Goal: Task Accomplishment & Management: Manage account settings

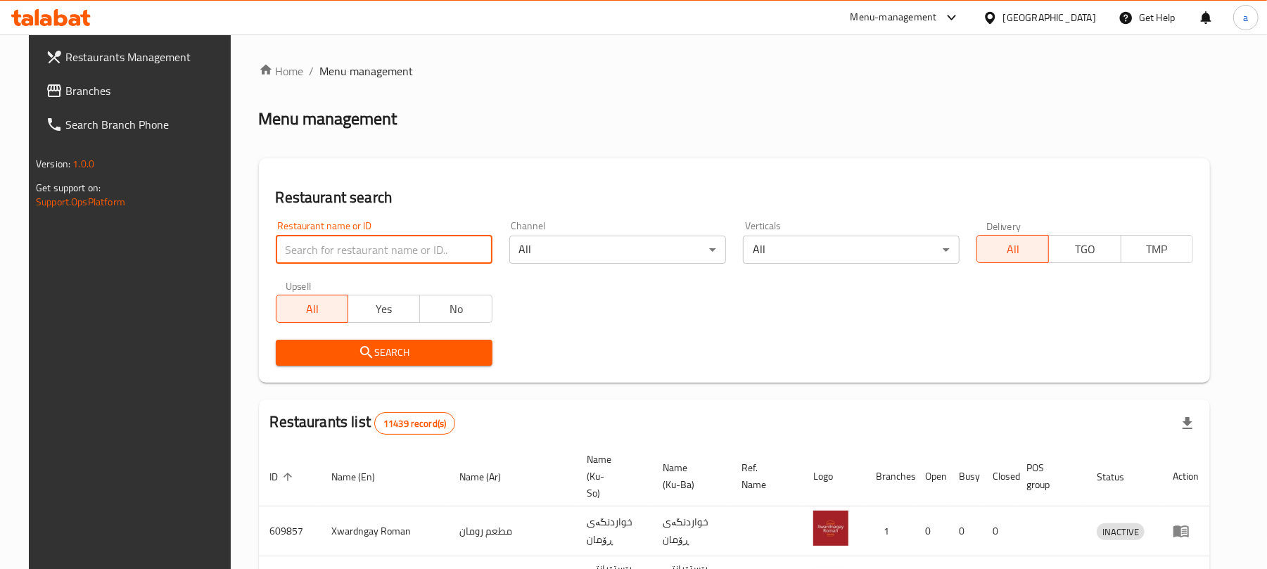
click at [349, 257] on input "search" at bounding box center [384, 250] width 217 height 28
paste input "Dhaif Almukhtar"
type input "[PERSON_NAME]"
click button "Search" at bounding box center [384, 353] width 217 height 26
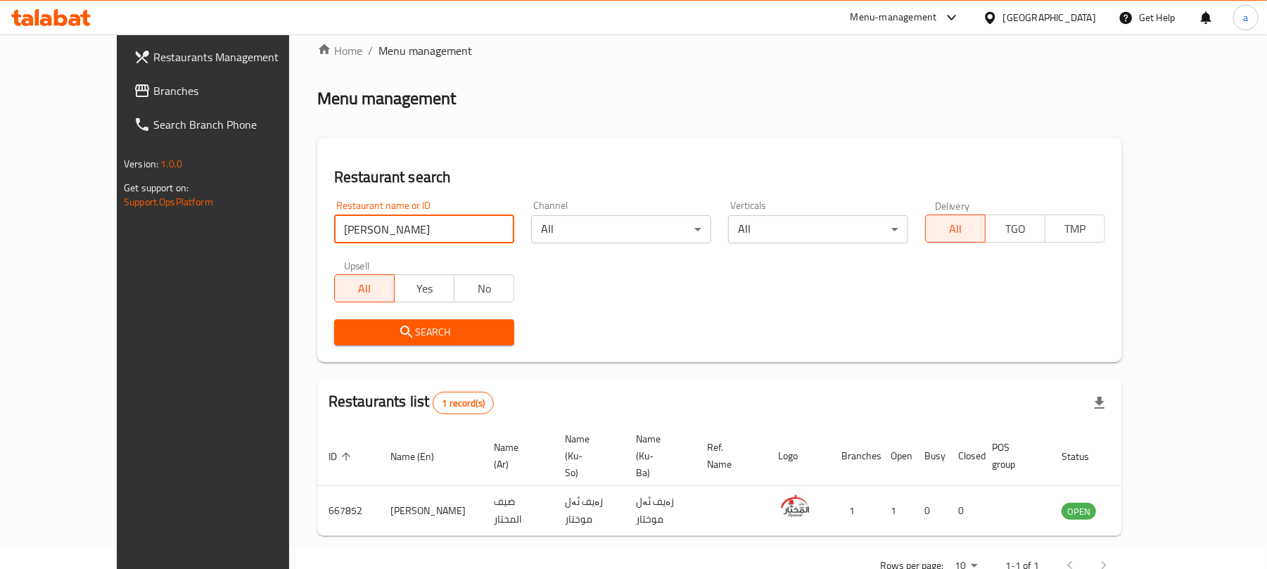
scroll to position [41, 0]
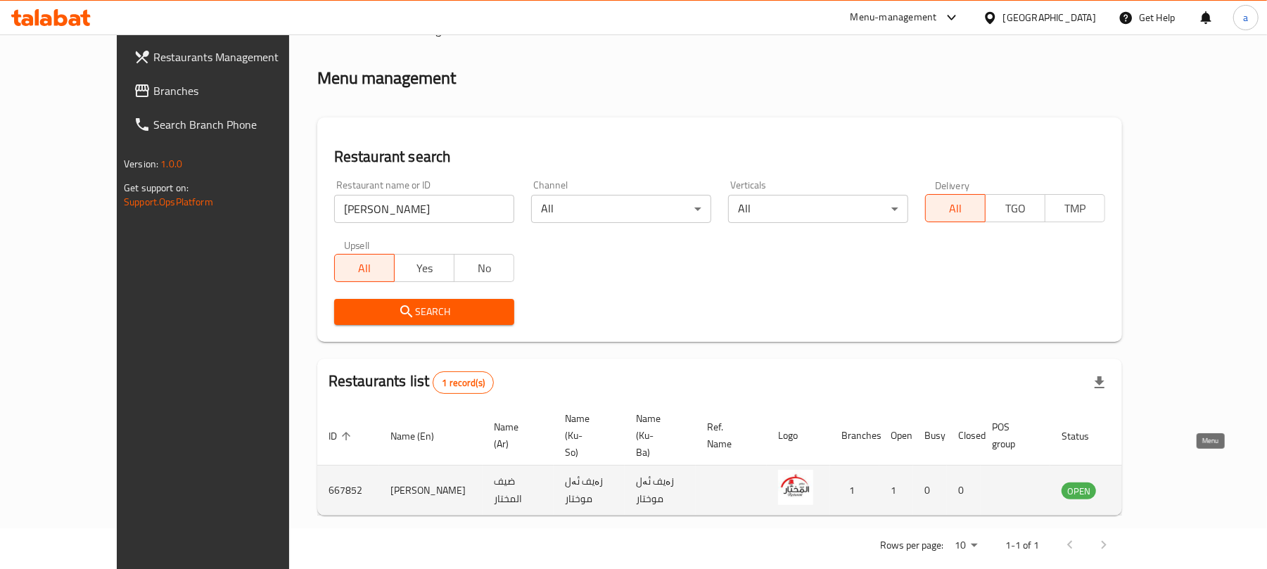
click at [1151, 485] on icon "enhanced table" at bounding box center [1143, 491] width 15 height 12
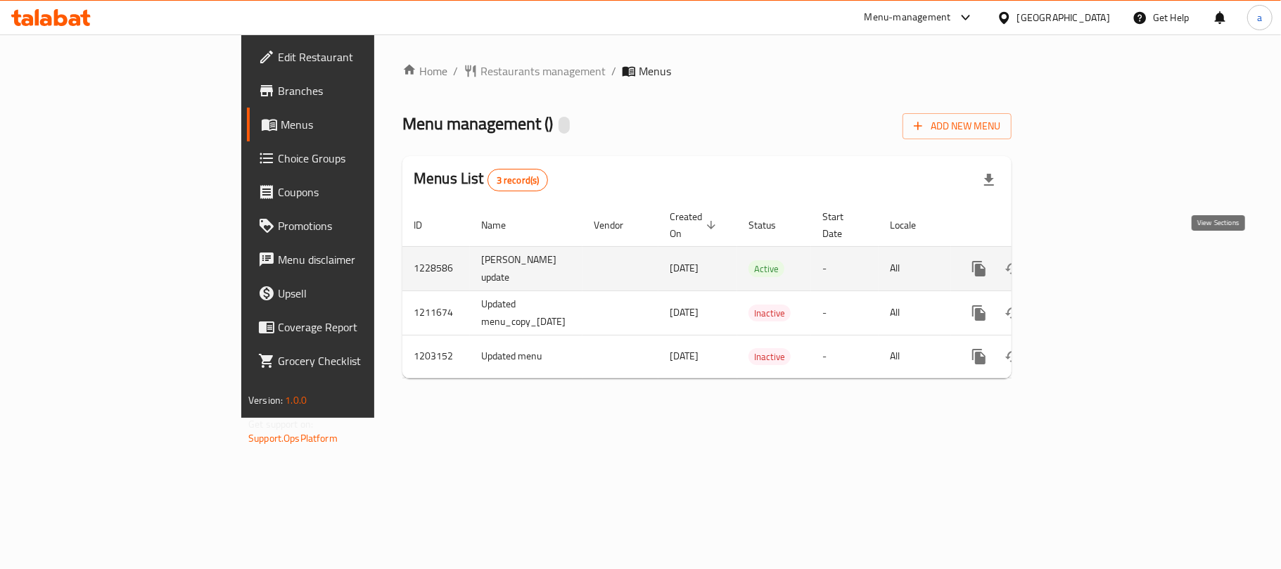
click at [1089, 260] on icon "enhanced table" at bounding box center [1080, 268] width 17 height 17
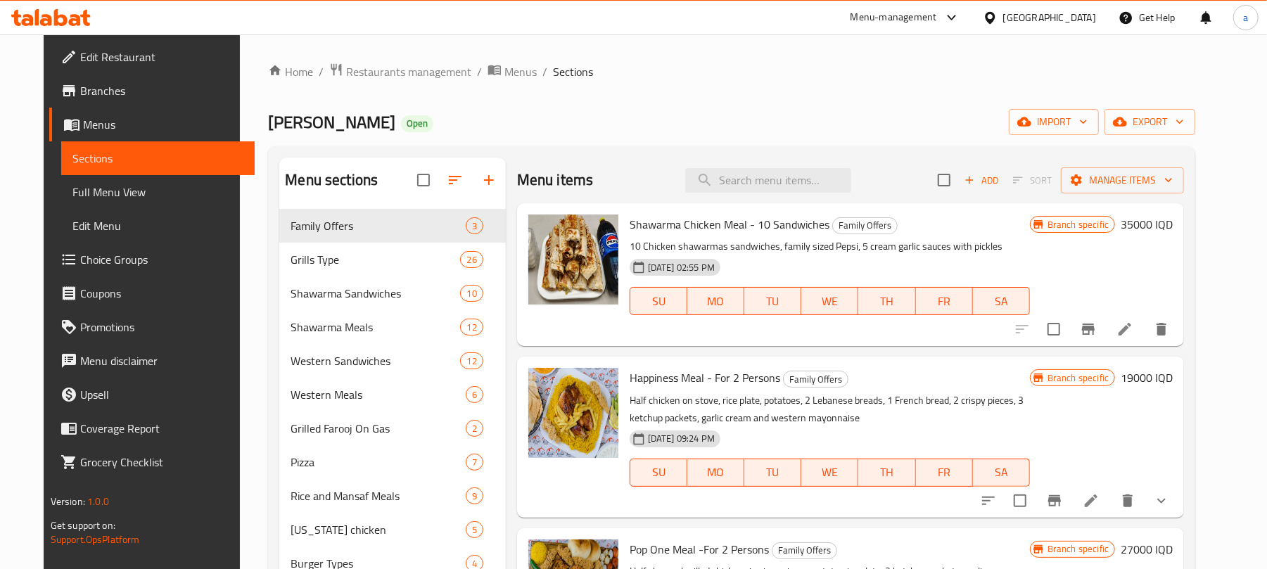
click at [144, 205] on link "Full Menu View" at bounding box center [158, 192] width 194 height 34
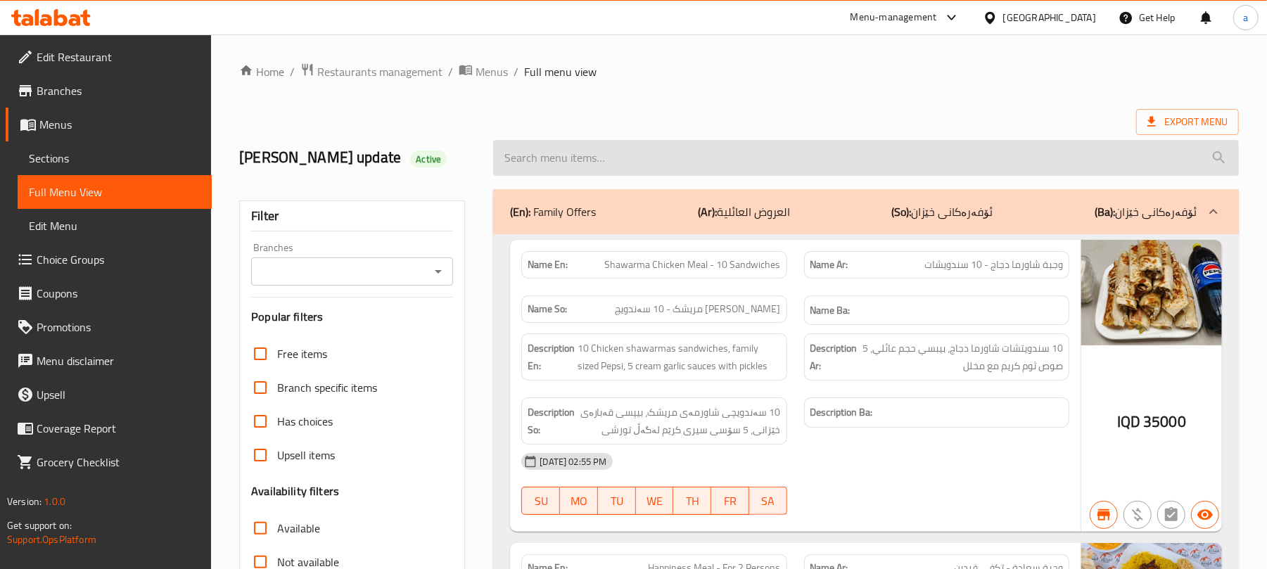
click at [588, 166] on input "search" at bounding box center [866, 158] width 746 height 36
paste input "Chicken Tikka Meal"
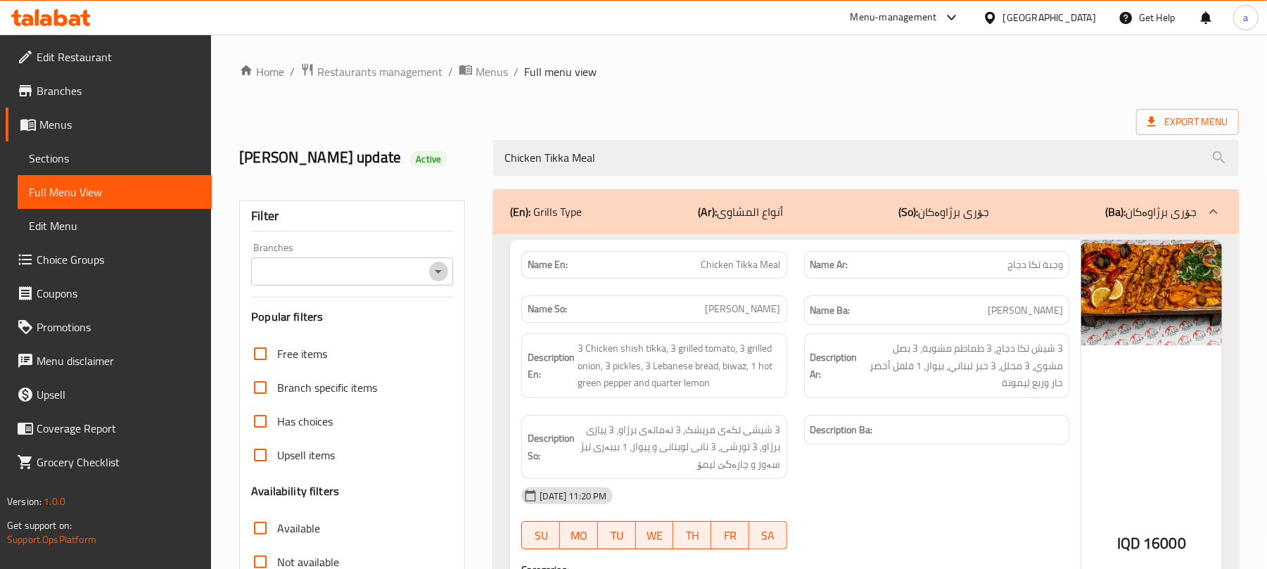
click at [440, 270] on icon "Open" at bounding box center [438, 271] width 17 height 17
type input "Chicken Tikka Meal"
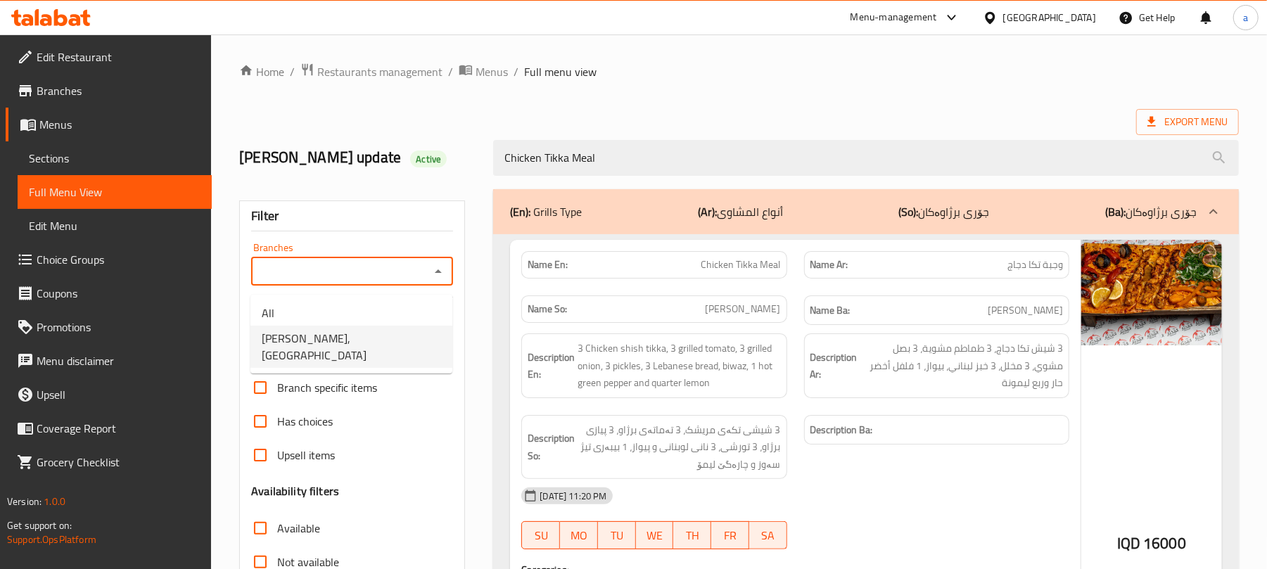
click at [378, 344] on span "Dhaif Almukhtar, Bakhtiary" at bounding box center [351, 347] width 179 height 34
type input "Dhaif Almukhtar, Bakhtiary"
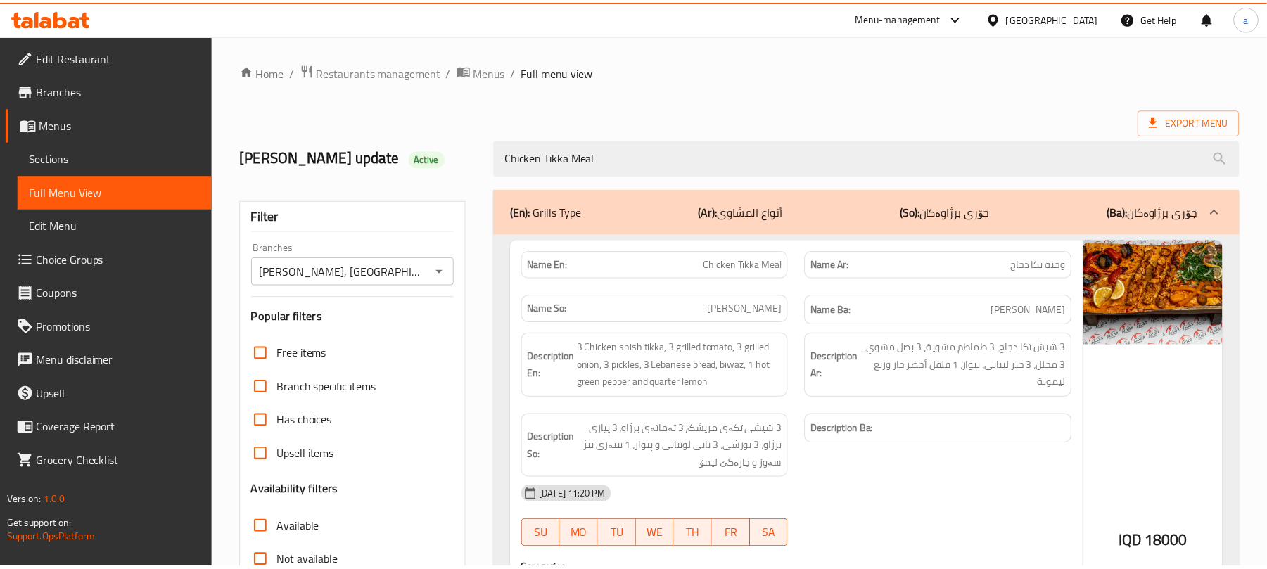
scroll to position [279, 0]
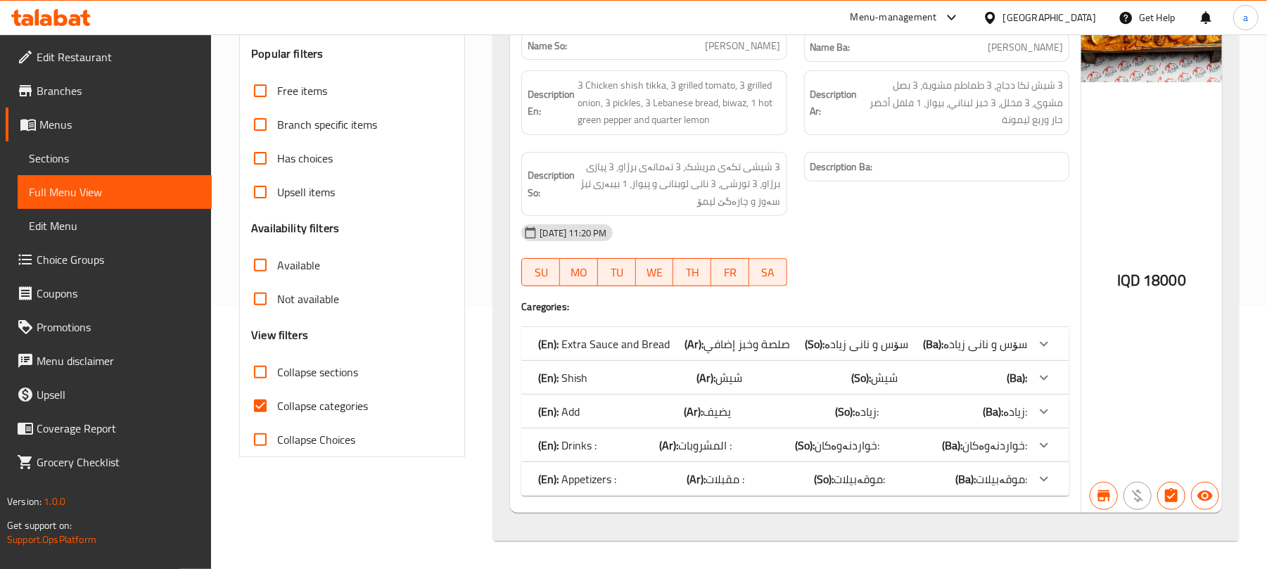
click at [114, 158] on span "Sections" at bounding box center [115, 158] width 172 height 17
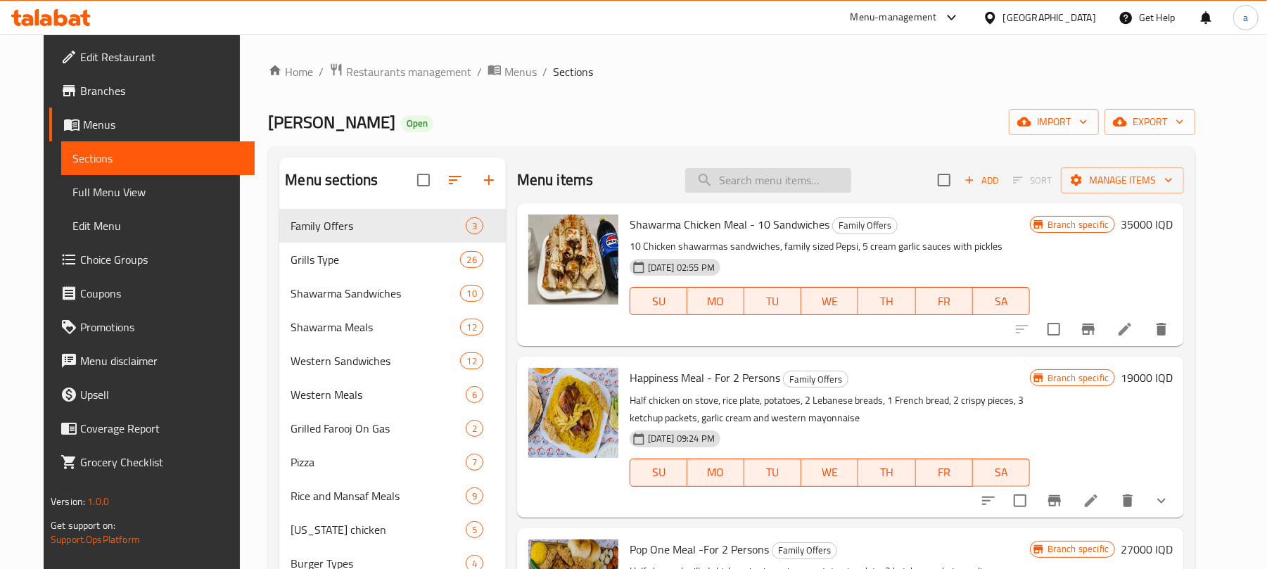
click at [851, 193] on input "search" at bounding box center [768, 180] width 166 height 25
paste input "Iced Latte - 12 Oz"
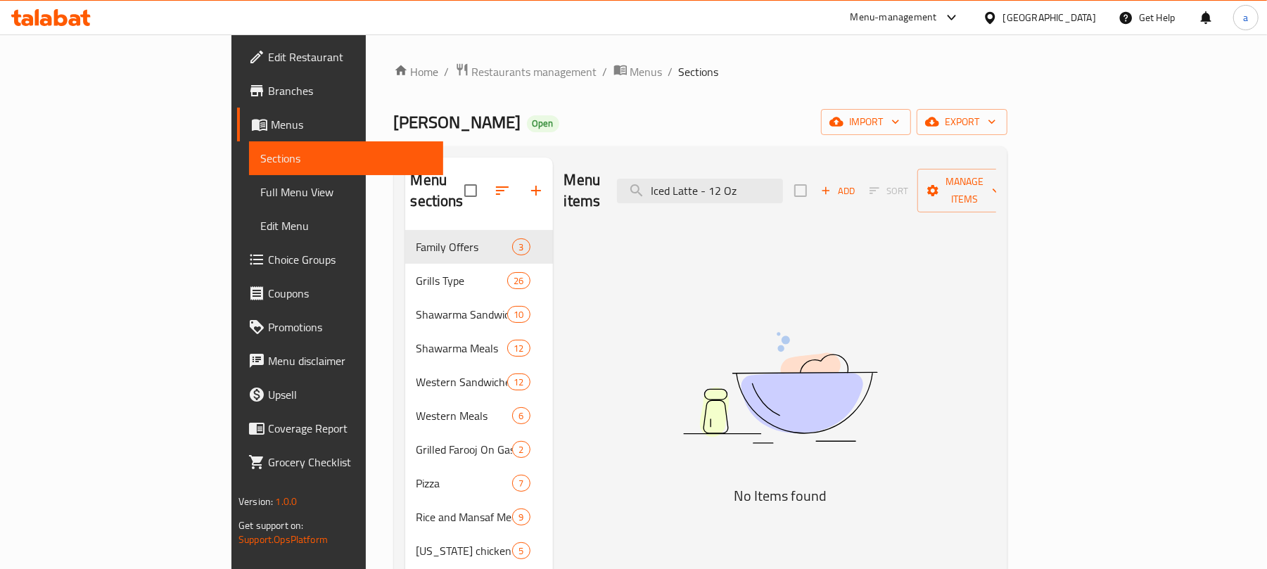
type input "Iced Latte - 12 Oz"
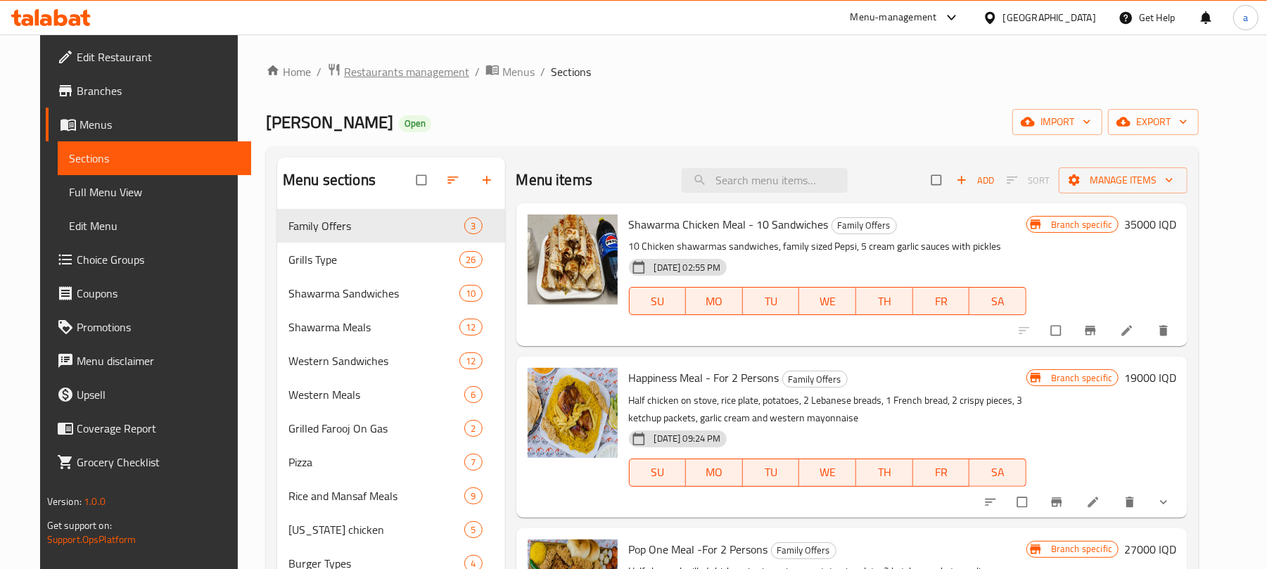
click at [405, 66] on span "Restaurants management" at bounding box center [406, 71] width 125 height 17
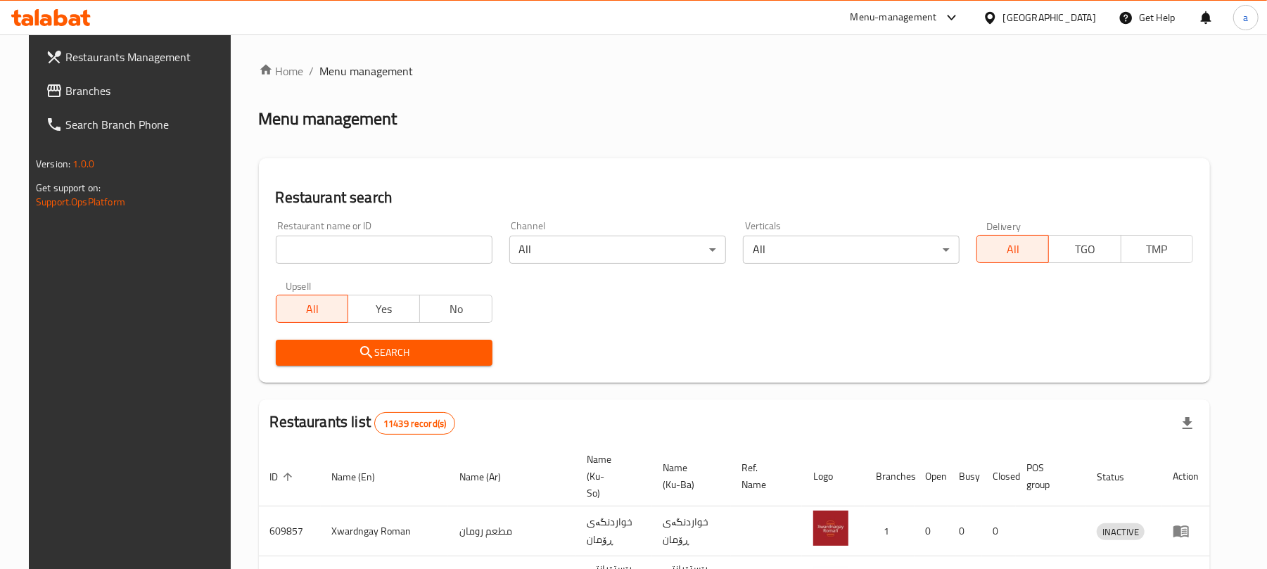
click at [350, 260] on input "search" at bounding box center [384, 250] width 217 height 28
paste input "Espressolab"
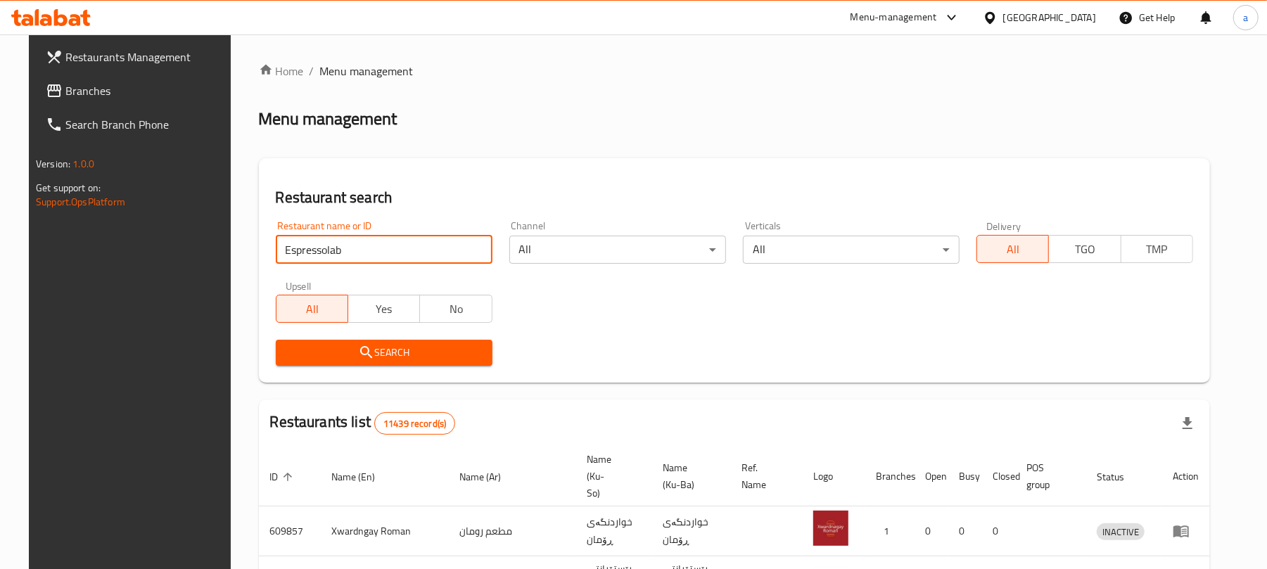
type input "Espressolab"
click button "Search" at bounding box center [384, 353] width 217 height 26
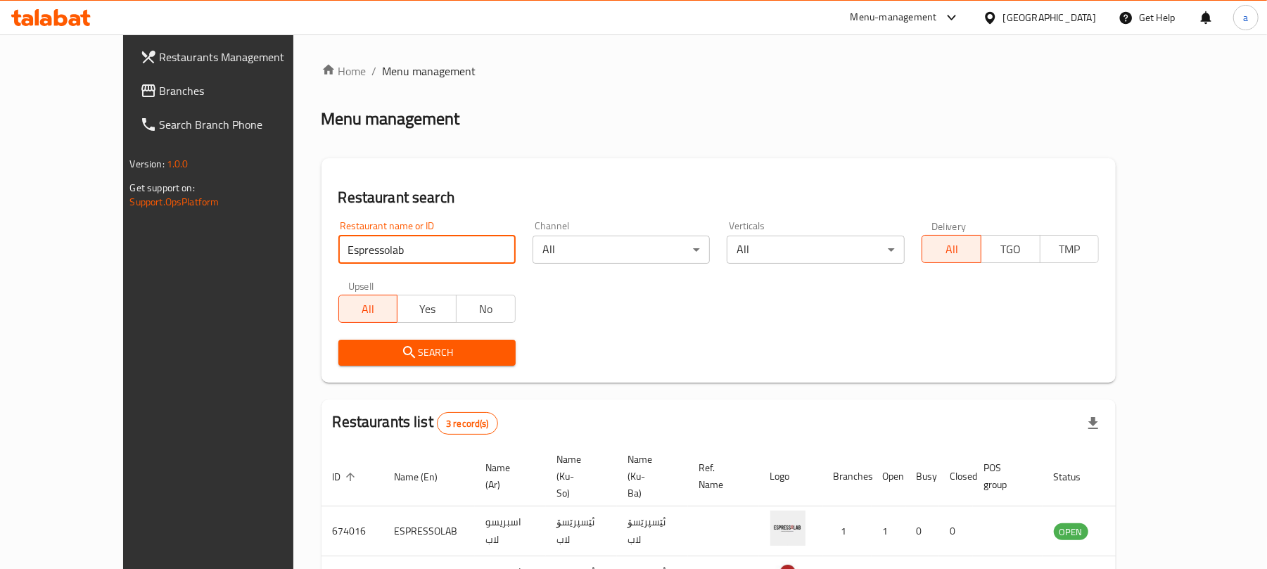
click at [129, 100] on link "Branches" at bounding box center [232, 91] width 206 height 34
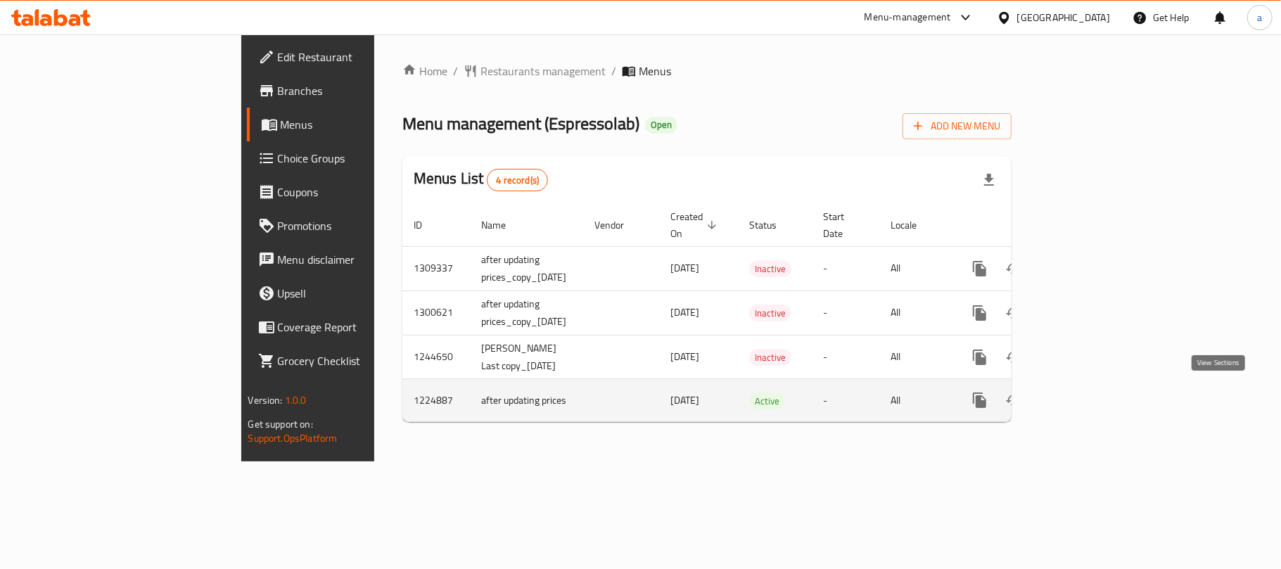
click at [1087, 397] on icon "enhanced table" at bounding box center [1081, 400] width 13 height 13
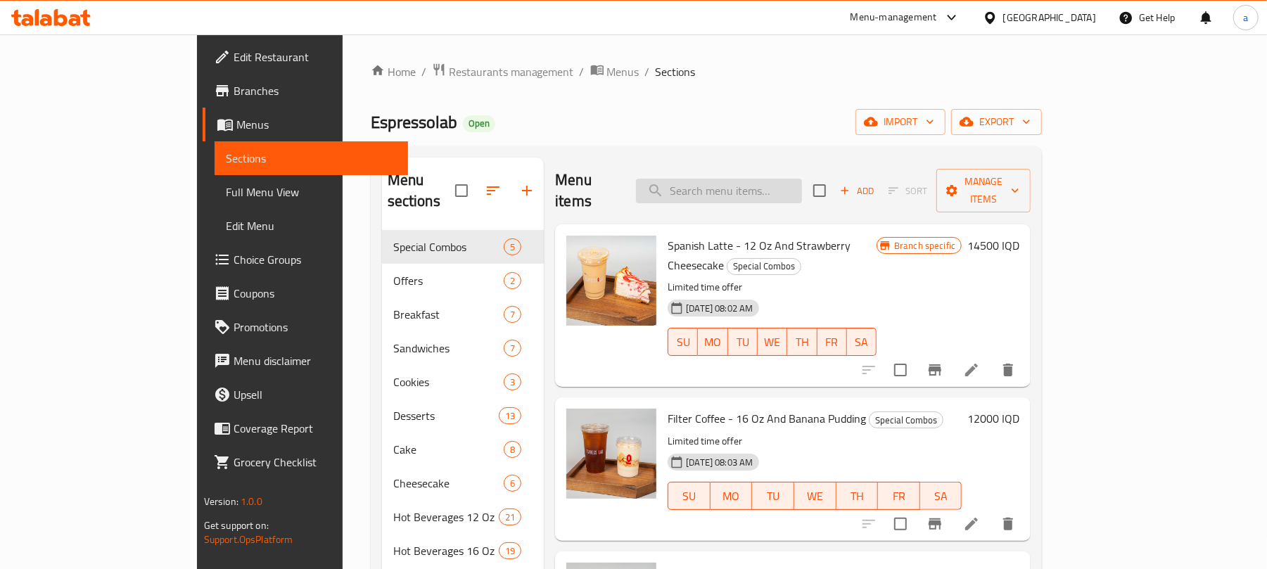
click at [723, 179] on input "search" at bounding box center [719, 191] width 166 height 25
paste input "Espressolab"
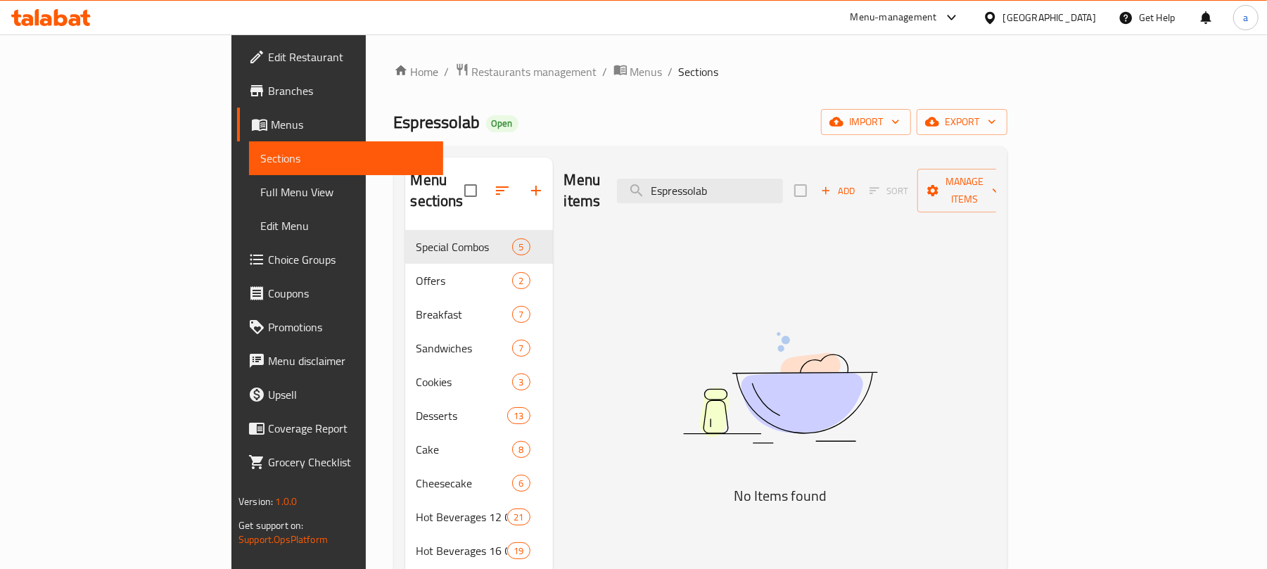
drag, startPoint x: 809, startPoint y: 187, endPoint x: 563, endPoint y: 186, distance: 245.5
click at [564, 186] on div "Menu items Espressolab Add Sort Manage items" at bounding box center [780, 191] width 432 height 67
paste input "Iced Latte - 12 Oz"
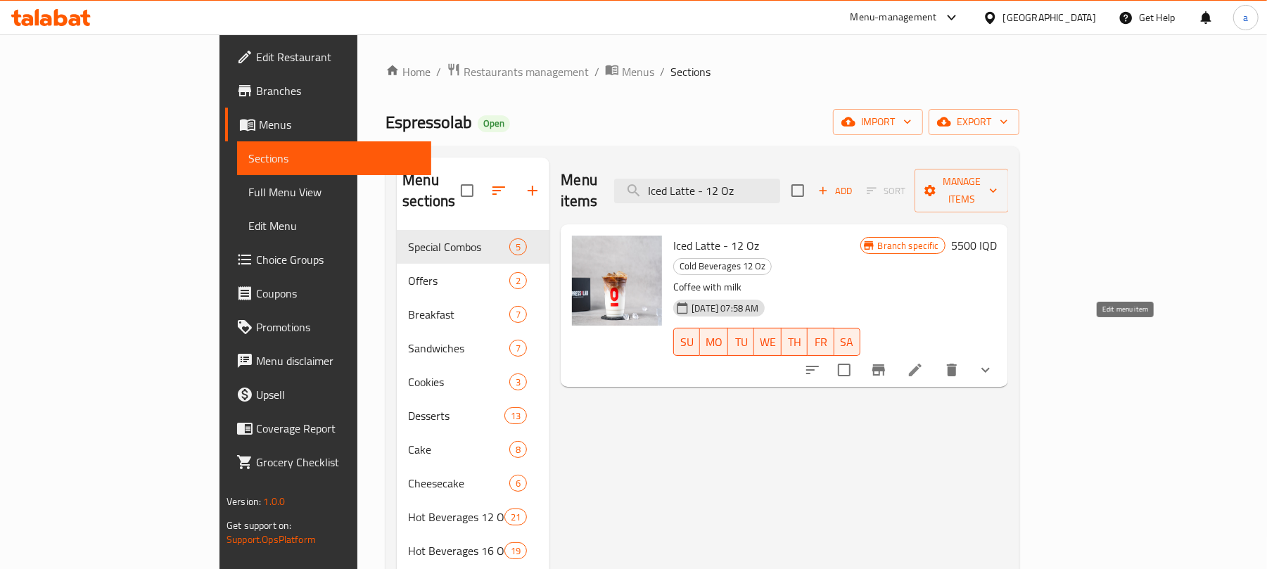
type input "Iced Latte - 12 Oz"
click at [921, 364] on icon at bounding box center [915, 370] width 13 height 13
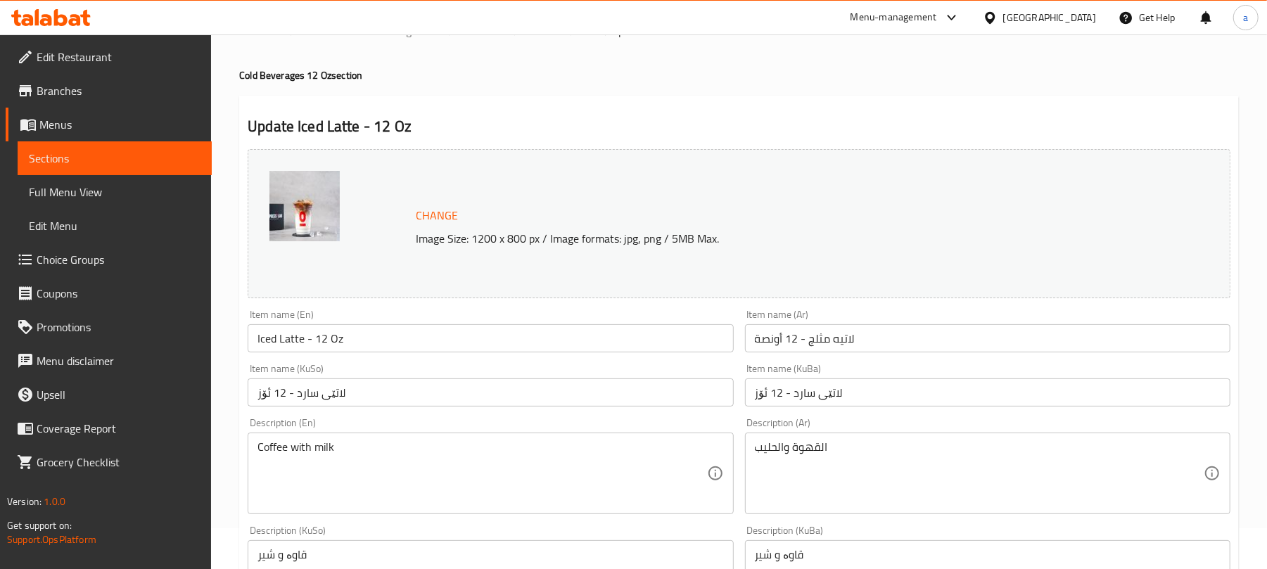
scroll to position [218, 0]
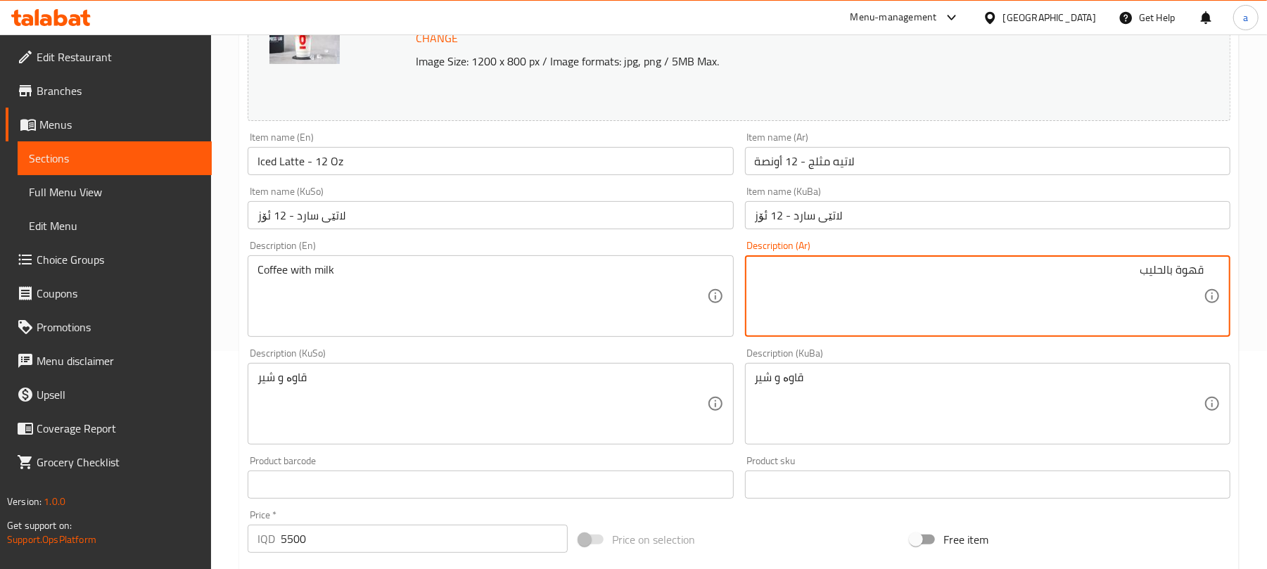
type textarea "قهوة بالحليب"
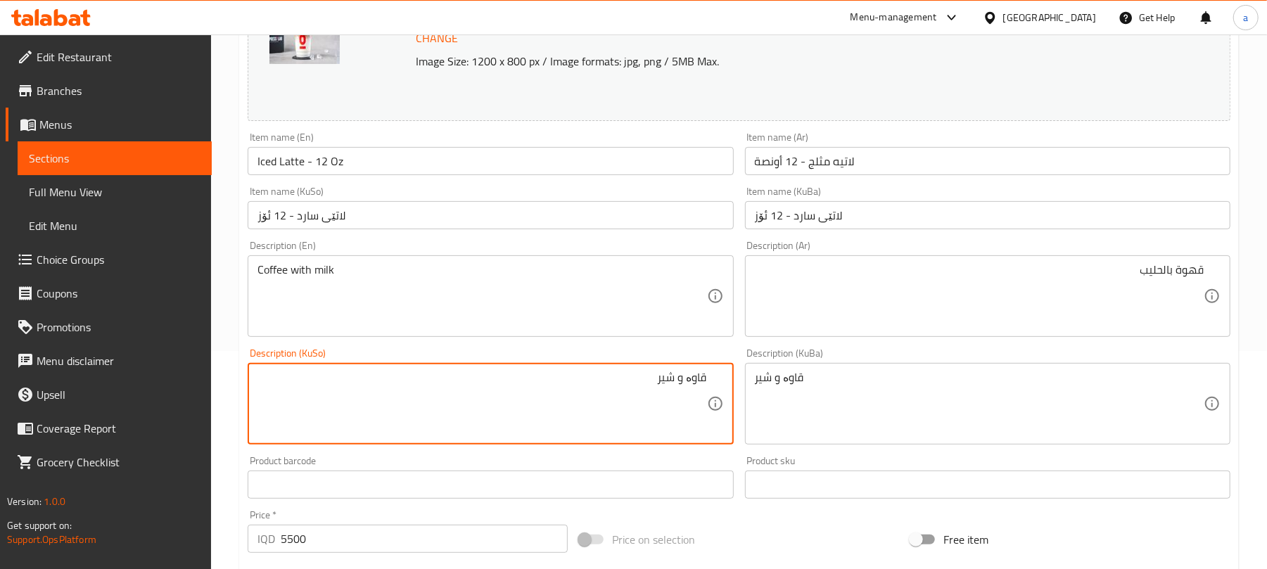
click at [681, 401] on textarea "قاوە و شیر" at bounding box center [481, 404] width 449 height 67
click at [681, 401] on textarea "قاوە بە شیر" at bounding box center [481, 404] width 449 height 67
type textarea "قاوە بە شیر"
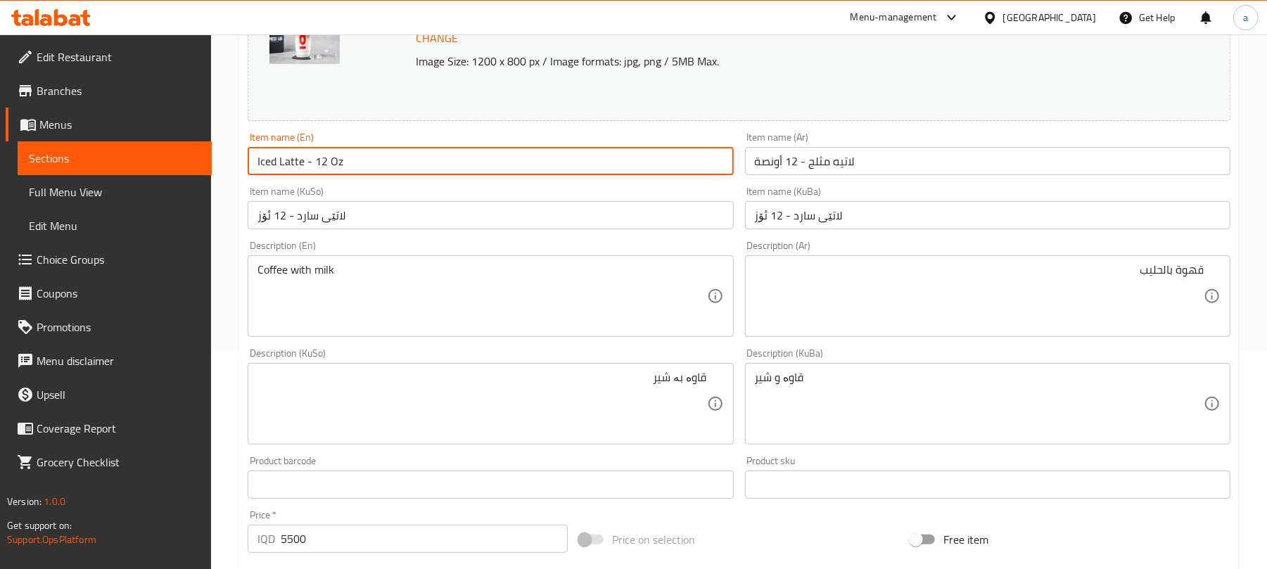
click at [203, 184] on div "Edit Restaurant Branches Menus Sections Full Menu View Edit Menu Choice Groups …" at bounding box center [633, 461] width 1267 height 1290
click at [395, 163] on input "Iced Latte - 12 Oz" at bounding box center [490, 161] width 485 height 28
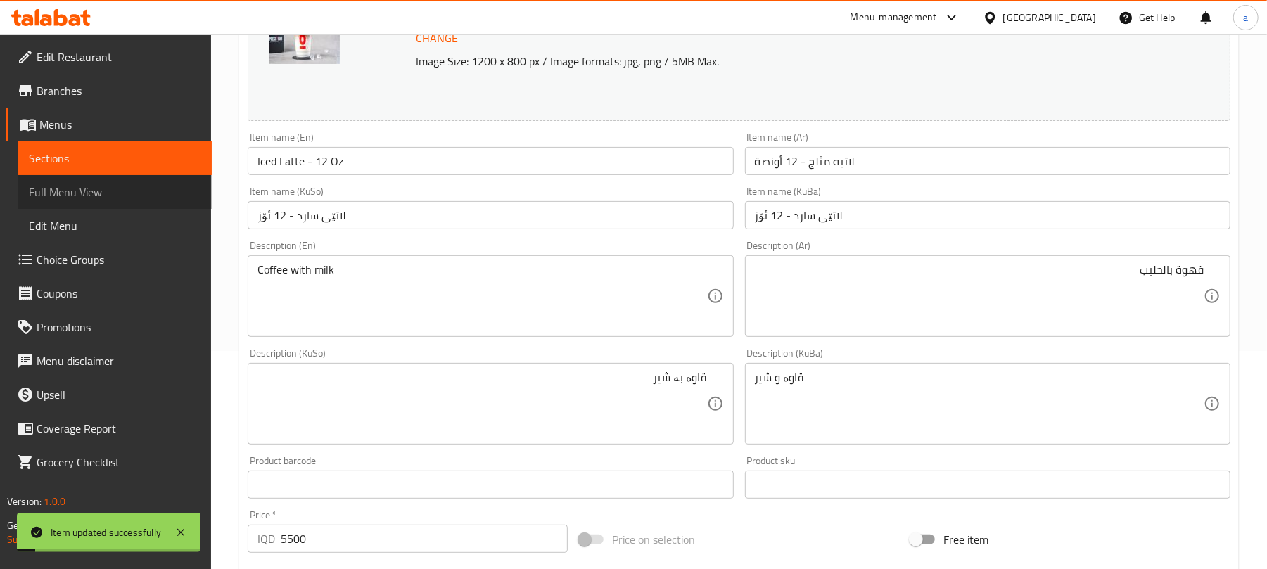
click at [121, 192] on span "Full Menu View" at bounding box center [115, 192] width 172 height 17
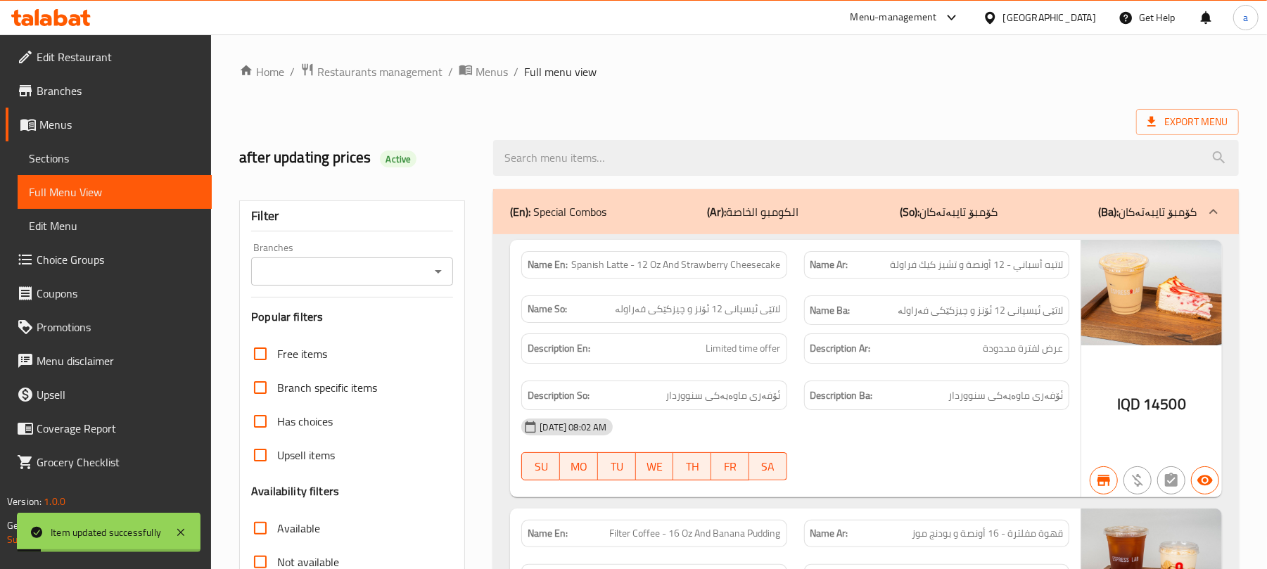
click at [599, 181] on div at bounding box center [866, 158] width 763 height 53
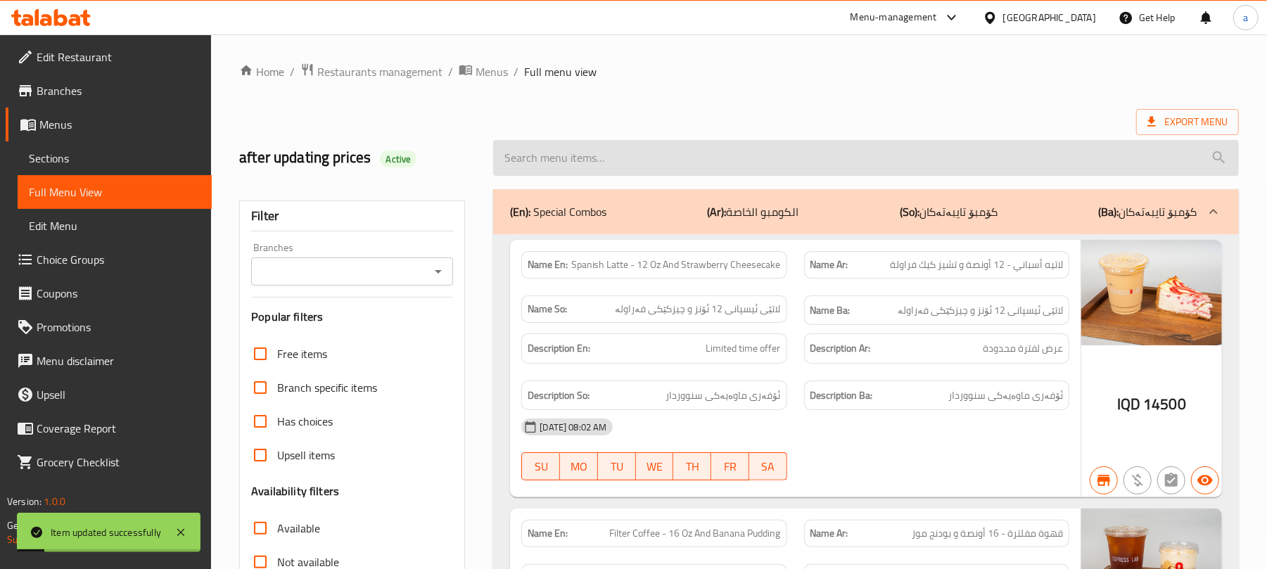
click at [594, 172] on input "search" at bounding box center [866, 158] width 746 height 36
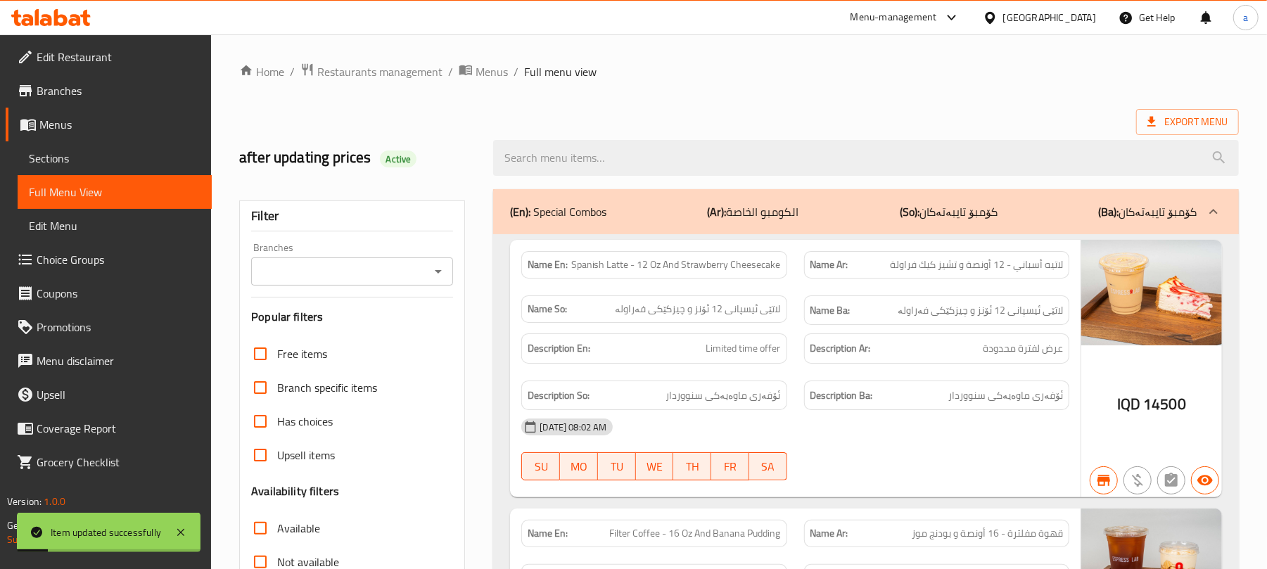
paste input "Iced Latte - 12 Oz"
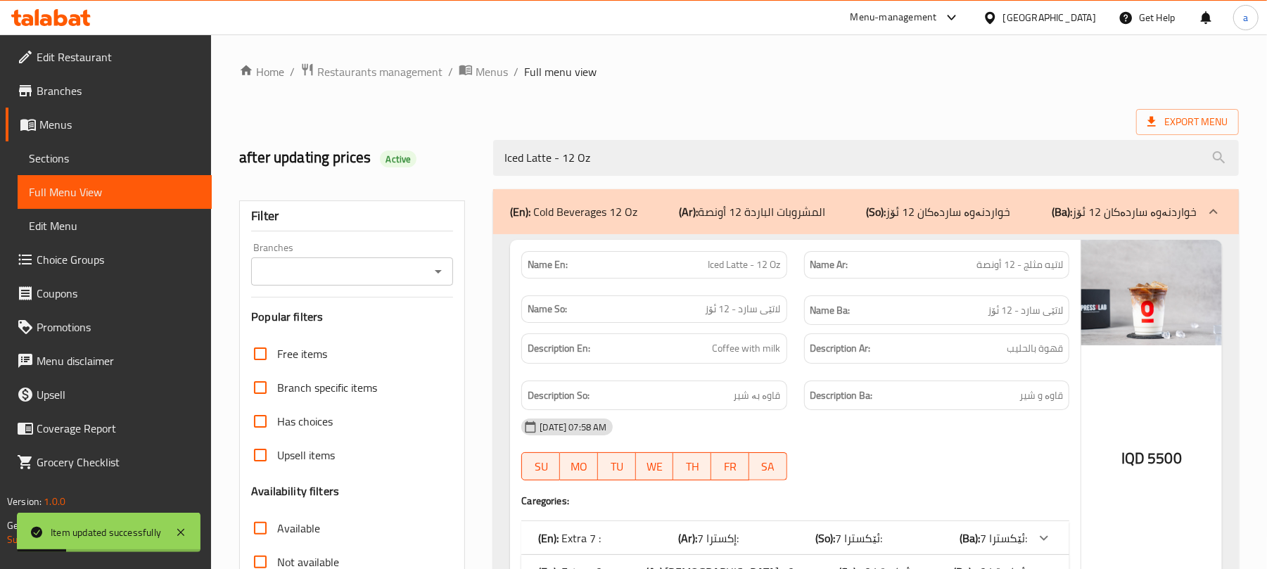
type input "Iced Latte - 12 Oz"
click at [426, 299] on div "Filter Branches Branches Popular filters Free items Branch specific items Has c…" at bounding box center [352, 460] width 226 height 520
click at [440, 277] on icon "Open" at bounding box center [438, 271] width 17 height 17
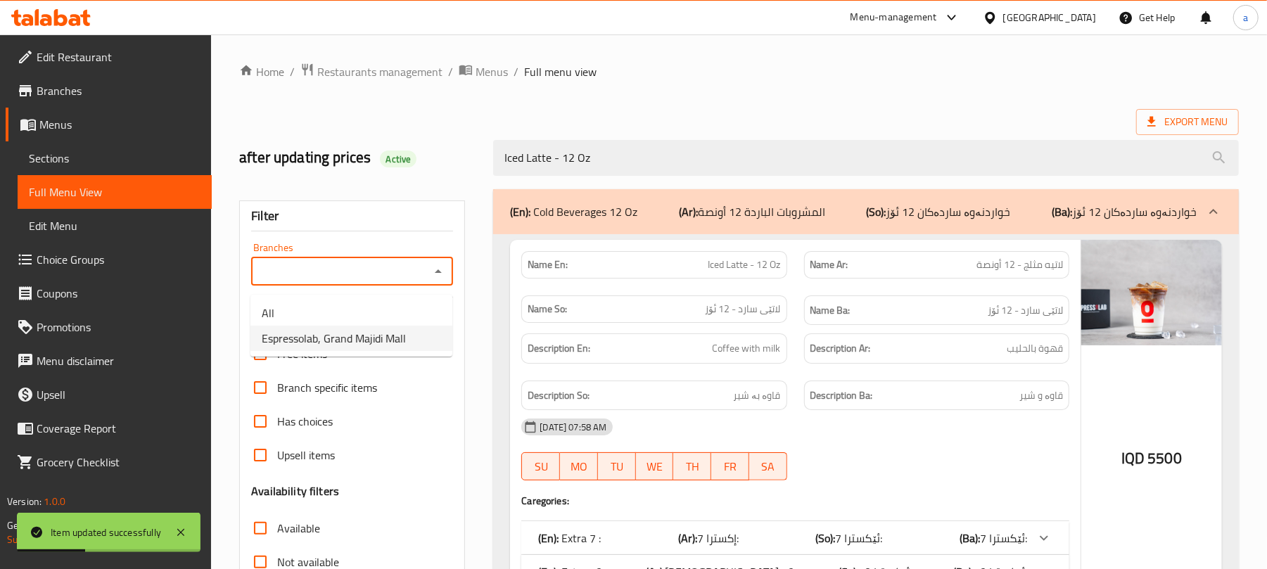
click at [395, 330] on span "Espressolab, Grand Majidi Mall" at bounding box center [334, 338] width 144 height 17
type input "Espressolab, Grand Majidi Mall"
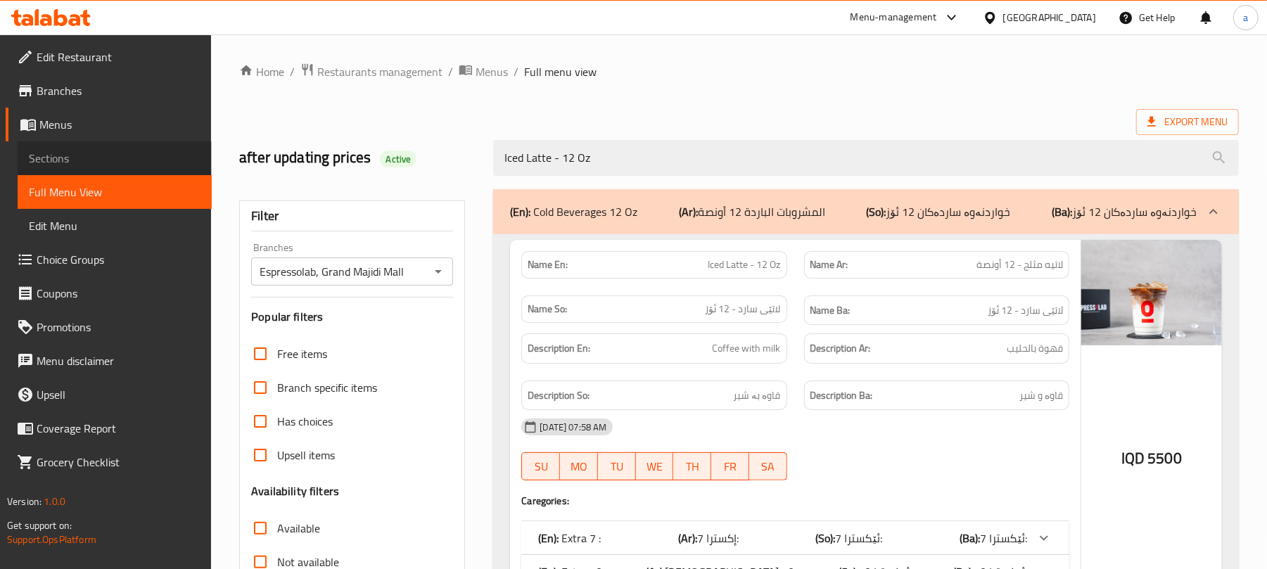
click at [84, 162] on span "Sections" at bounding box center [115, 158] width 172 height 17
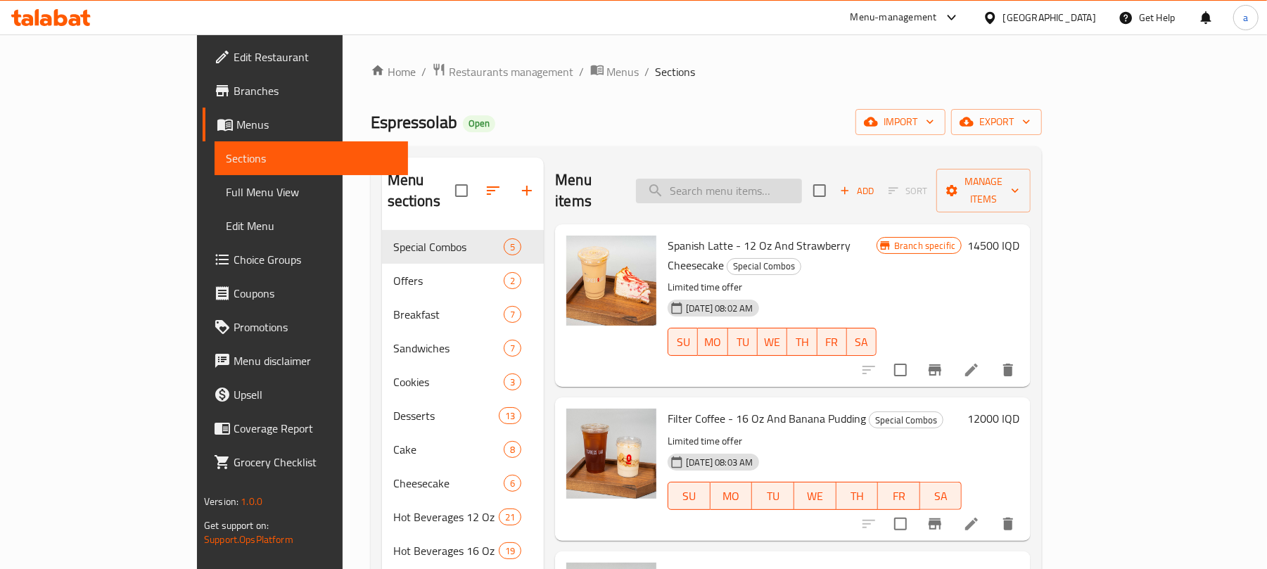
click at [735, 181] on input "search" at bounding box center [719, 191] width 166 height 25
paste input "Iced Cappuccino - 12 Oz"
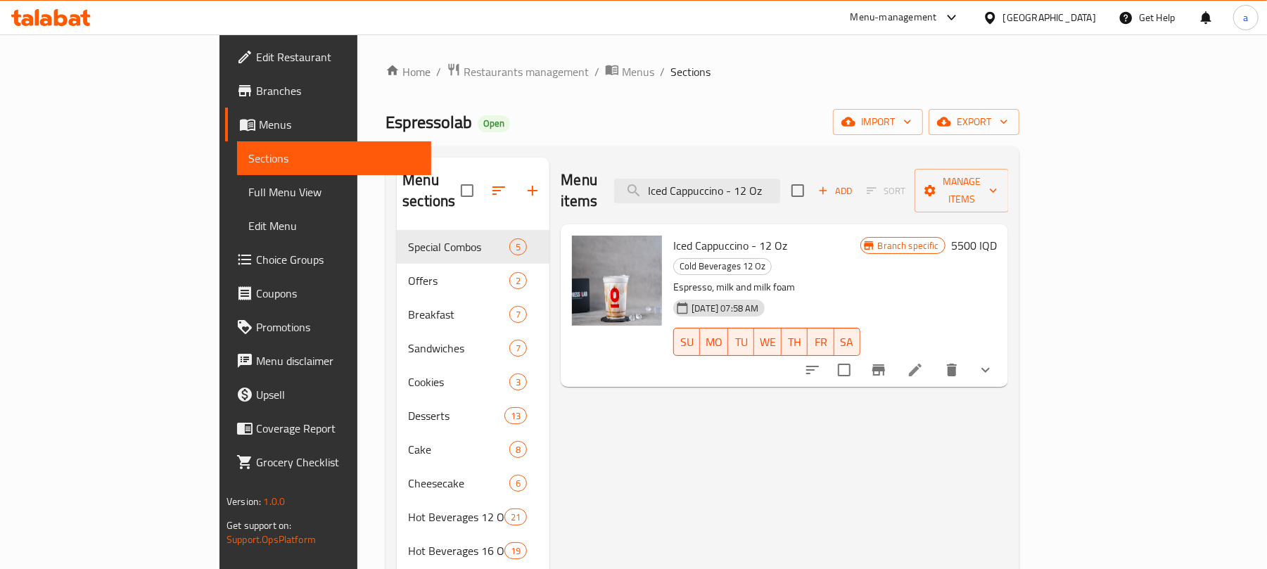
type input "Iced Cappuccino - 12 Oz"
click at [924, 362] on icon at bounding box center [915, 370] width 17 height 17
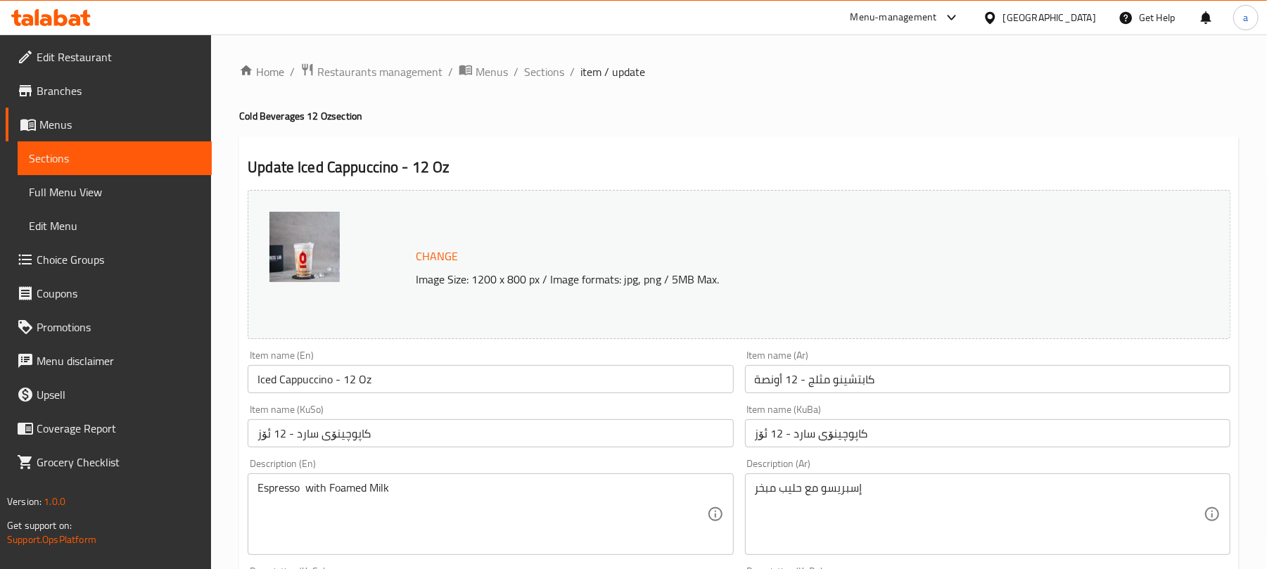
scroll to position [218, 0]
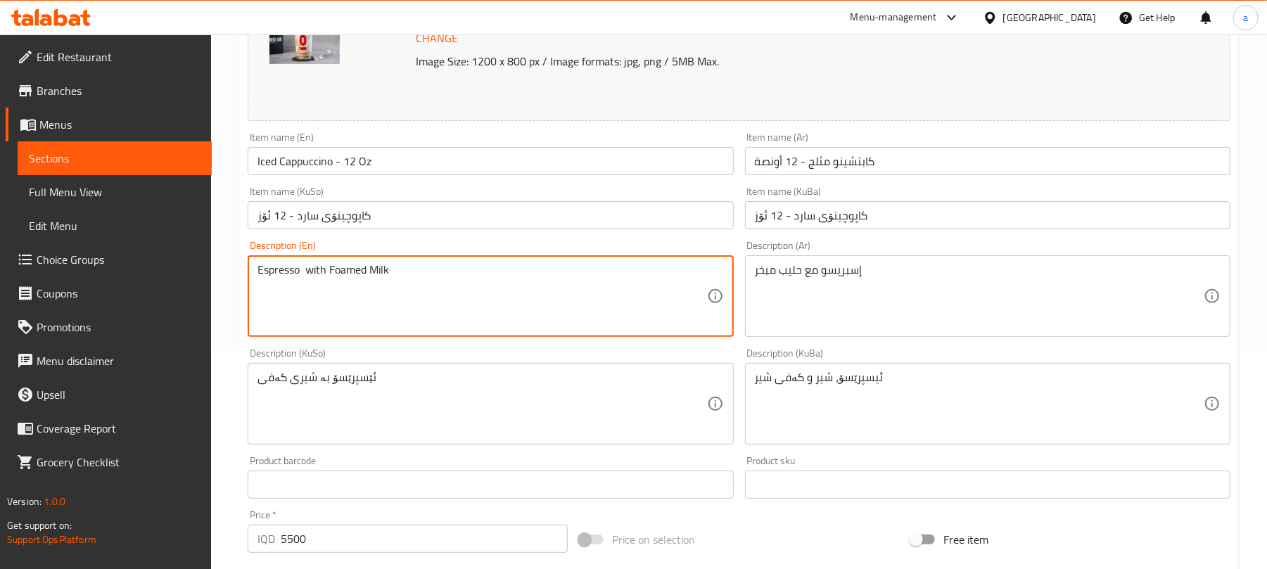
drag, startPoint x: 395, startPoint y: 279, endPoint x: 425, endPoint y: 284, distance: 30.0
click at [374, 284] on textarea "Espresso with Foamed Milk" at bounding box center [481, 296] width 449 height 67
type textarea "Espresso with Foam Milk"
drag, startPoint x: 431, startPoint y: 277, endPoint x: 252, endPoint y: 271, distance: 179.5
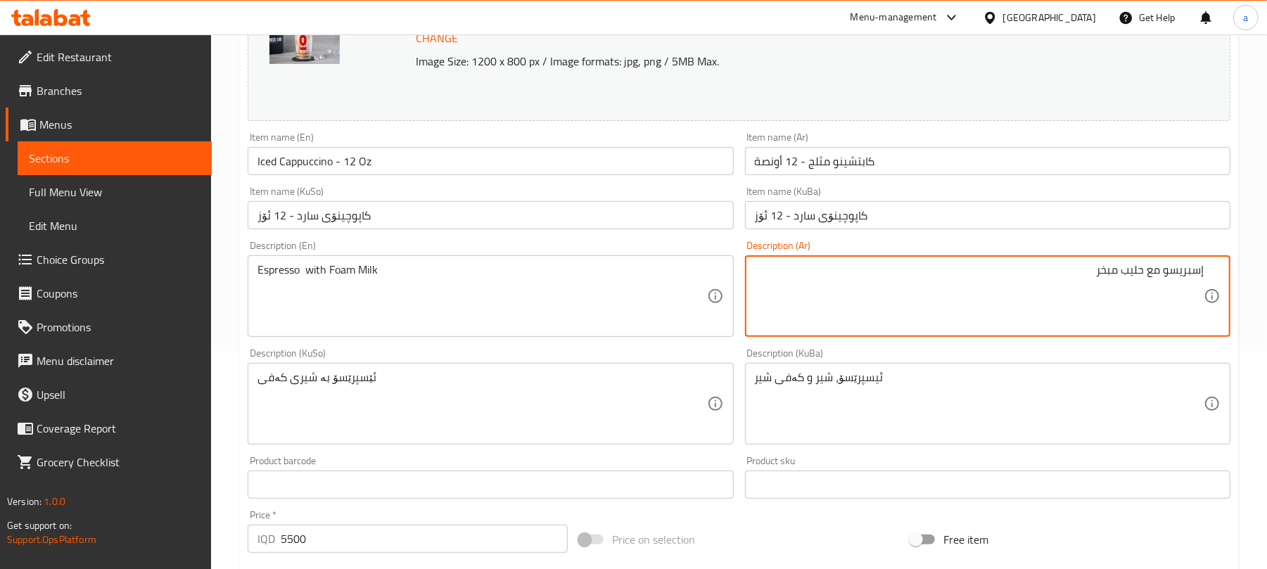
paste textarea "سو مع حليب رغوي"
type textarea "إسبرسو مع حليب بالرغوة"
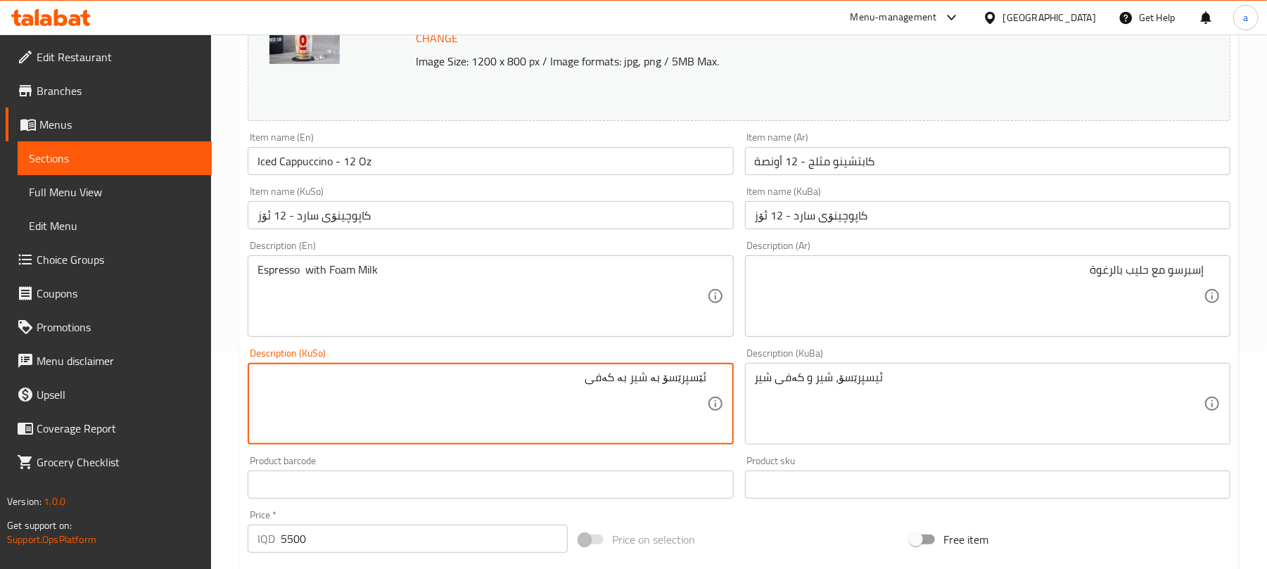
click at [656, 393] on textarea "ئێسپرێسۆ بە شیر بە کەفی" at bounding box center [481, 404] width 449 height 67
click at [542, 394] on textarea "ئێسپرێسۆ لەگەل شیر بە کەفی" at bounding box center [481, 404] width 449 height 67
click at [625, 391] on textarea "ئێسپرێسۆ لەگەل شیر بە کەف" at bounding box center [481, 404] width 449 height 67
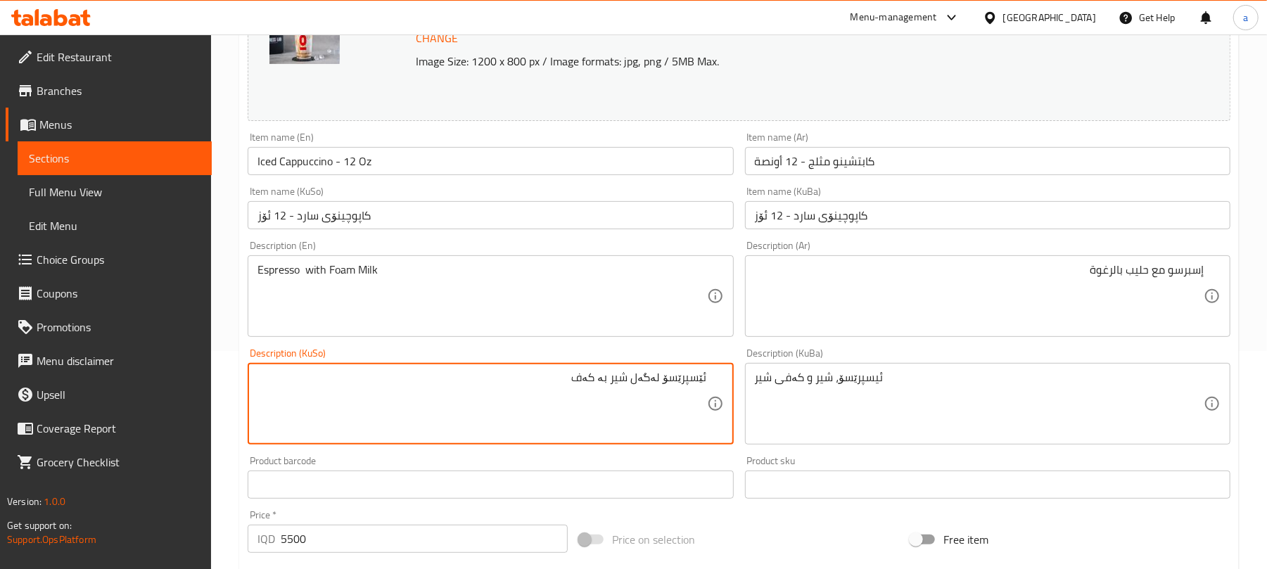
type textarea "ئێسپرێسۆ لەگەل شیر بە کەف"
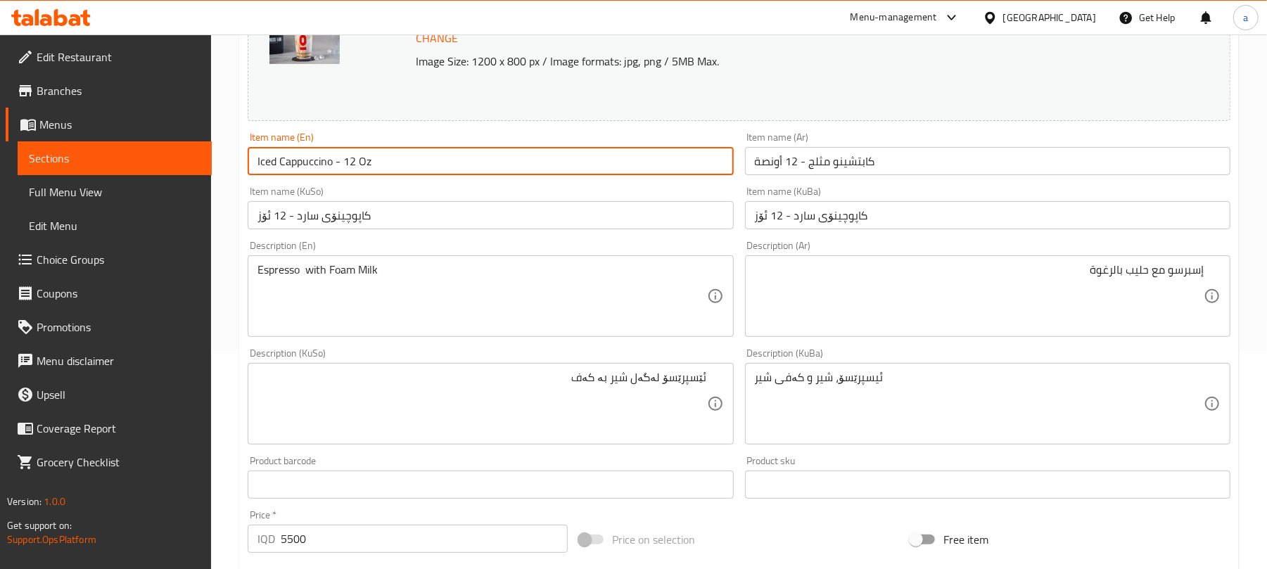
drag, startPoint x: 330, startPoint y: 173, endPoint x: 228, endPoint y: 181, distance: 102.3
click at [228, 181] on div "Home / Restaurants management / Menus / Sections / item / update Cold Beverages…" at bounding box center [739, 461] width 1056 height 1290
click at [401, 160] on input "Iced Cappuccino - 12 Oz" at bounding box center [490, 161] width 485 height 28
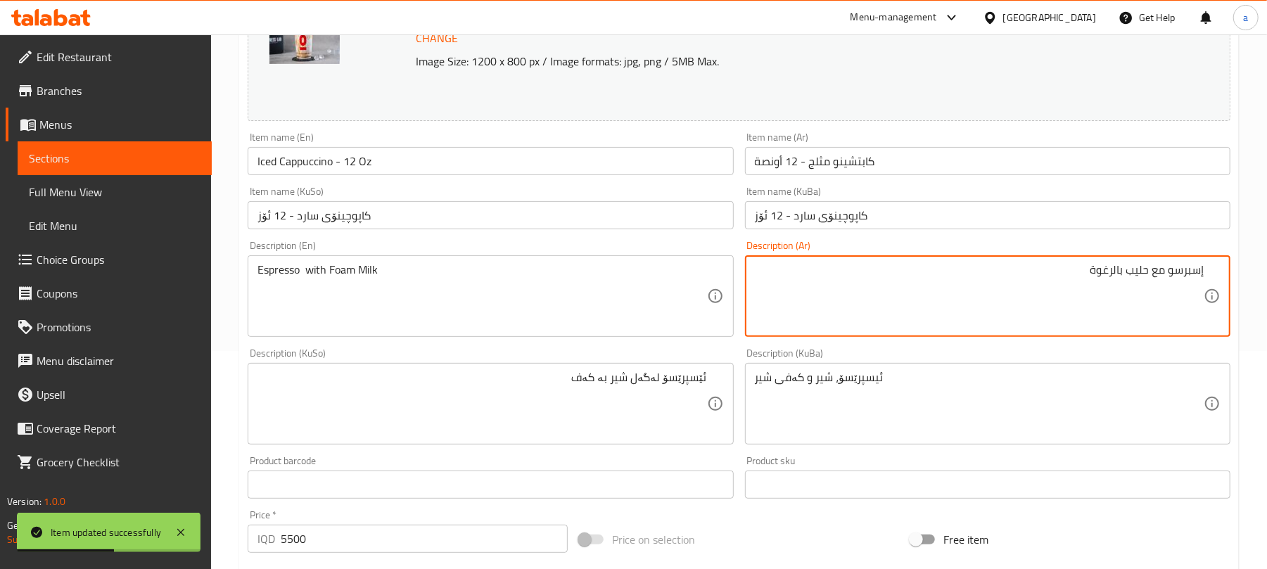
drag, startPoint x: 1106, startPoint y: 287, endPoint x: 1055, endPoint y: 284, distance: 51.4
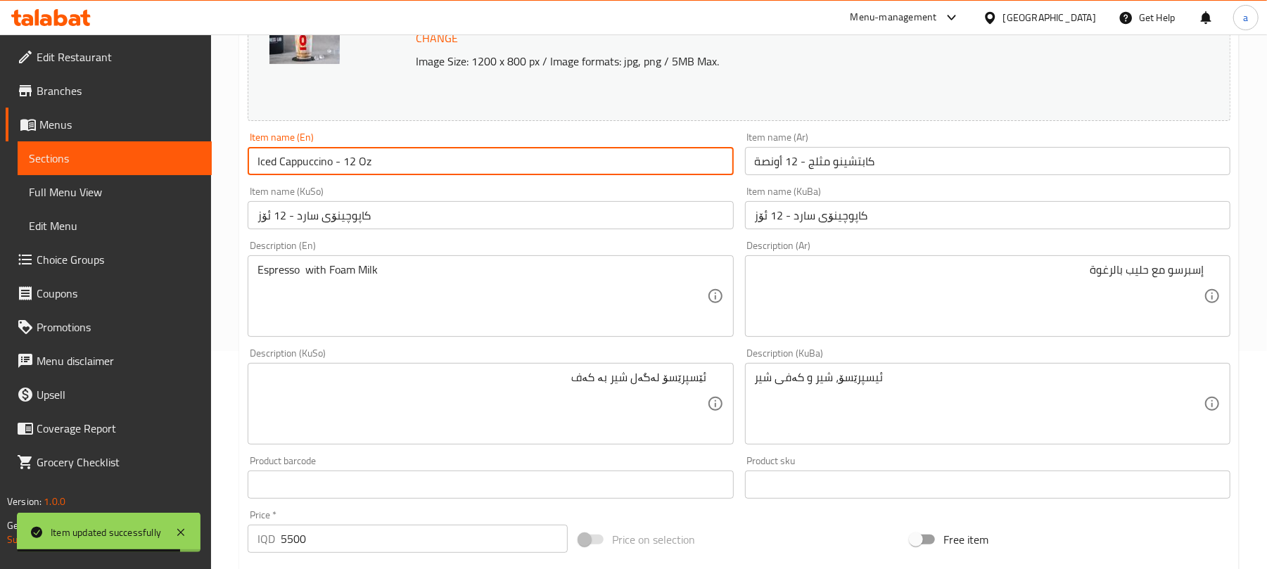
drag, startPoint x: 271, startPoint y: 184, endPoint x: 245, endPoint y: 173, distance: 27.4
click at [256, 175] on input "Iced Cappuccino - 12 Oz" at bounding box center [490, 161] width 485 height 28
click at [108, 187] on span "Full Menu View" at bounding box center [115, 192] width 172 height 17
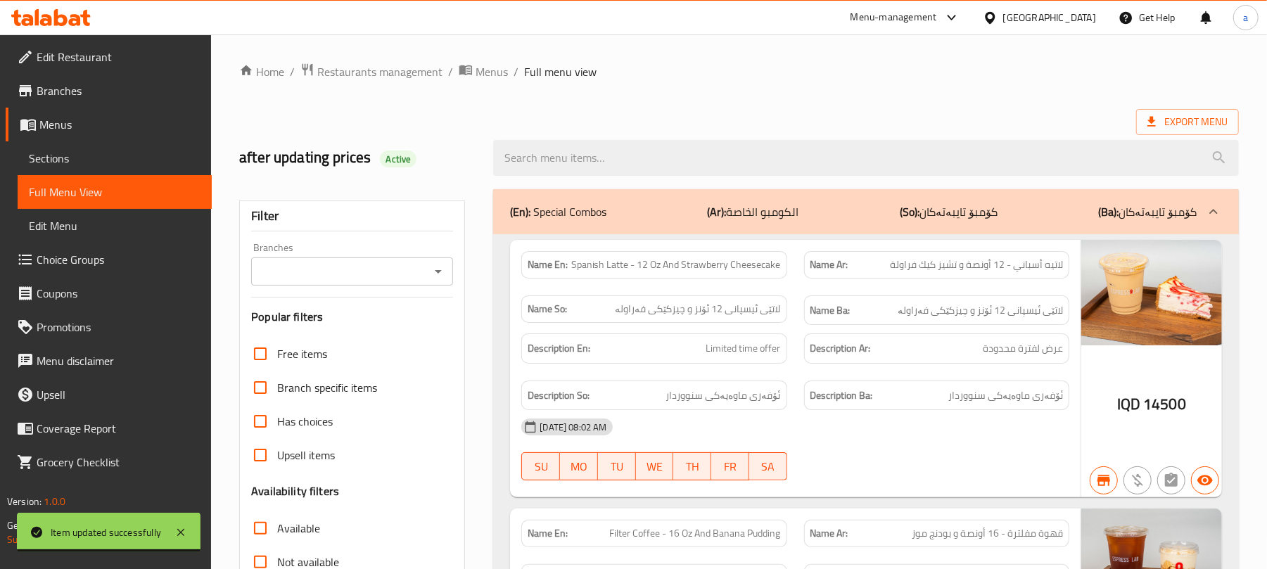
click at [634, 161] on input "search" at bounding box center [866, 158] width 746 height 36
paste input "Iced Cappuccino - 12 Oz"
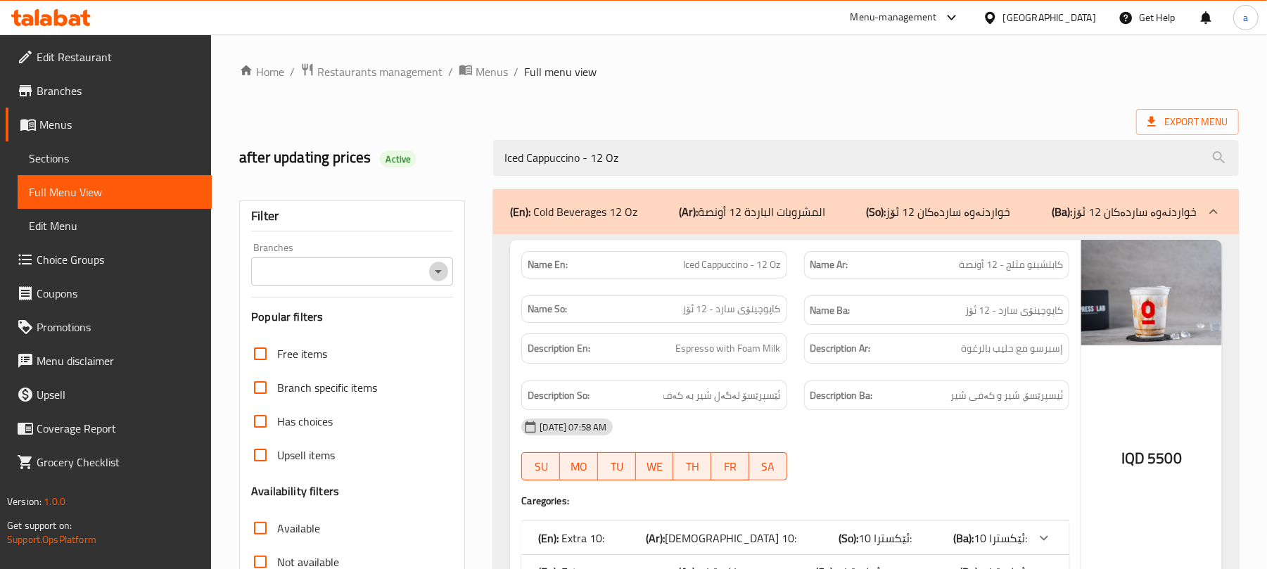
click at [442, 274] on icon "Open" at bounding box center [438, 271] width 17 height 17
type input "Iced Cappuccino - 12 Oz"
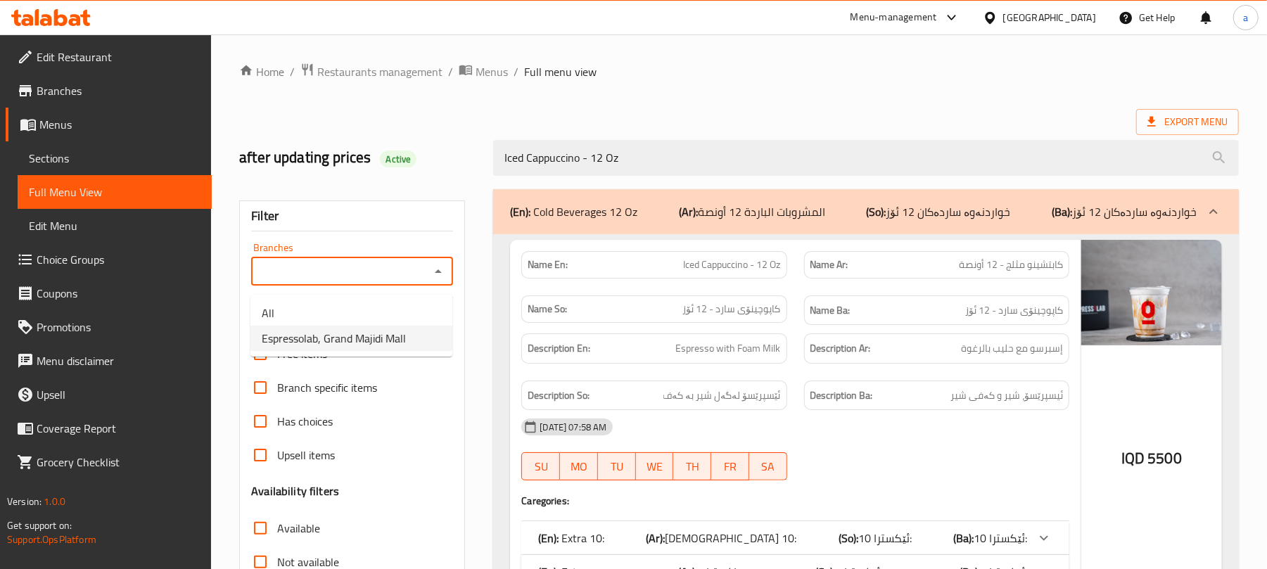
click at [366, 347] on span "Espressolab, Grand Majidi Mall" at bounding box center [334, 338] width 144 height 17
type input "Espressolab, Grand Majidi Mall"
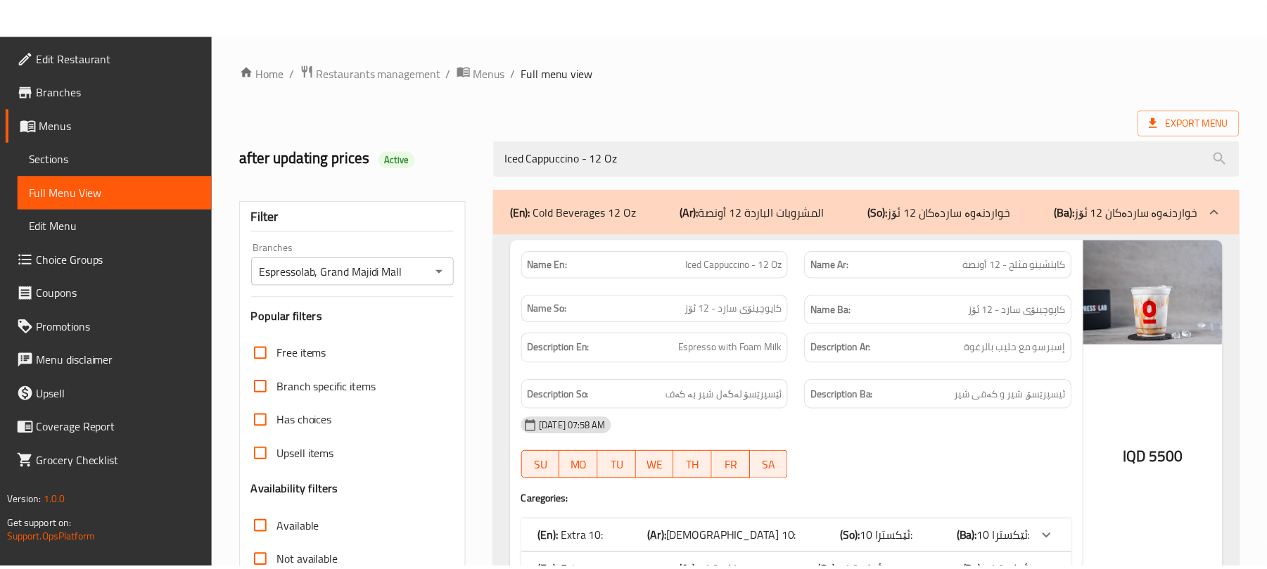
scroll to position [203, 0]
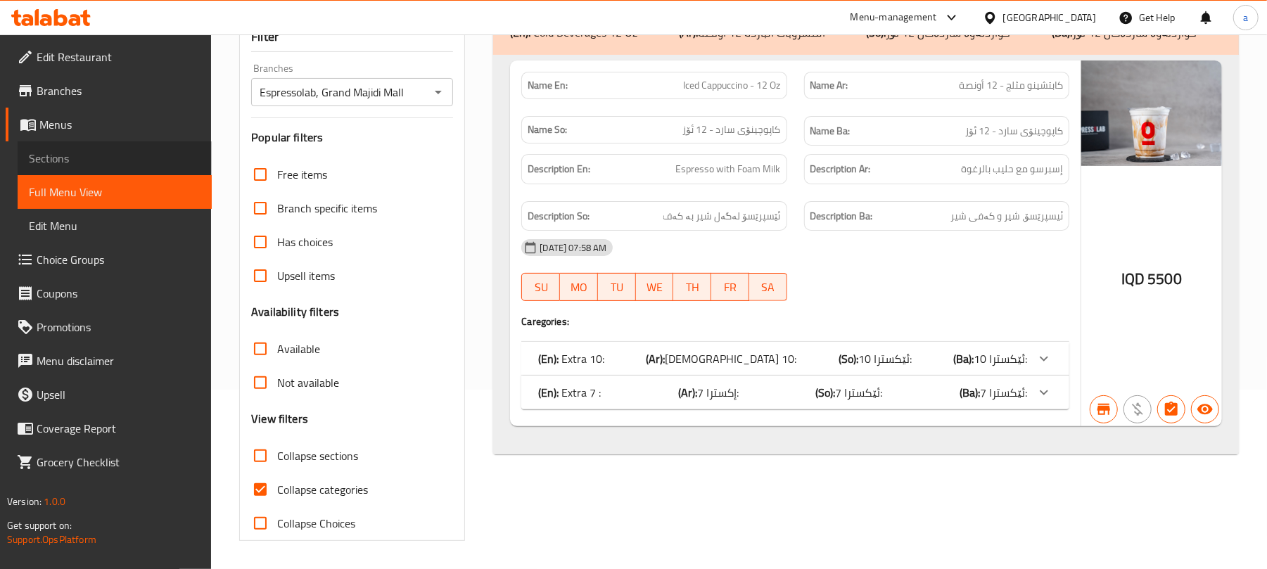
click at [70, 167] on span "Sections" at bounding box center [115, 158] width 172 height 17
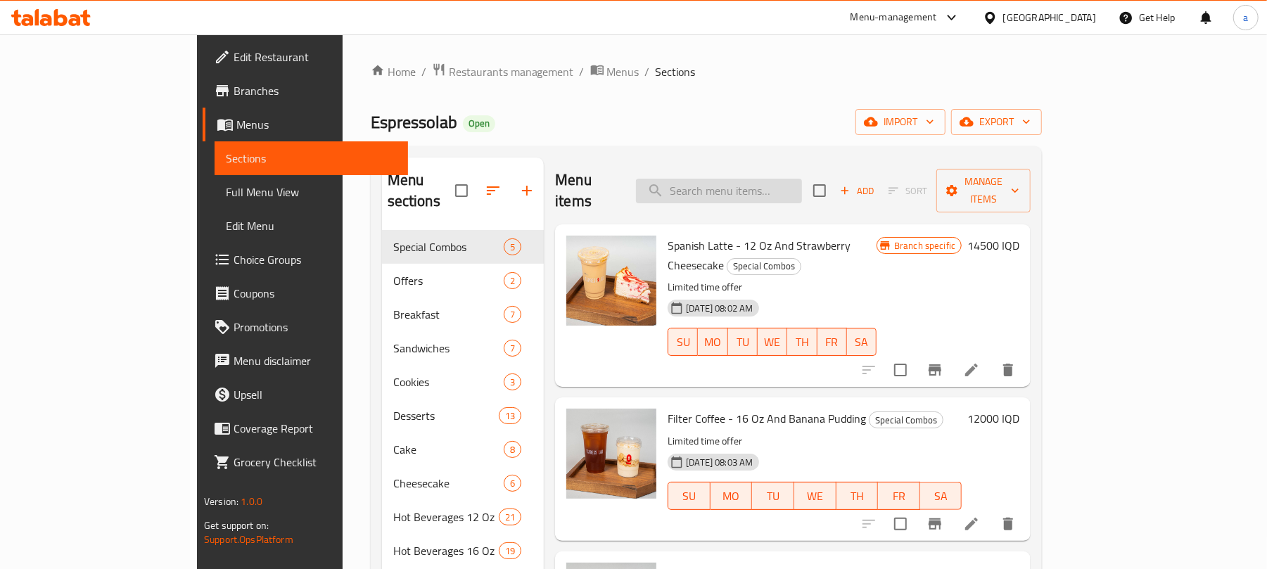
click at [793, 189] on input "search" at bounding box center [719, 191] width 166 height 25
paste input "Iced Honey Bear Latte - 12 Oz"
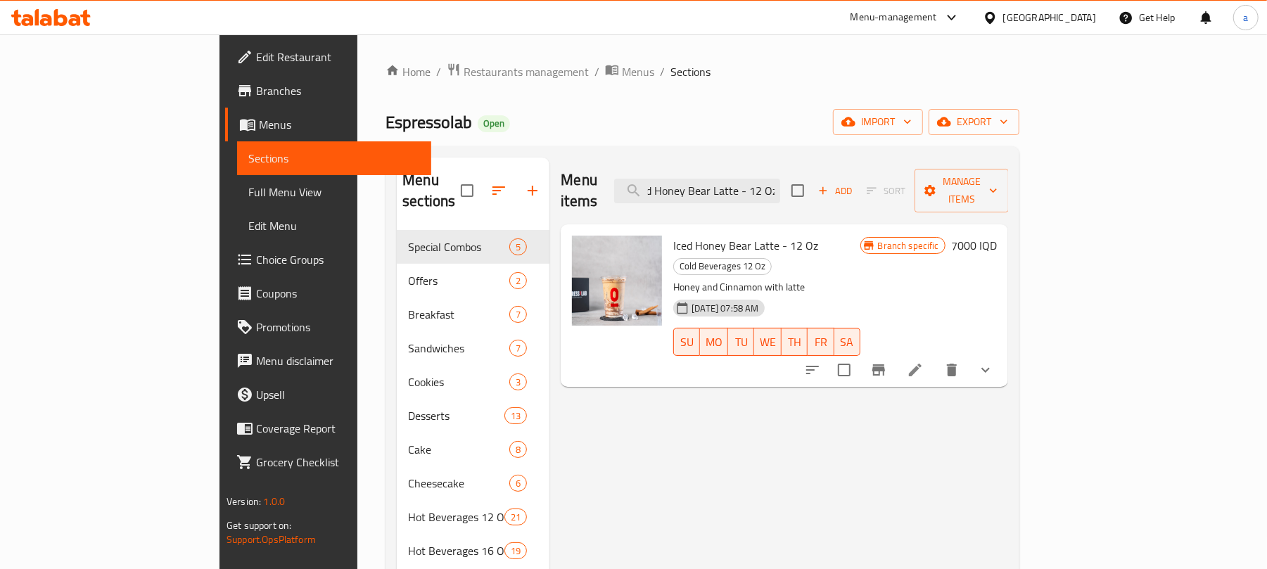
type input "Iced Honey Bear Latte - 12 Oz"
click at [921, 364] on icon at bounding box center [915, 370] width 13 height 13
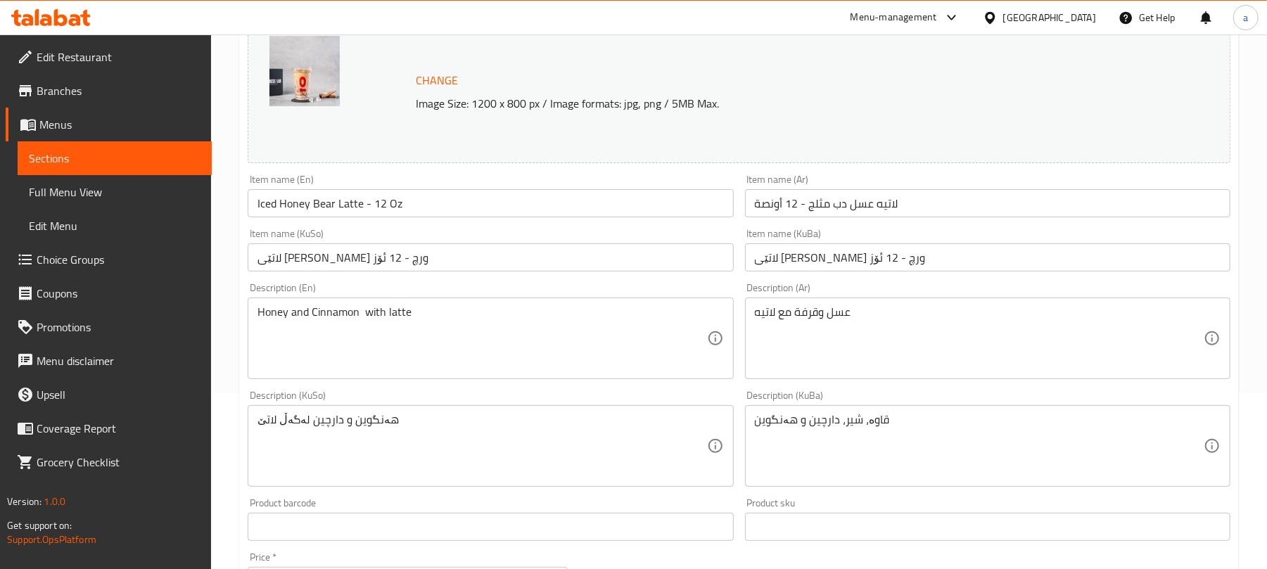
scroll to position [218, 0]
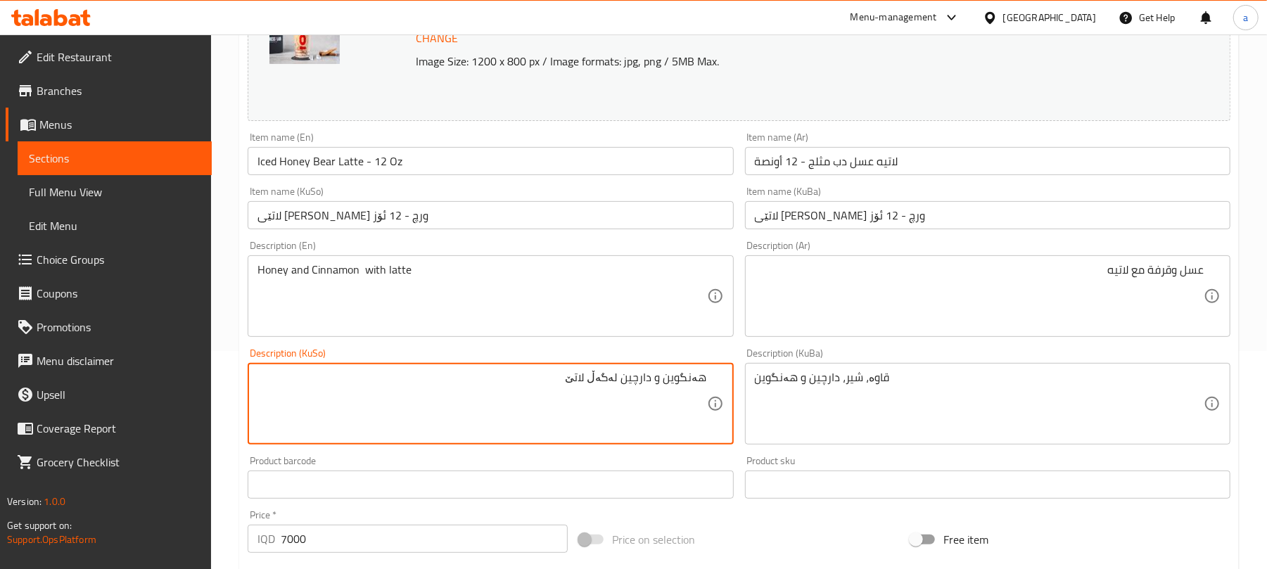
click at [625, 390] on textarea "هەنگوین و دارچین لەگەڵ لاتێ" at bounding box center [481, 404] width 449 height 67
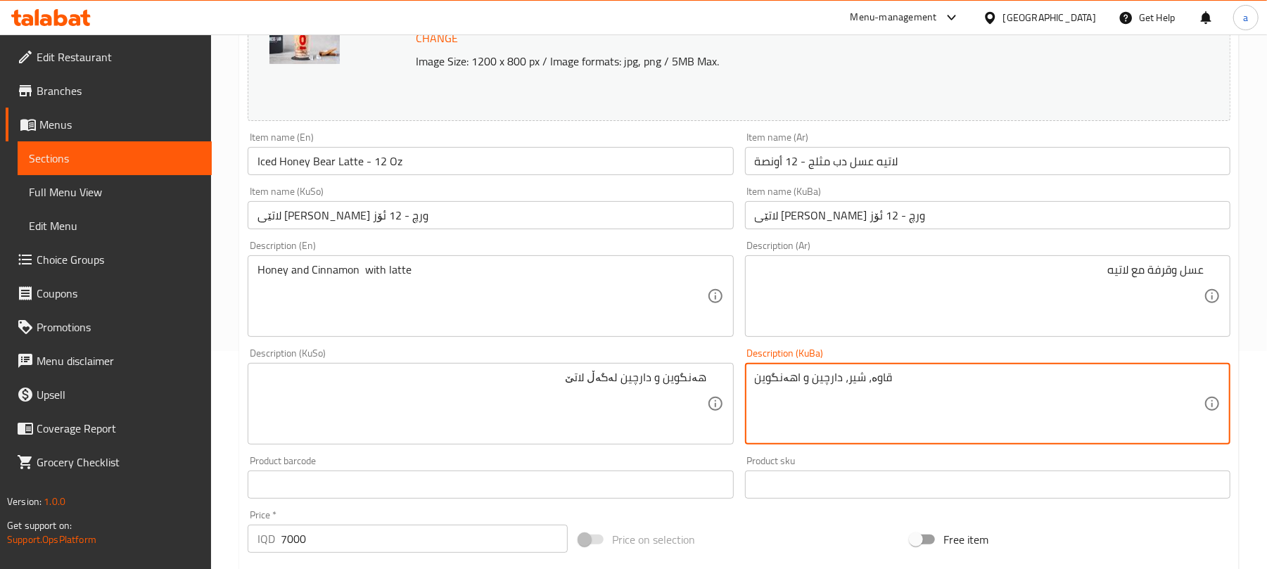
paste textarea "و دارچین لەگەڵ لاتێهەنگوین"
paste textarea "ەنگوین و دارچین لەگەڵ لاتێ"
type textarea "هەنگوین و دارچین لەگەڵ لاتێ"
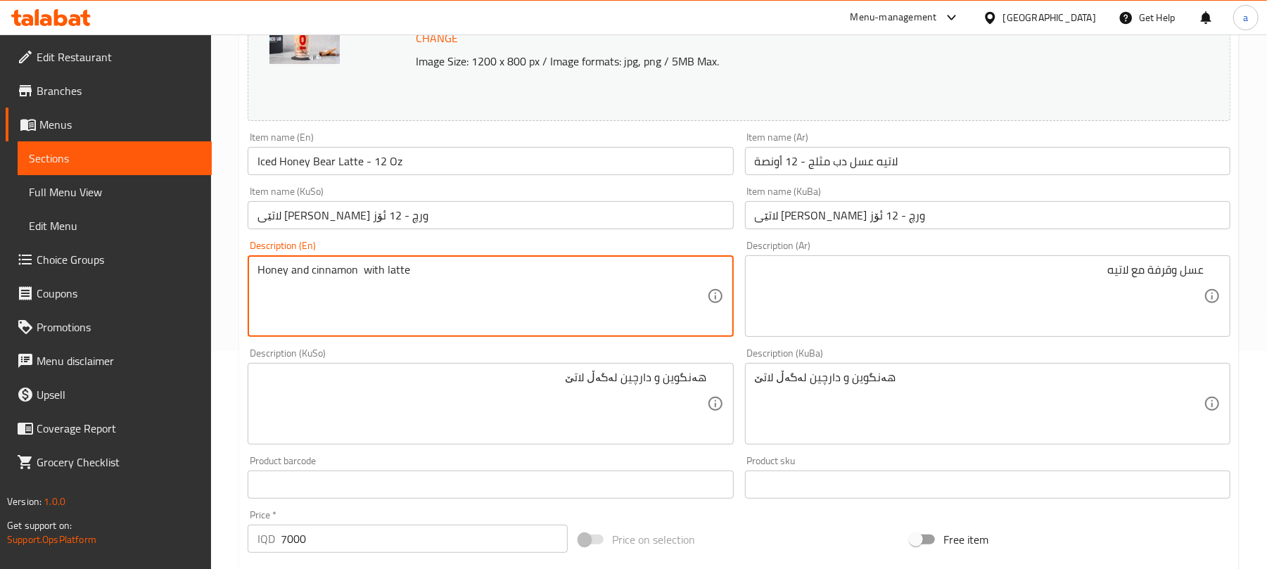
click at [445, 280] on textarea "Honey and cinnamon with latte" at bounding box center [481, 296] width 449 height 67
type textarea "Honey and cinnamon with latte"
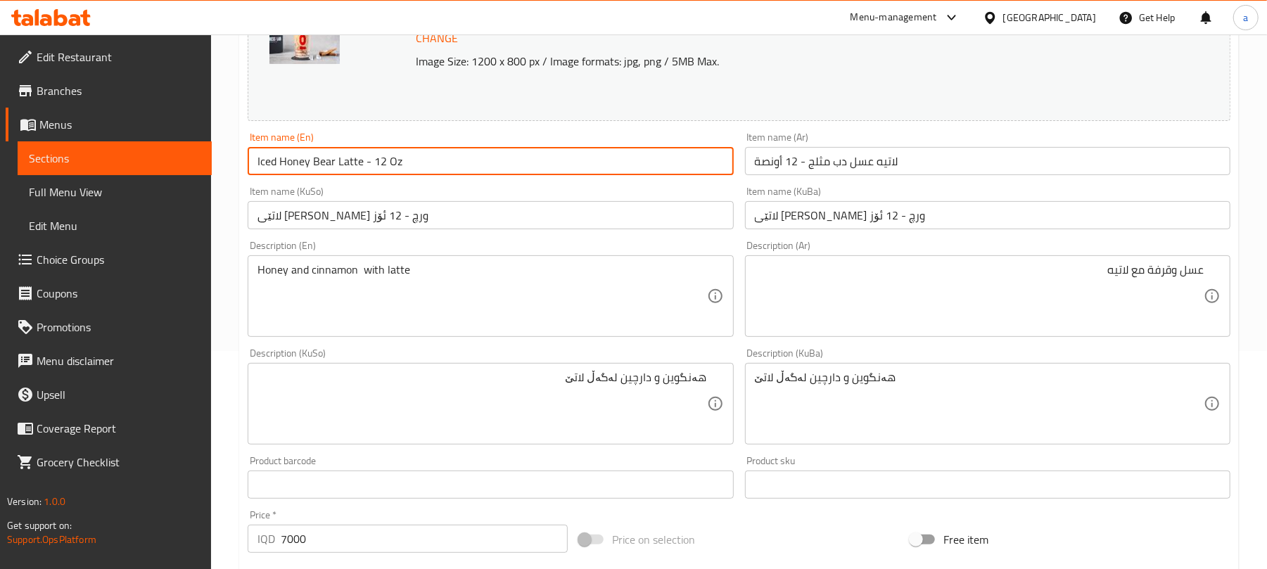
drag, startPoint x: 416, startPoint y: 165, endPoint x: 232, endPoint y: 175, distance: 184.6
click at [232, 175] on div "Home / Restaurants management / Menus / Sections / item / update Cold Beverages…" at bounding box center [739, 461] width 1056 height 1290
click at [429, 167] on input "Iced Honey Bear Latte - 12 Oz" at bounding box center [490, 161] width 485 height 28
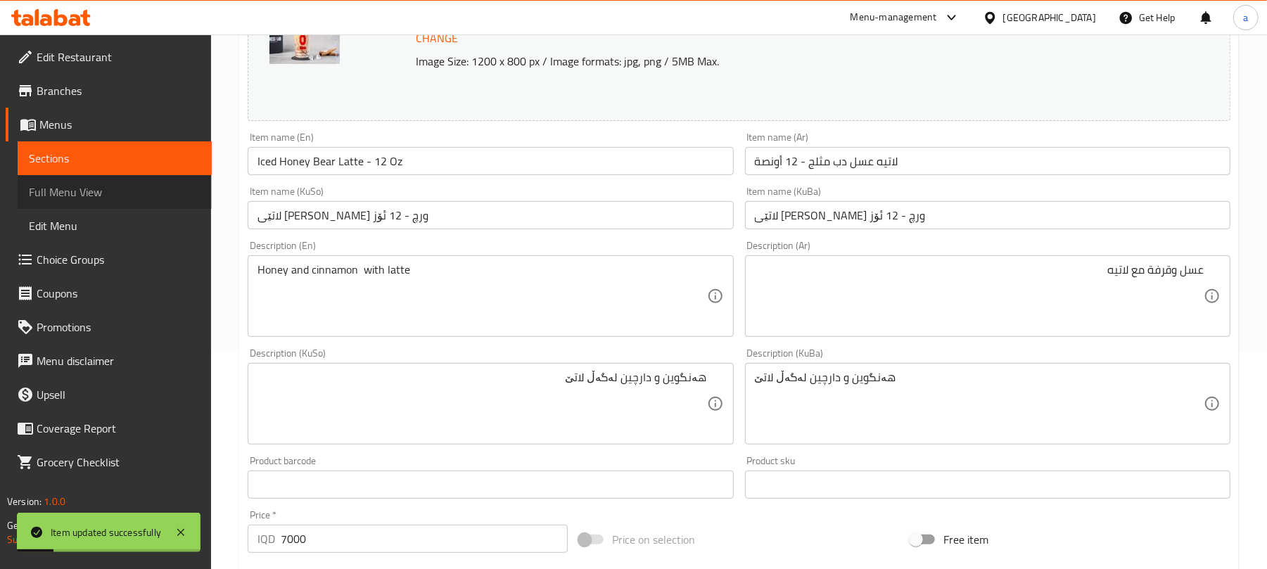
click at [77, 196] on span "Full Menu View" at bounding box center [115, 192] width 172 height 17
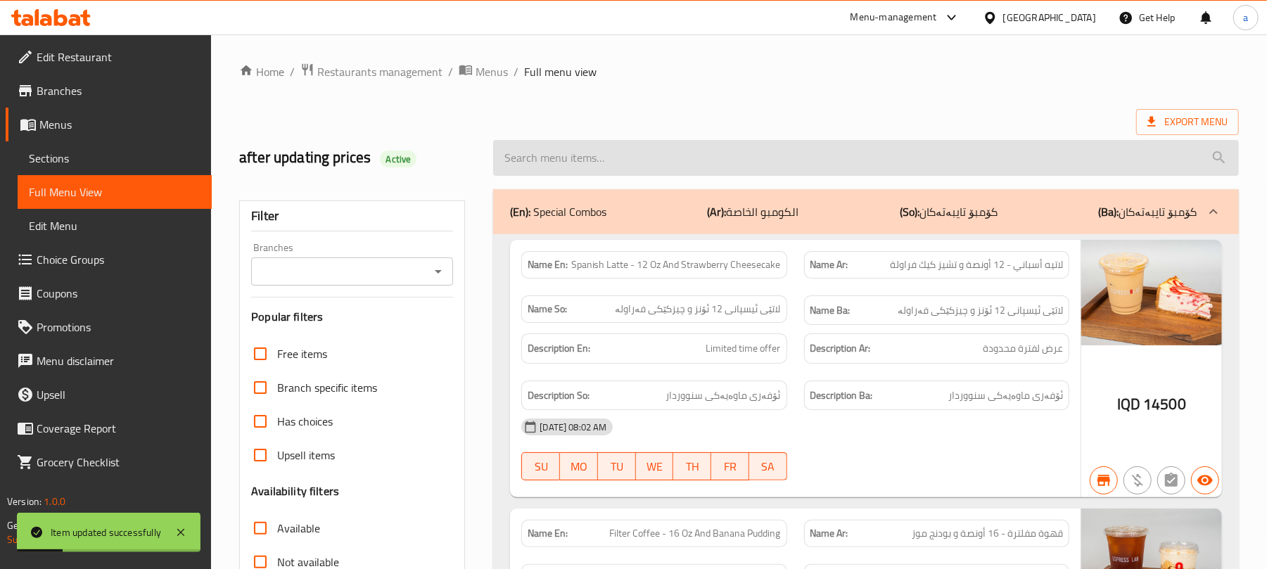
click at [604, 176] on input "search" at bounding box center [866, 158] width 746 height 36
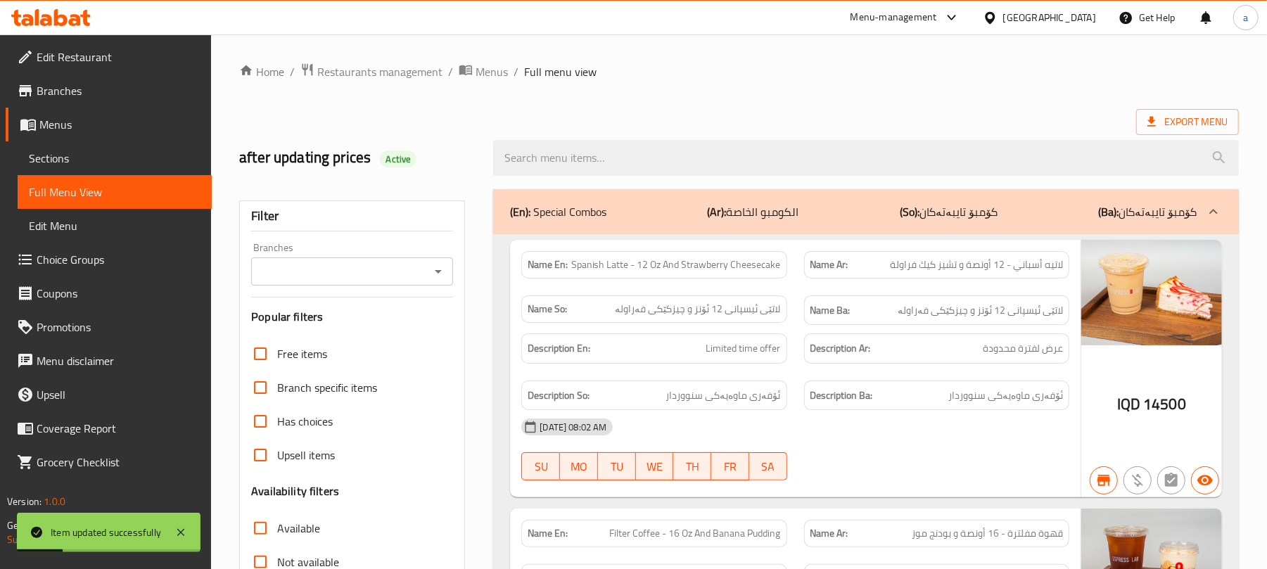
paste input "Iced Honey Bear Latte - 12 Oz"
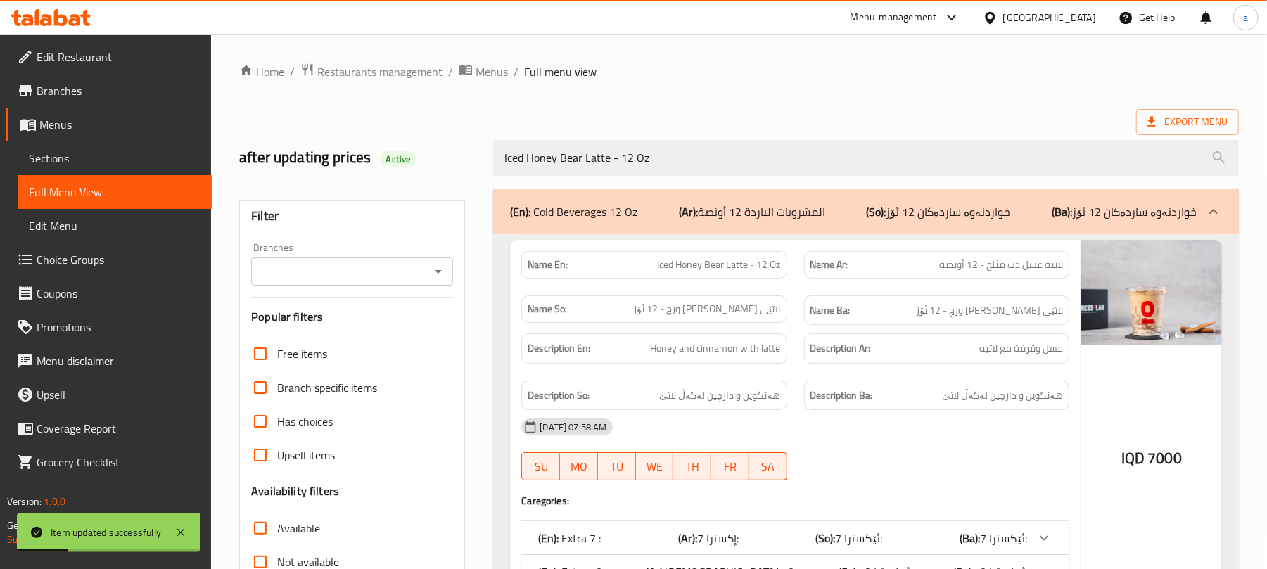
type input "Iced Honey Bear Latte - 12 Oz"
click at [457, 271] on div "Filter Branches Branches Popular filters Free items Branch specific items Has c…" at bounding box center [352, 460] width 226 height 520
click at [442, 271] on icon "Open" at bounding box center [438, 271] width 17 height 17
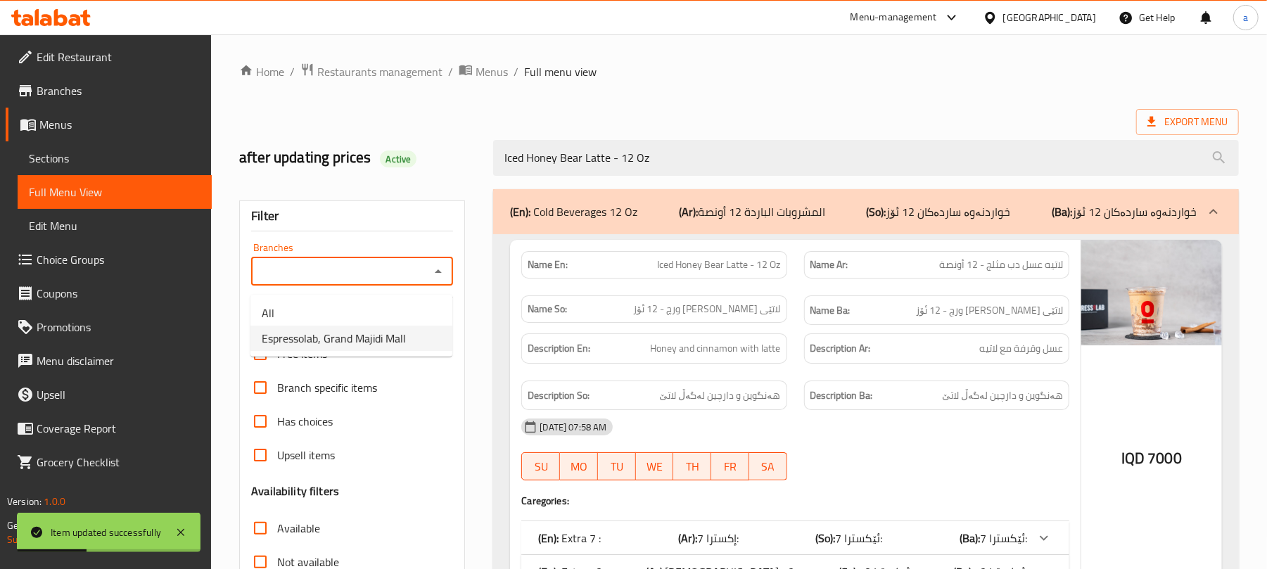
click at [373, 333] on span "Espressolab, Grand Majidi Mall" at bounding box center [334, 338] width 144 height 17
type input "Espressolab, Grand Majidi Mall"
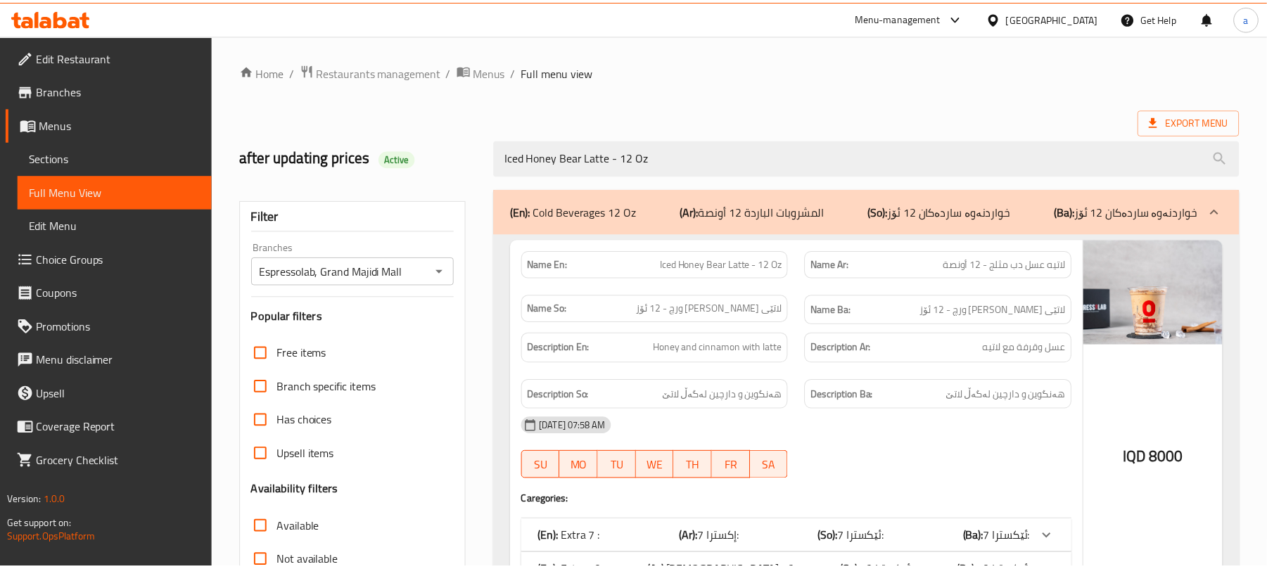
scroll to position [203, 0]
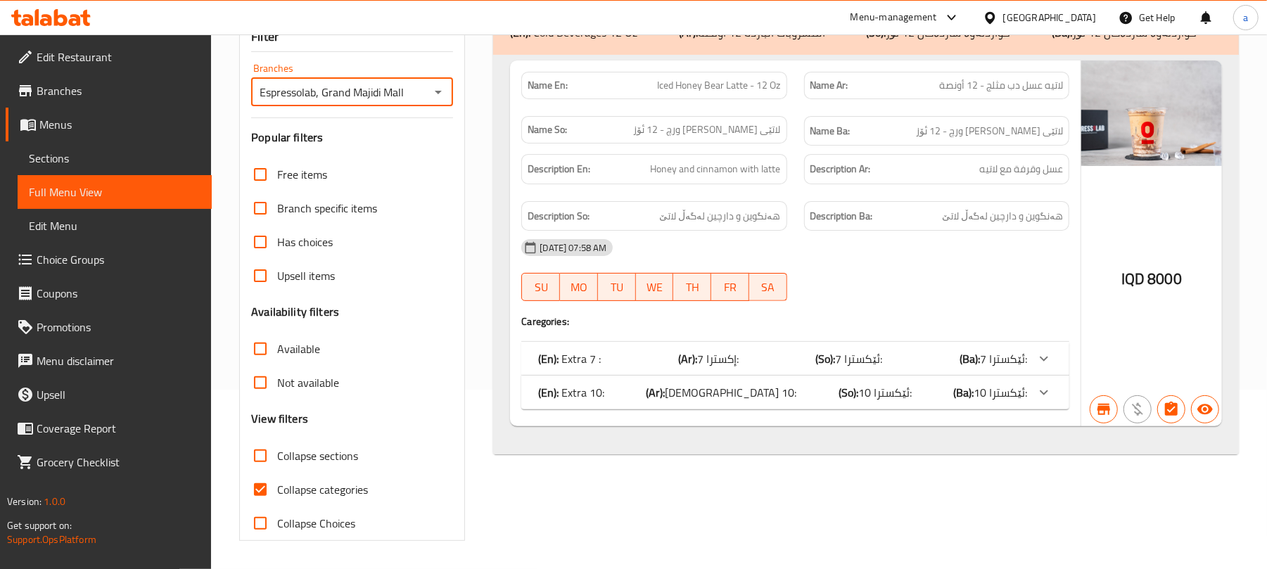
click at [87, 164] on span "Sections" at bounding box center [115, 158] width 172 height 17
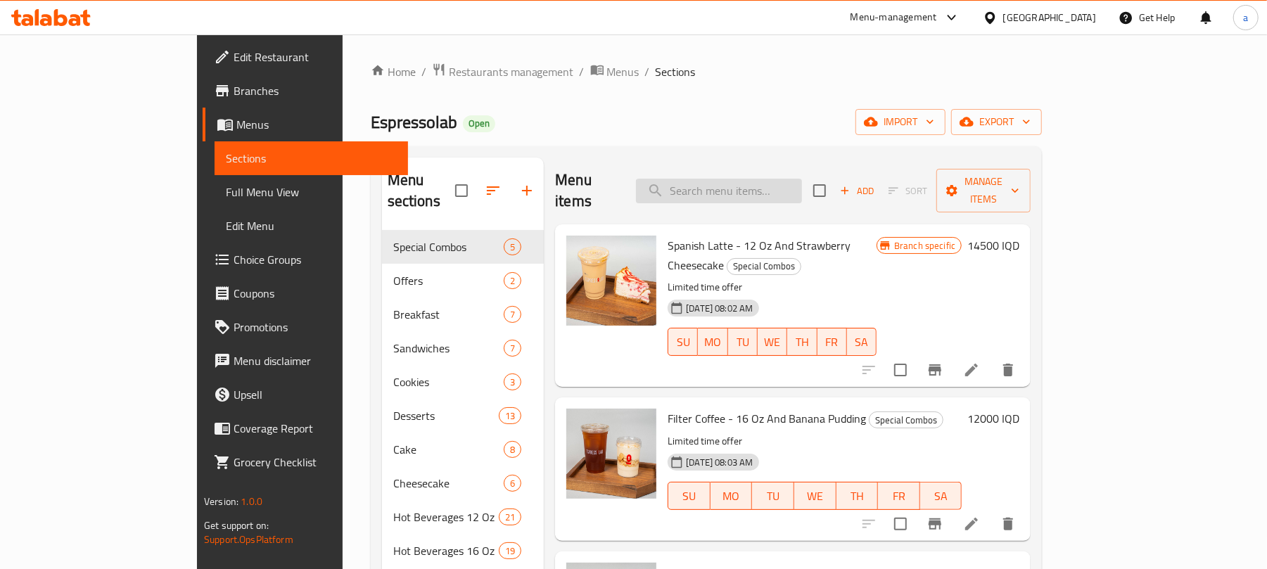
click at [716, 179] on input "search" at bounding box center [719, 191] width 166 height 25
paste input "Iced Spanish Latte - 12 Oz"
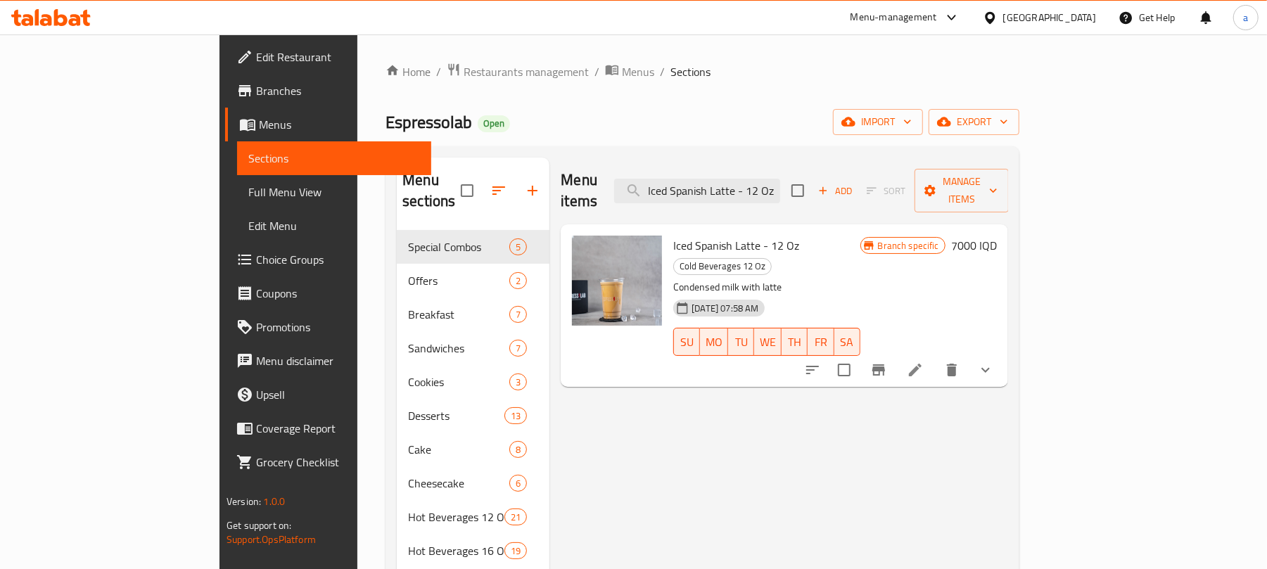
type input "Iced Spanish Latte - 12 Oz"
click at [924, 362] on icon at bounding box center [915, 370] width 17 height 17
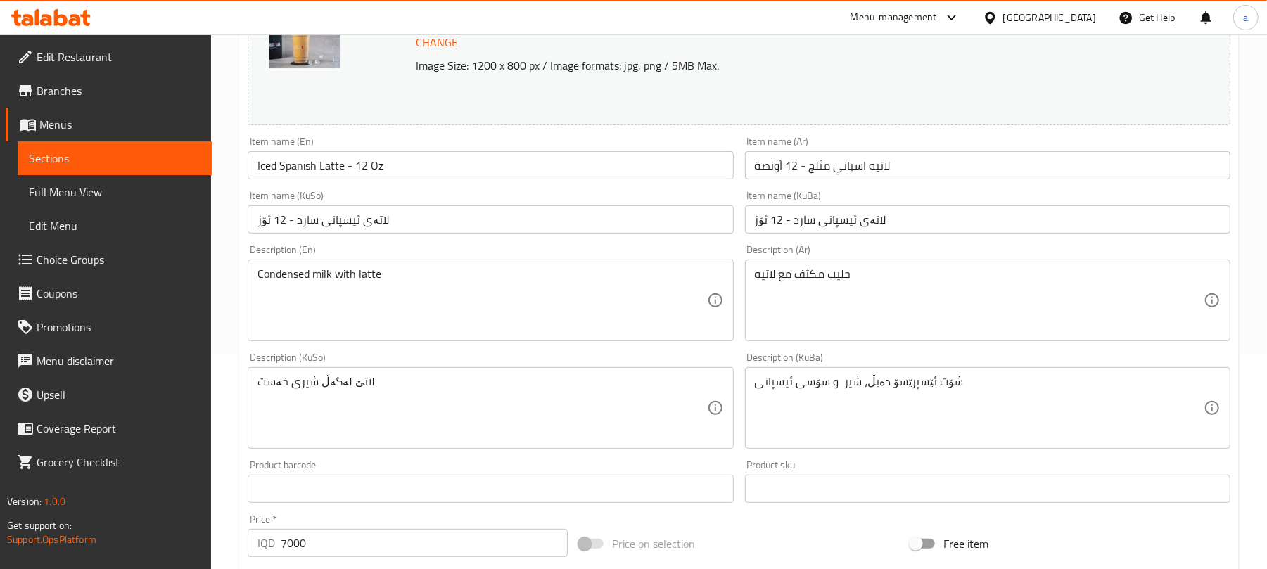
scroll to position [218, 0]
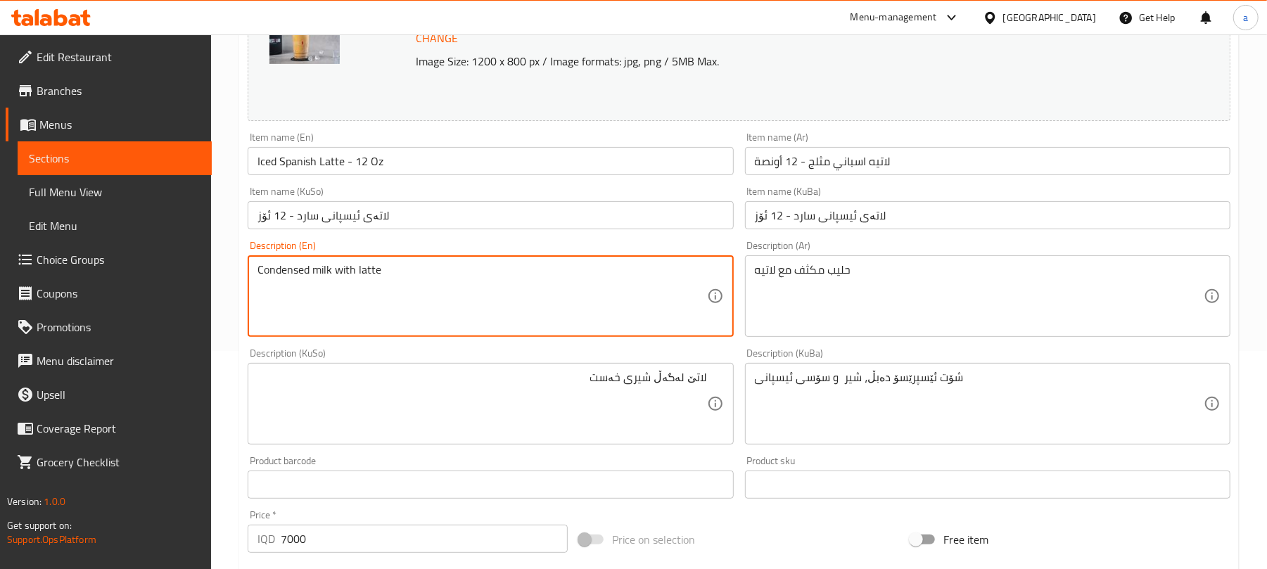
click at [305, 288] on textarea "Condensed milk with latte" at bounding box center [481, 296] width 449 height 67
click at [307, 283] on textarea "Condensed milk with latte" at bounding box center [481, 296] width 449 height 67
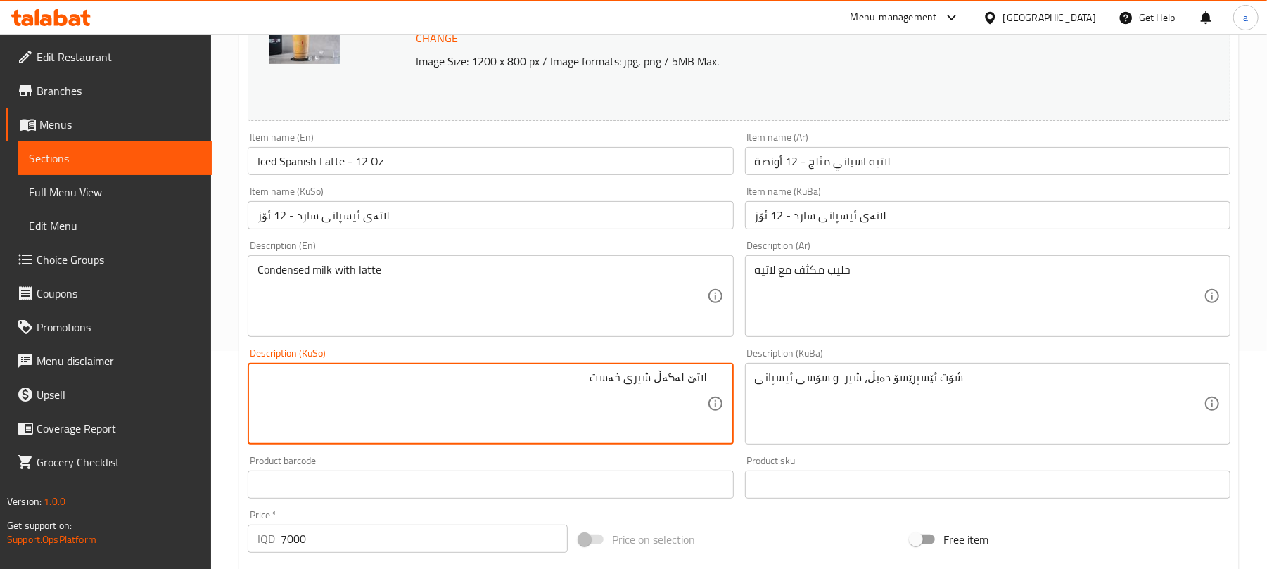
drag, startPoint x: 592, startPoint y: 393, endPoint x: 656, endPoint y: 397, distance: 64.9
click at [702, 391] on textarea "لاتێ لەگەڵ شیری خەست" at bounding box center [481, 404] width 449 height 67
click at [693, 397] on textarea "لەگەڵ شیری خەست" at bounding box center [481, 404] width 449 height 67
click at [587, 393] on textarea "شیری خەست" at bounding box center [481, 404] width 449 height 67
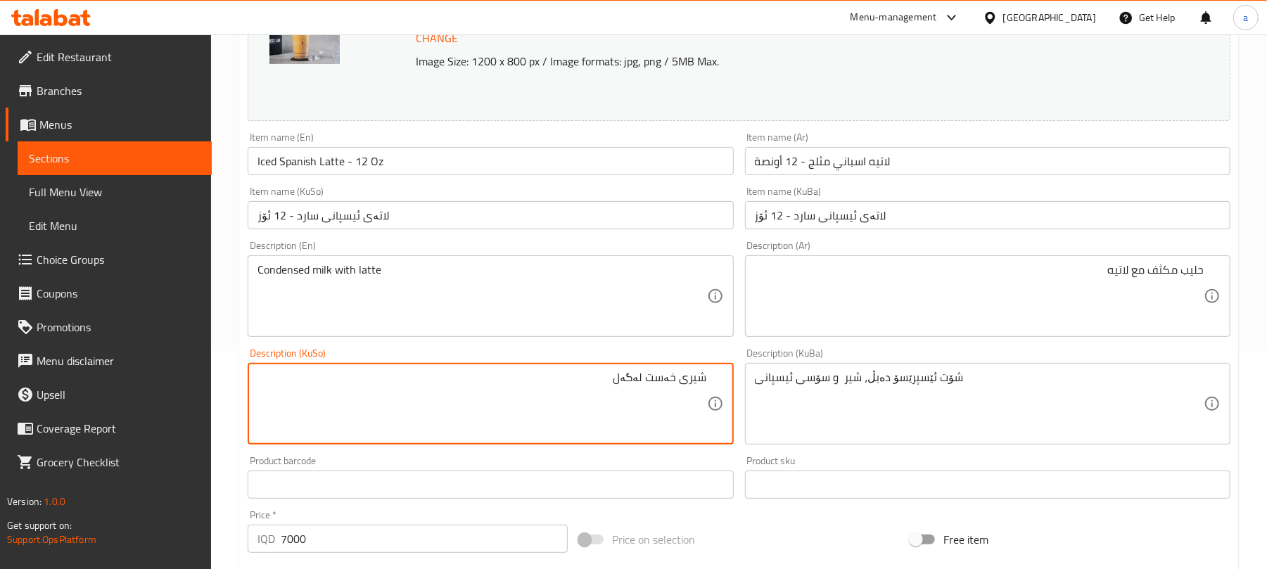
paste textarea "لاتێ"
click at [637, 393] on textarea "شیری خەست لەگەل لاتێ" at bounding box center [481, 404] width 449 height 67
click at [643, 395] on textarea "شیری خەست لەگەل لاتێ" at bounding box center [481, 404] width 449 height 67
type textarea "شیری خەست لەگەل لاتێ"
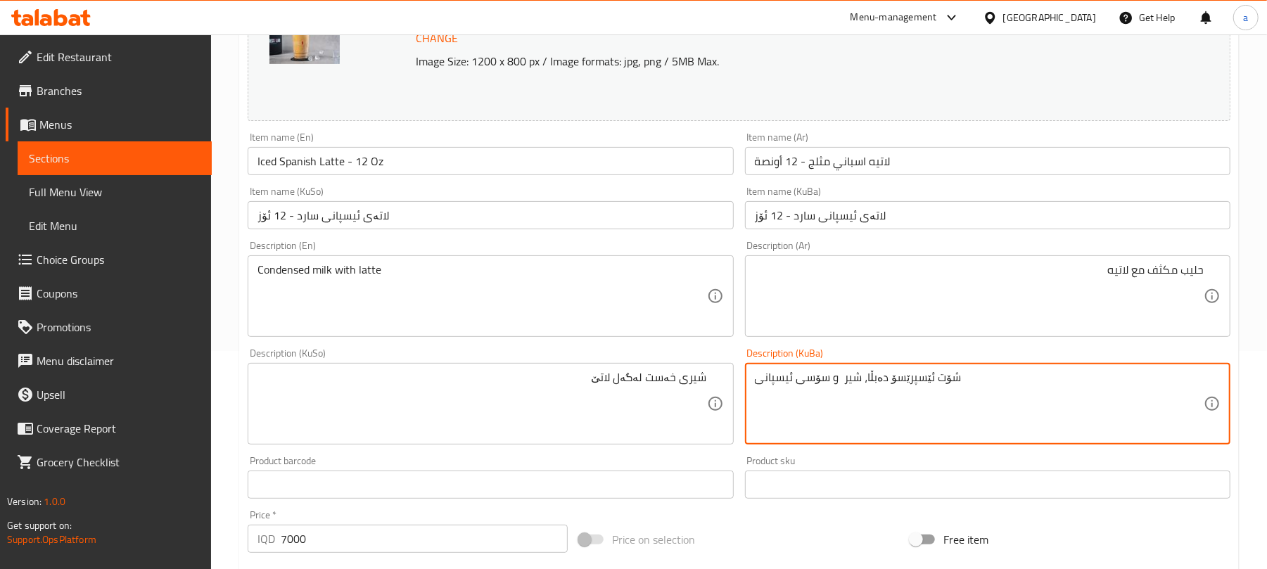
paste textarea "ری خەست لەگەل لاتێ"
type textarea "شیری خەست لەگەل لاتێ"
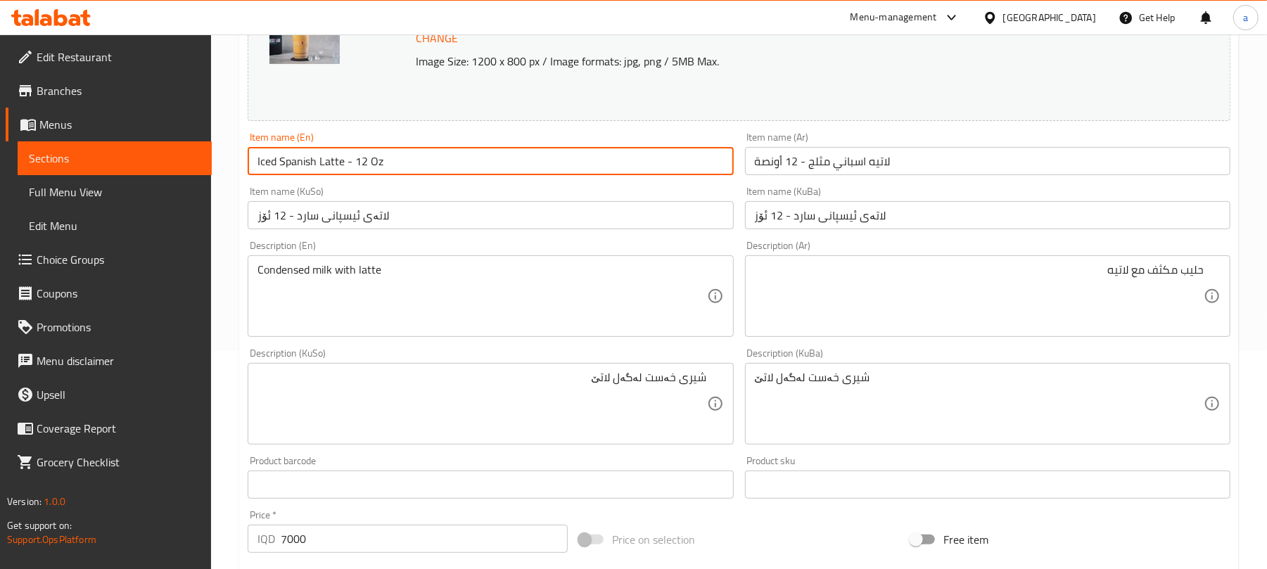
drag, startPoint x: 423, startPoint y: 161, endPoint x: 190, endPoint y: 184, distance: 233.9
click at [190, 184] on div "Edit Restaurant Branches Menus Sections Full Menu View Edit Menu Choice Groups …" at bounding box center [633, 461] width 1267 height 1290
click at [428, 164] on input "Iced Spanish Latte - 12 Oz" at bounding box center [490, 161] width 485 height 28
click at [125, 184] on link "Full Menu View" at bounding box center [115, 192] width 194 height 34
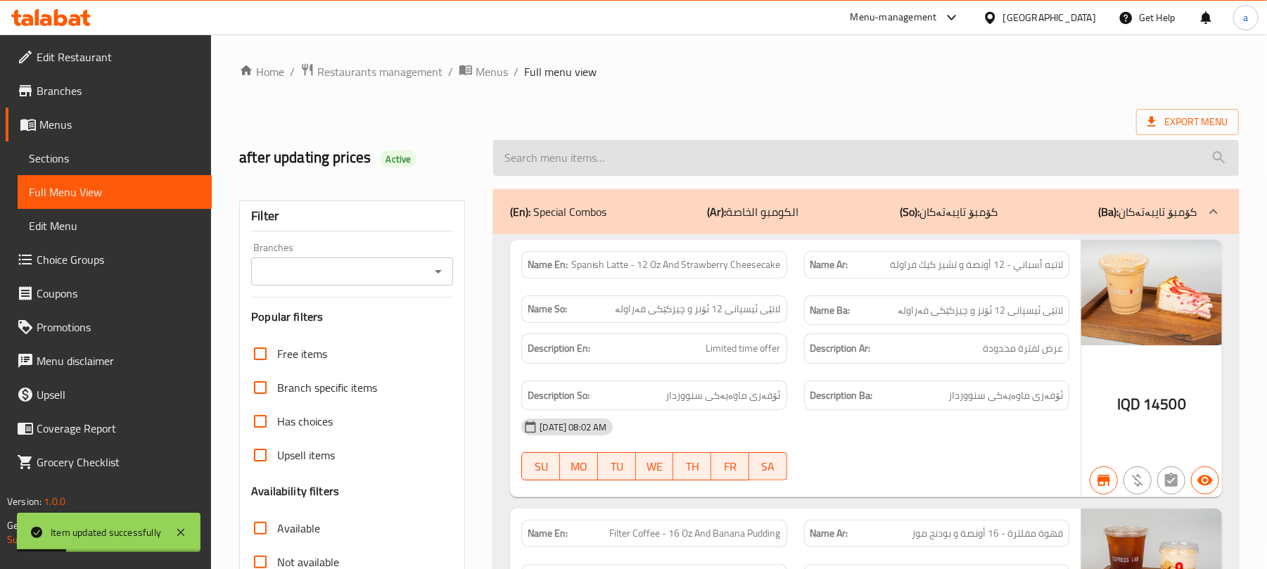
click at [604, 158] on input "search" at bounding box center [866, 158] width 746 height 36
paste input "Iced Spanish Latte - 12 Oz"
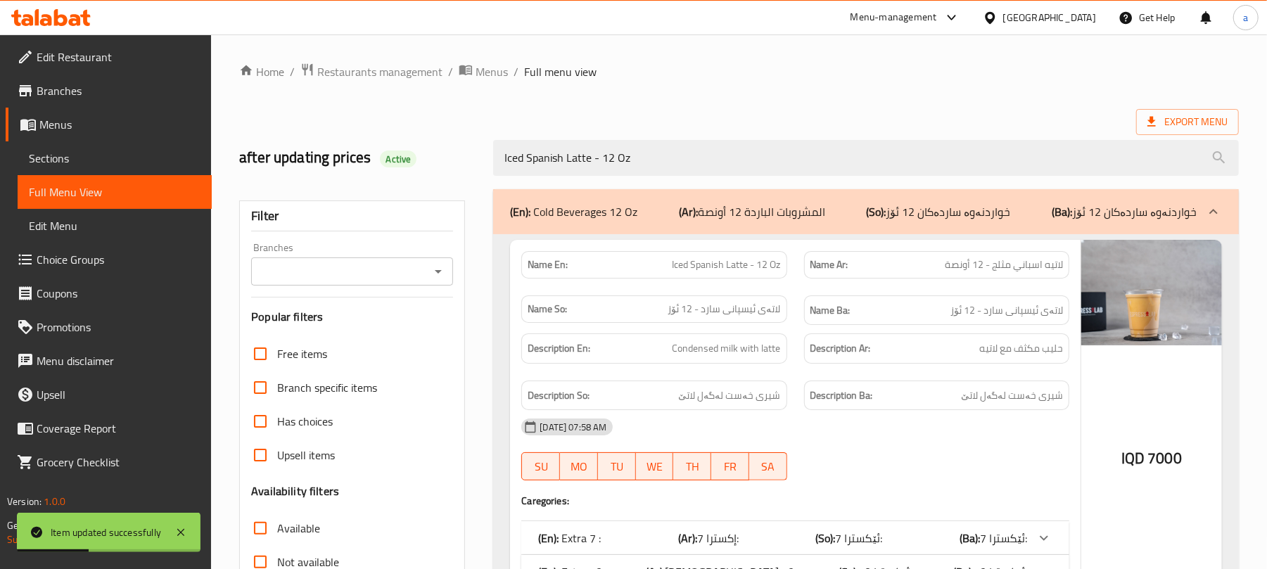
click at [440, 274] on icon "Open" at bounding box center [438, 272] width 7 height 4
type input "Iced Spanish Latte - 12 Oz"
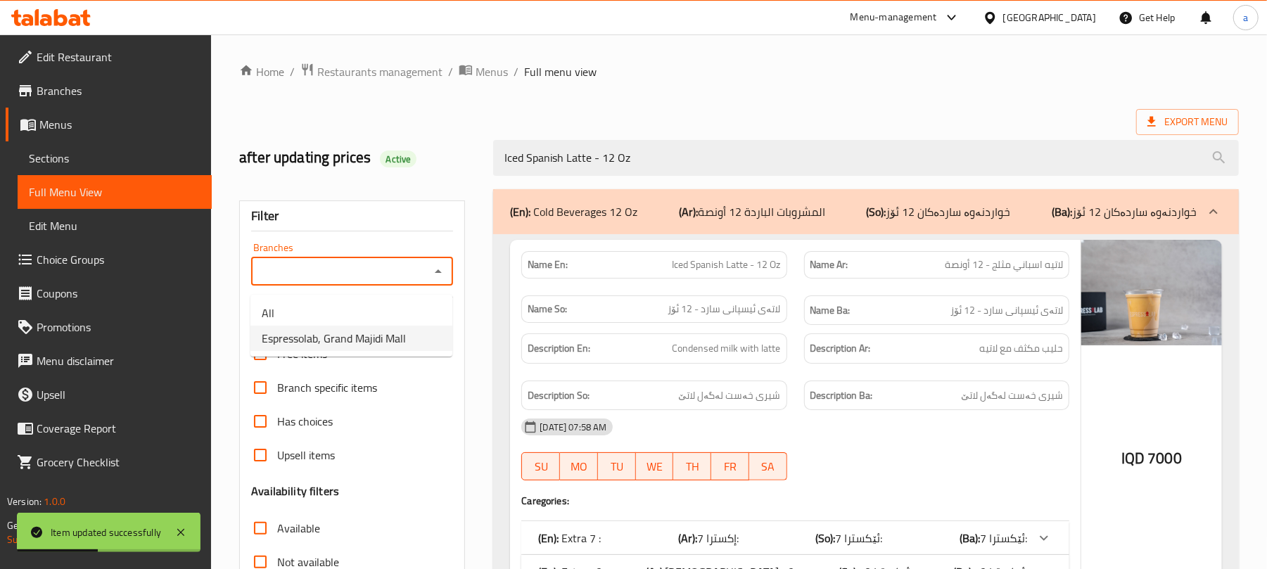
click at [375, 338] on span "Espressolab, Grand Majidi Mall" at bounding box center [334, 338] width 144 height 17
type input "Espressolab, Grand Majidi Mall"
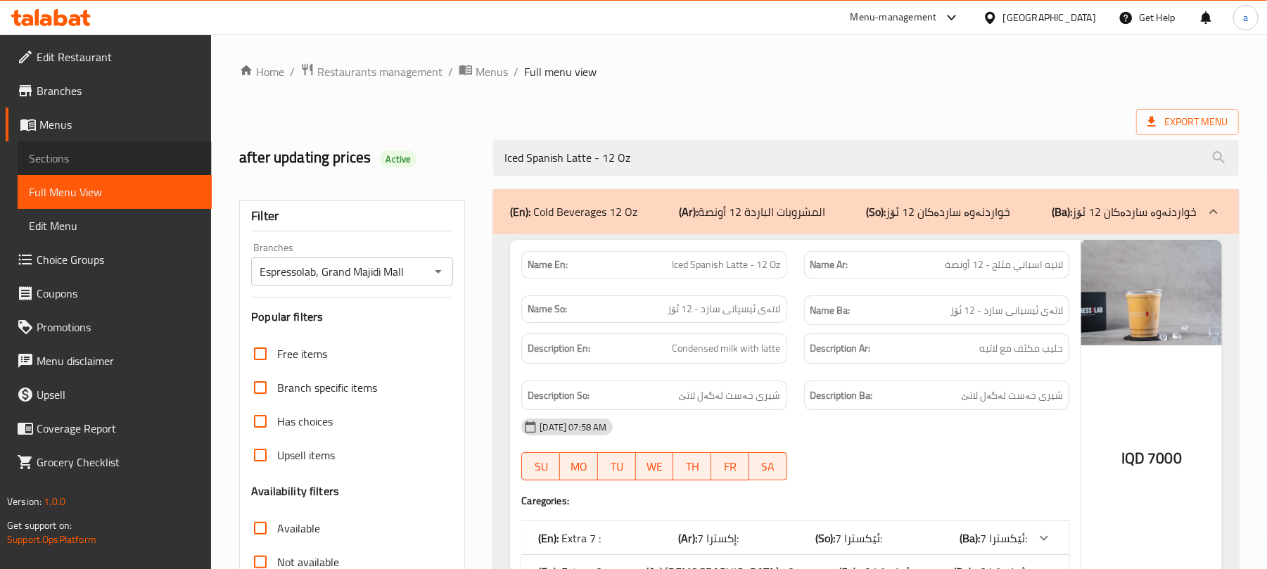
click at [79, 155] on span "Sections" at bounding box center [115, 158] width 172 height 17
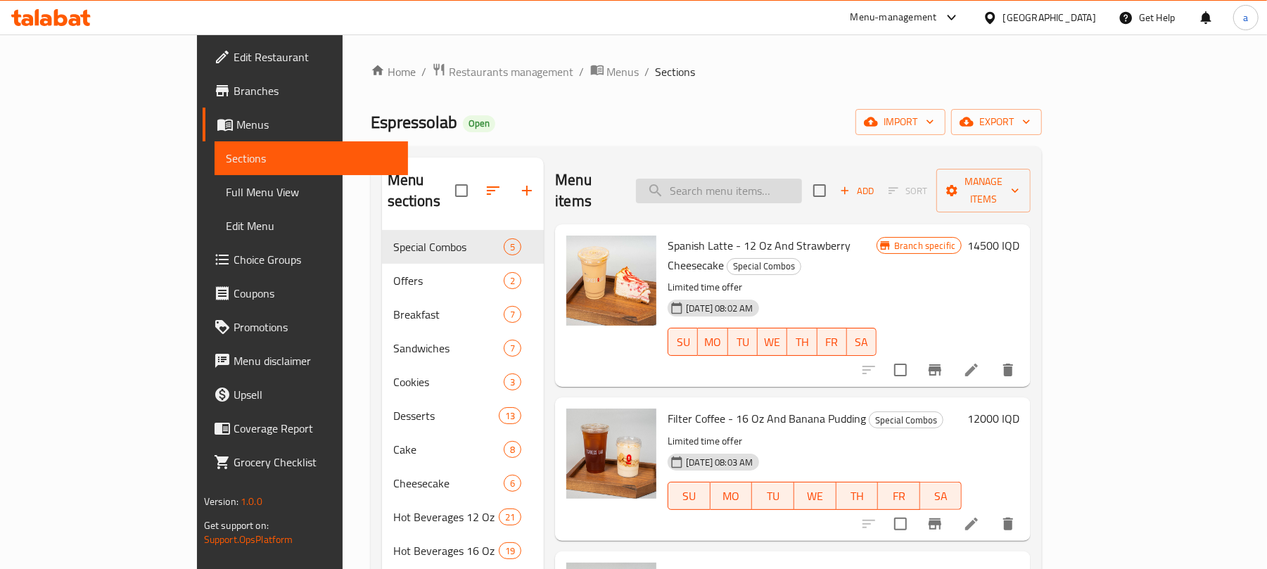
click at [743, 186] on input "search" at bounding box center [719, 191] width 166 height 25
paste input "Iced Filter Coffee With Milk - 16 Oz"
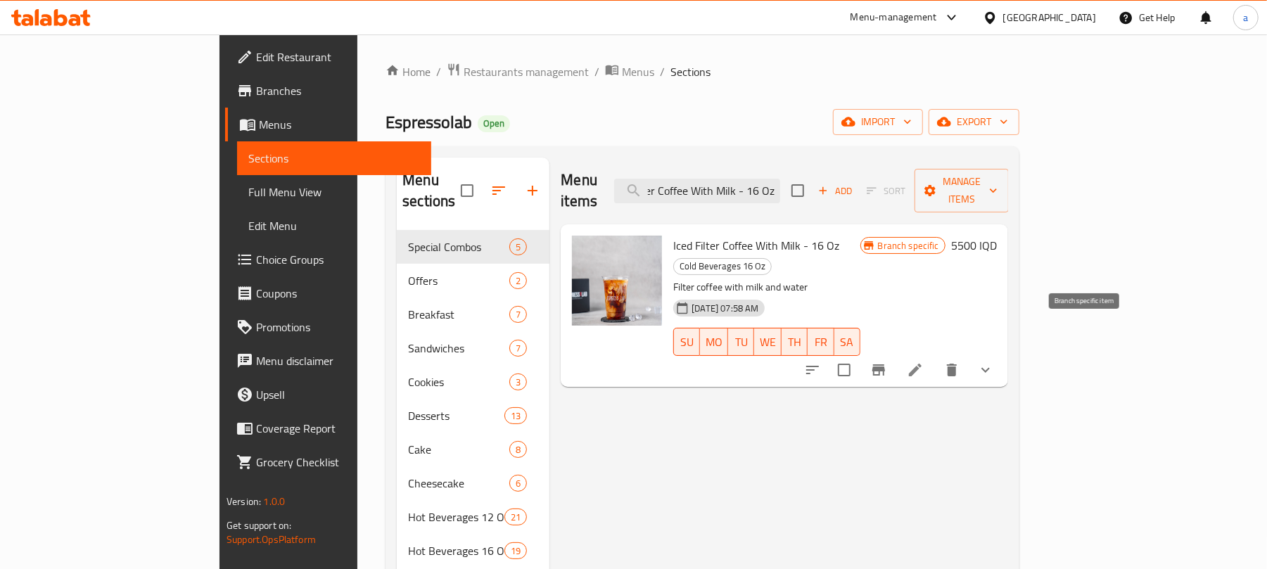
type input "Iced Filter Coffee With Milk - 16 Oz"
click at [935, 357] on li at bounding box center [914, 369] width 39 height 25
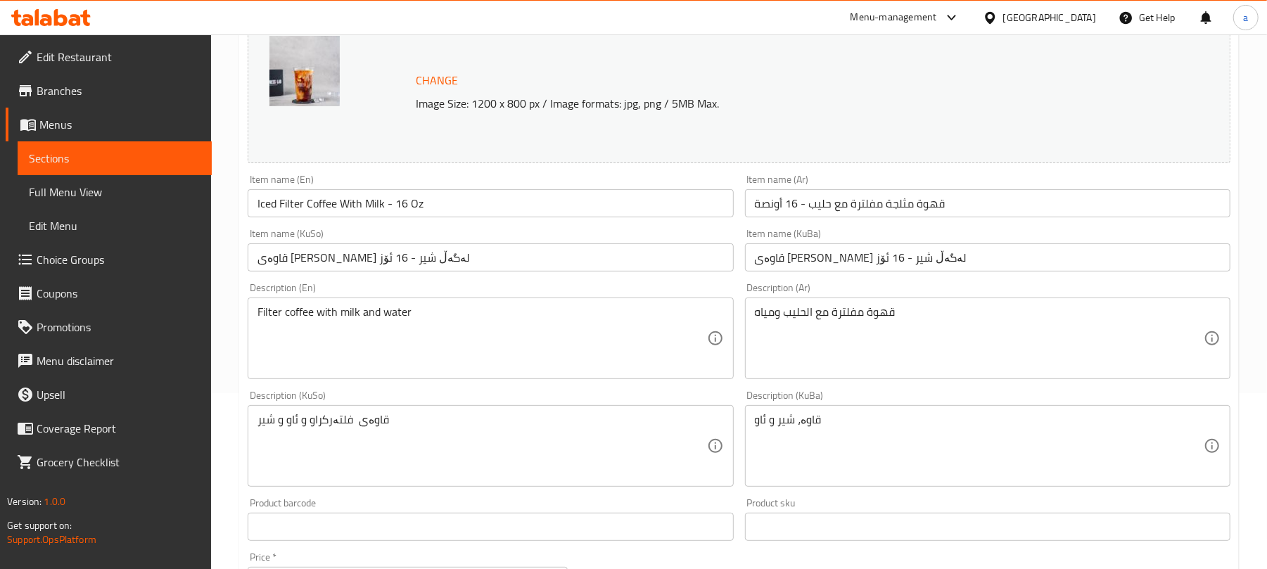
scroll to position [218, 0]
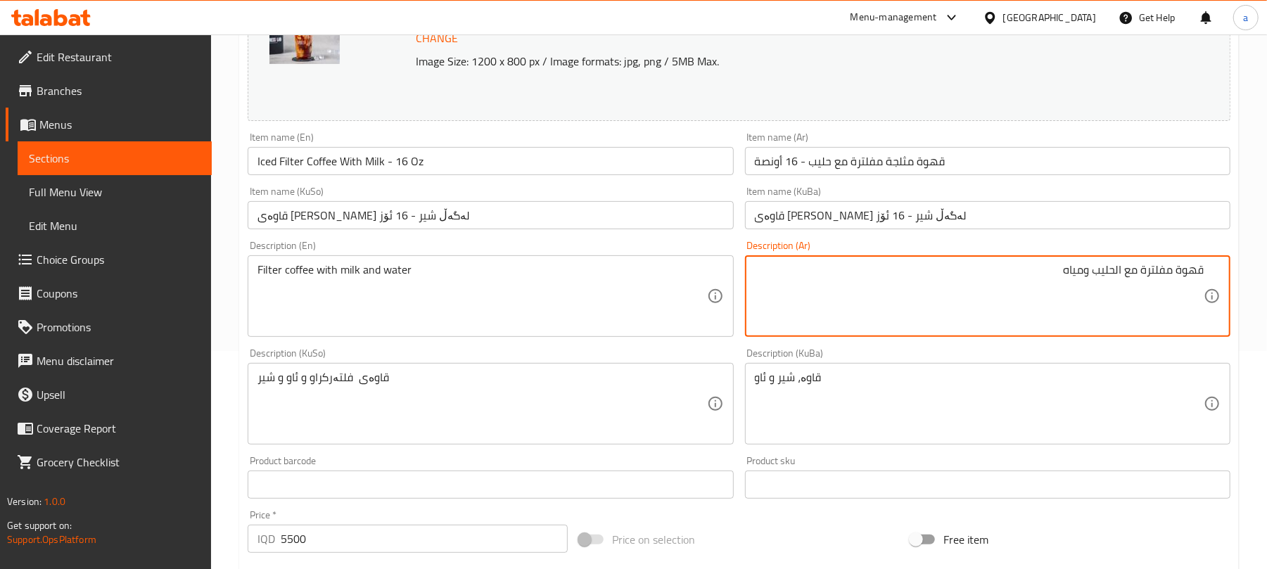
click at [1106, 286] on textarea "قهوة مفلترة مع الحليب ومياه" at bounding box center [979, 296] width 449 height 67
type textarea "قهوة مفلترة مع حليب ومياه"
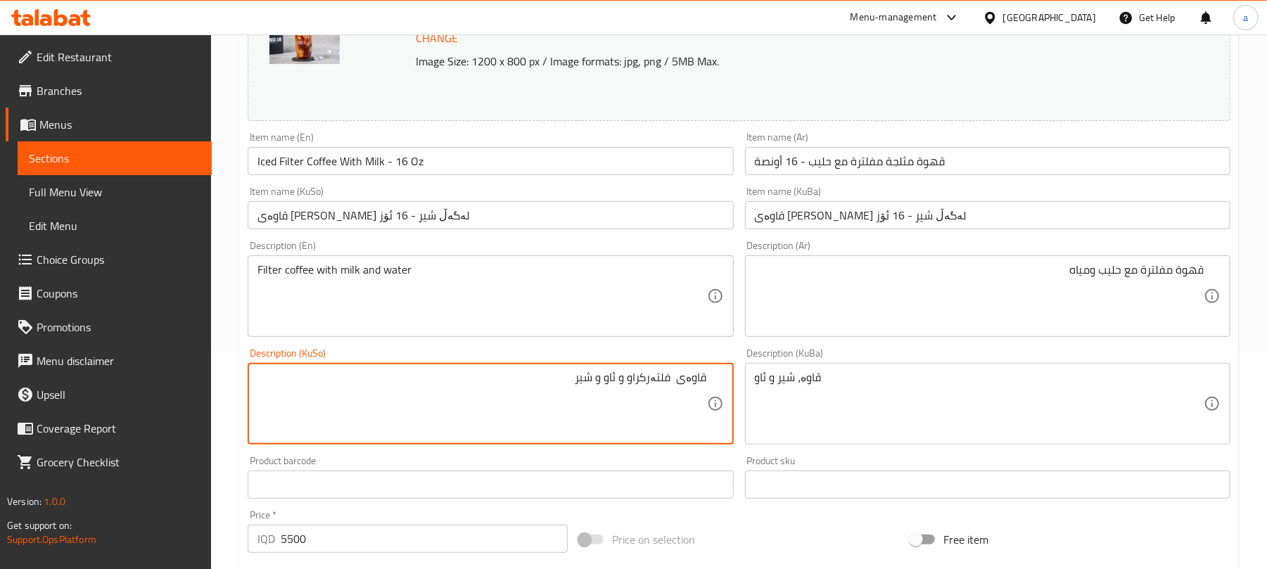
drag, startPoint x: 618, startPoint y: 402, endPoint x: 625, endPoint y: 403, distance: 7.1
click at [625, 403] on textarea "قاوەى فلتەرکراو و ئاو و شير" at bounding box center [481, 404] width 449 height 67
click at [625, 403] on textarea "قاوەى فلتەرکراو لەگەل ئاو و شير" at bounding box center [481, 404] width 449 height 67
click at [564, 397] on textarea "قاوەى فلتەرکراو لەگەل ئاو و شير" at bounding box center [481, 404] width 449 height 67
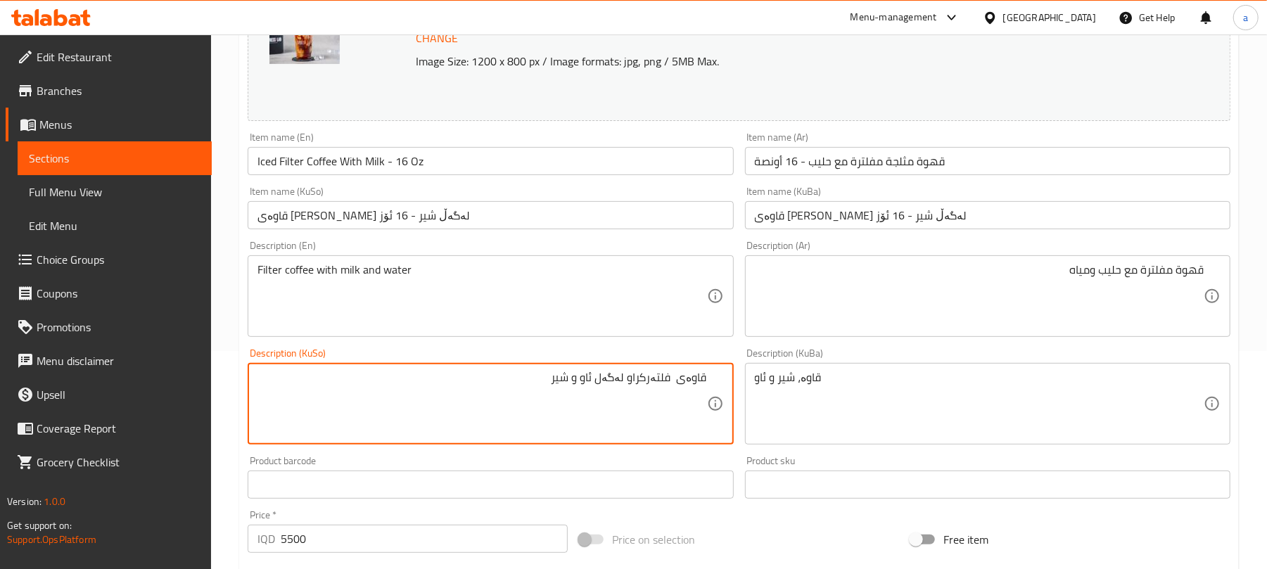
click at [566, 398] on textarea "قاوەى فلتەرکراو لەگەل ئاو و شير" at bounding box center [481, 404] width 449 height 67
click at [567, 395] on textarea "قاوەى فلتەرکراو لەگەل ئاو و شير" at bounding box center [481, 404] width 449 height 67
click at [591, 397] on textarea "قاوەى فلتەرکراو لەگەل ئاو و" at bounding box center [481, 404] width 449 height 67
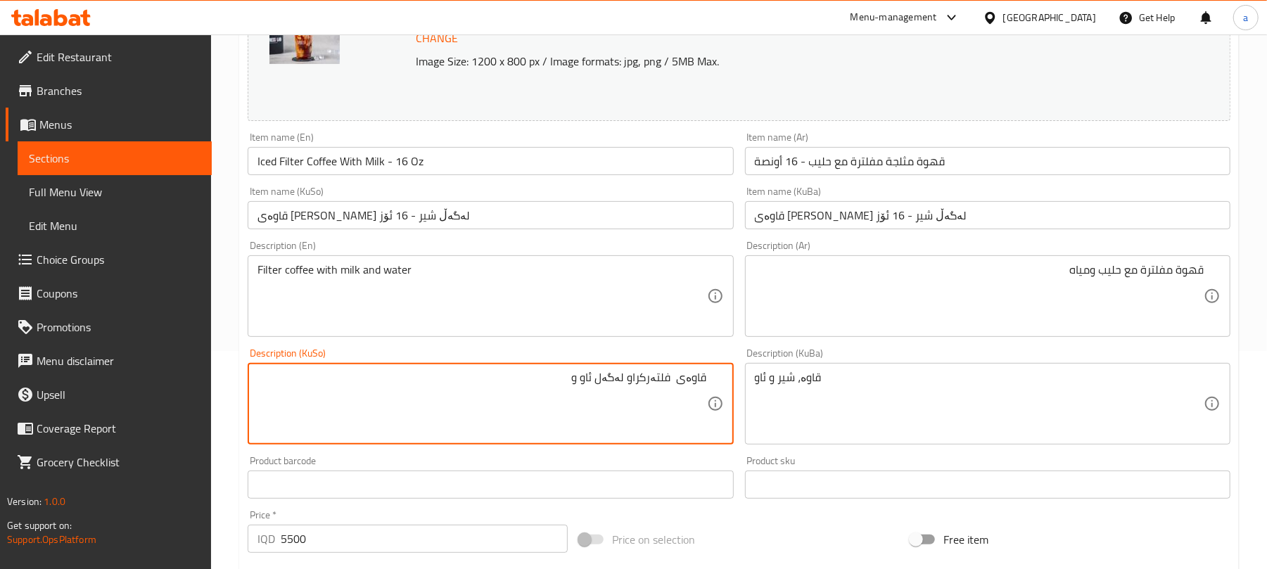
paste textarea "ير"
click at [525, 407] on textarea "قاوەى فلتەرکراو لەگەل شير و ئاو و" at bounding box center [481, 404] width 449 height 67
type textarea "قاوەى فلتەرکراو لەگەل شير و ئاو"
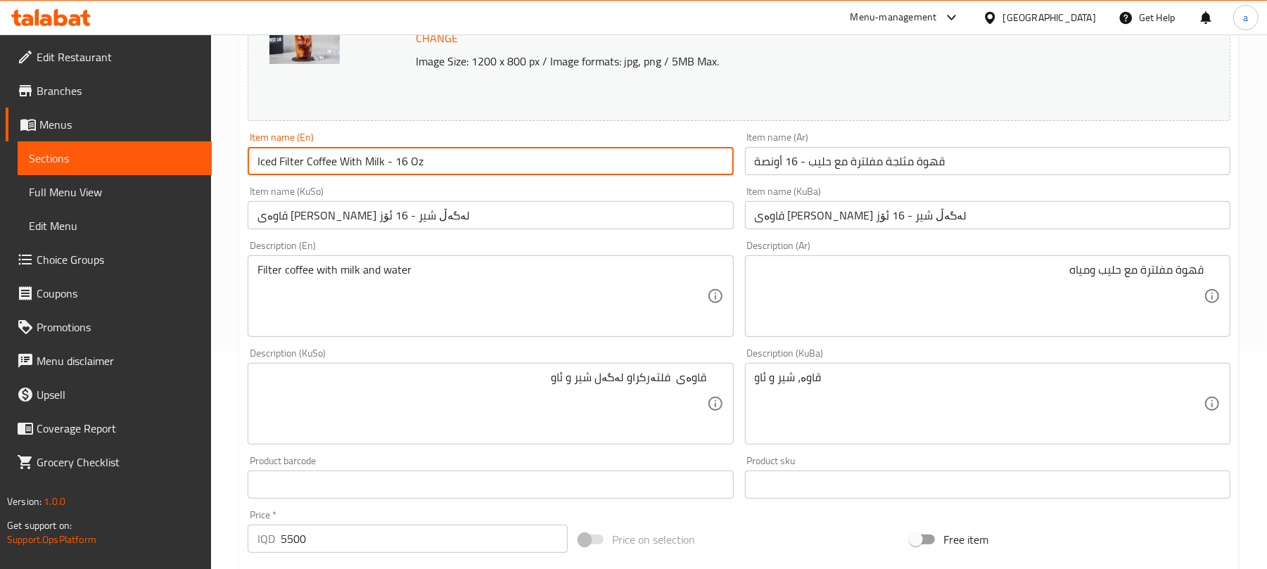
drag, startPoint x: 461, startPoint y: 166, endPoint x: 249, endPoint y: 180, distance: 212.9
click at [138, 186] on div "Edit Restaurant Branches Menus Sections Full Menu View Edit Menu Choice Groups …" at bounding box center [633, 415] width 1267 height 1199
click at [450, 156] on input "Iced Filter Coffee With Milk - 16 Oz" at bounding box center [490, 161] width 485 height 28
click at [132, 200] on span "Full Menu View" at bounding box center [115, 192] width 172 height 17
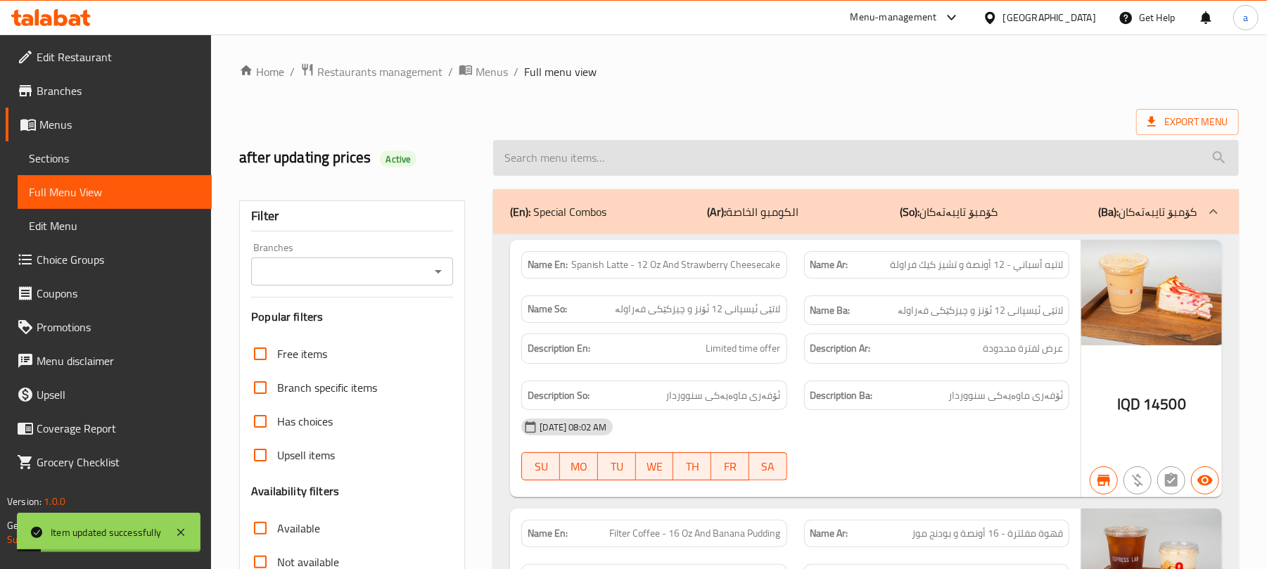
click at [643, 161] on input "search" at bounding box center [866, 158] width 746 height 36
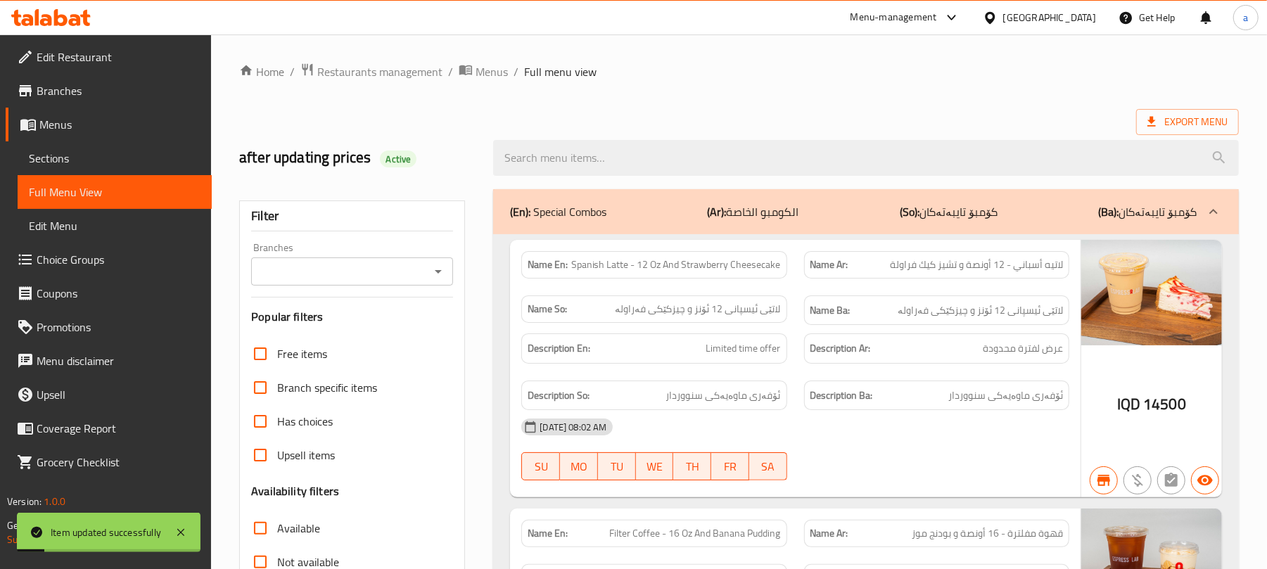
paste input "Iced Filter Coffee With Milk - 16 Oz"
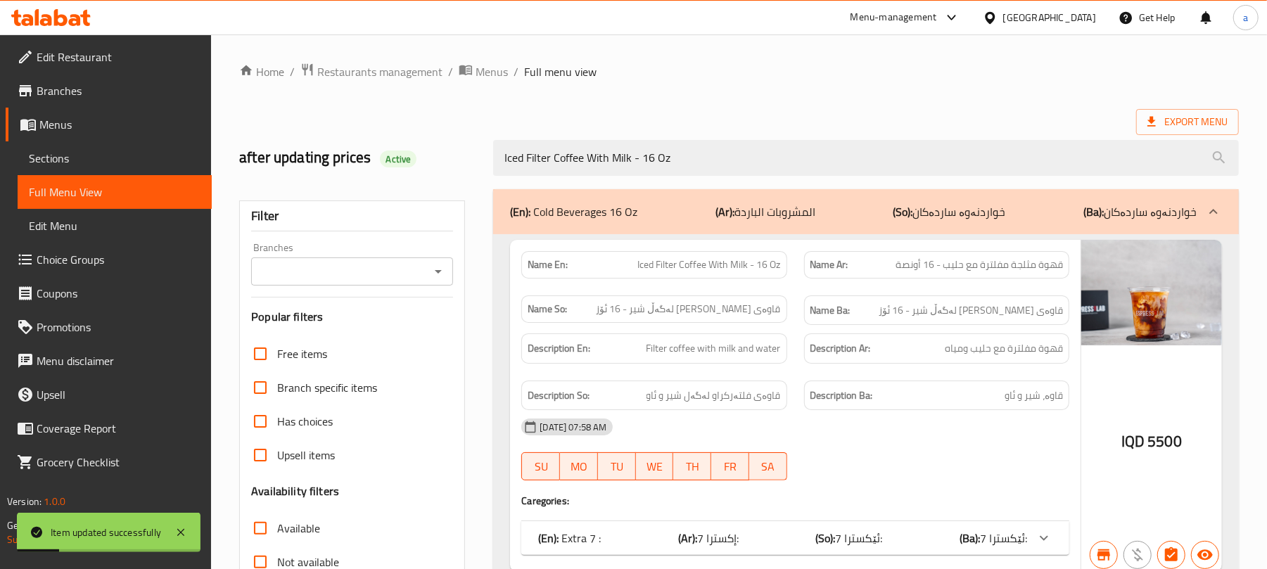
click at [439, 268] on icon "Open" at bounding box center [438, 271] width 17 height 17
type input "Iced Filter Coffee With Milk - 16 Oz"
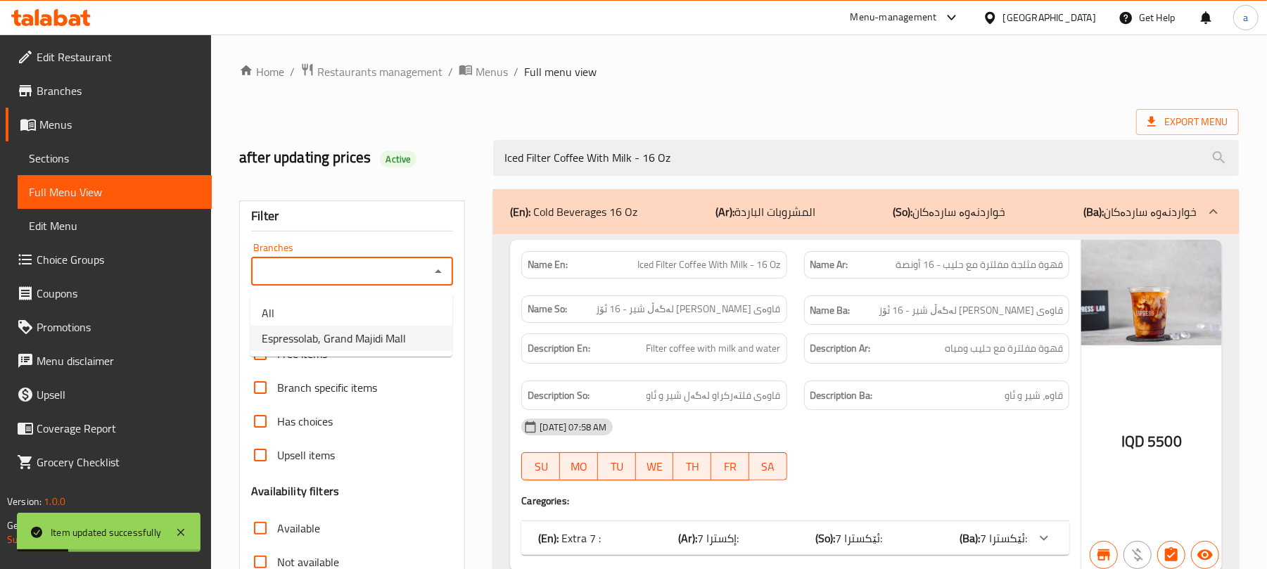
click at [338, 338] on span "Espressolab, Grand Majidi Mall" at bounding box center [334, 338] width 144 height 17
type input "Espressolab, Grand Majidi Mall"
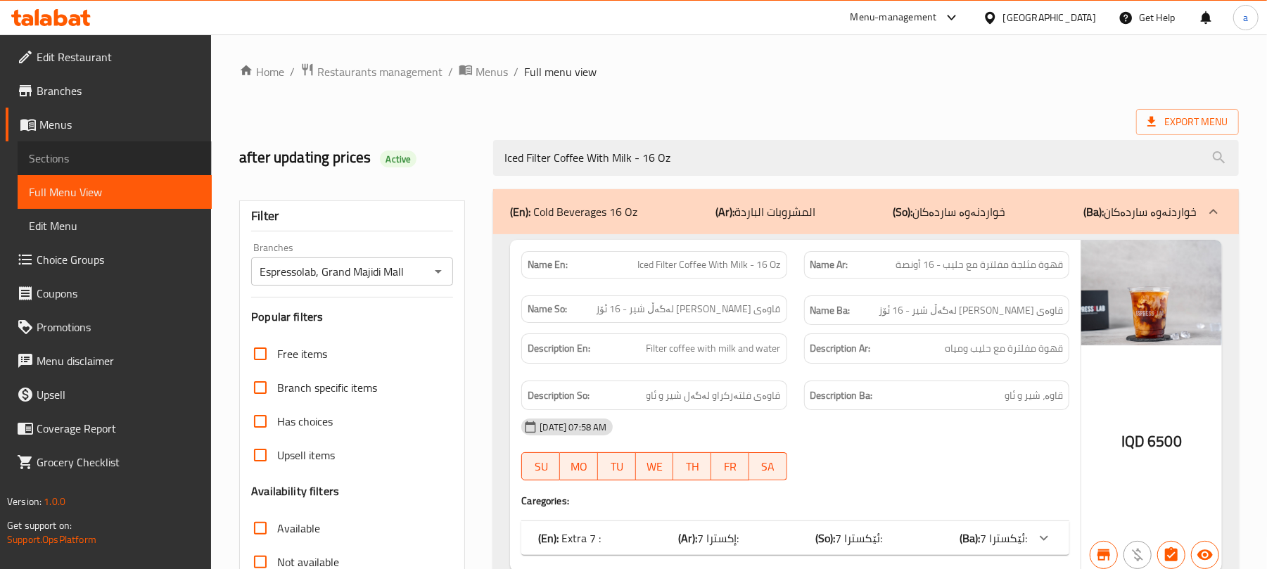
click at [54, 158] on span "Sections" at bounding box center [115, 158] width 172 height 17
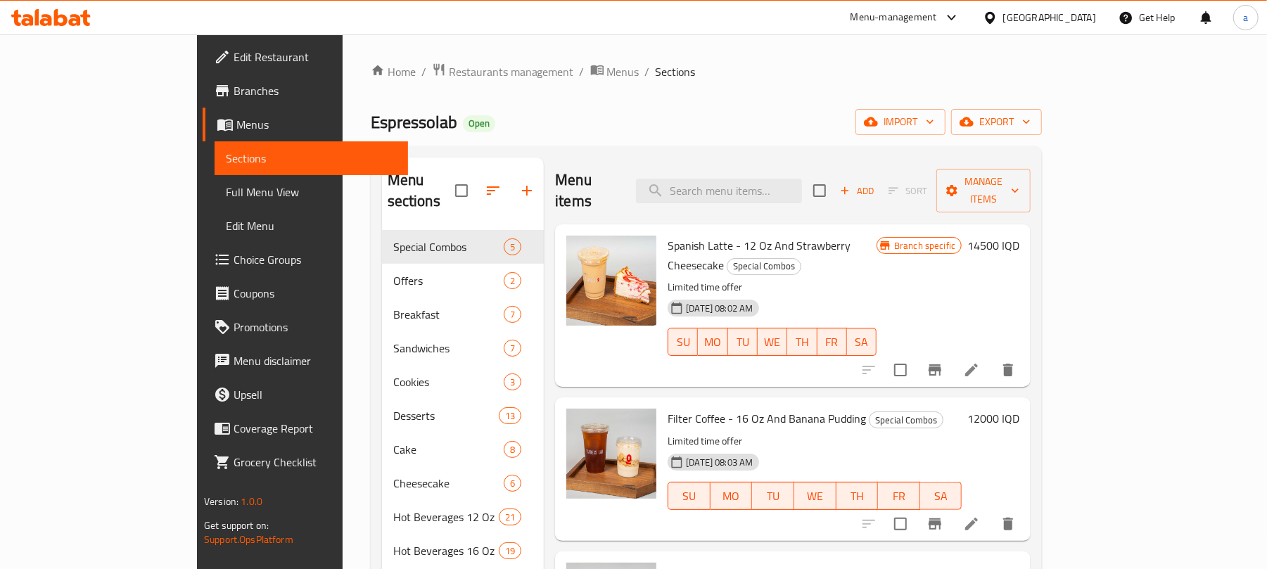
click at [765, 200] on div "Menu items Add Sort Manage items" at bounding box center [793, 191] width 476 height 67
click at [760, 189] on input "search" at bounding box center [719, 191] width 166 height 25
paste input "Iced Honey Bear Latte - 16 Oz"
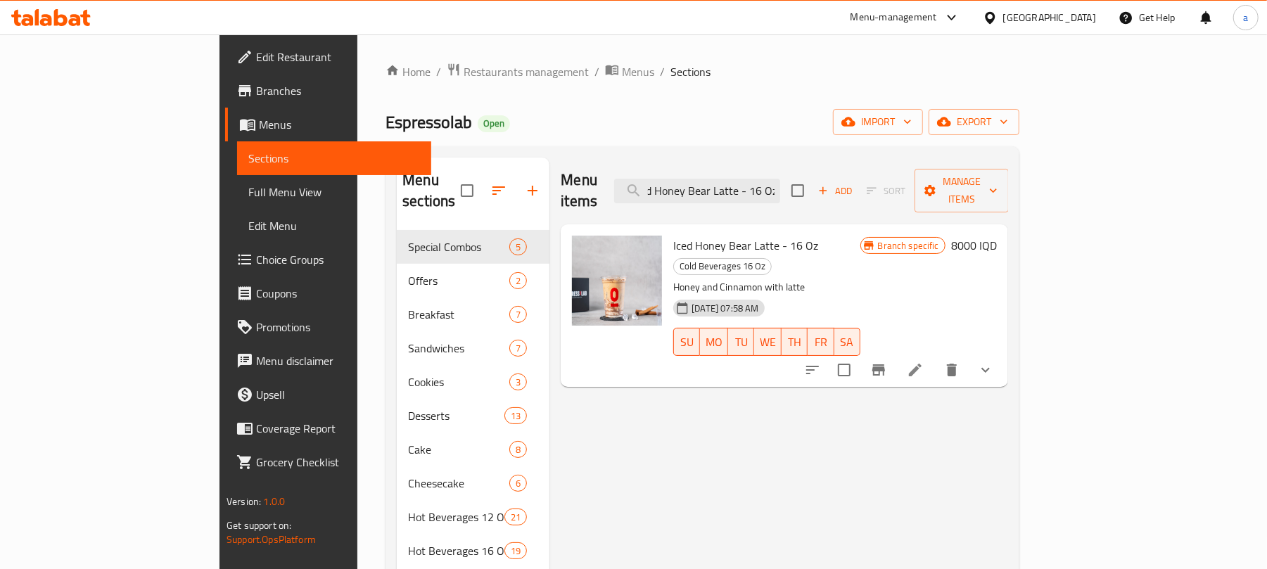
type input "Iced Honey Bear Latte - 16 Oz"
click at [935, 357] on li at bounding box center [914, 369] width 39 height 25
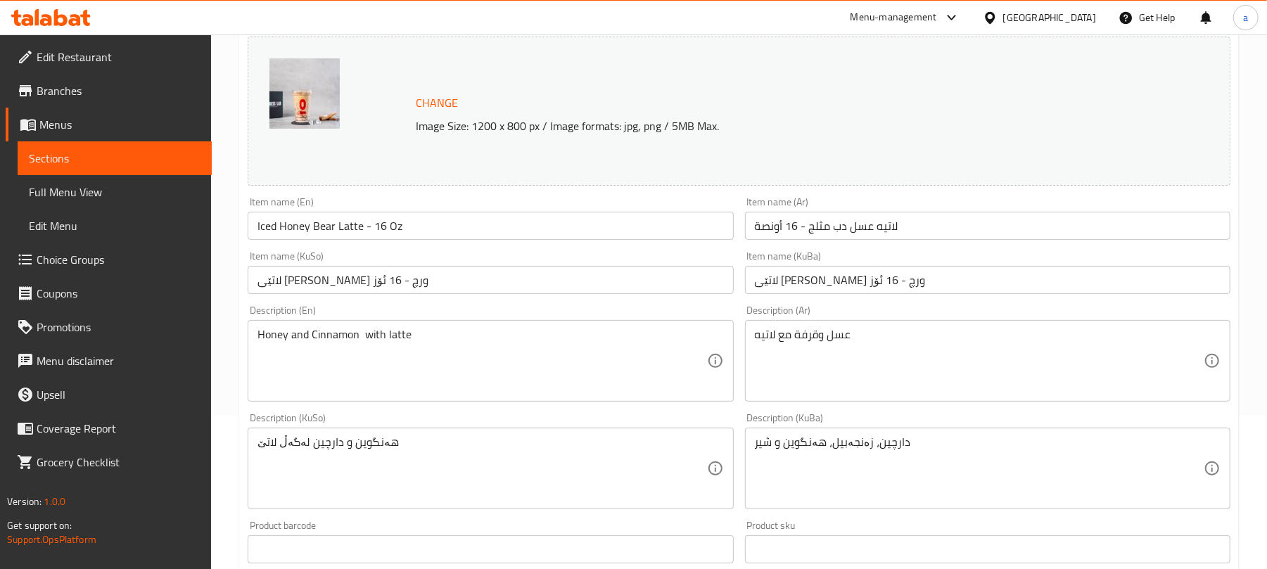
scroll to position [218, 0]
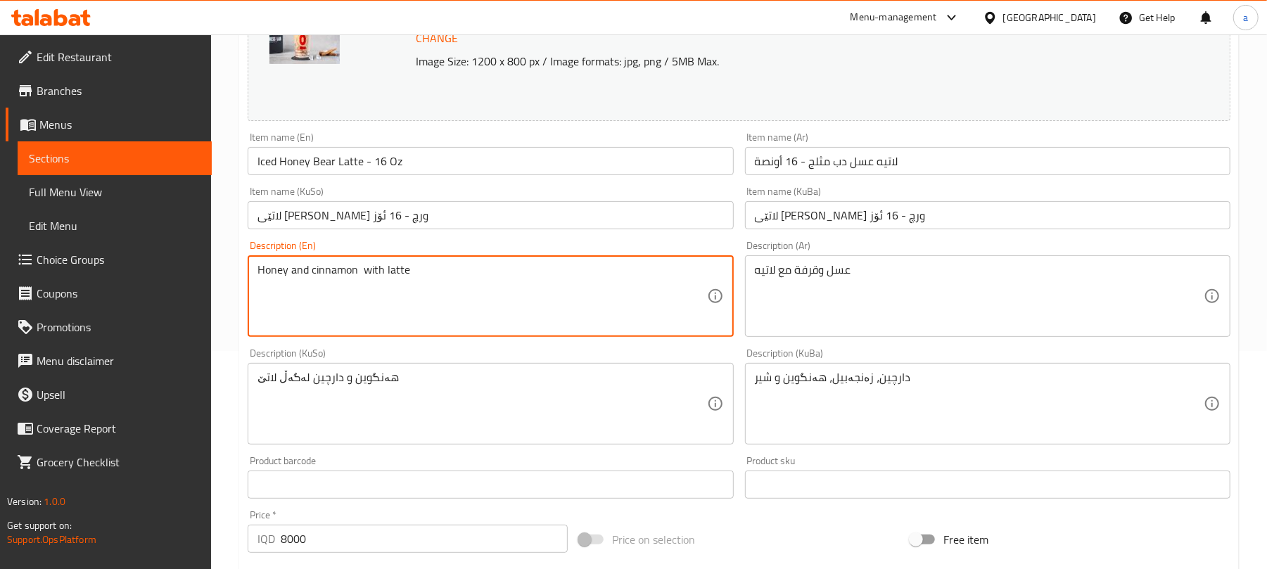
type textarea "Honey and cinnamon with latte"
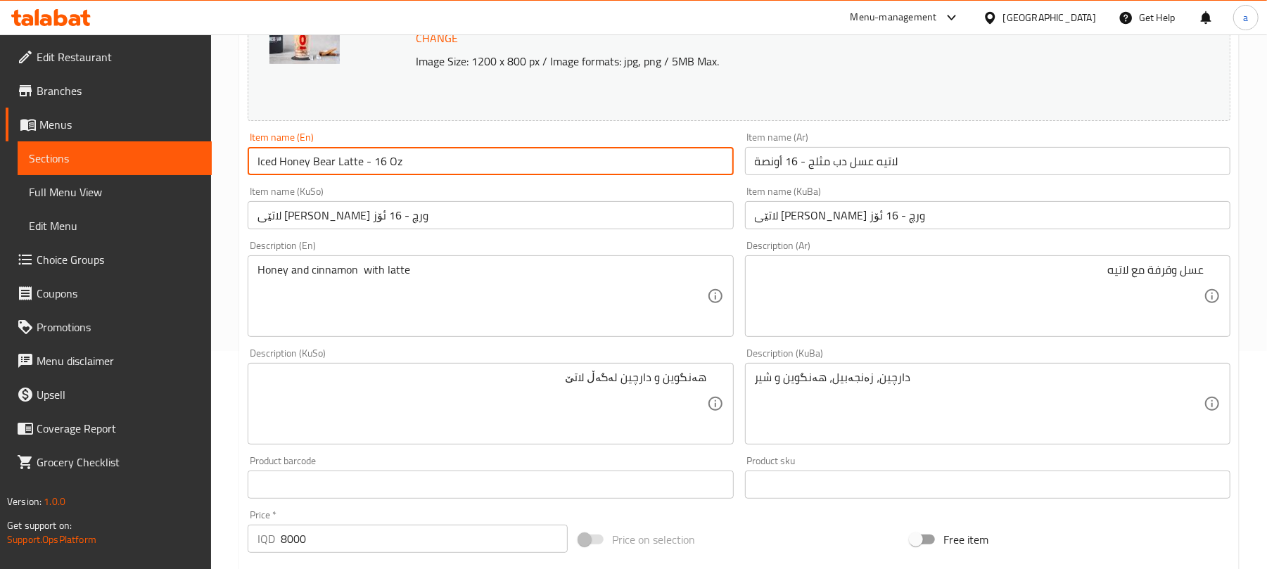
drag, startPoint x: 409, startPoint y: 167, endPoint x: 187, endPoint y: 166, distance: 221.6
click at [187, 166] on div "Edit Restaurant Branches Menus Sections Full Menu View Edit Menu Choice Groups …" at bounding box center [633, 415] width 1267 height 1199
click at [430, 167] on input "Iced Honey Bear Latte - 16 Oz" at bounding box center [490, 161] width 485 height 28
click at [110, 200] on span "Full Menu View" at bounding box center [115, 192] width 172 height 17
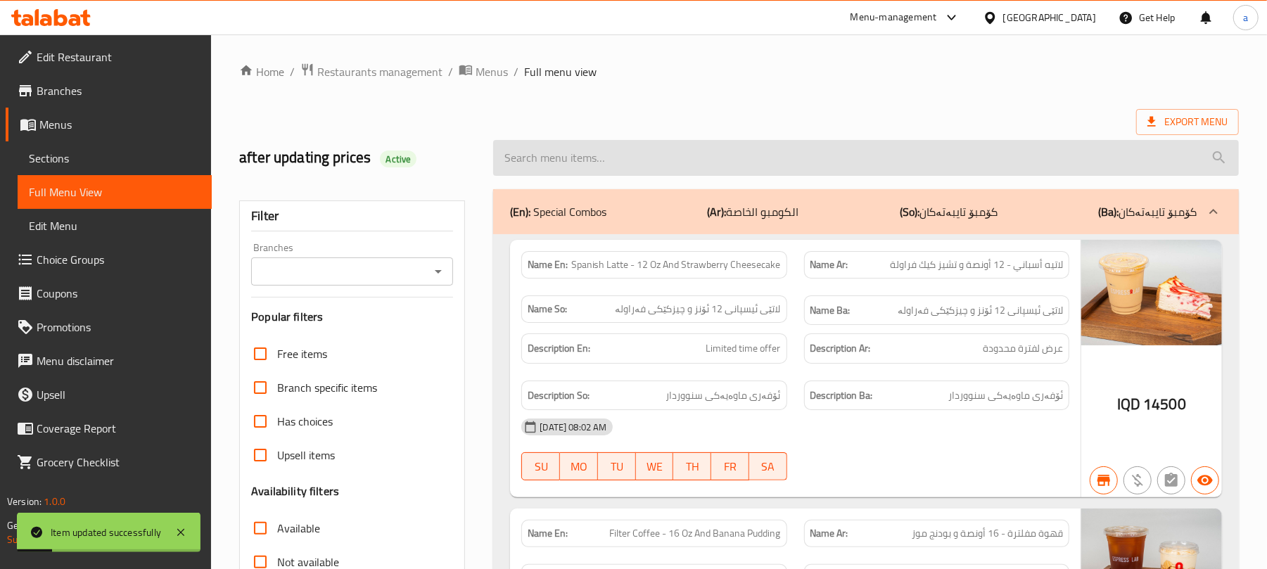
click at [631, 158] on input "search" at bounding box center [866, 158] width 746 height 36
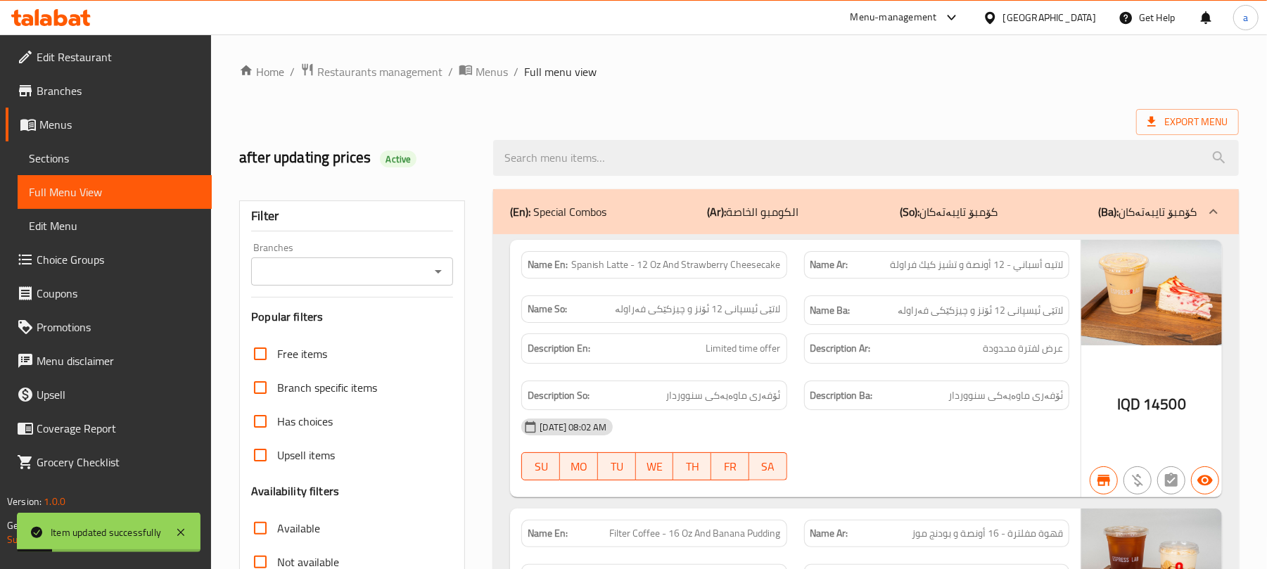
paste input "Iced Honey Bear Latte - 16 Oz"
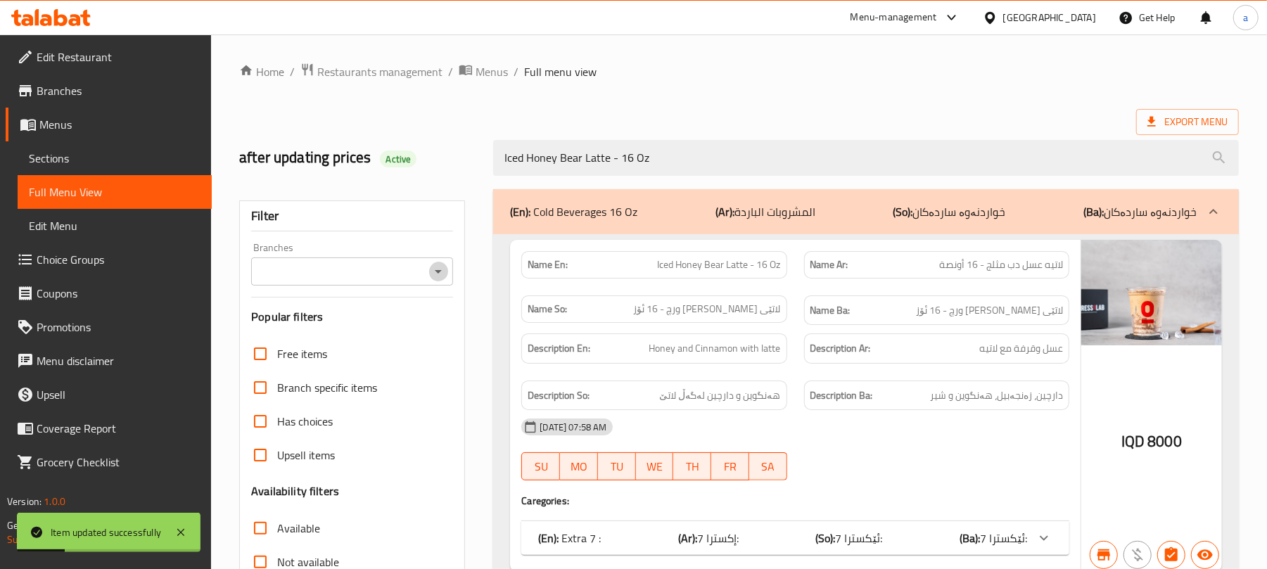
click at [431, 276] on icon "Open" at bounding box center [438, 271] width 17 height 17
type input "Iced Honey Bear Latte - 16 Oz"
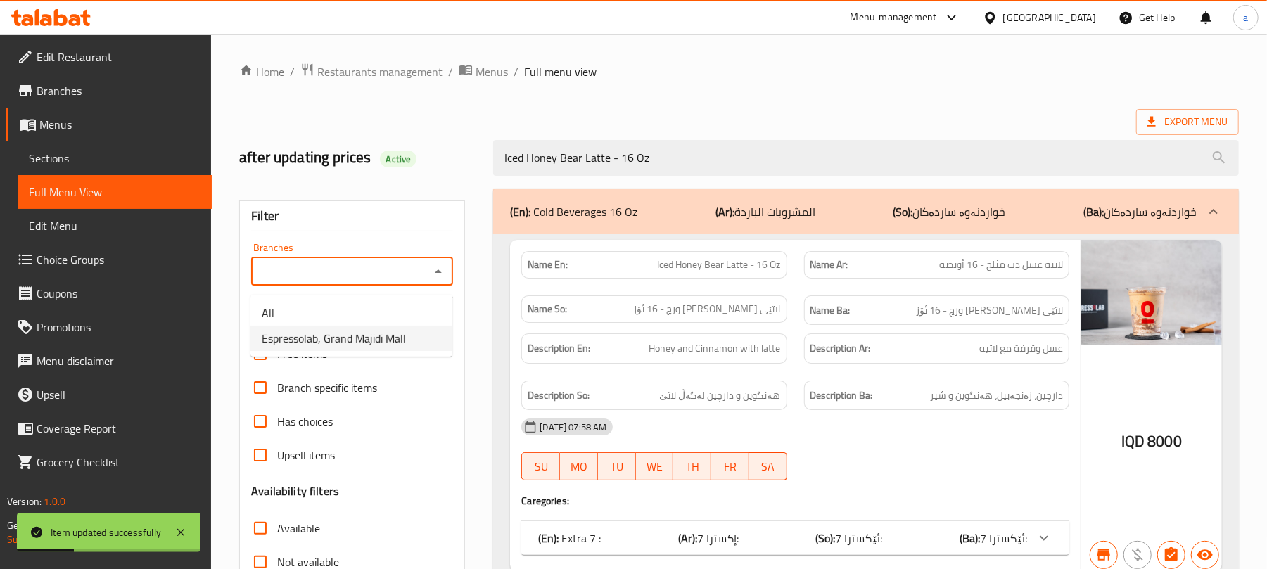
click at [350, 341] on span "Espressolab, Grand Majidi Mall" at bounding box center [334, 338] width 144 height 17
type input "Espressolab, Grand Majidi Mall"
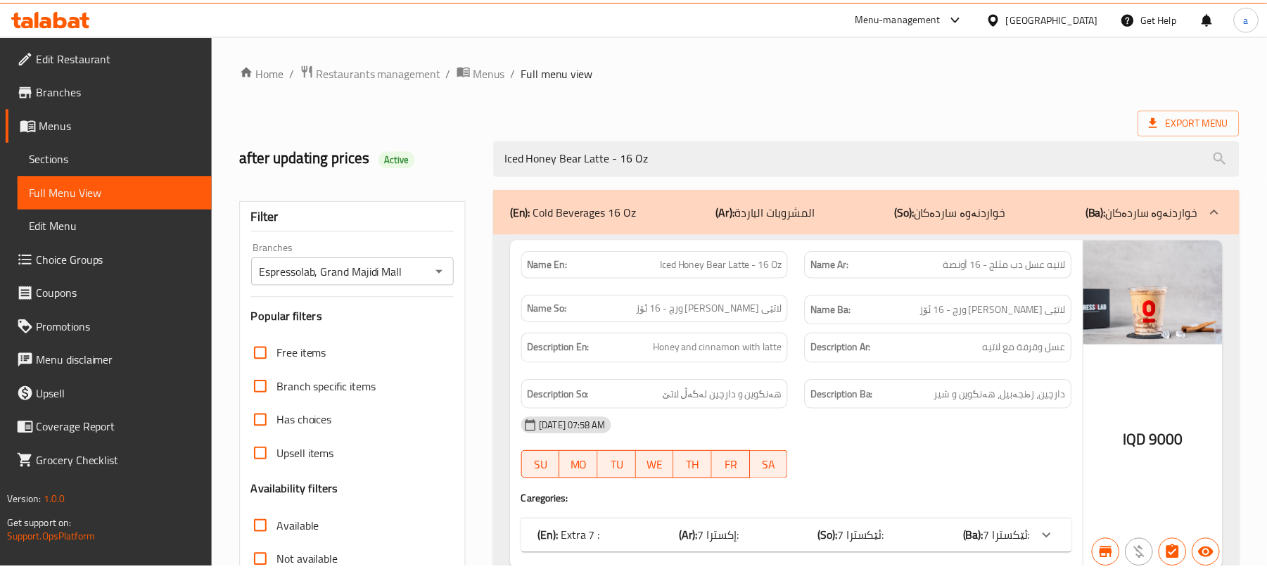
scroll to position [203, 0]
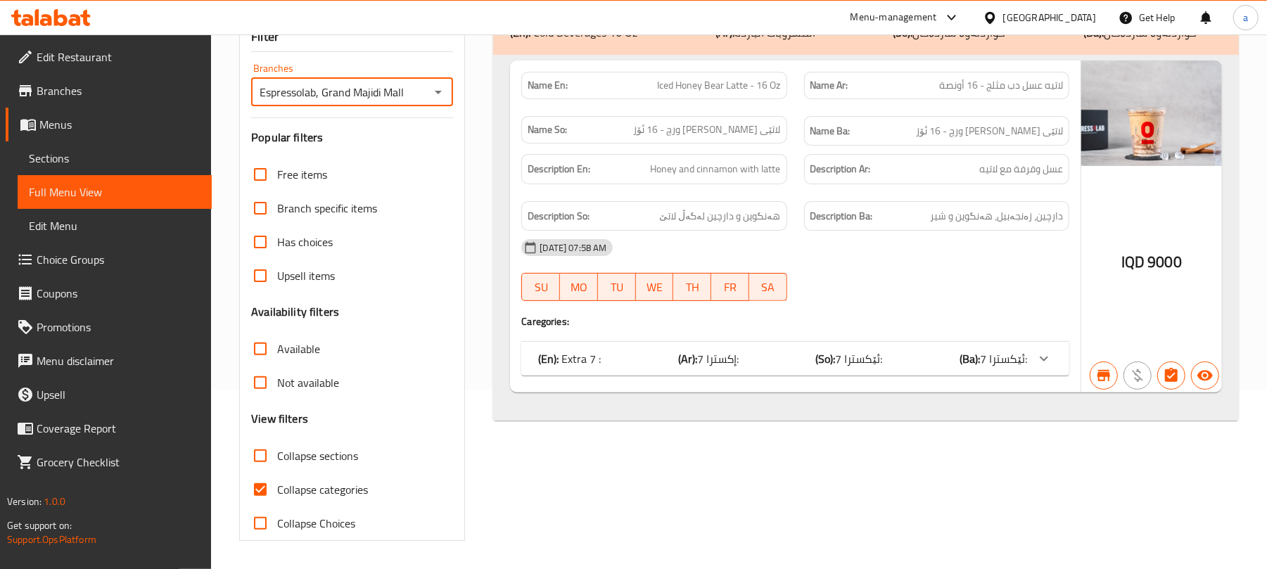
click at [40, 160] on span "Sections" at bounding box center [115, 158] width 172 height 17
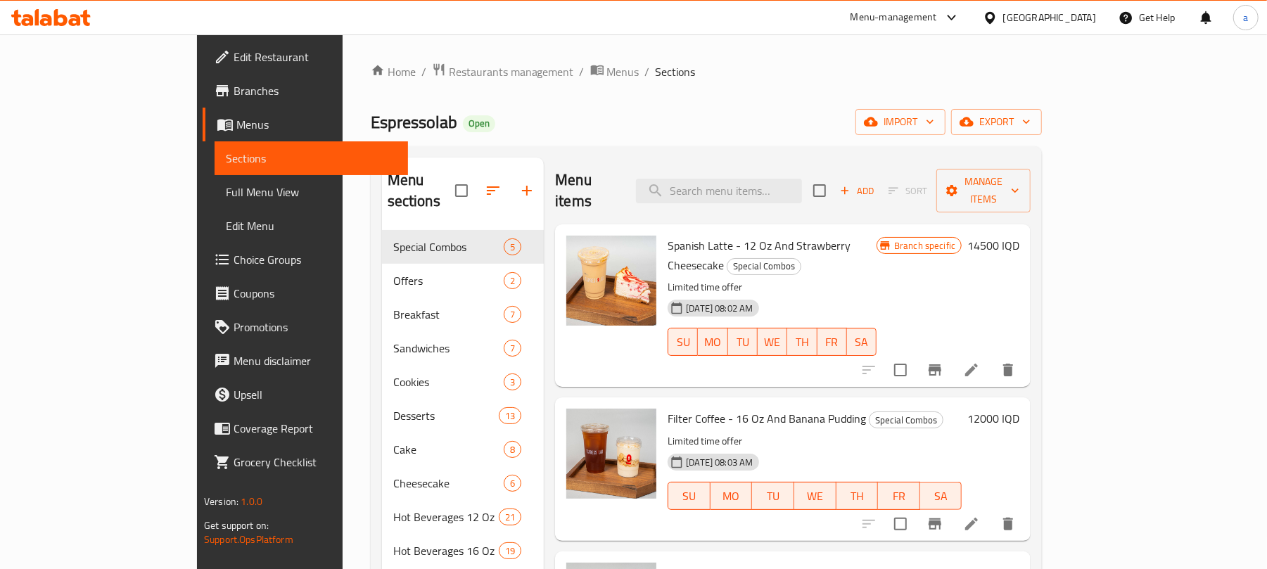
click at [781, 198] on div "Menu items Add Sort Manage items" at bounding box center [793, 191] width 476 height 67
click at [774, 184] on input "search" at bounding box center [719, 191] width 166 height 25
paste input "Iced Filter Coffee - 16 Oz"
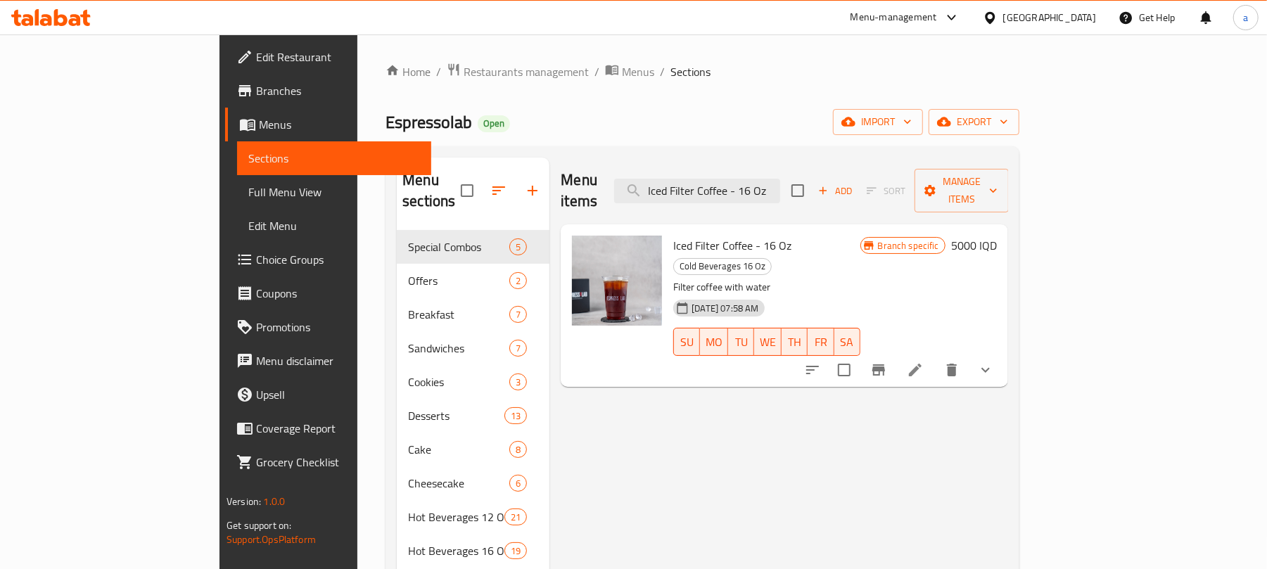
type input "Iced Filter Coffee - 16 Oz"
click at [924, 362] on icon at bounding box center [915, 370] width 17 height 17
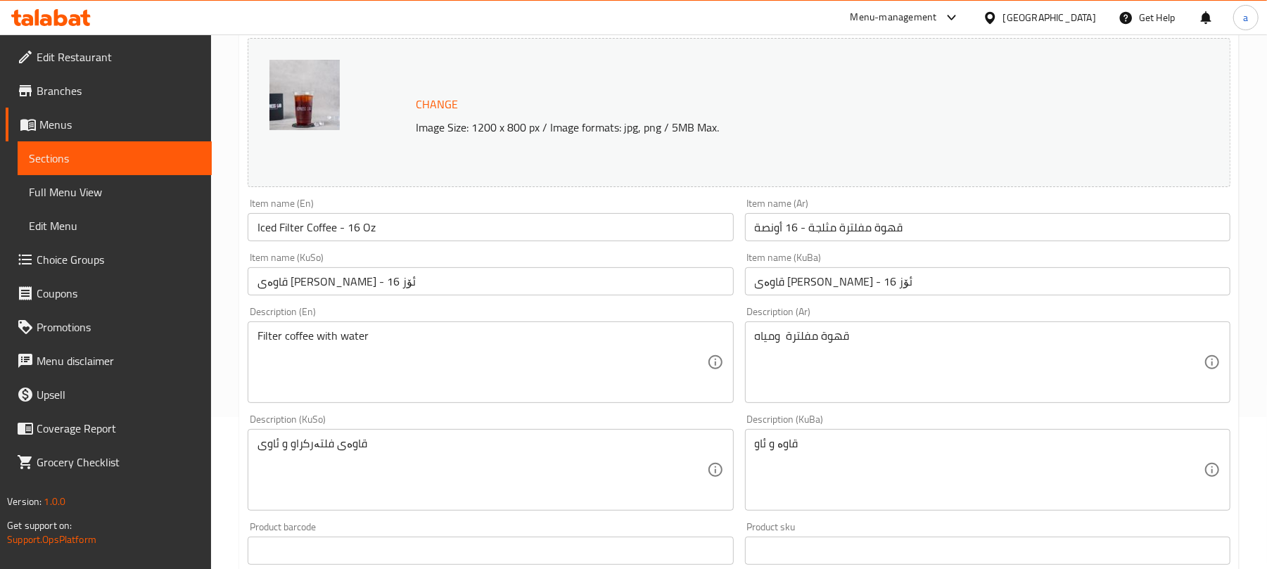
scroll to position [218, 0]
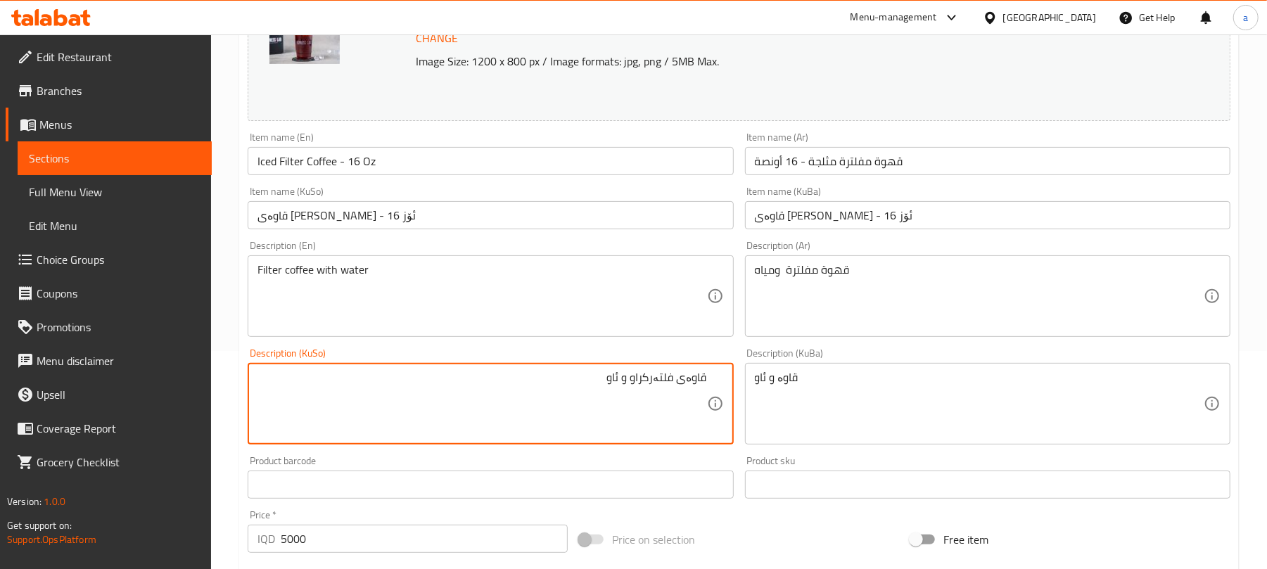
type textarea "قاوەى فلتەرکراو و ئاو"
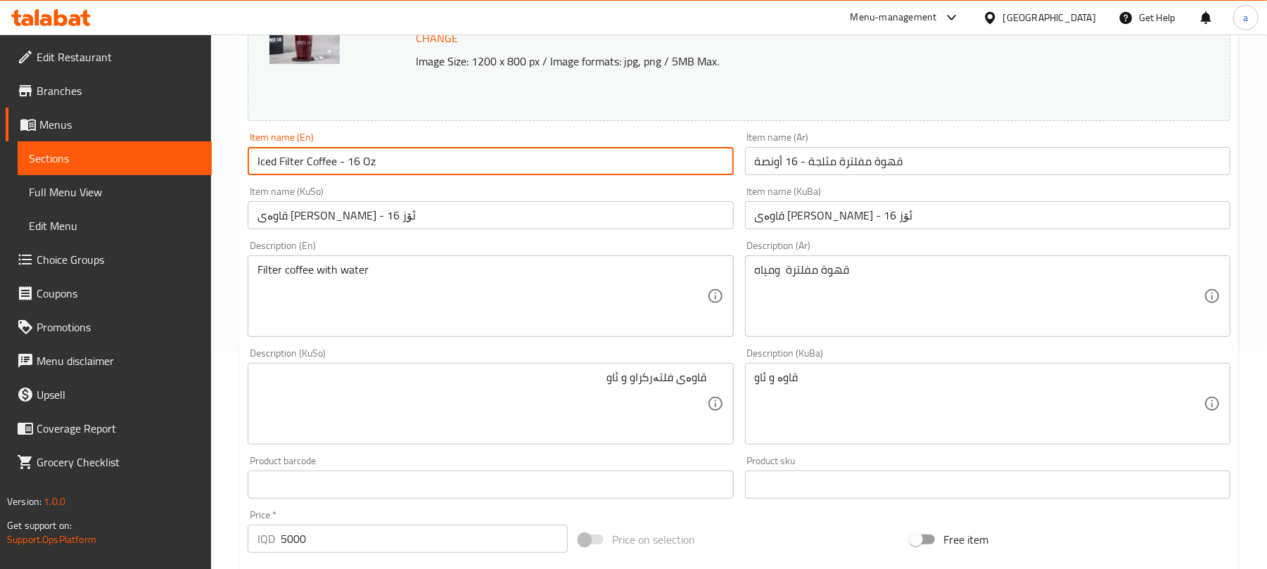
drag, startPoint x: 383, startPoint y: 165, endPoint x: 319, endPoint y: 162, distance: 64.1
click at [249, 163] on input "Iced Filter Coffee - 16 Oz" at bounding box center [490, 161] width 485 height 28
click at [421, 164] on input "Iced Filter Coffee - 16 Oz" at bounding box center [490, 161] width 485 height 28
click at [63, 190] on span "Full Menu View" at bounding box center [115, 192] width 172 height 17
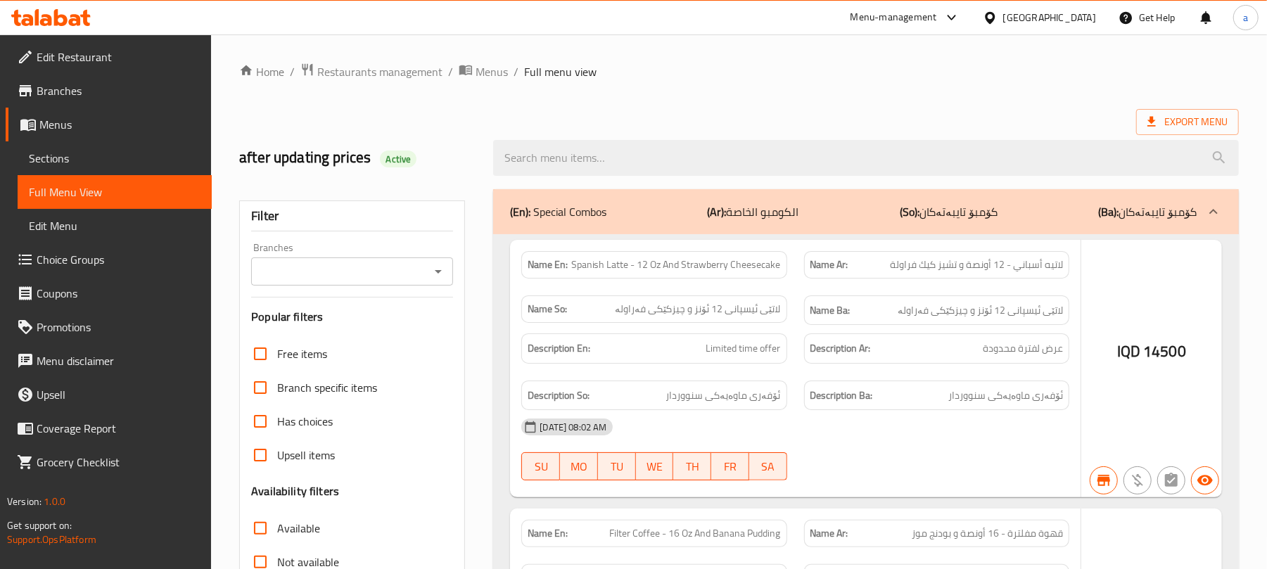
click at [394, 84] on div at bounding box center [633, 284] width 1267 height 569
click at [400, 70] on div at bounding box center [633, 284] width 1267 height 569
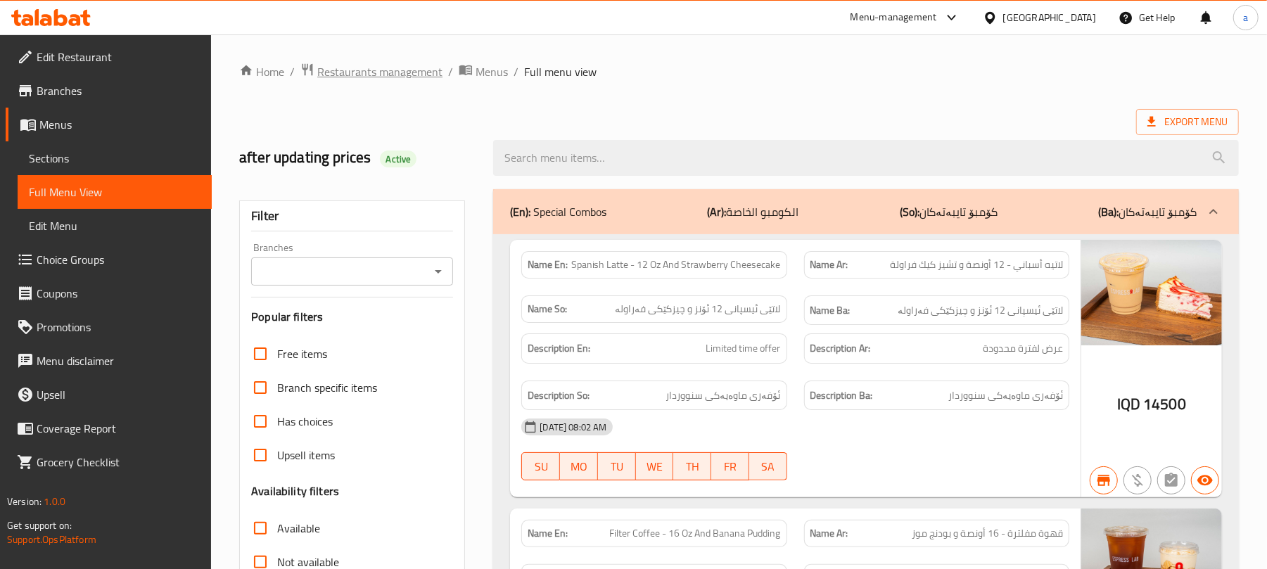
click at [375, 75] on span "Restaurants management" at bounding box center [379, 71] width 125 height 17
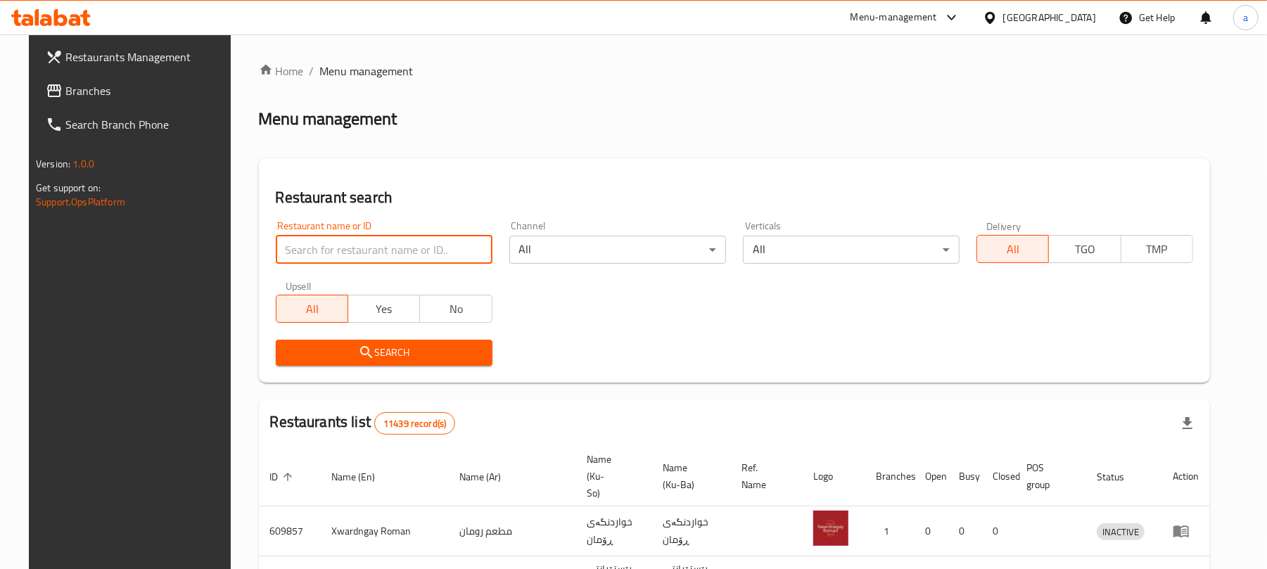
click at [375, 255] on input "search" at bounding box center [384, 250] width 217 height 28
paste input "Dhaif Almukhtar"
type input "Dhaif Almukhtar"
click button "Search" at bounding box center [384, 353] width 217 height 26
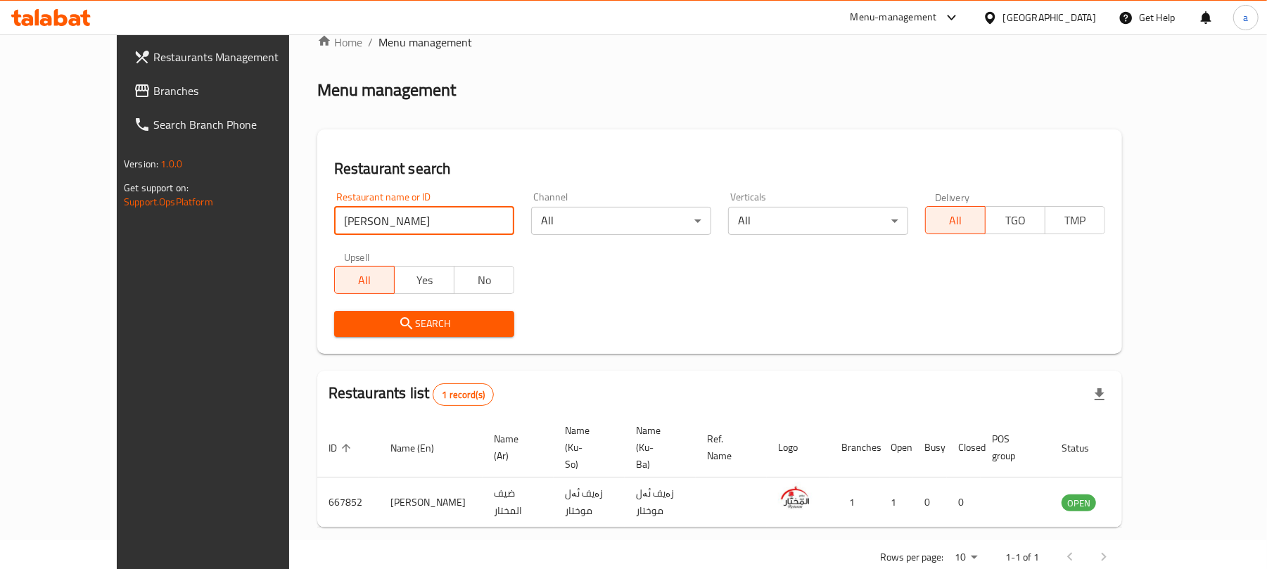
scroll to position [41, 0]
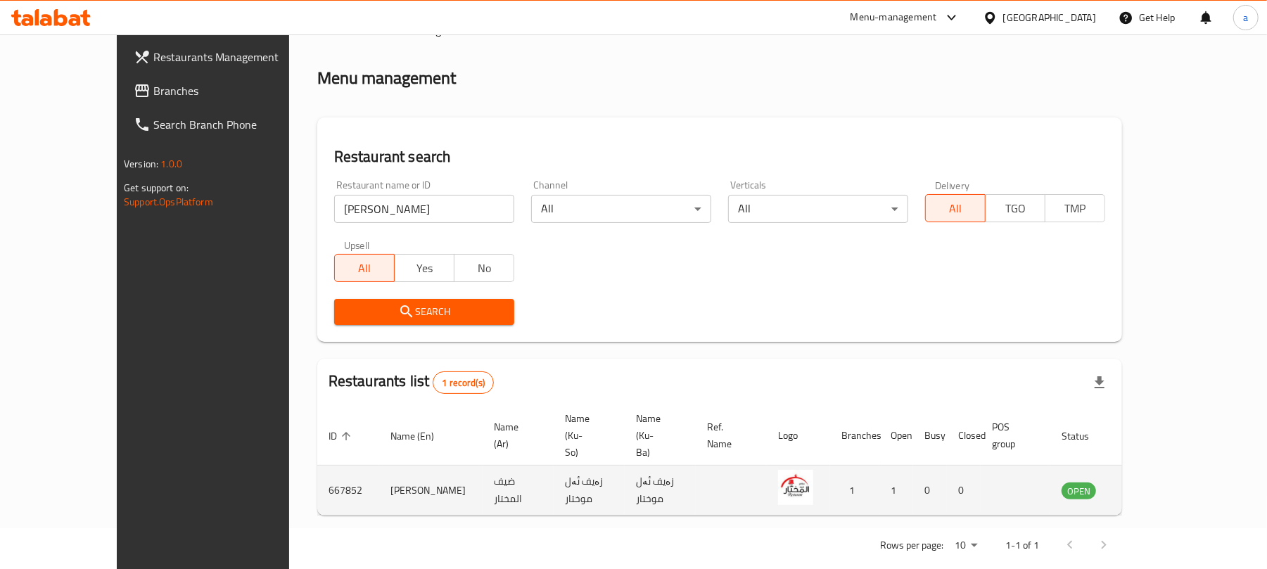
click at [1173, 476] on td "enhanced table" at bounding box center [1148, 491] width 49 height 50
click at [1173, 466] on td "enhanced table" at bounding box center [1148, 491] width 49 height 50
click at [1151, 485] on icon "enhanced table" at bounding box center [1143, 491] width 15 height 12
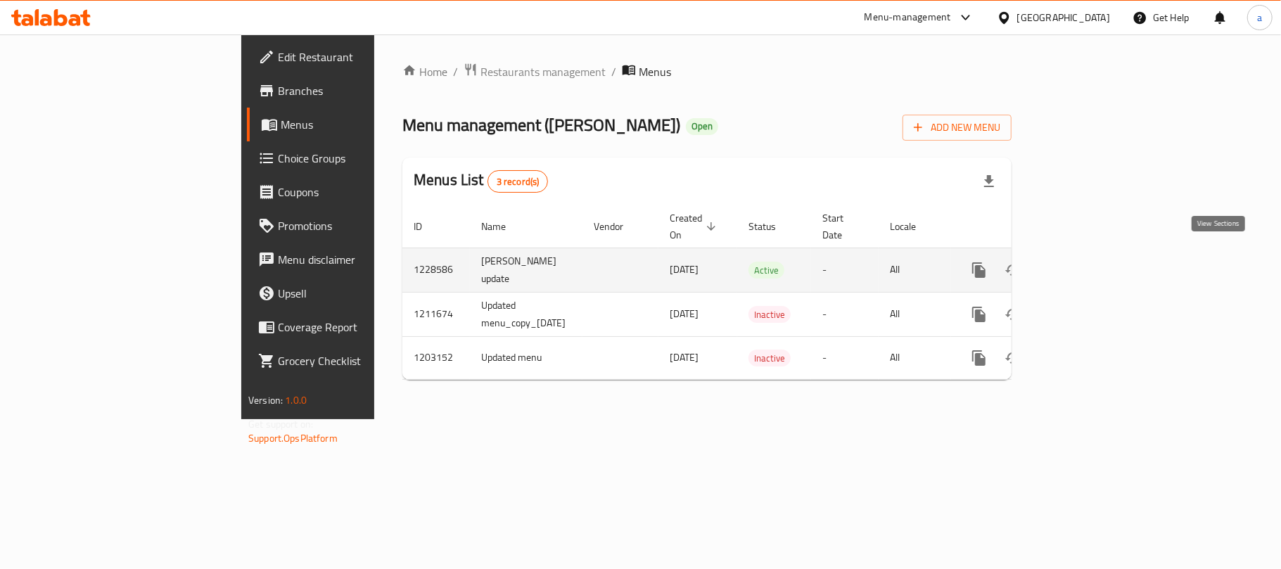
click at [1089, 262] on icon "enhanced table" at bounding box center [1080, 270] width 17 height 17
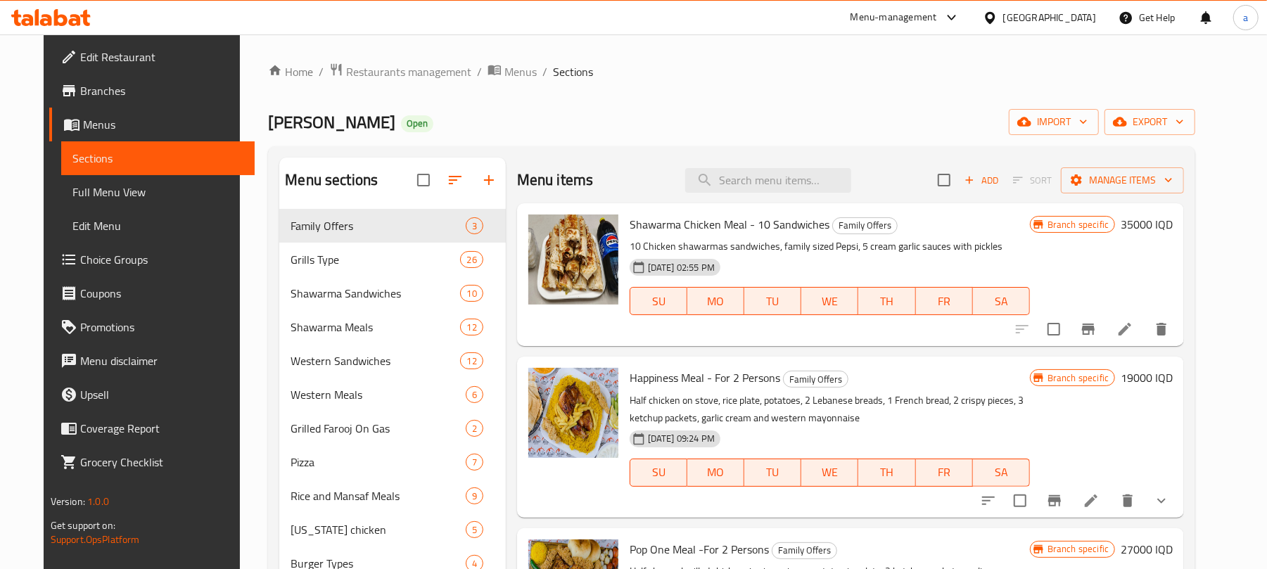
click at [72, 191] on span "Full Menu View" at bounding box center [158, 192] width 172 height 17
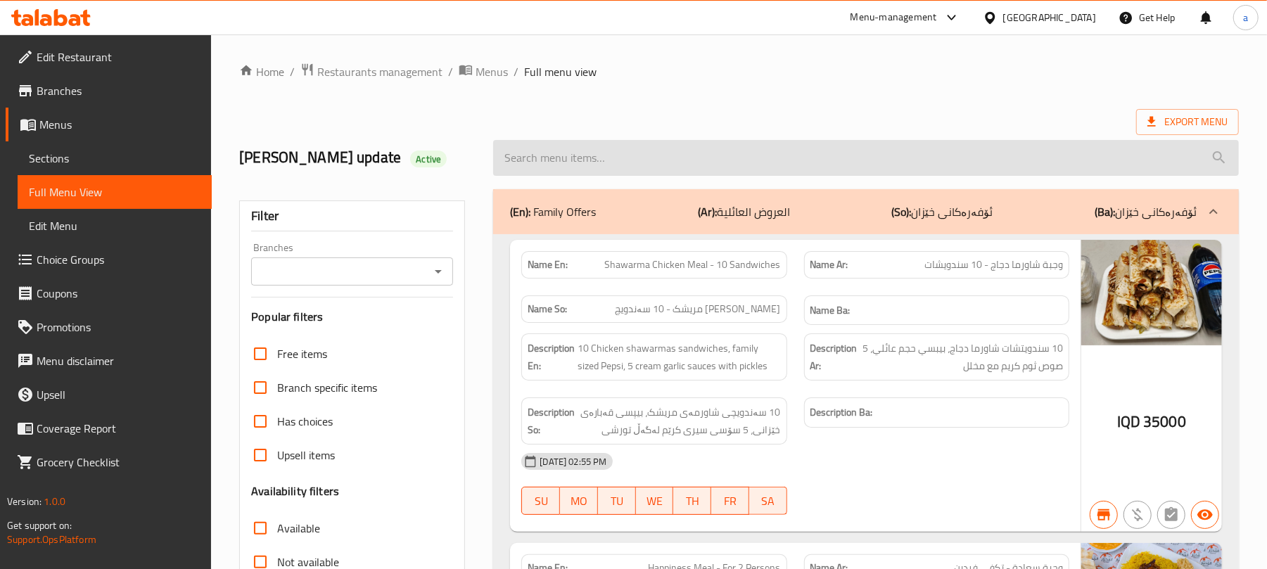
click at [557, 164] on input "search" at bounding box center [866, 158] width 746 height 36
type input "ج"
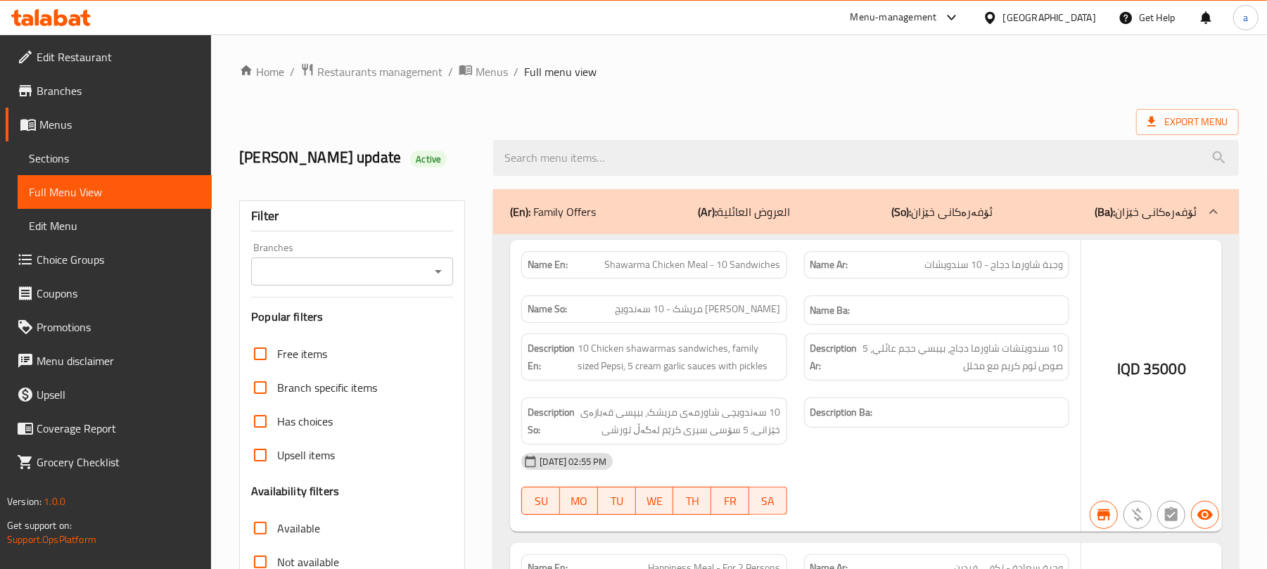
paste input "Kebab Meal Meat"
click at [440, 274] on icon "Open" at bounding box center [438, 271] width 17 height 17
type input "Kebab Meal Meat"
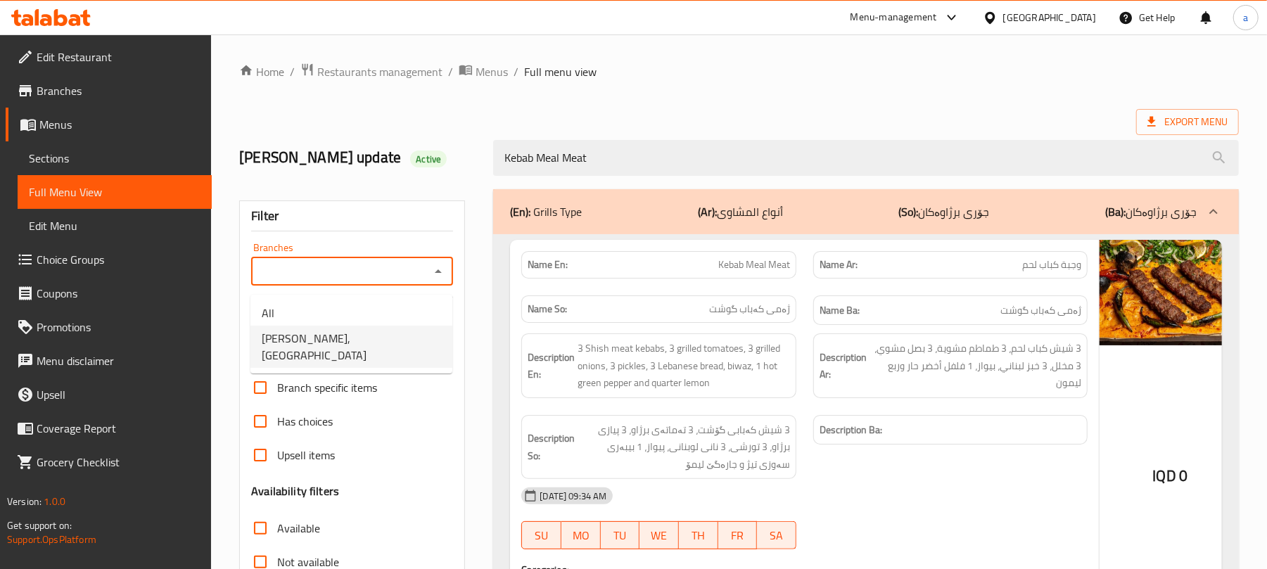
click at [374, 346] on span "Dhaif Almukhtar, Bakhtiary" at bounding box center [351, 347] width 179 height 34
type input "Dhaif Almukhtar, Bakhtiary"
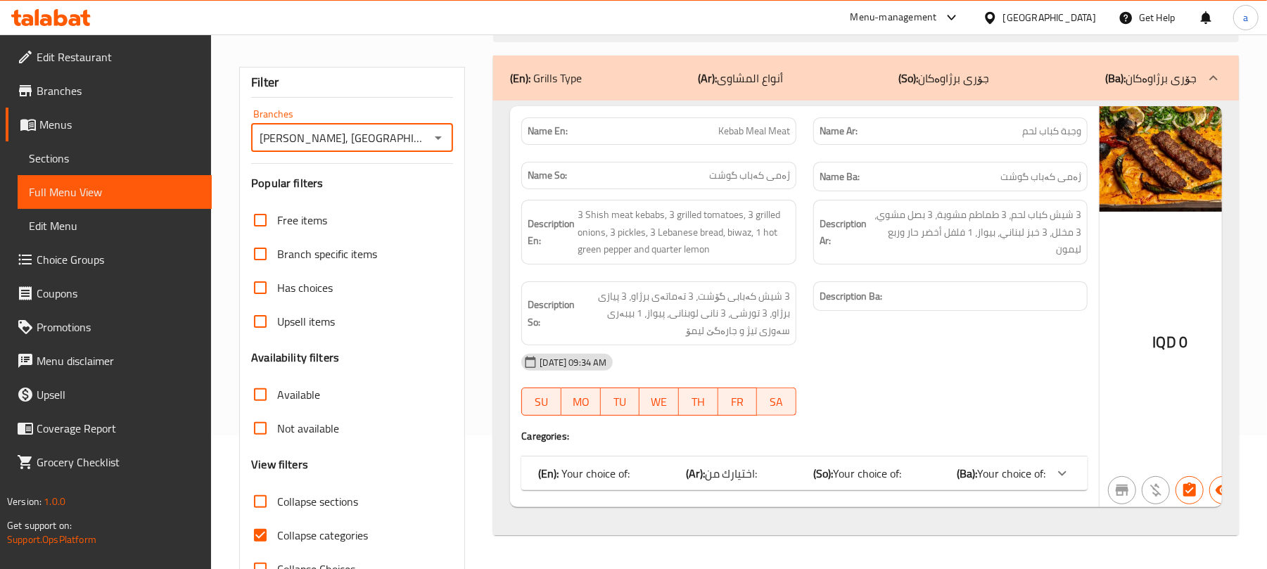
scroll to position [203, 0]
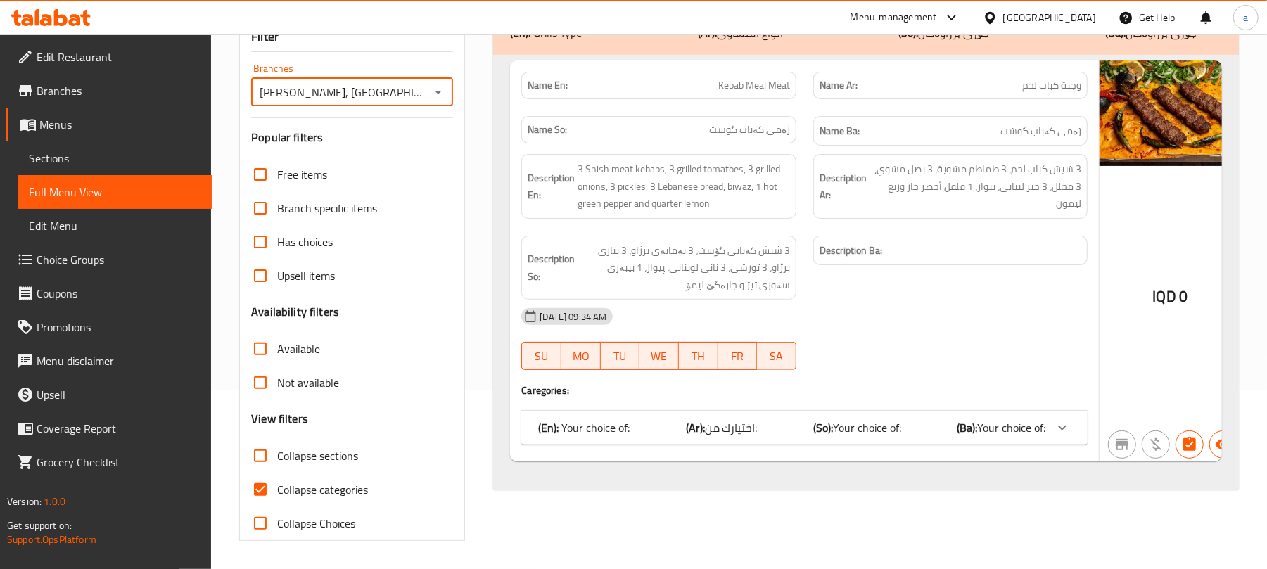
click at [262, 473] on input "Collapse categories" at bounding box center [260, 490] width 34 height 34
checkbox input "false"
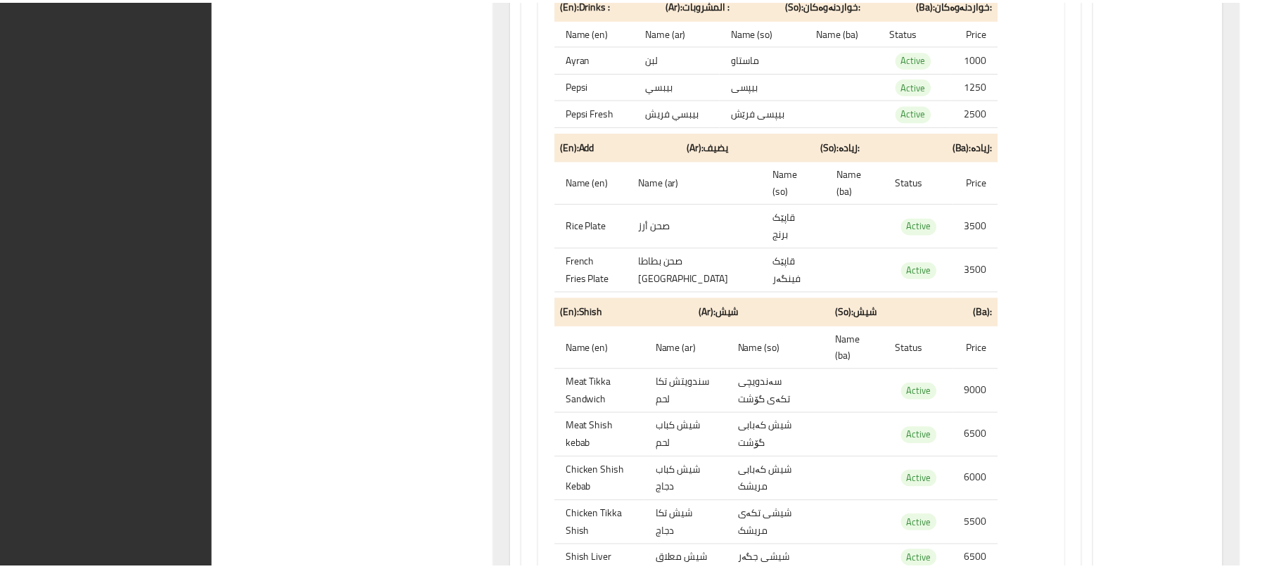
scroll to position [2404, 0]
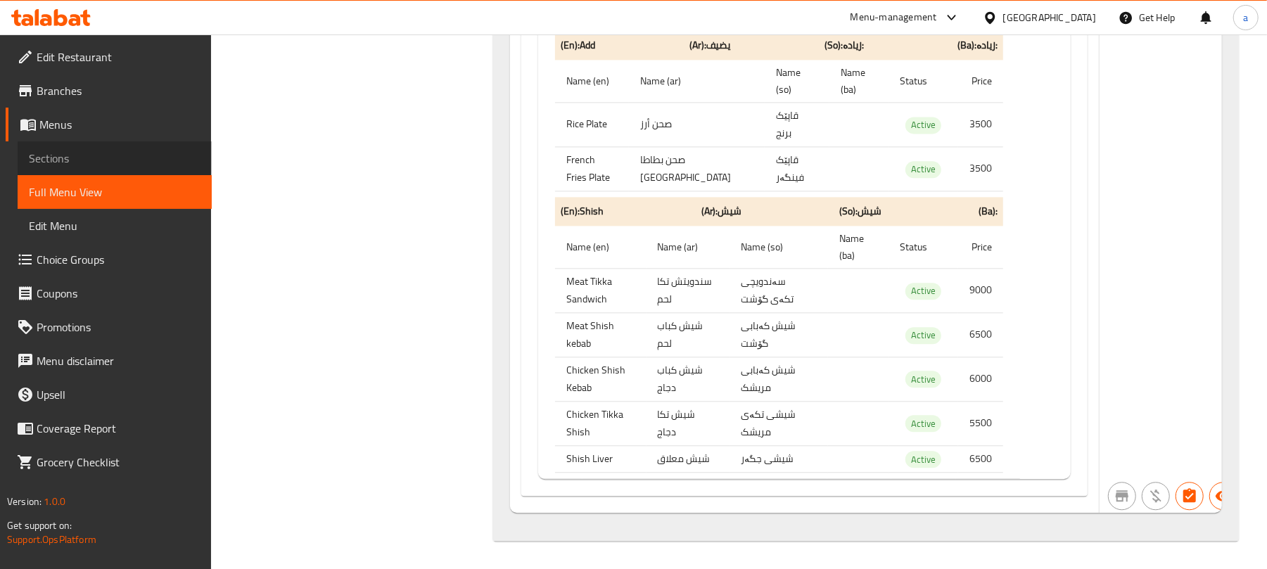
click at [79, 167] on span "Sections" at bounding box center [115, 158] width 172 height 17
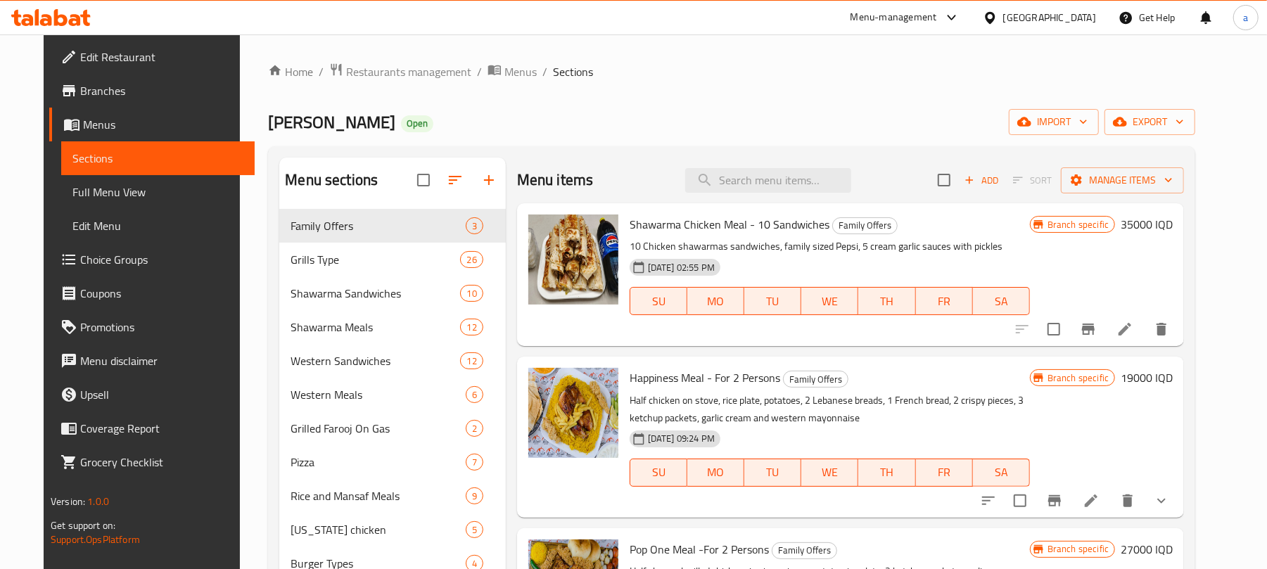
click at [712, 166] on div "Menu items Add Sort Manage items" at bounding box center [850, 181] width 667 height 46
drag, startPoint x: 726, startPoint y: 177, endPoint x: 744, endPoint y: 189, distance: 21.3
click at [727, 177] on input "search" at bounding box center [768, 180] width 166 height 25
paste input "Meat Shish kebab"
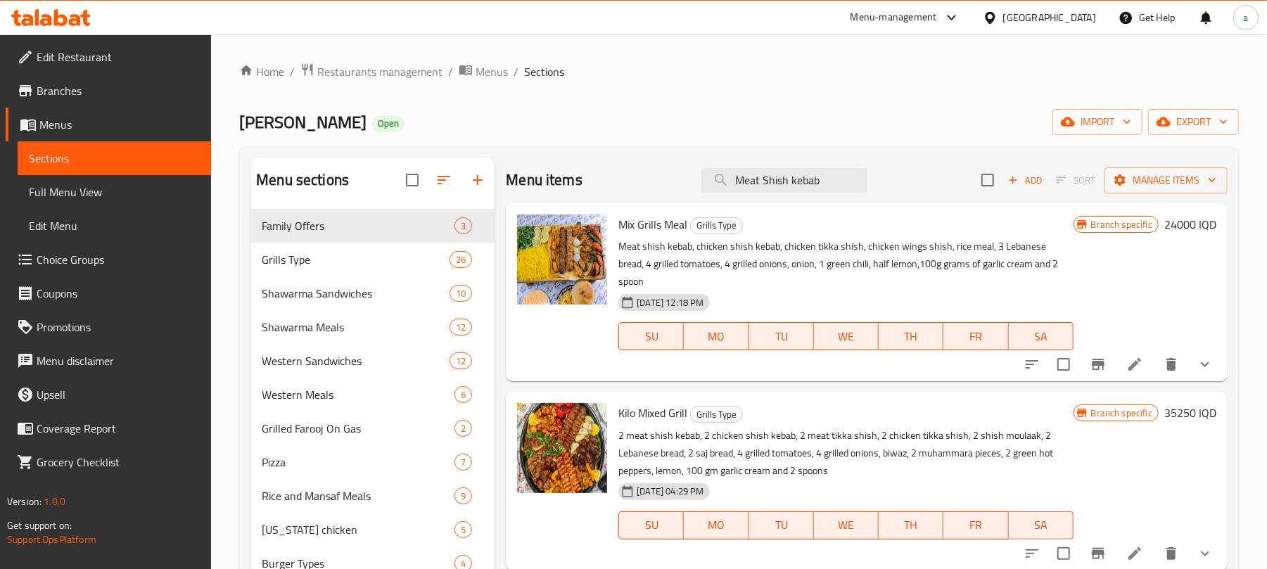
type input "Meat Shish kebab"
click at [49, 196] on span "Full Menu View" at bounding box center [115, 192] width 172 height 17
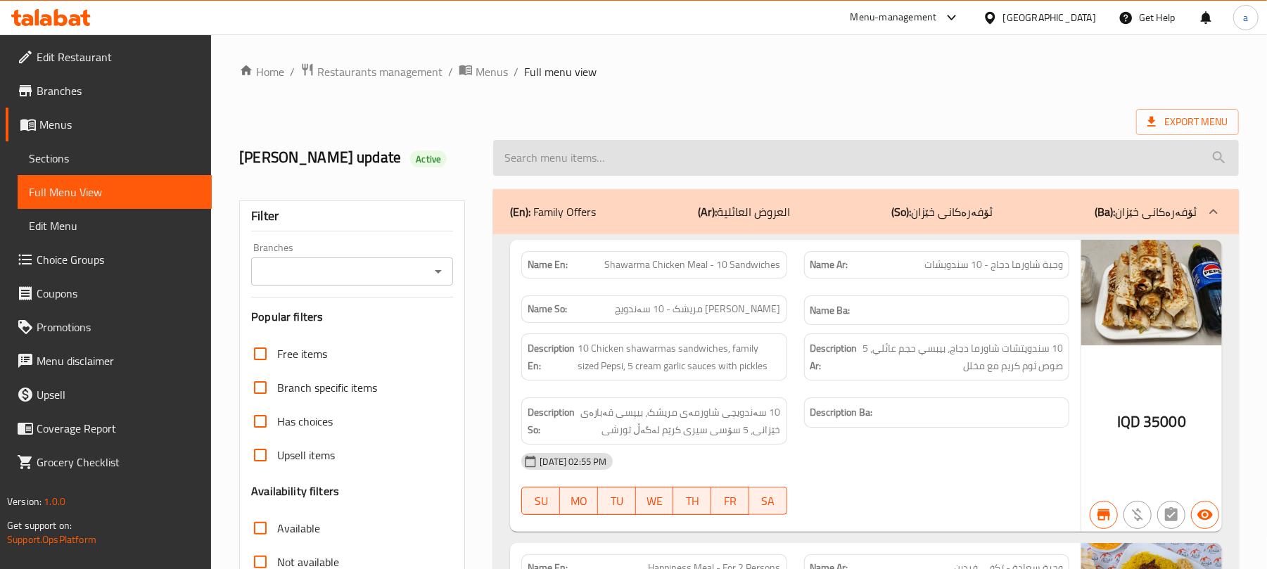
click at [547, 164] on input "search" at bounding box center [866, 158] width 746 height 36
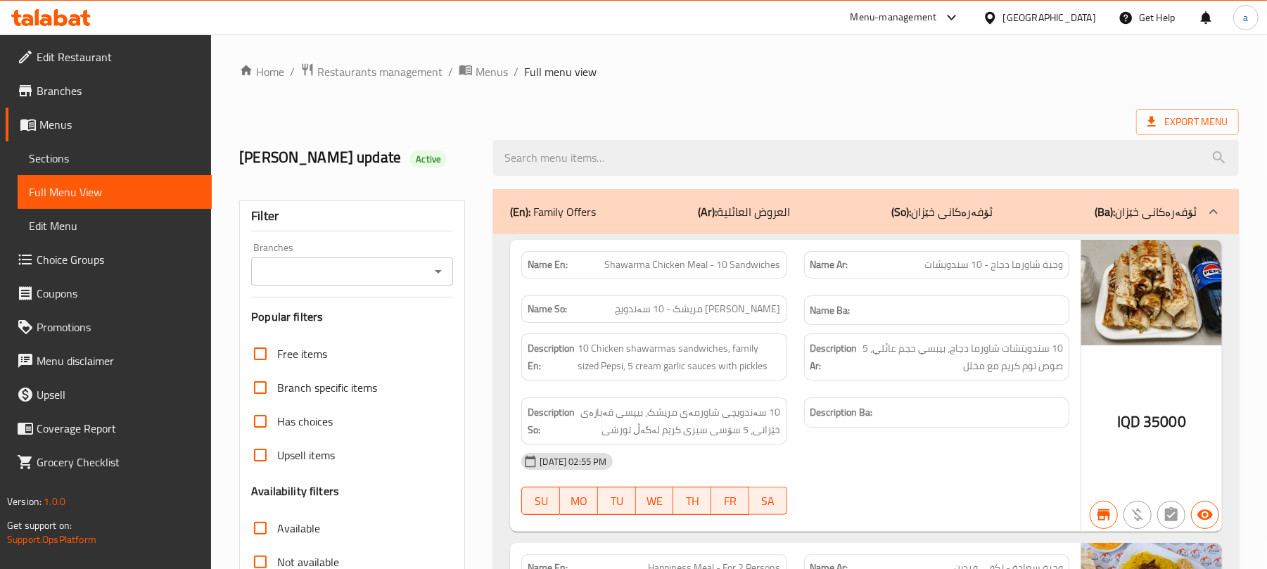
paste input "Meat Shish kebab"
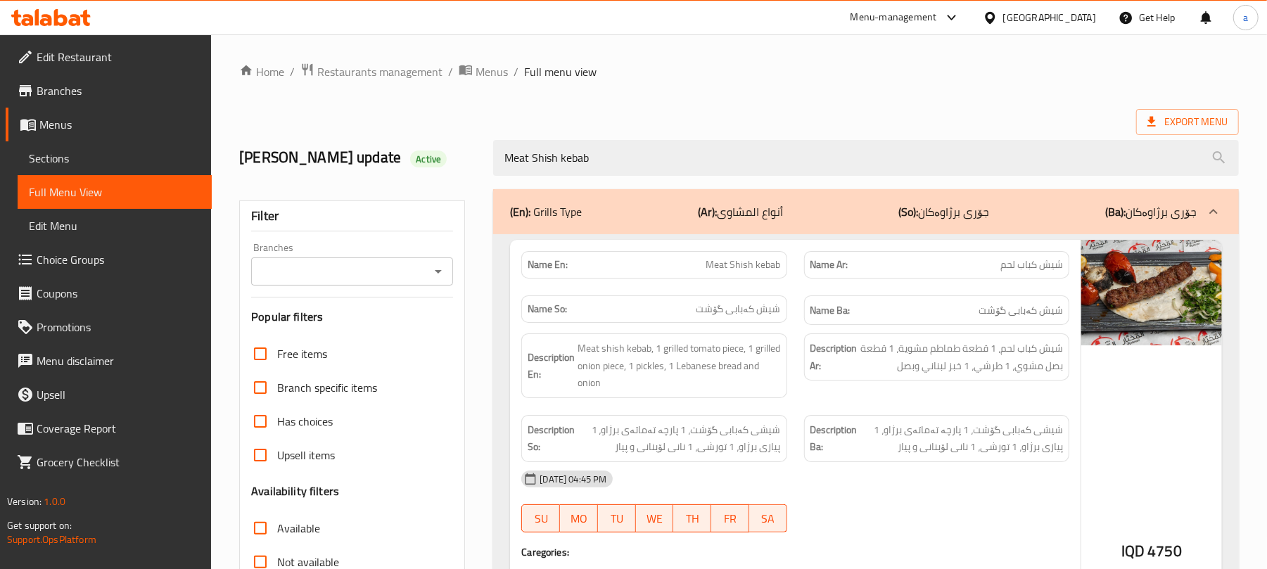
drag, startPoint x: 432, startPoint y: 277, endPoint x: 426, endPoint y: 291, distance: 14.8
click at [432, 276] on icon "Open" at bounding box center [438, 271] width 17 height 17
type input "Meat Shish kebab"
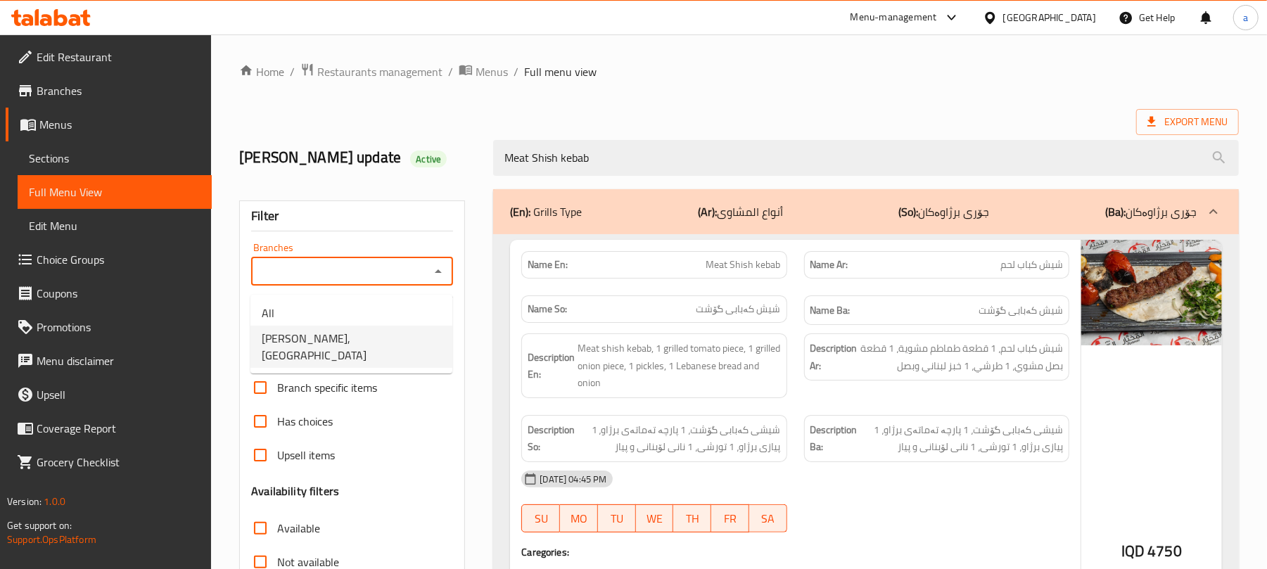
click at [362, 340] on span "Dhaif Almukhtar, Bakhtiary" at bounding box center [351, 347] width 179 height 34
type input "Dhaif Almukhtar, Bakhtiary"
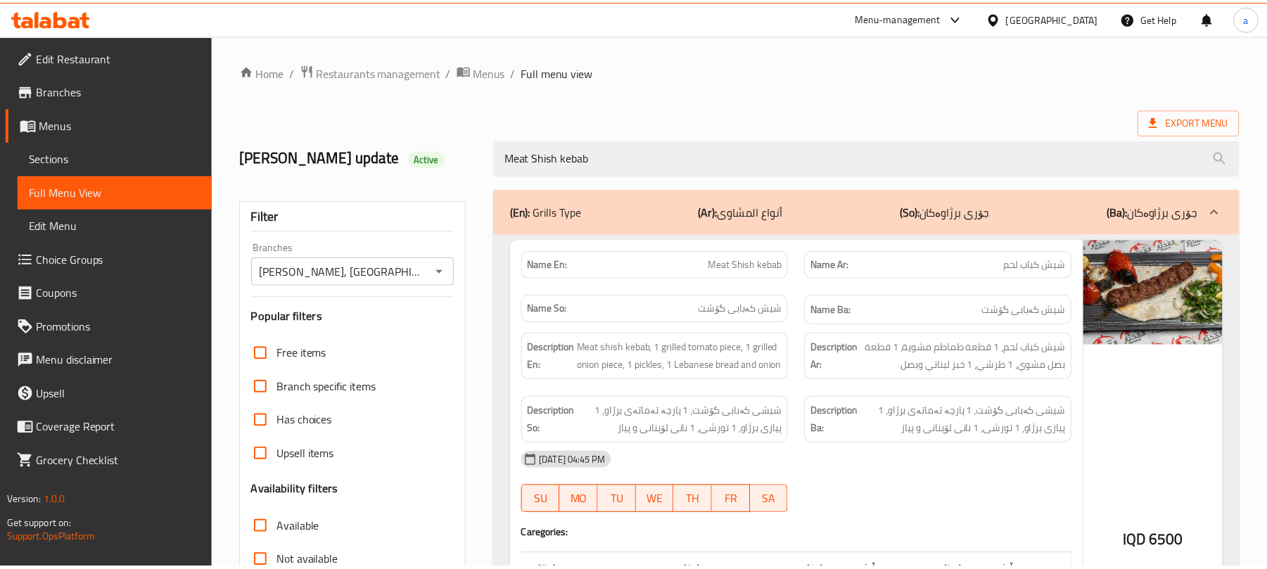
scroll to position [295, 0]
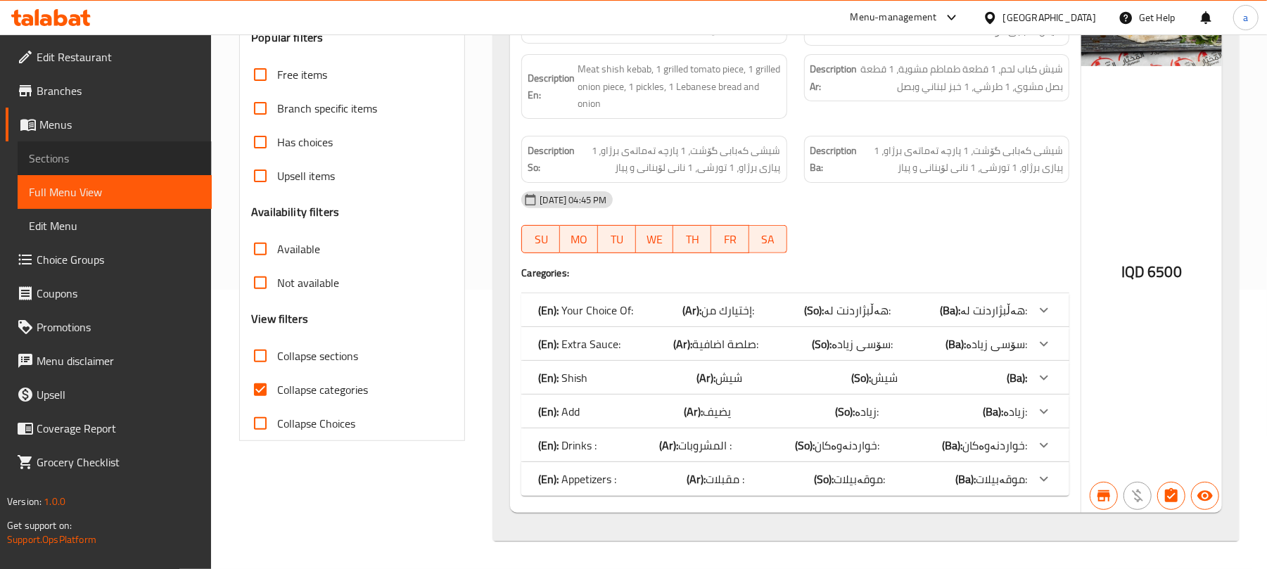
click at [99, 155] on span "Sections" at bounding box center [115, 158] width 172 height 17
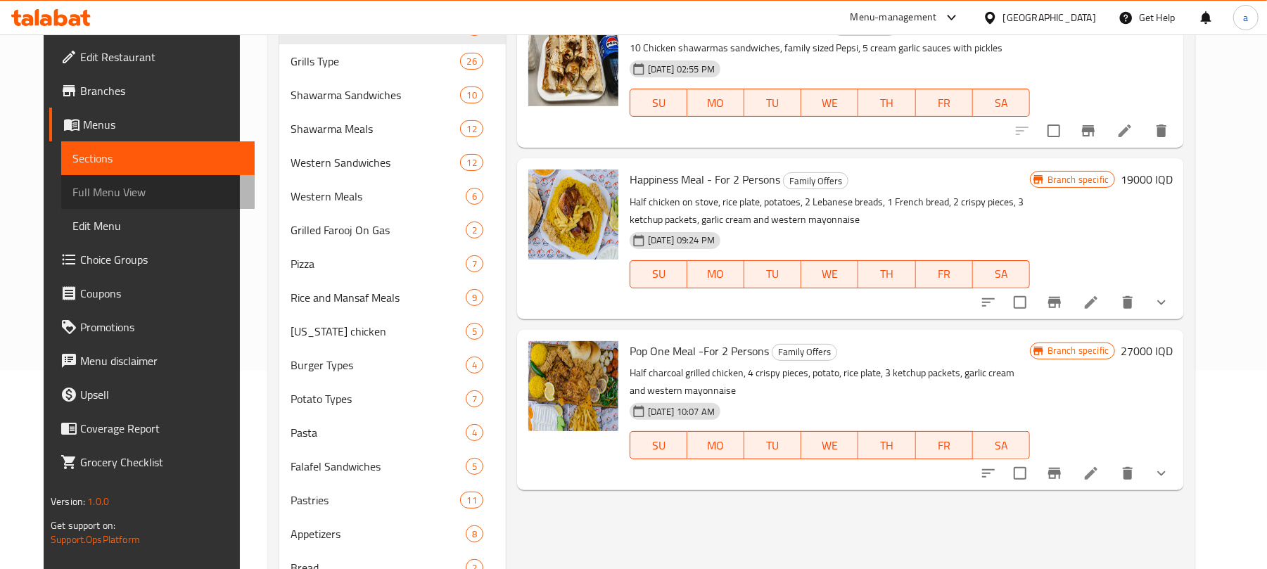
click at [82, 192] on span "Full Menu View" at bounding box center [158, 192] width 172 height 17
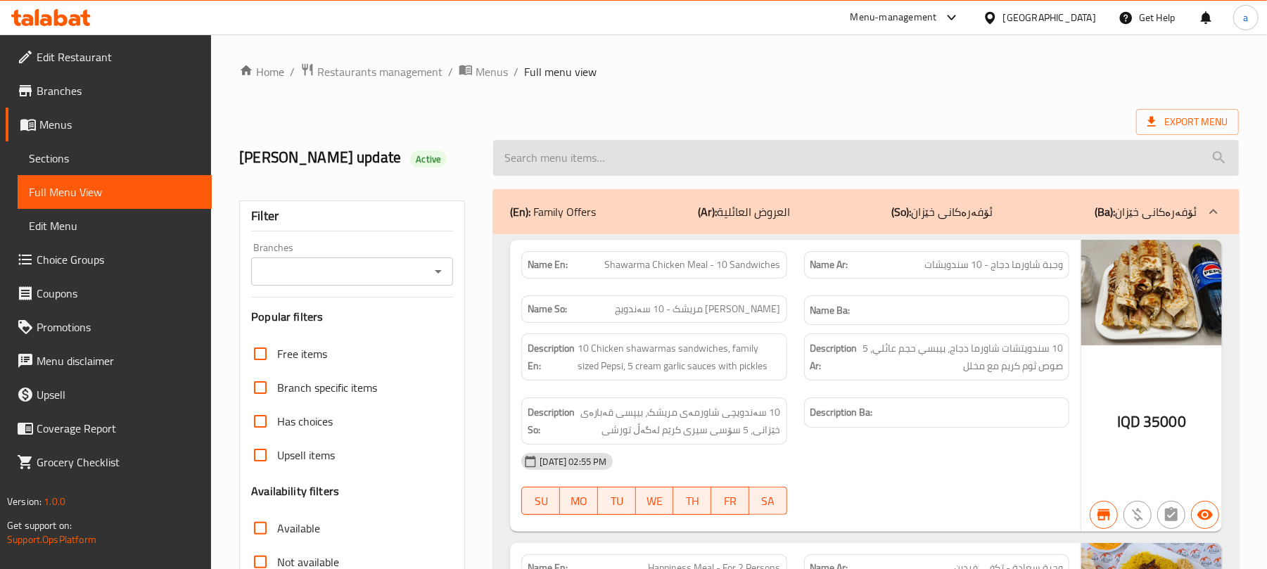
click at [636, 167] on input "search" at bounding box center [866, 158] width 746 height 36
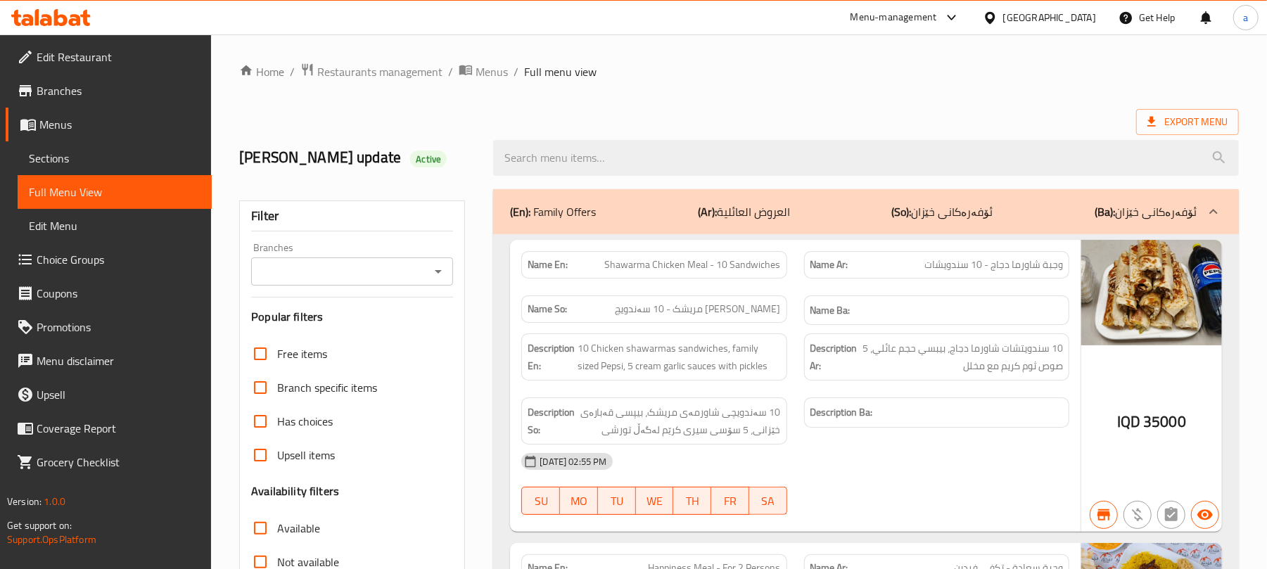
paste input "Chicken Tikka Shish"
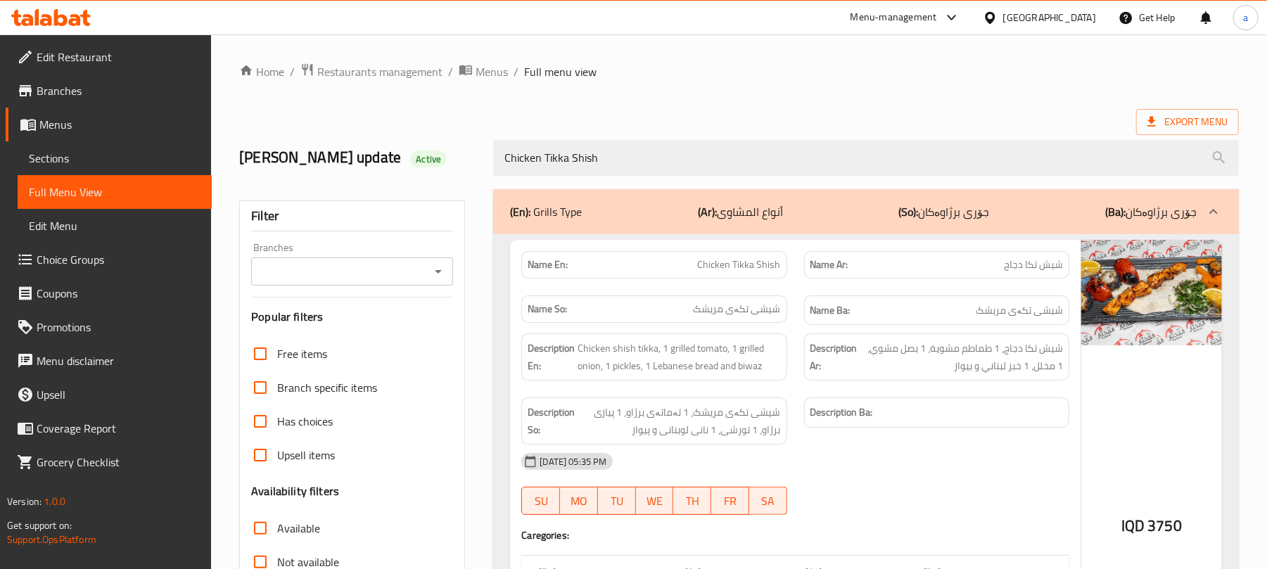
click at [435, 274] on icon "Open" at bounding box center [438, 272] width 7 height 4
type input "Chicken Tikka Shish"
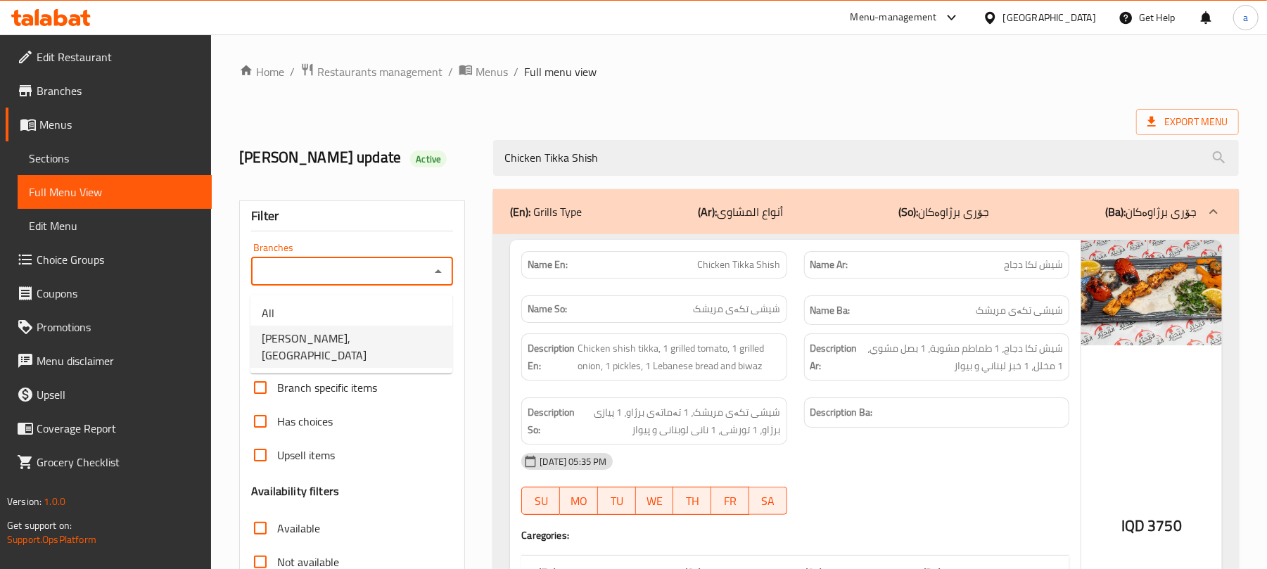
click at [377, 341] on span "Dhaif Almukhtar, Bakhtiary" at bounding box center [351, 347] width 179 height 34
type input "Dhaif Almukhtar, Bakhtiary"
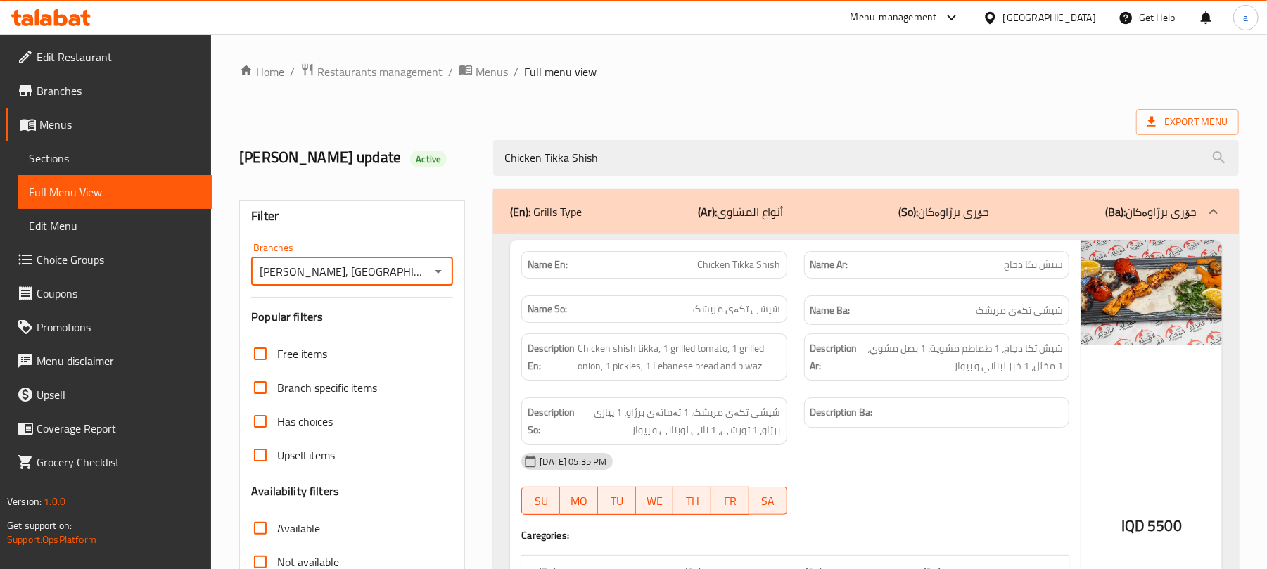
click at [79, 166] on span "Sections" at bounding box center [115, 158] width 172 height 17
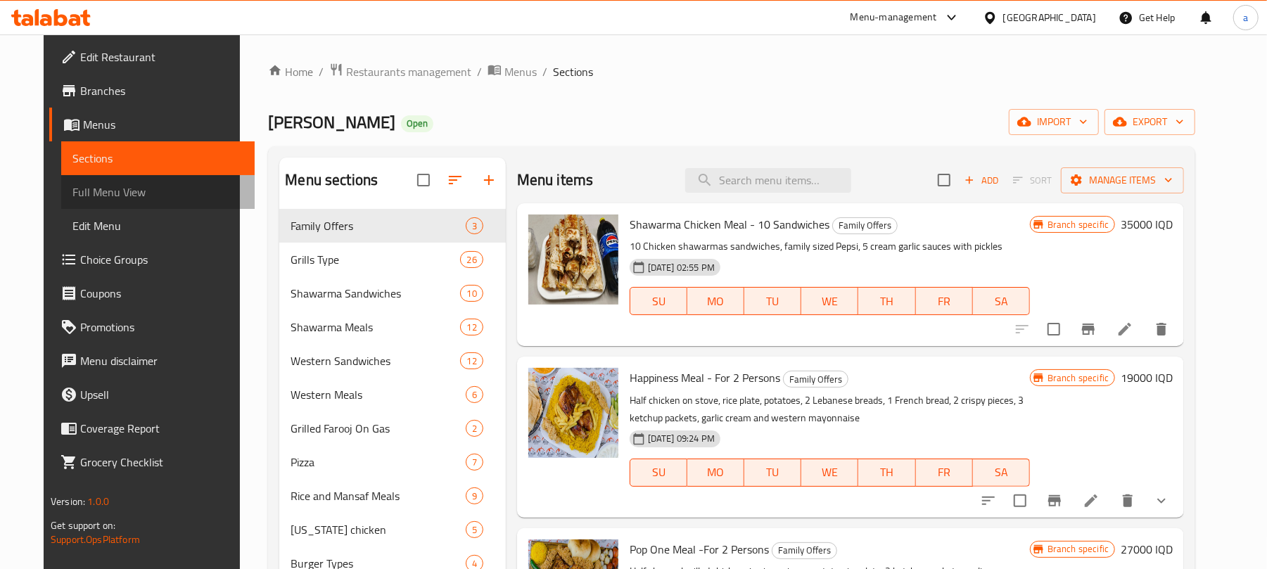
click at [79, 192] on span "Full Menu View" at bounding box center [158, 192] width 172 height 17
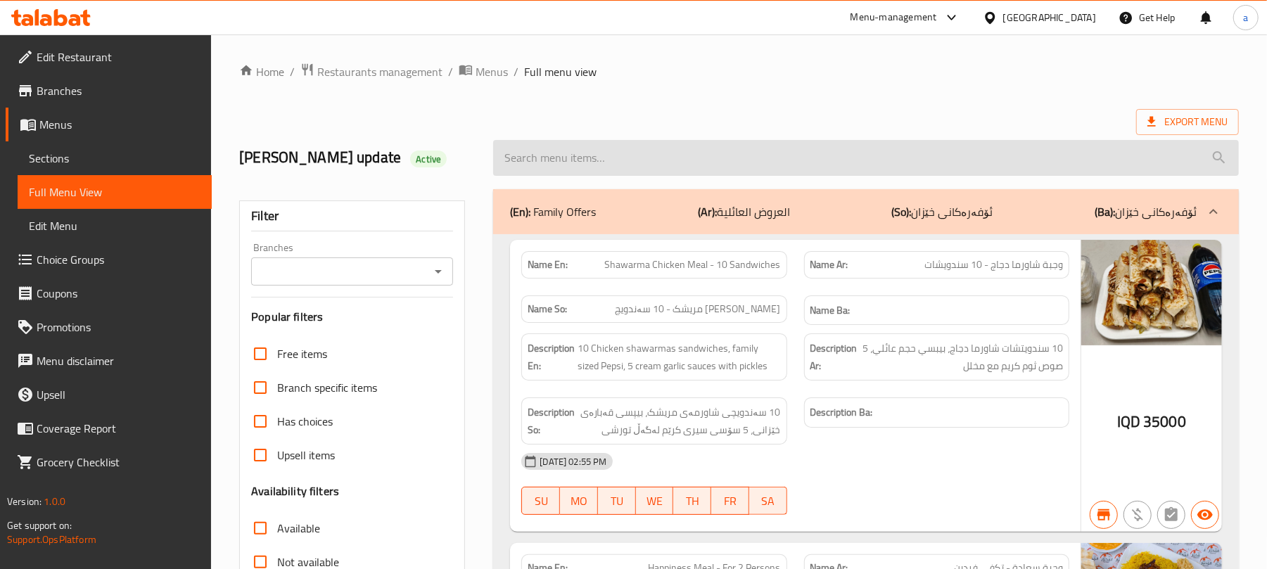
click at [615, 167] on input "search" at bounding box center [866, 158] width 746 height 36
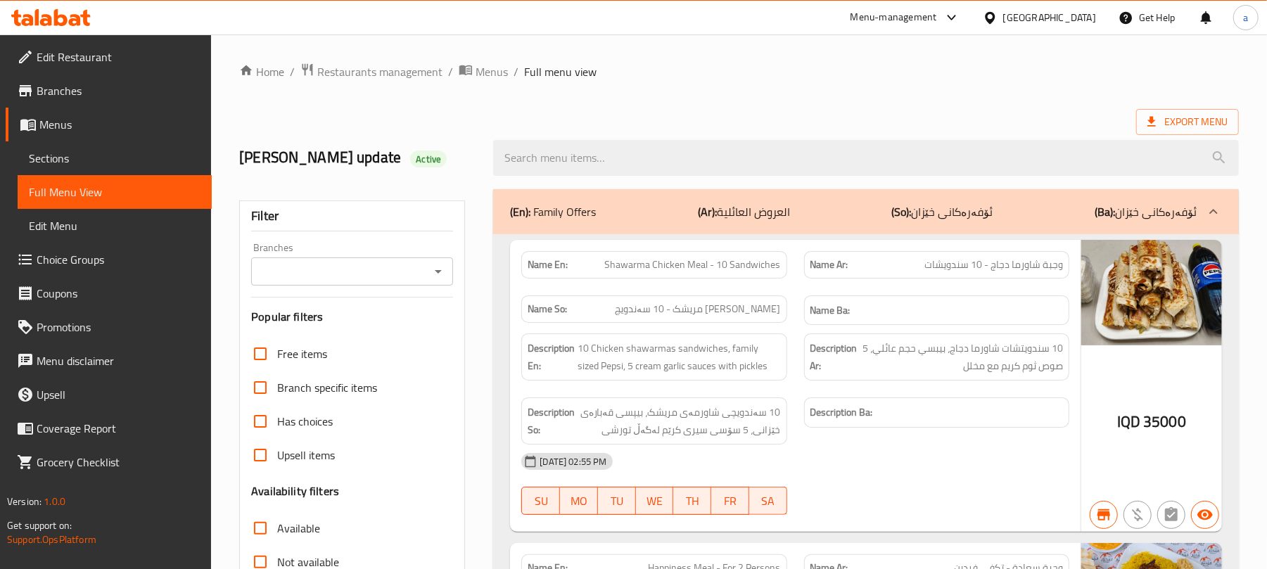
paste input "Half Kilo Meat Kebab"
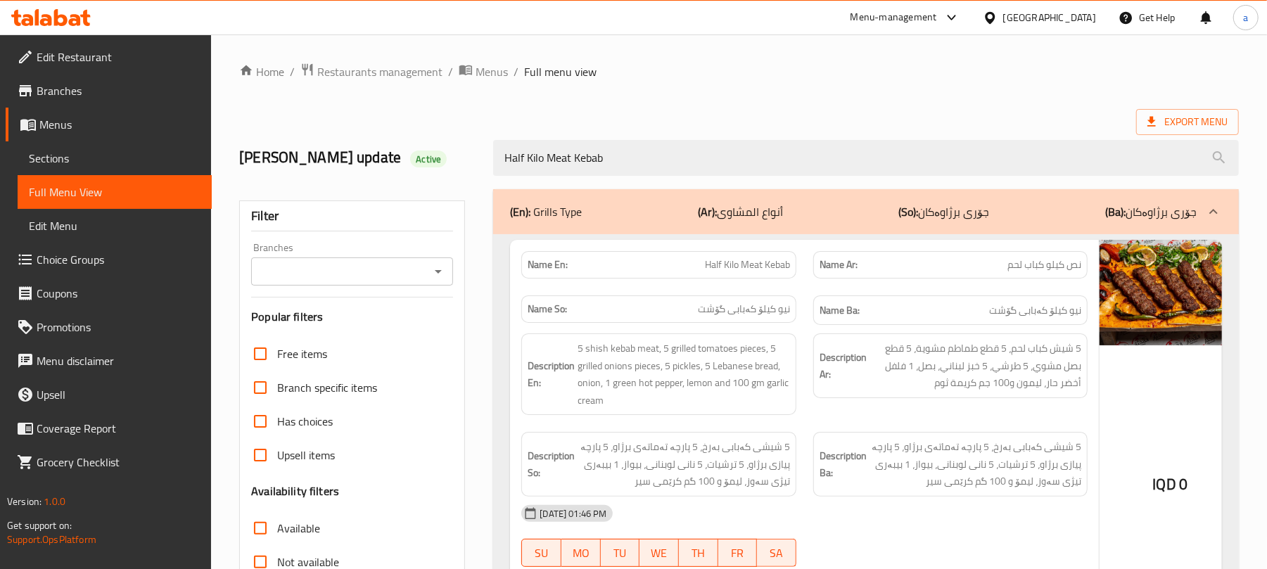
click at [436, 274] on icon "Open" at bounding box center [438, 271] width 17 height 17
type input "Half Kilo Meat Kebab"
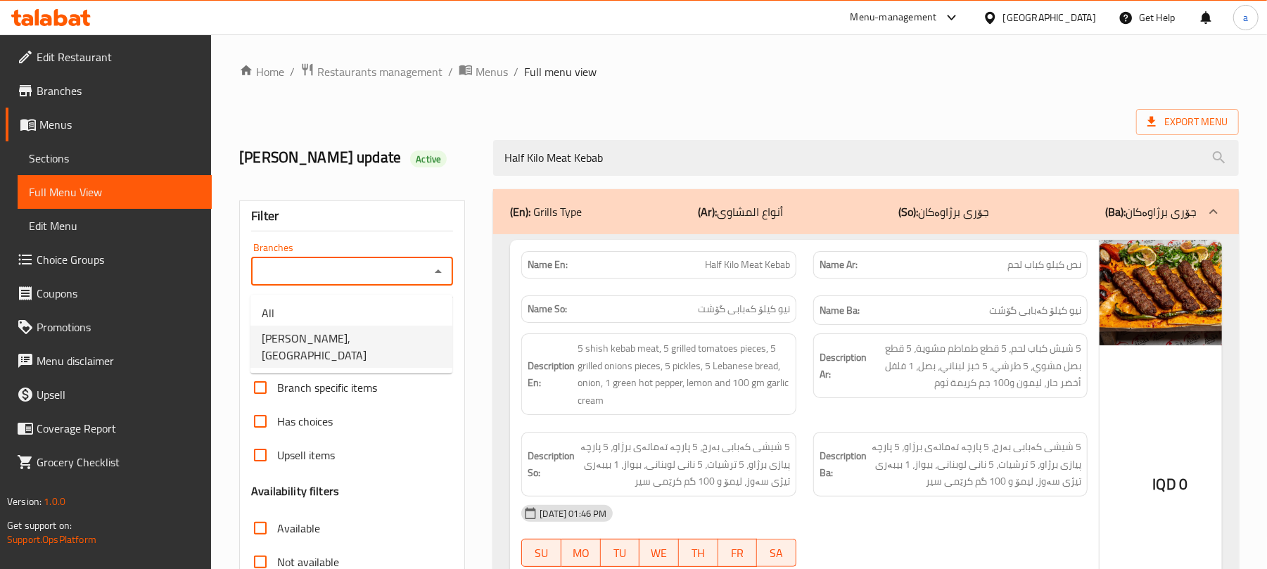
click at [333, 336] on span "Dhaif Almukhtar, Bakhtiary" at bounding box center [351, 347] width 179 height 34
type input "Dhaif Almukhtar, Bakhtiary"
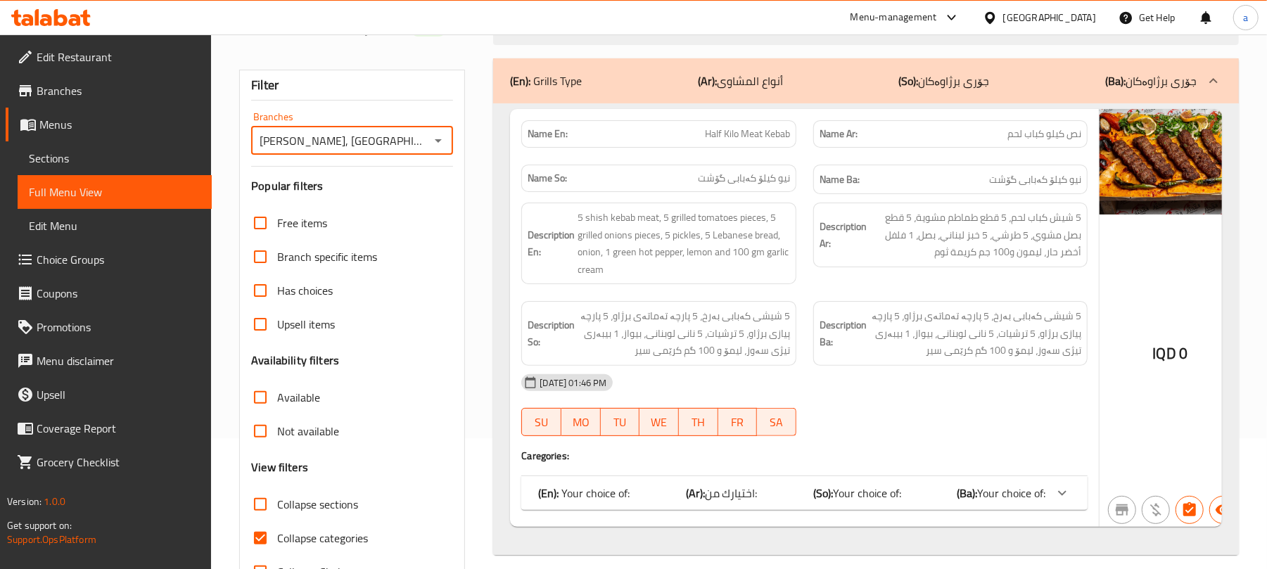
scroll to position [203, 0]
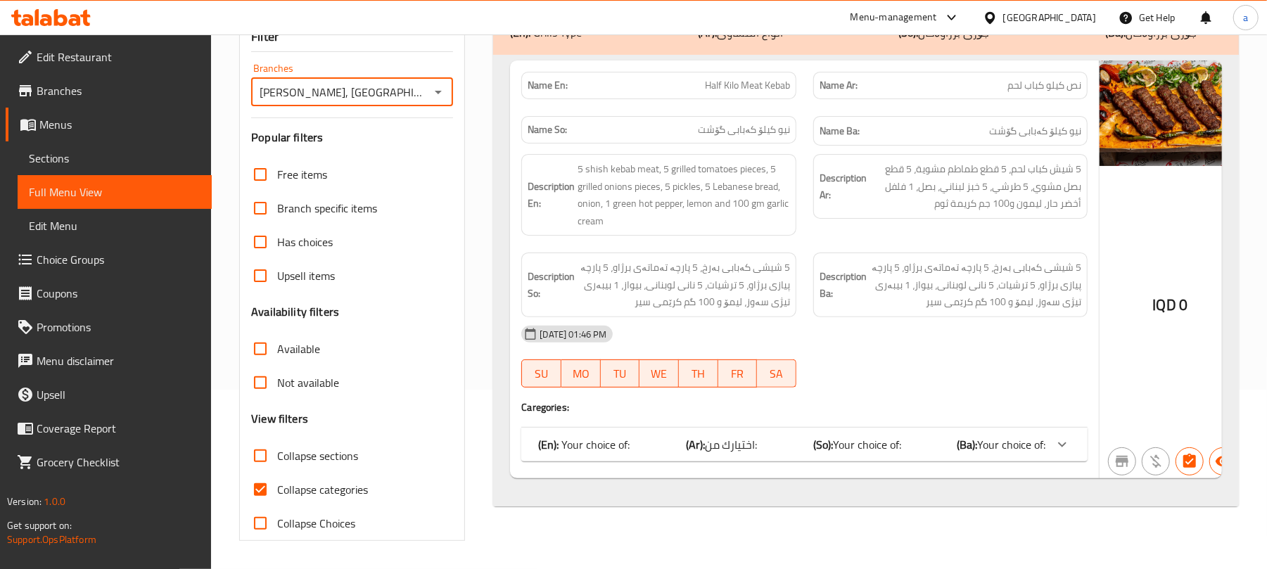
click at [272, 487] on input "Collapse categories" at bounding box center [260, 490] width 34 height 34
checkbox input "false"
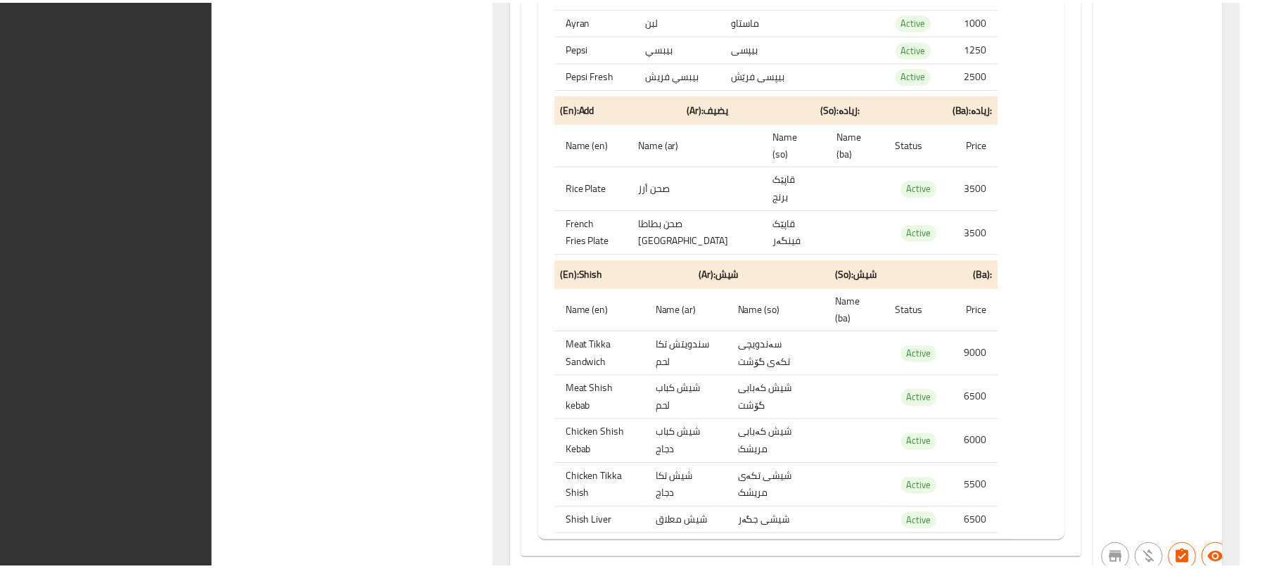
scroll to position [2851, 0]
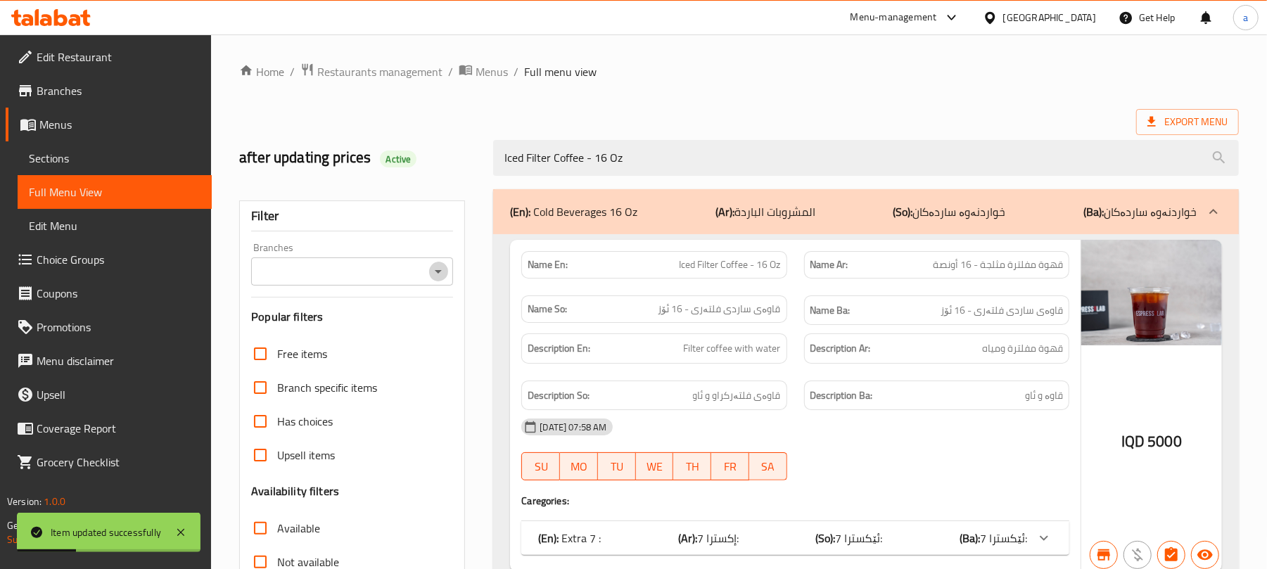
click at [440, 269] on icon "Open" at bounding box center [438, 271] width 17 height 17
type input "Iced Filter Coffee - 16 Oz"
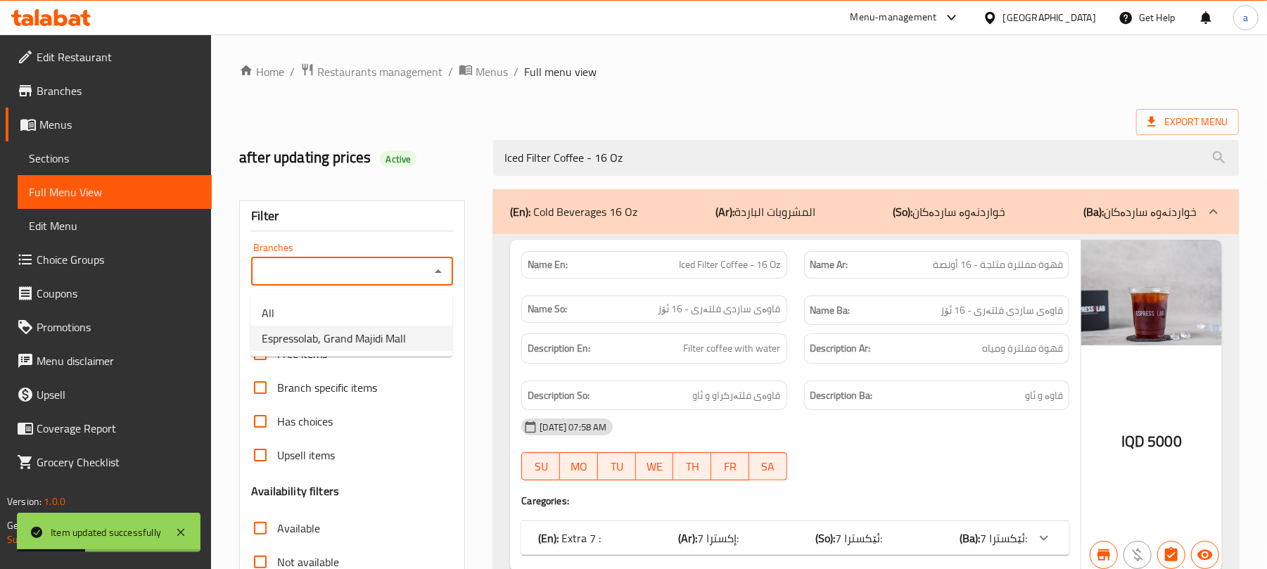
click at [335, 343] on span "Espressolab, Grand Majidi Mall" at bounding box center [334, 338] width 144 height 17
type input "Espressolab, Grand Majidi Mall"
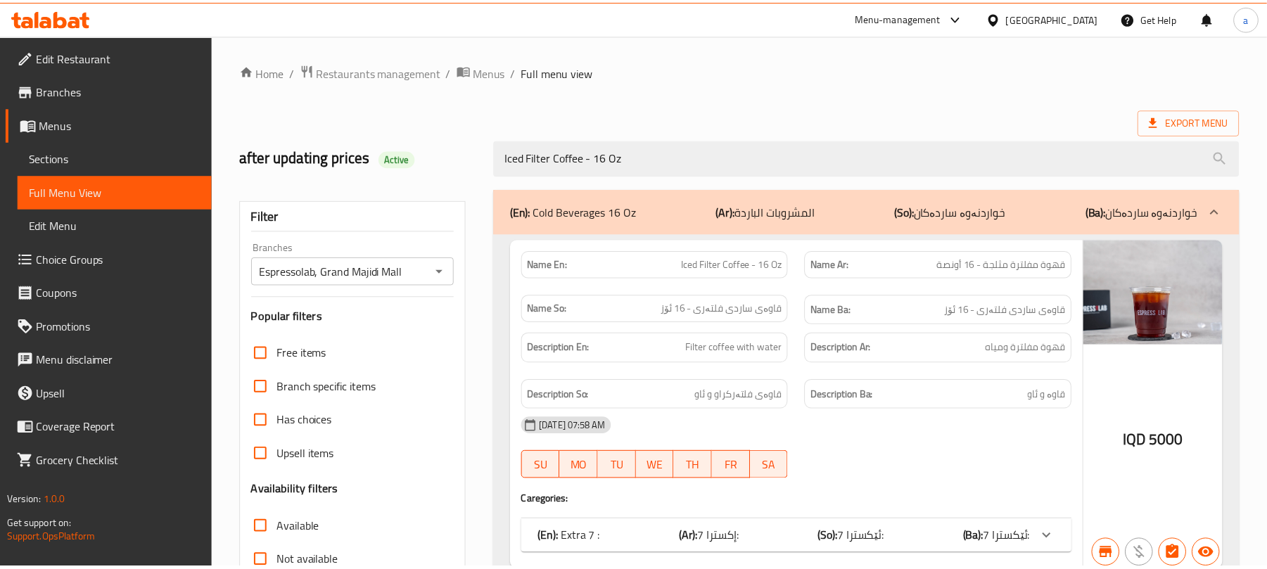
scroll to position [203, 0]
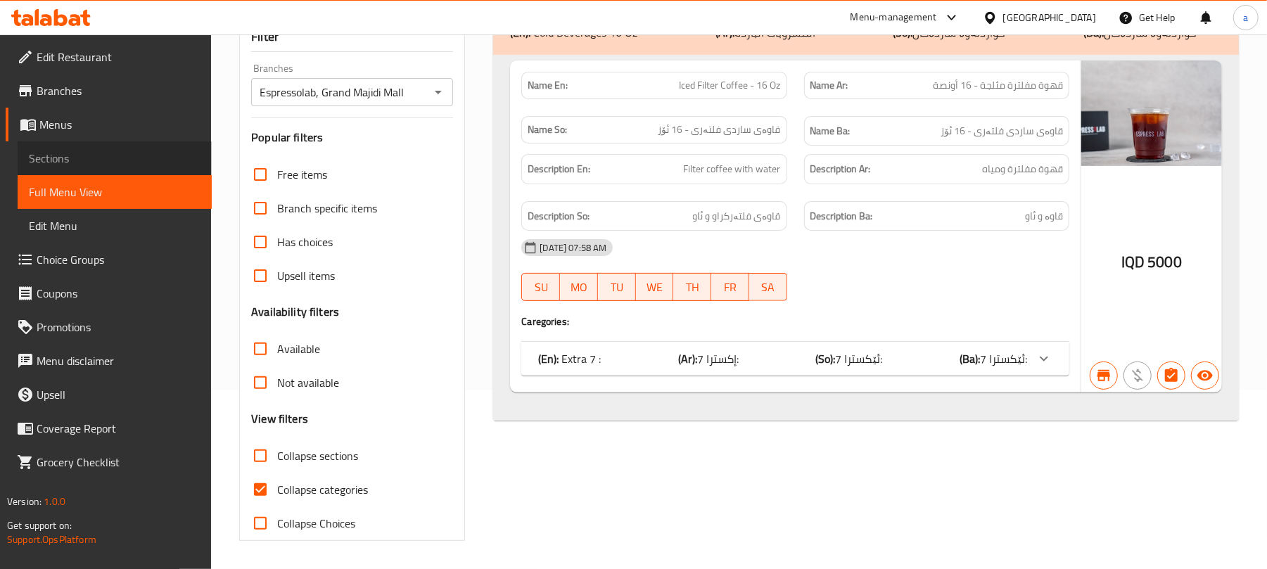
click at [135, 167] on span "Sections" at bounding box center [115, 158] width 172 height 17
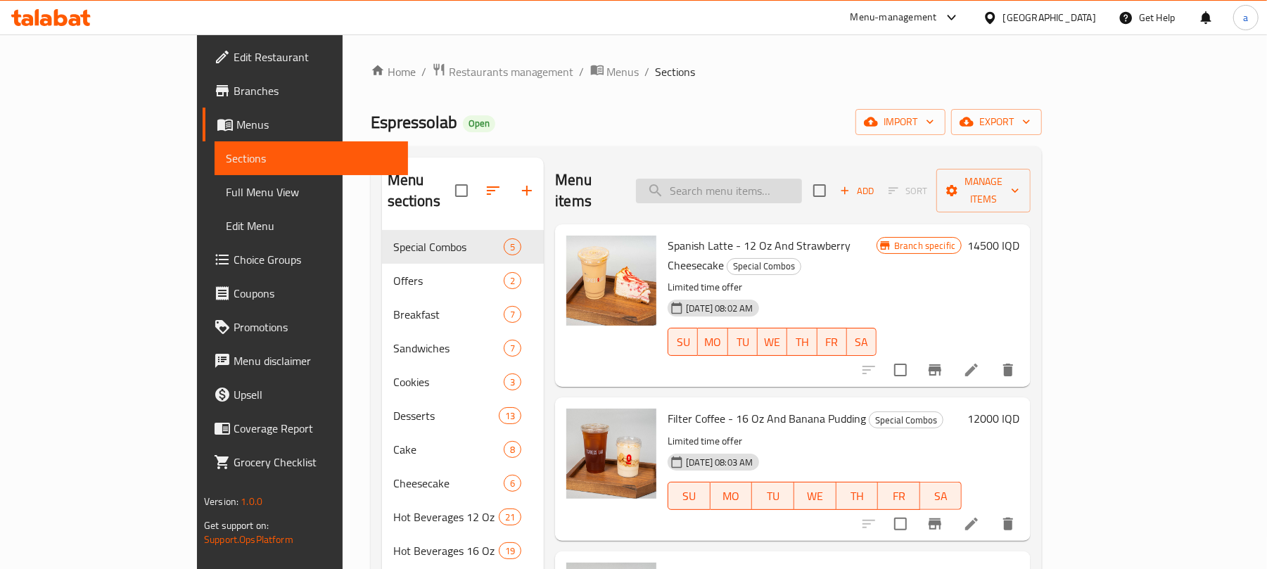
click at [786, 196] on input "search" at bounding box center [719, 191] width 166 height 25
paste input "Iced Latte - 16 Oz"
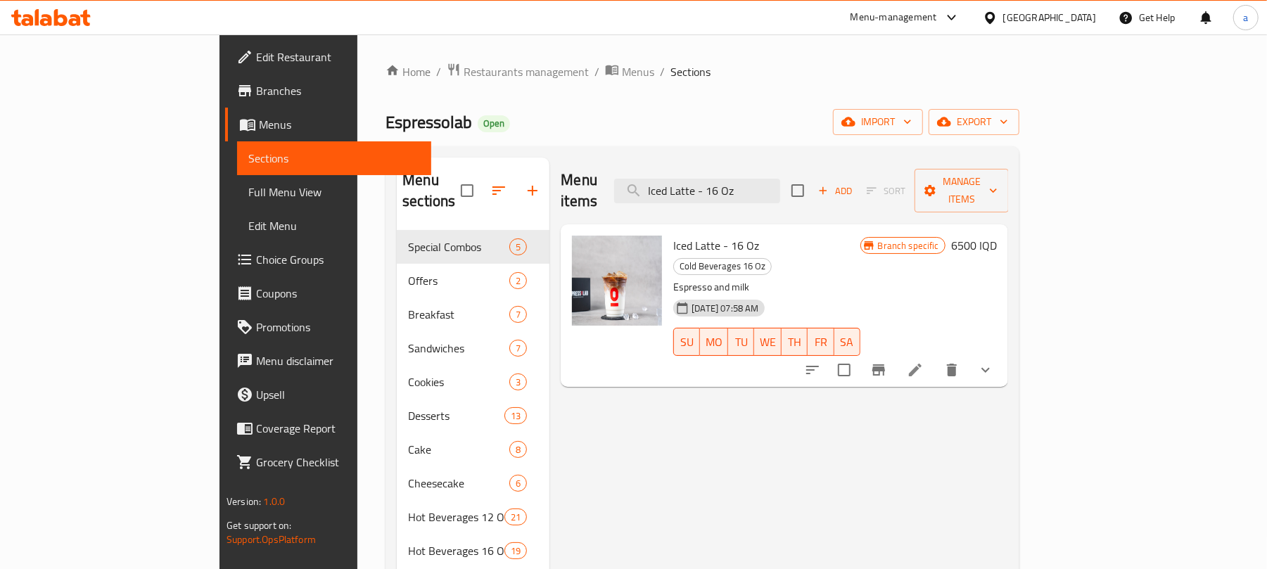
type input "Iced Latte - 16 Oz"
click at [935, 357] on li at bounding box center [914, 369] width 39 height 25
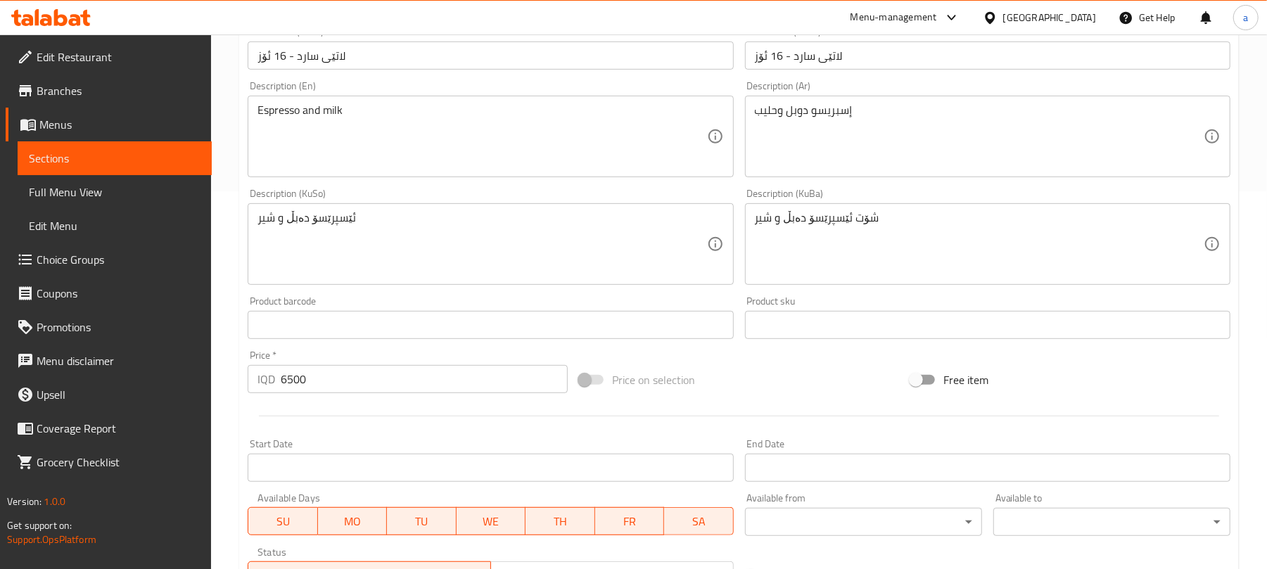
scroll to position [687, 0]
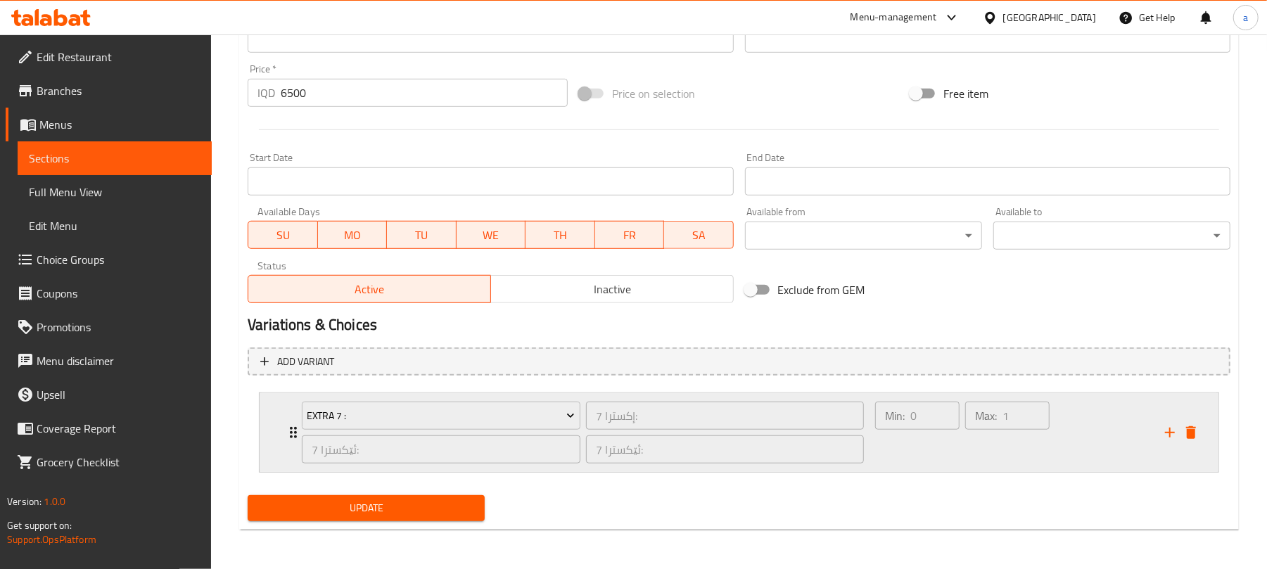
click at [962, 438] on div "Max: 1 ​" at bounding box center [1007, 433] width 90 height 68
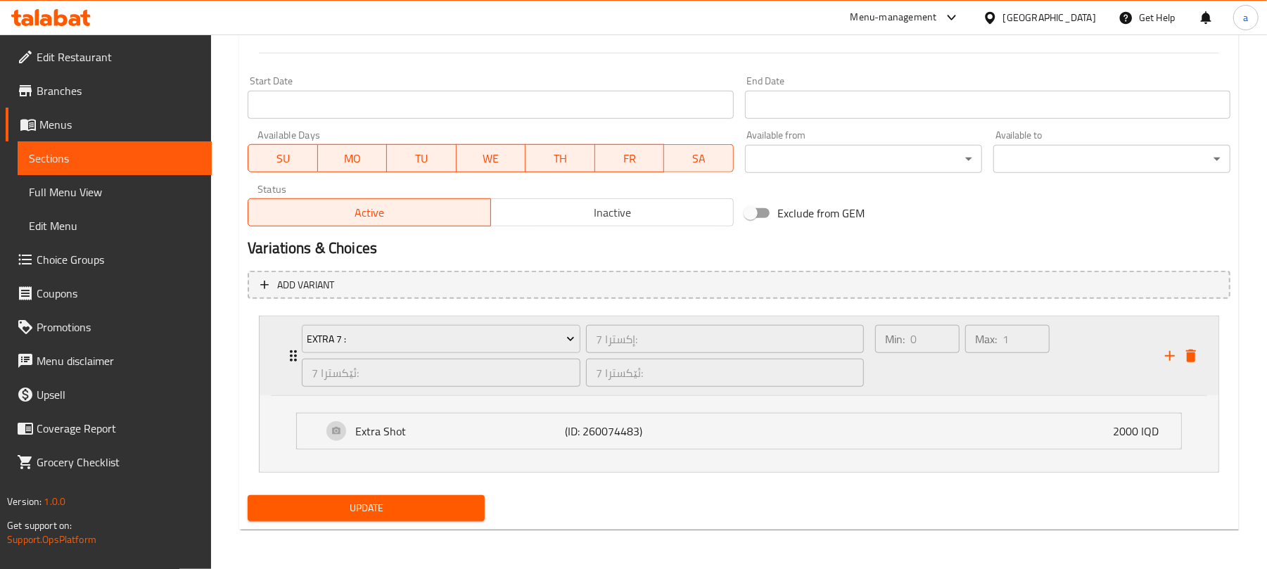
scroll to position [764, 0]
click at [940, 373] on div "Min: 0 ​" at bounding box center [917, 356] width 90 height 68
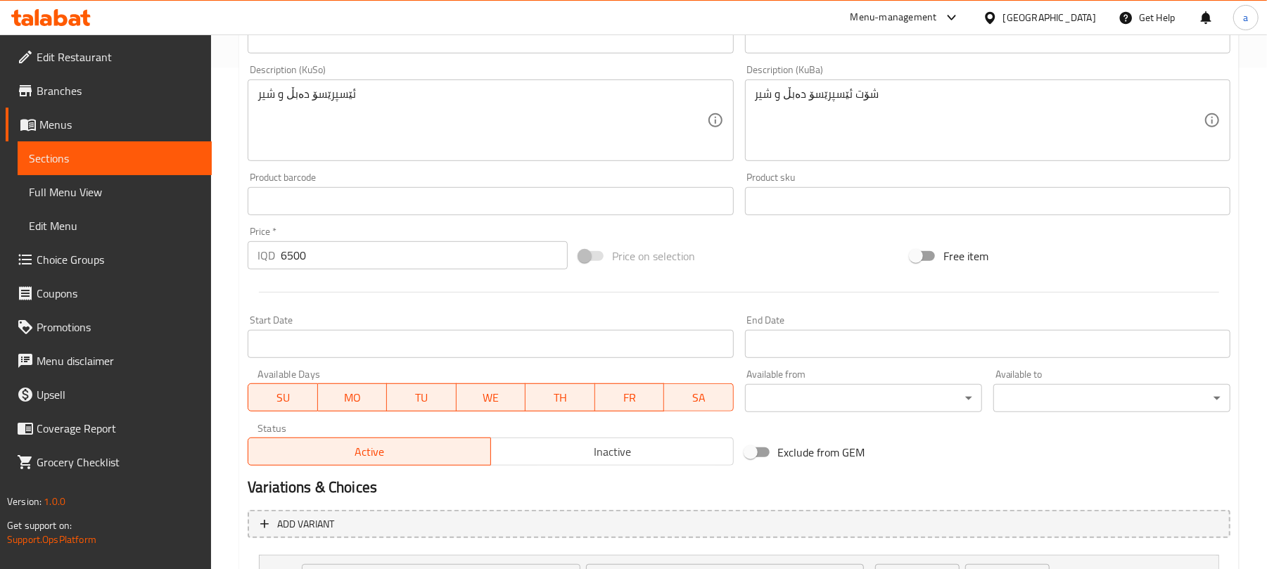
scroll to position [687, 0]
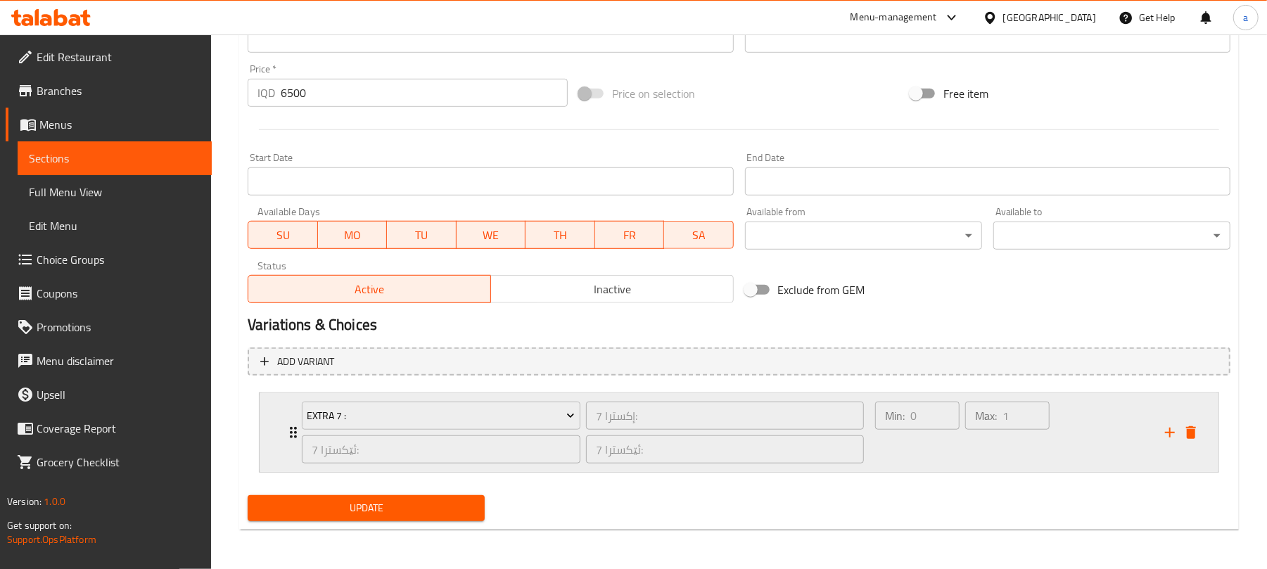
click at [932, 459] on div "Min: 0 ​" at bounding box center [917, 433] width 90 height 68
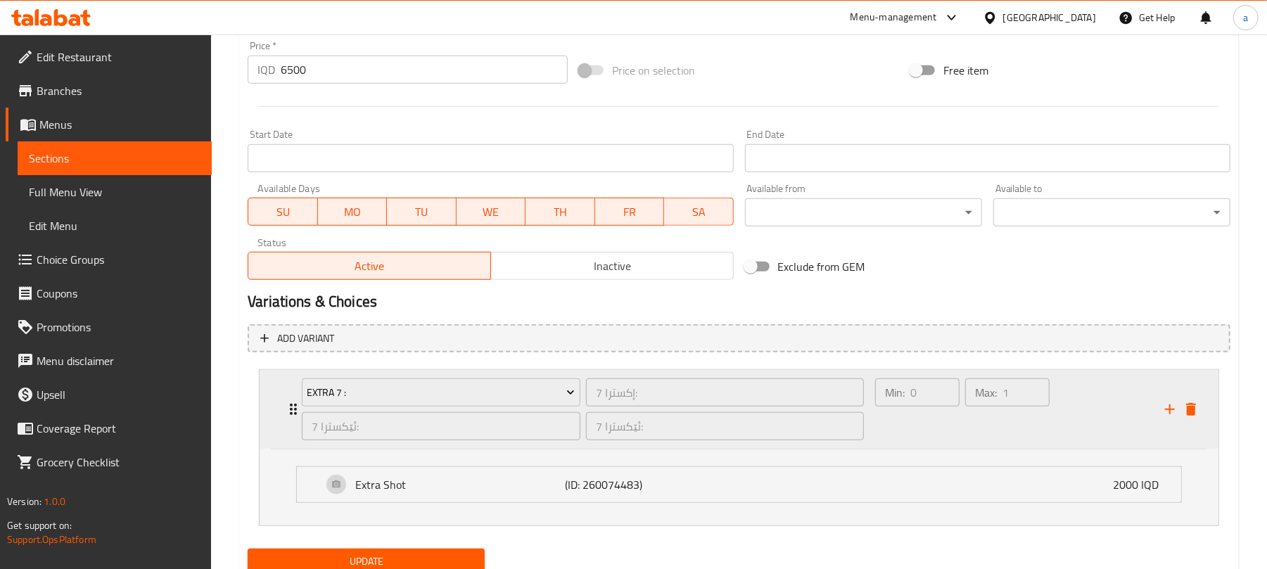
scroll to position [249, 0]
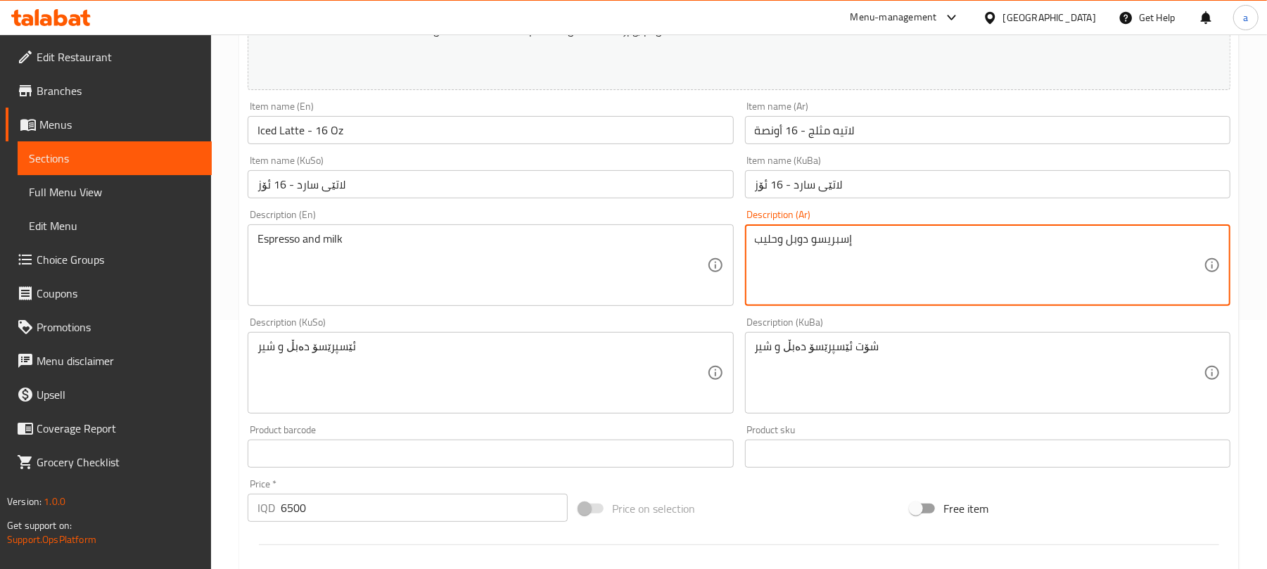
drag, startPoint x: 847, startPoint y: 248, endPoint x: 744, endPoint y: 234, distance: 103.7
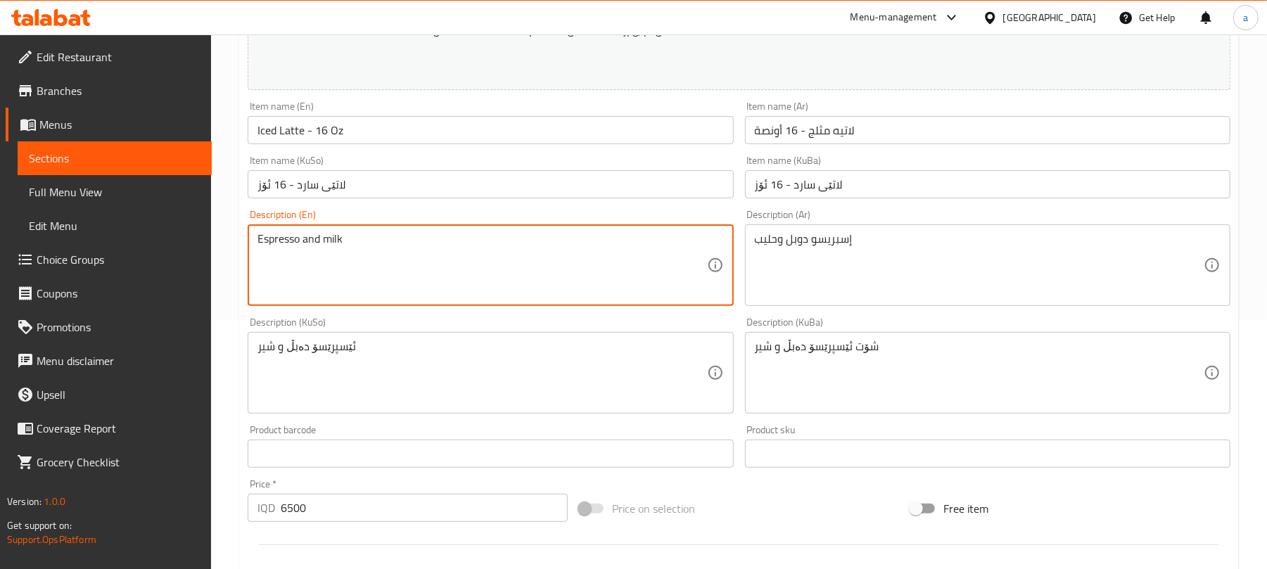
paste textarea "Double e"
type textarea "Double espresso and milk"
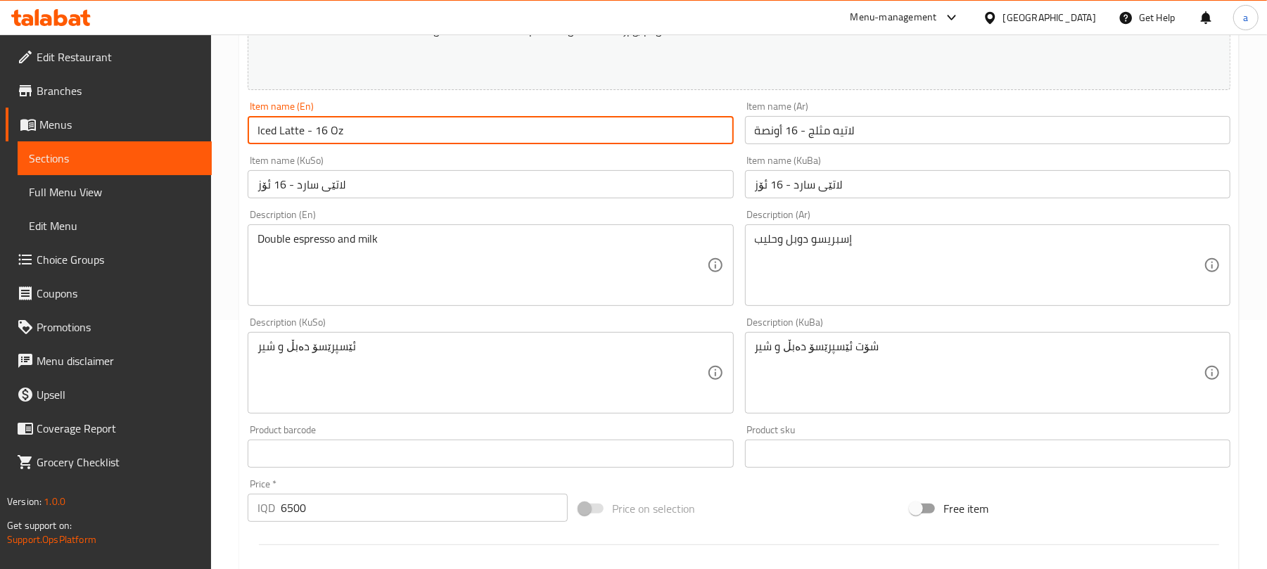
drag, startPoint x: 357, startPoint y: 134, endPoint x: 212, endPoint y: 136, distance: 144.9
click at [212, 136] on div "Home / Restaurants management / Menus / Sections / item / update Cold Beverages…" at bounding box center [739, 422] width 1056 height 1275
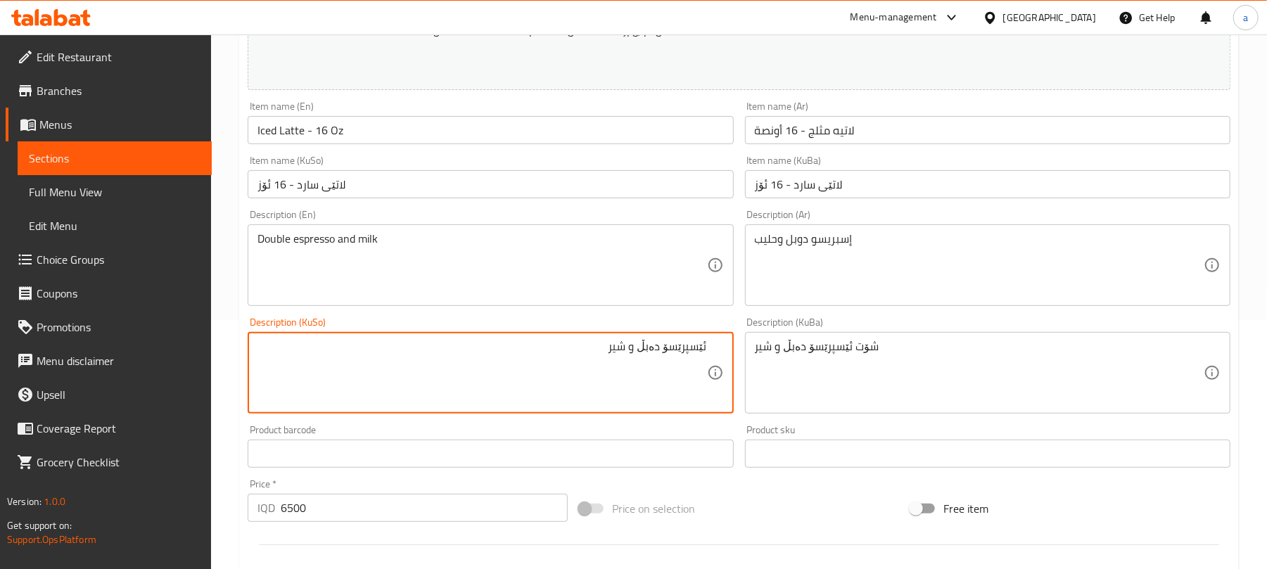
click at [660, 373] on textarea "ئێسپرێسۆ دەبڵ و شیر" at bounding box center [481, 373] width 449 height 67
type textarea "ئێسپرێسۆی دەبڵ و شیر"
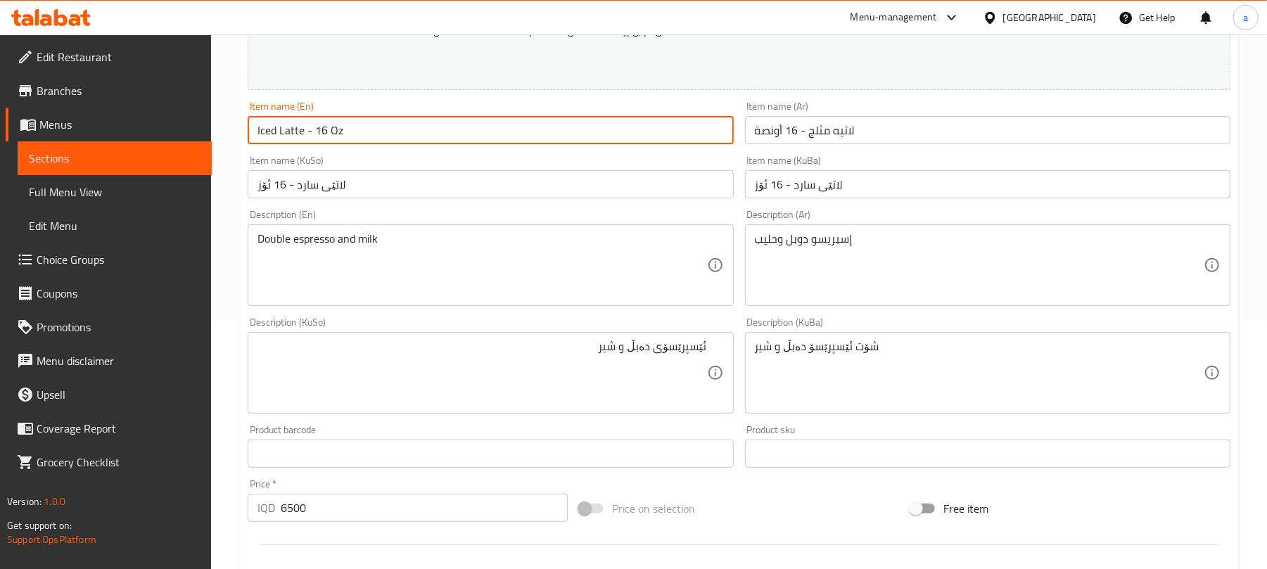
drag, startPoint x: 359, startPoint y: 143, endPoint x: 173, endPoint y: 141, distance: 185.7
click at [173, 141] on div "Edit Restaurant Branches Menus Sections Full Menu View Edit Menu Choice Groups …" at bounding box center [633, 422] width 1267 height 1275
click at [372, 139] on input "Iced Latte - 16 Oz" at bounding box center [490, 130] width 485 height 28
click at [93, 191] on span "Full Menu View" at bounding box center [115, 192] width 172 height 17
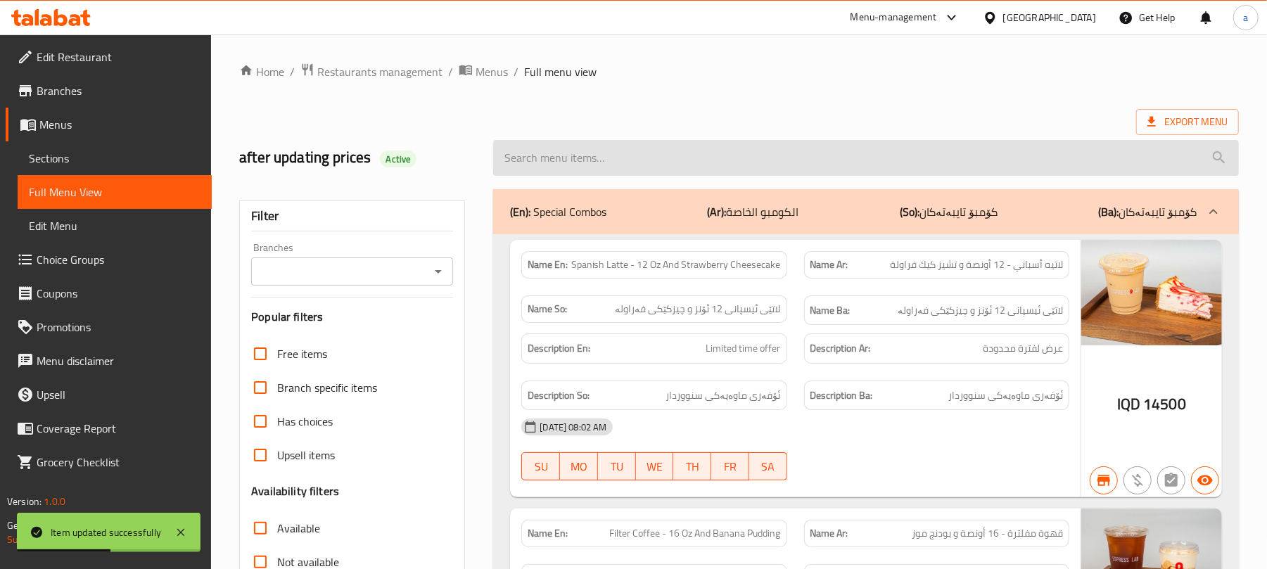
click at [637, 163] on input "search" at bounding box center [866, 158] width 746 height 36
paste input "Iced Latte - 16 Oz"
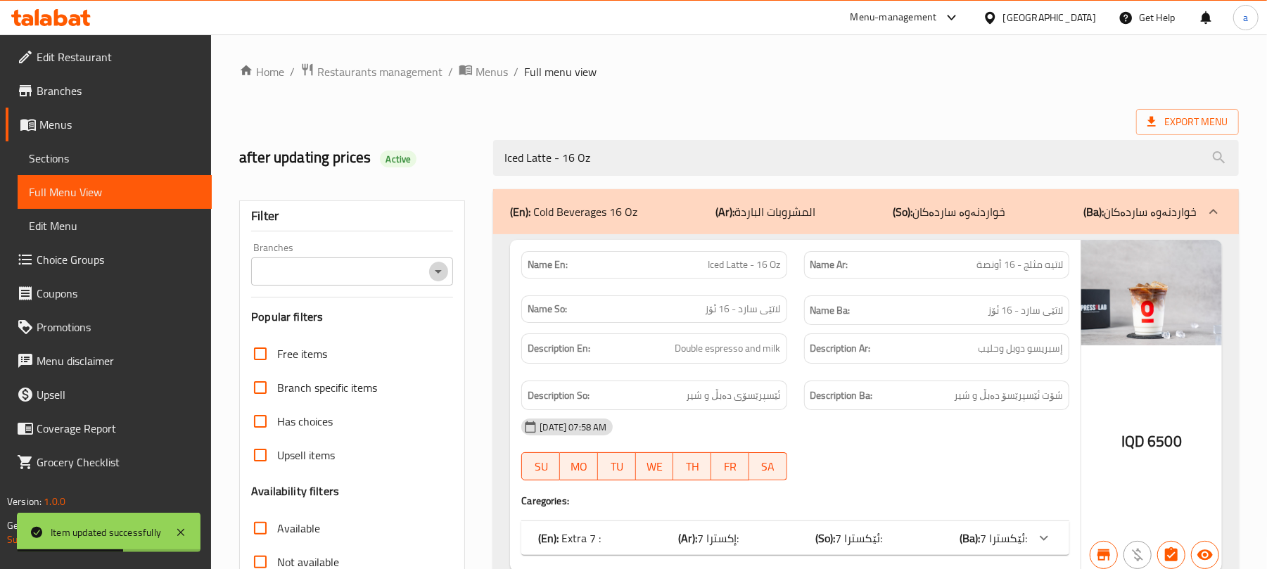
click at [430, 280] on icon "Open" at bounding box center [438, 271] width 17 height 17
type input "Iced Latte - 16 Oz"
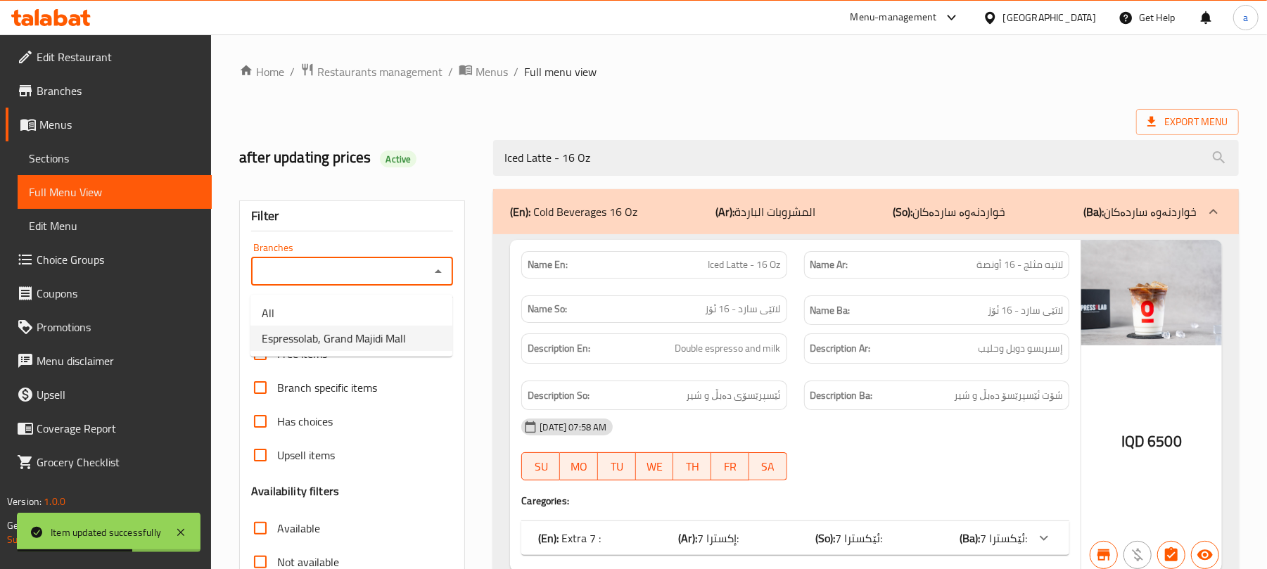
click at [374, 330] on span "Espressolab, Grand Majidi Mall" at bounding box center [334, 338] width 144 height 17
type input "Espressolab, Grand Majidi Mall"
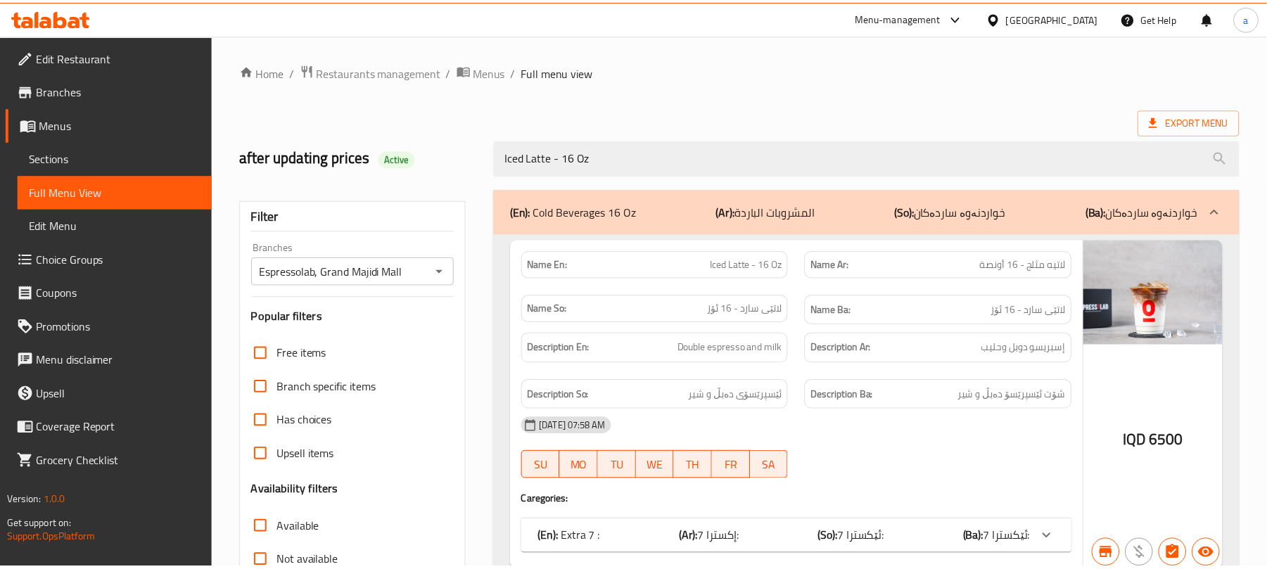
scroll to position [203, 0]
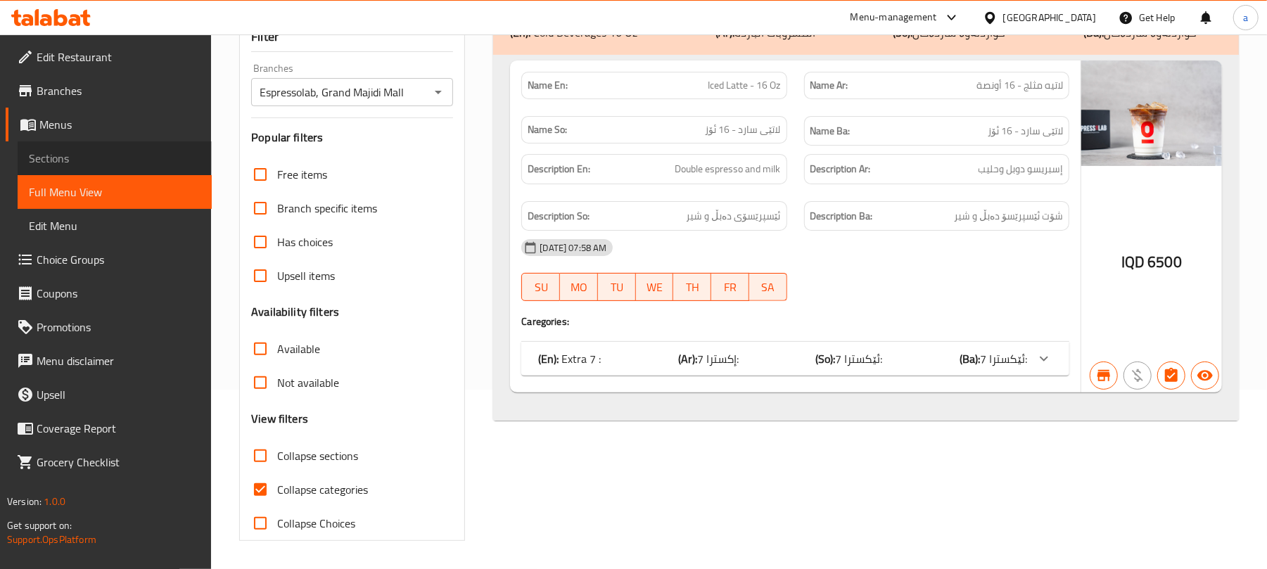
click at [80, 167] on span "Sections" at bounding box center [115, 158] width 172 height 17
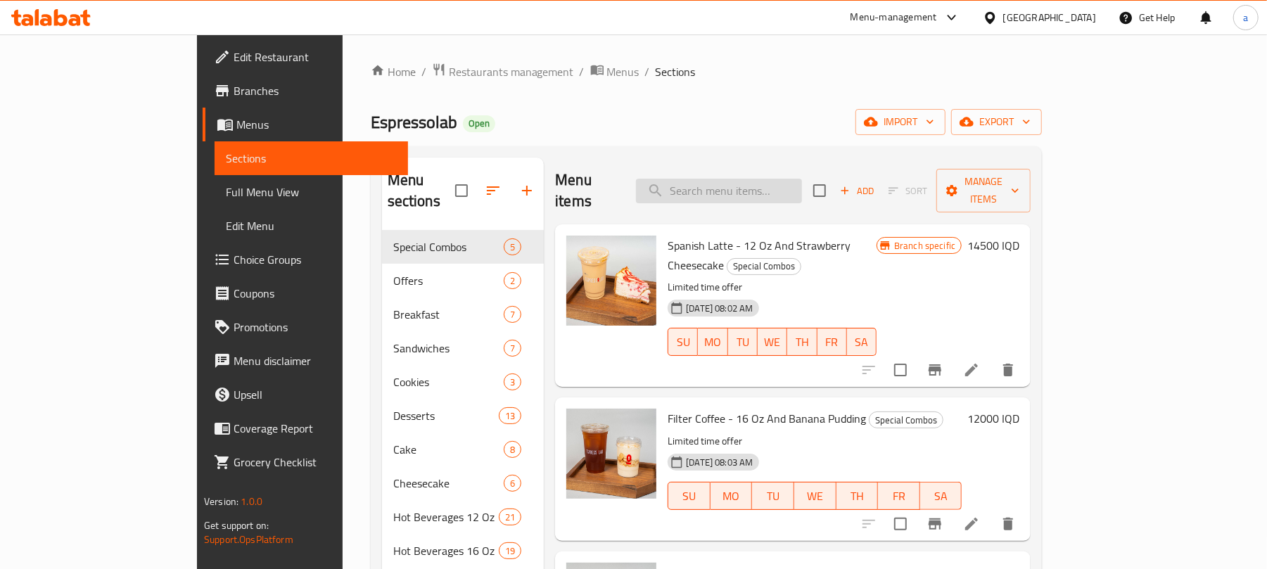
click at [770, 187] on input "search" at bounding box center [719, 191] width 166 height 25
paste input "Iced Cappuccino - 16 Oz"
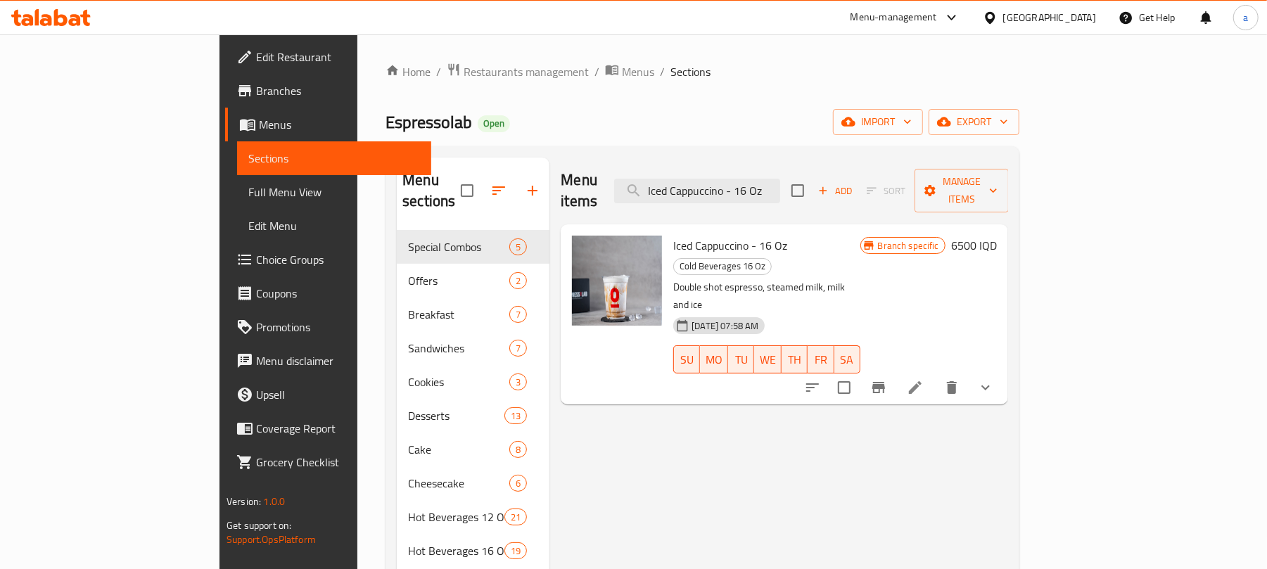
type input "Iced Cappuccino - 16 Oz"
click at [921, 381] on icon at bounding box center [915, 387] width 13 height 13
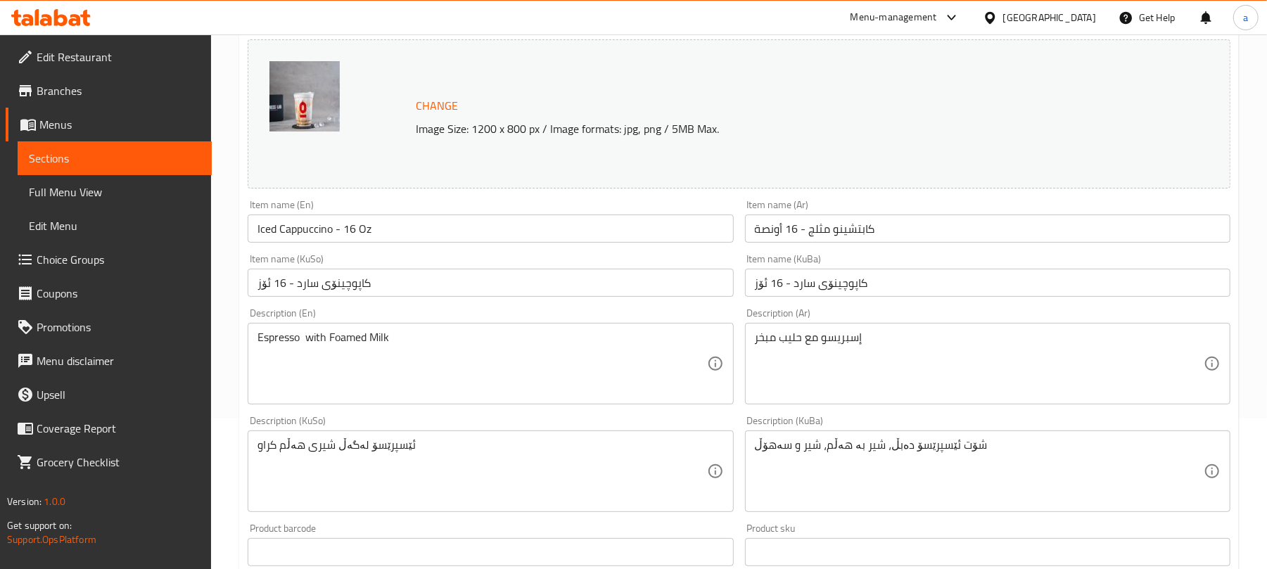
scroll to position [218, 0]
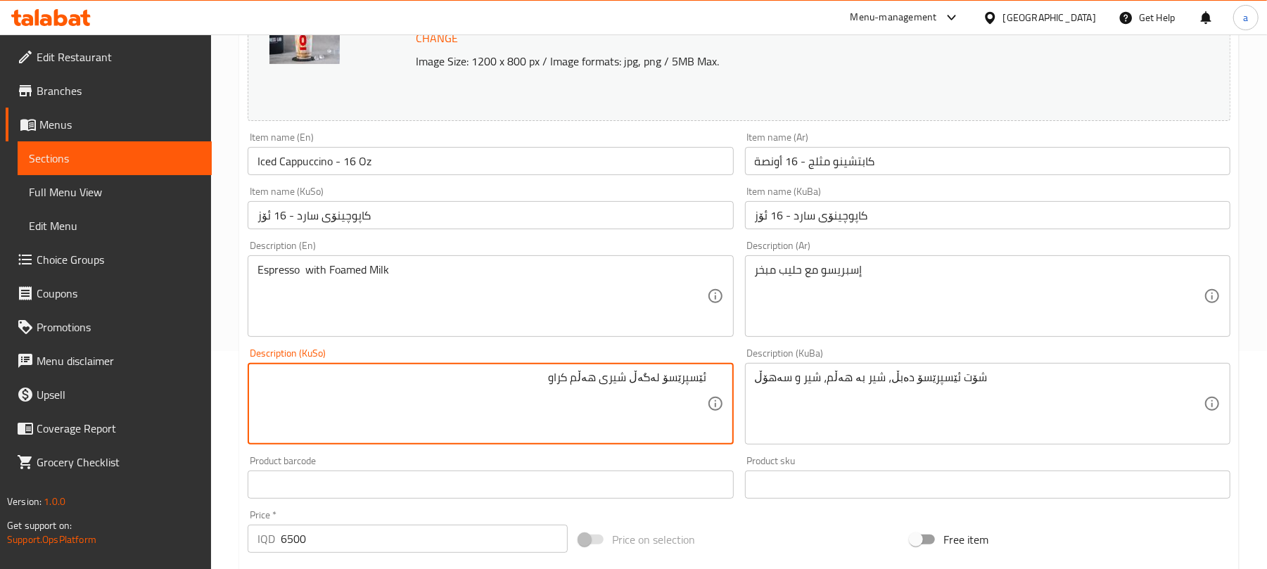
drag, startPoint x: 544, startPoint y: 390, endPoint x: 599, endPoint y: 394, distance: 55.0
click at [599, 394] on textarea "ئێسپرێسۆ لەگەڵ شیری هەڵم کراو" at bounding box center [481, 404] width 449 height 67
click at [770, 282] on textarea "إسبريسو مع حليب مبخر" at bounding box center [979, 296] width 449 height 67
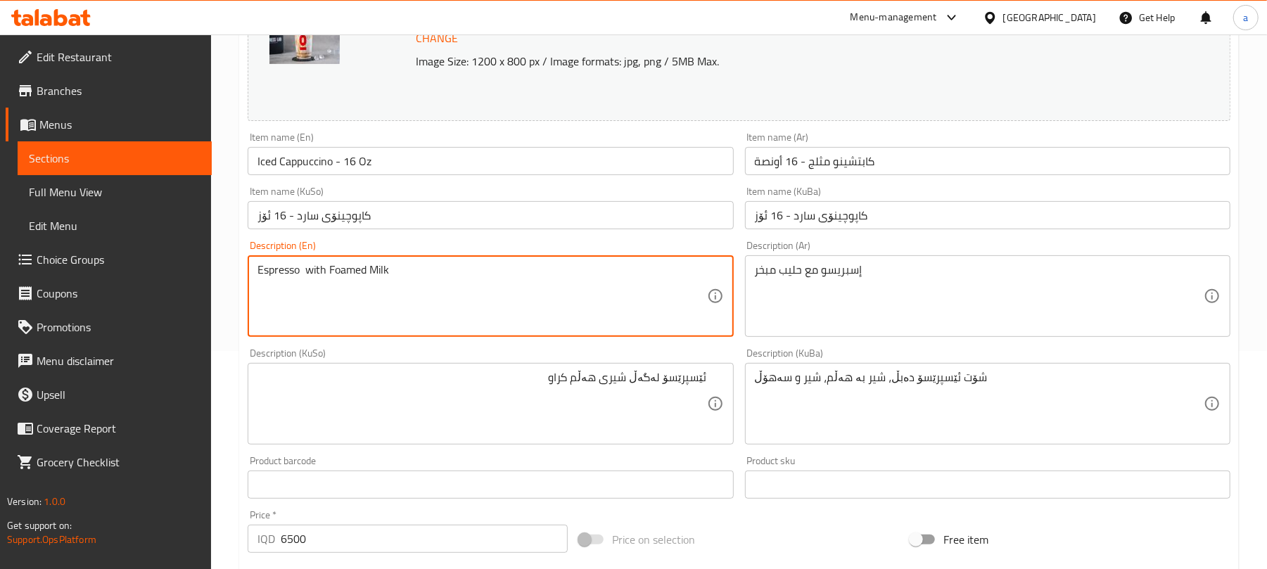
click at [356, 271] on textarea "Espresso with Foamed Milk" at bounding box center [481, 296] width 449 height 67
paste textarea "Mubakhar"
click at [344, 280] on textarea "Espresso with Mubakhar Milk" at bounding box center [481, 296] width 449 height 67
type textarea "Espresso with mubakhar Milk"
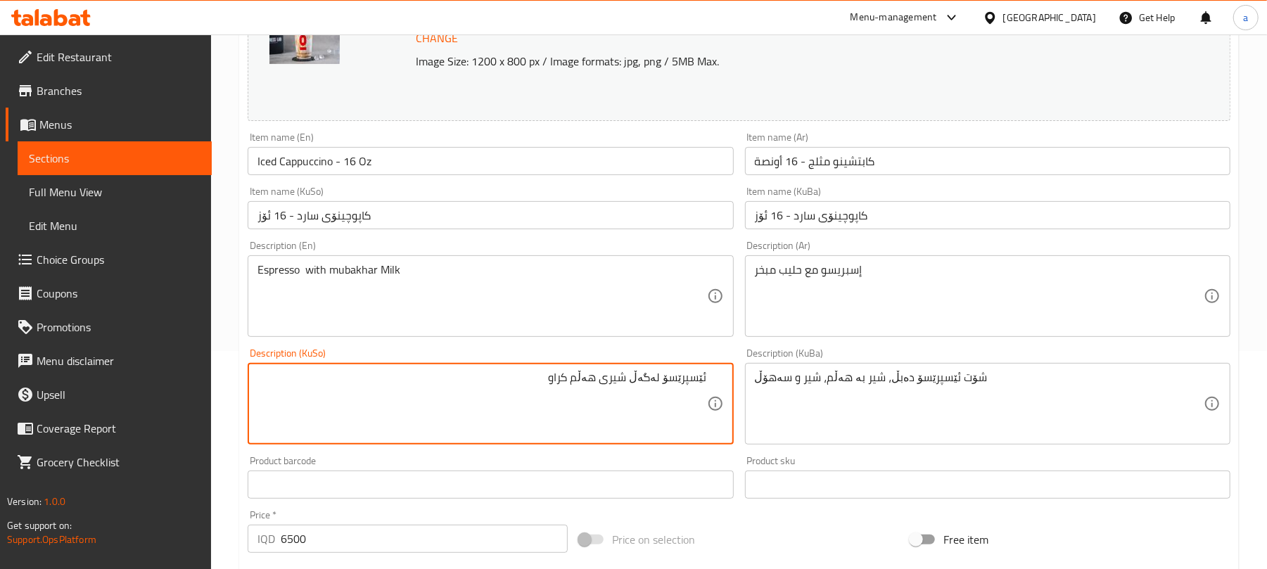
drag, startPoint x: 597, startPoint y: 398, endPoint x: 466, endPoint y: 389, distance: 131.9
click at [661, 397] on textarea "ئێسپرێسۆ لەگەڵ شیری موبەخەر" at bounding box center [481, 404] width 449 height 67
type textarea "ئێسپرێسۆ لەگەڵ شیری موبەخەر"
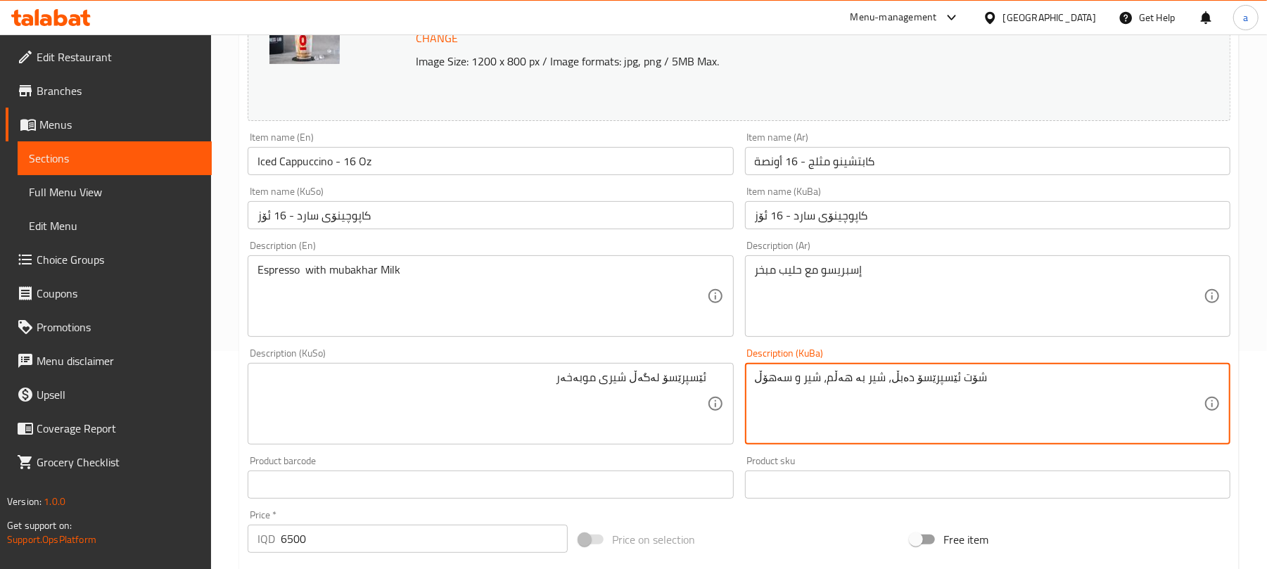
paste textarea "ێسپرێسۆ لەگەڵ شیری موبەخەر"
type textarea "ئێسپرێسۆ لەگەڵ شیری موبەخەر"
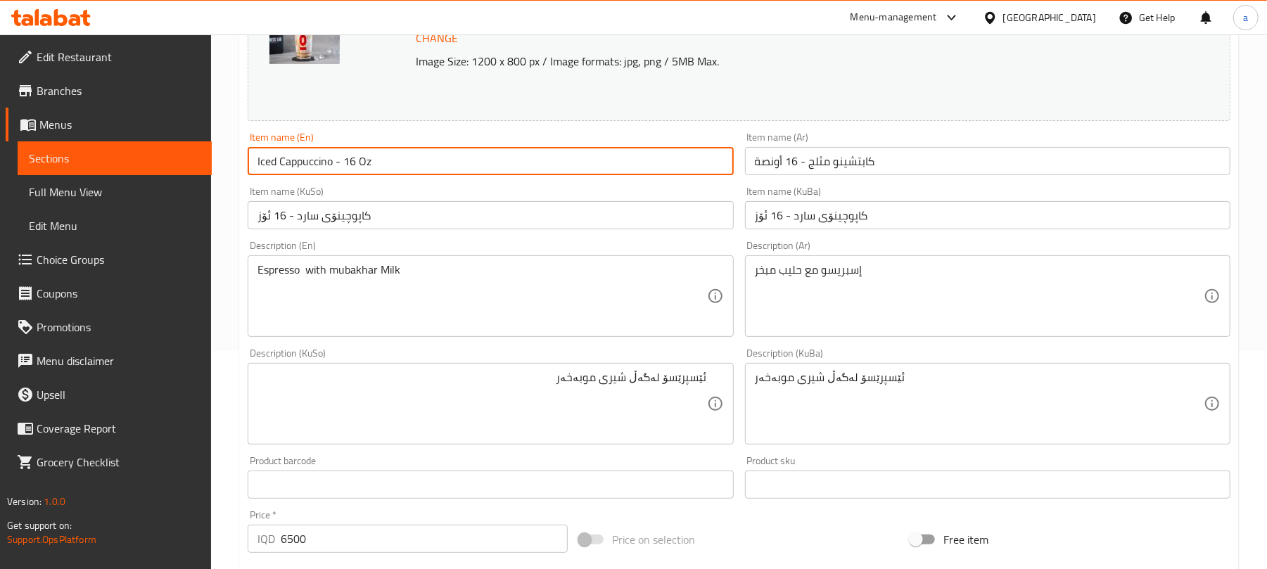
drag, startPoint x: 393, startPoint y: 170, endPoint x: 291, endPoint y: 172, distance: 101.3
click at [220, 175] on div "Home / Restaurants management / Menus / Sections / item / update Cold Beverages…" at bounding box center [739, 415] width 1056 height 1199
click at [411, 159] on input "Iced Cappuccino - 16 Oz" at bounding box center [490, 161] width 485 height 28
click at [91, 194] on span "Full Menu View" at bounding box center [115, 192] width 172 height 17
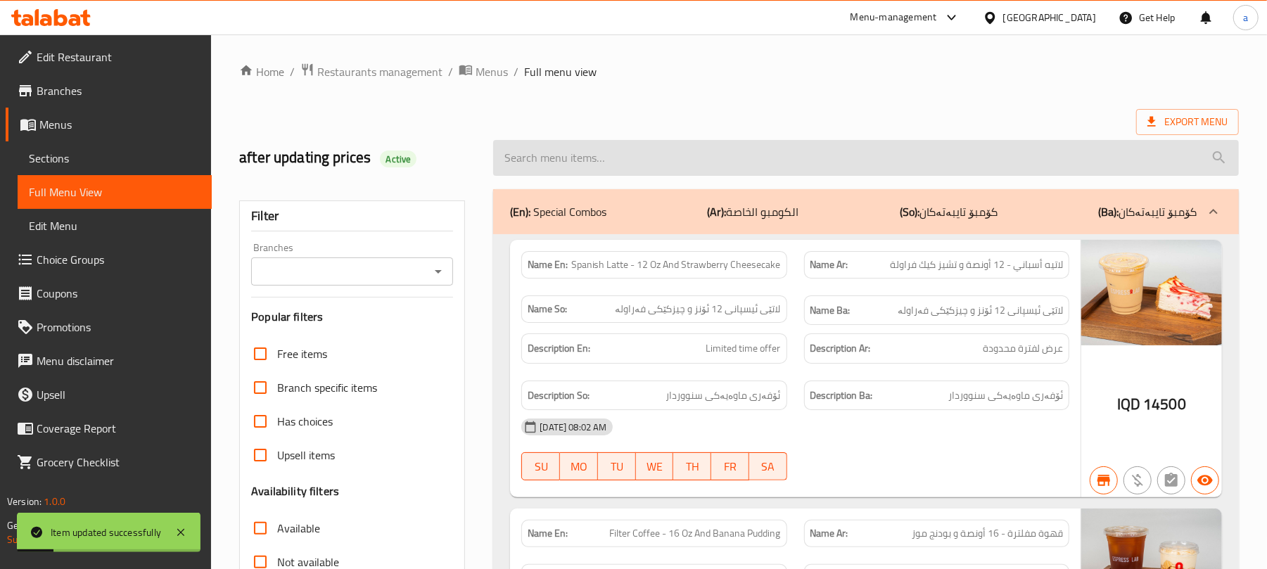
click at [605, 172] on input "search" at bounding box center [866, 158] width 746 height 36
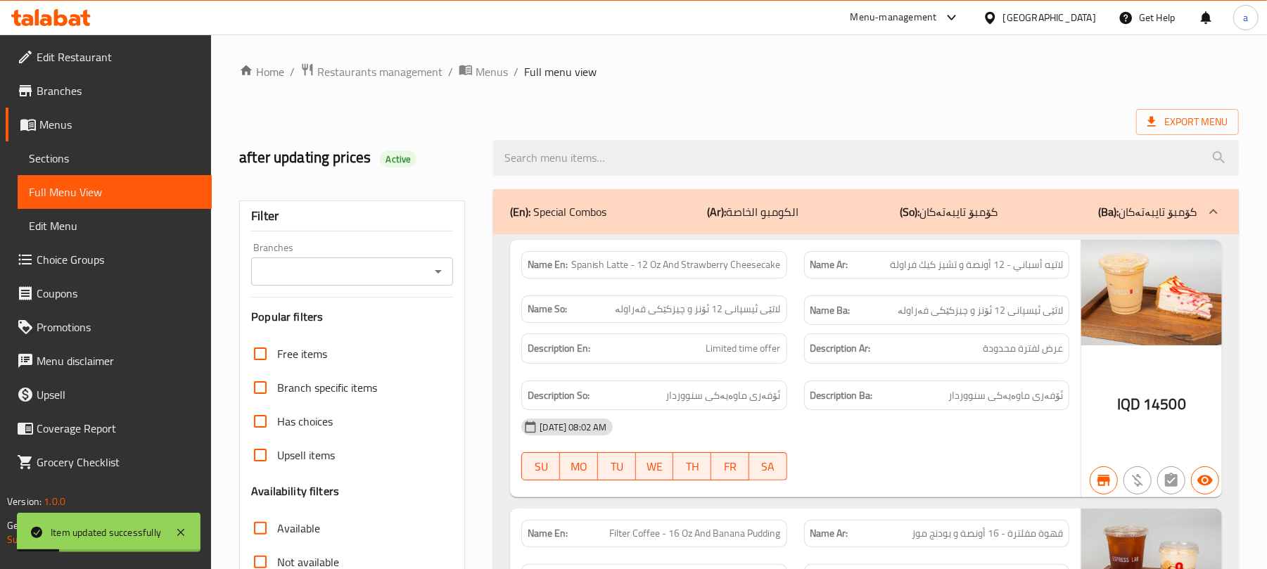
paste input "Iced Cappuccino - 16 Oz"
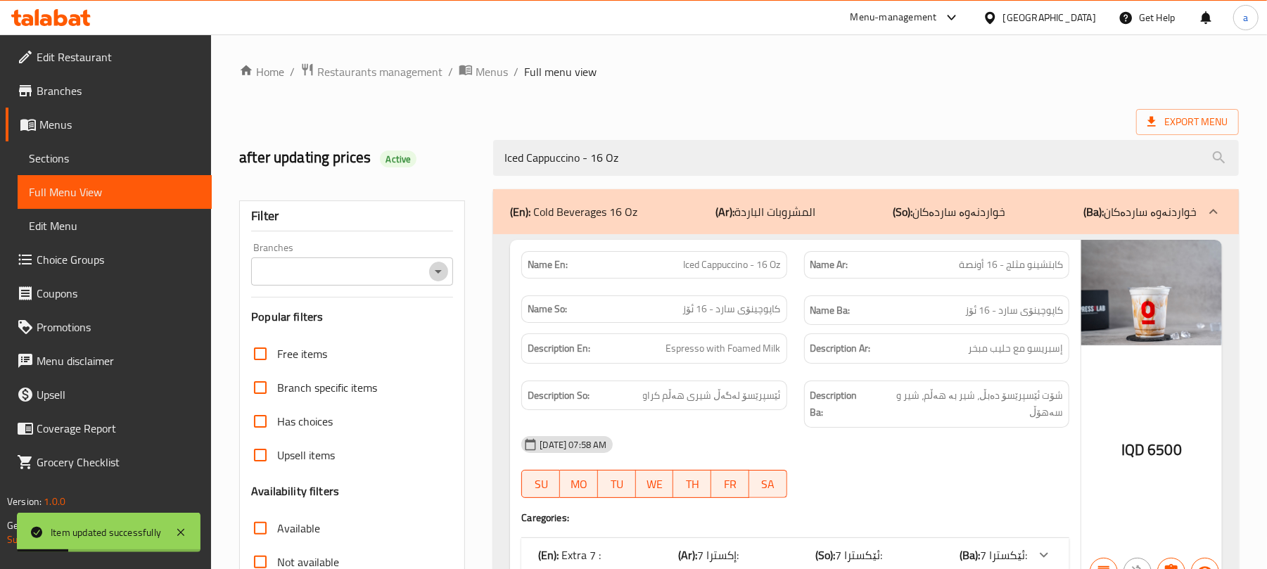
click at [433, 281] on button "Open" at bounding box center [438, 272] width 20 height 20
type input "Iced Cappuccino - 16 Oz"
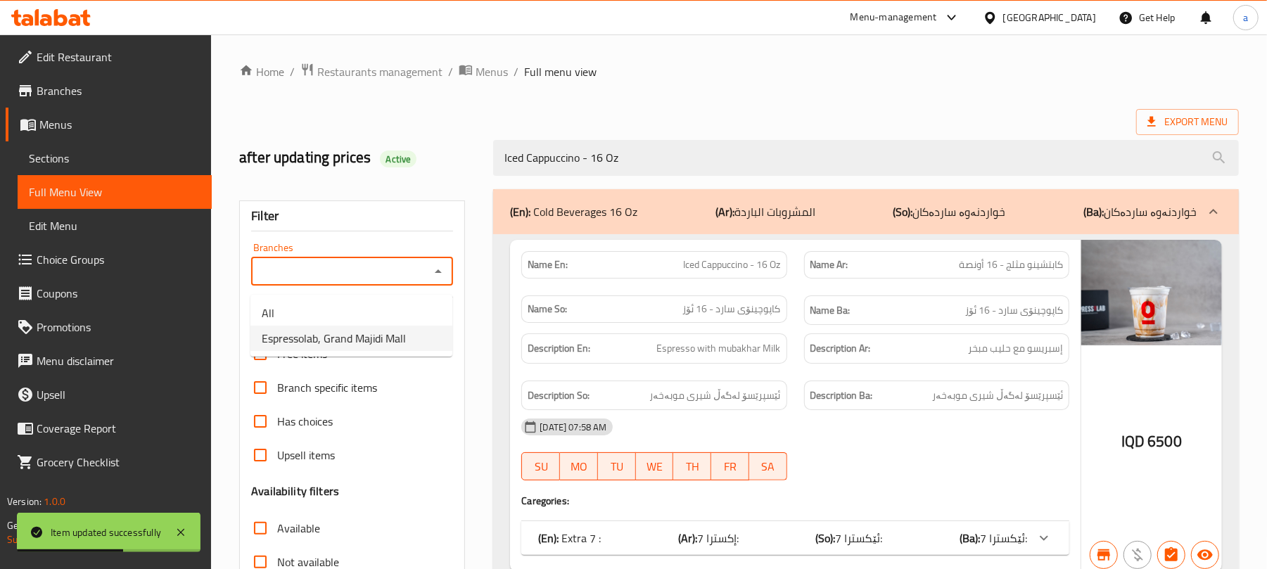
click at [388, 345] on span "Espressolab, Grand Majidi Mall" at bounding box center [334, 338] width 144 height 17
type input "Espressolab, Grand Majidi Mall"
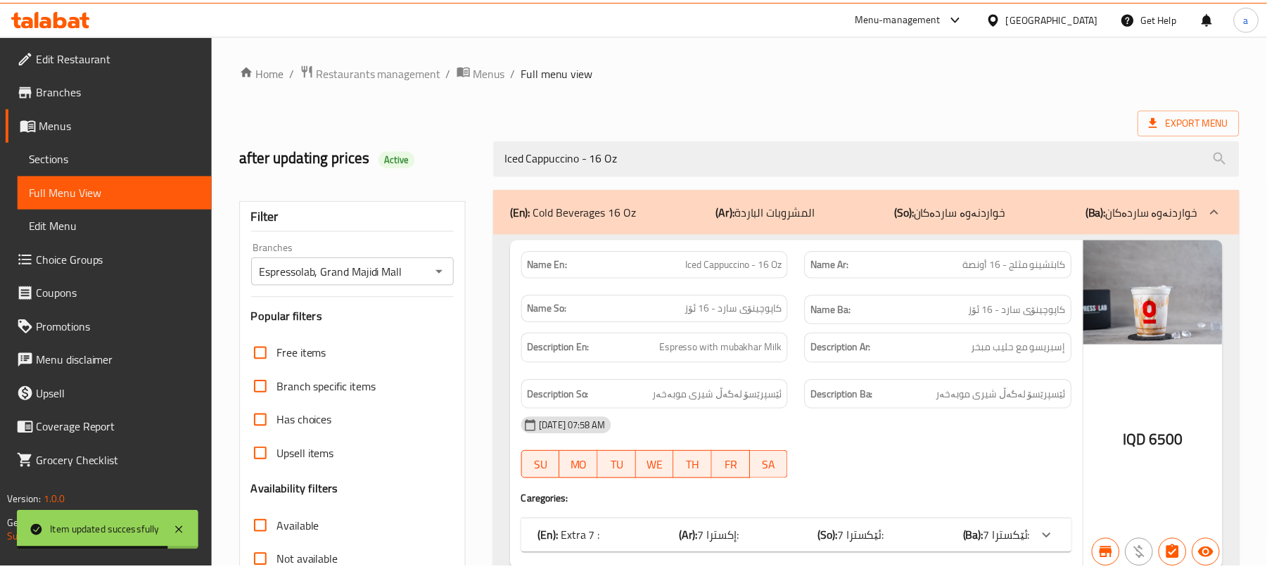
scroll to position [203, 0]
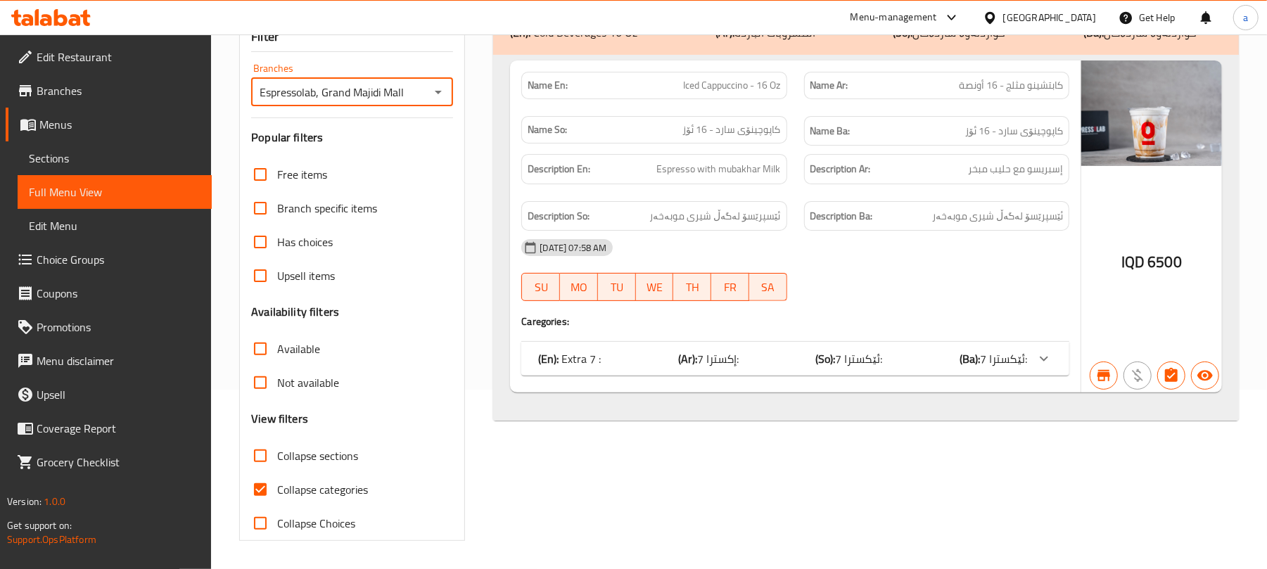
click at [68, 161] on span "Sections" at bounding box center [115, 158] width 172 height 17
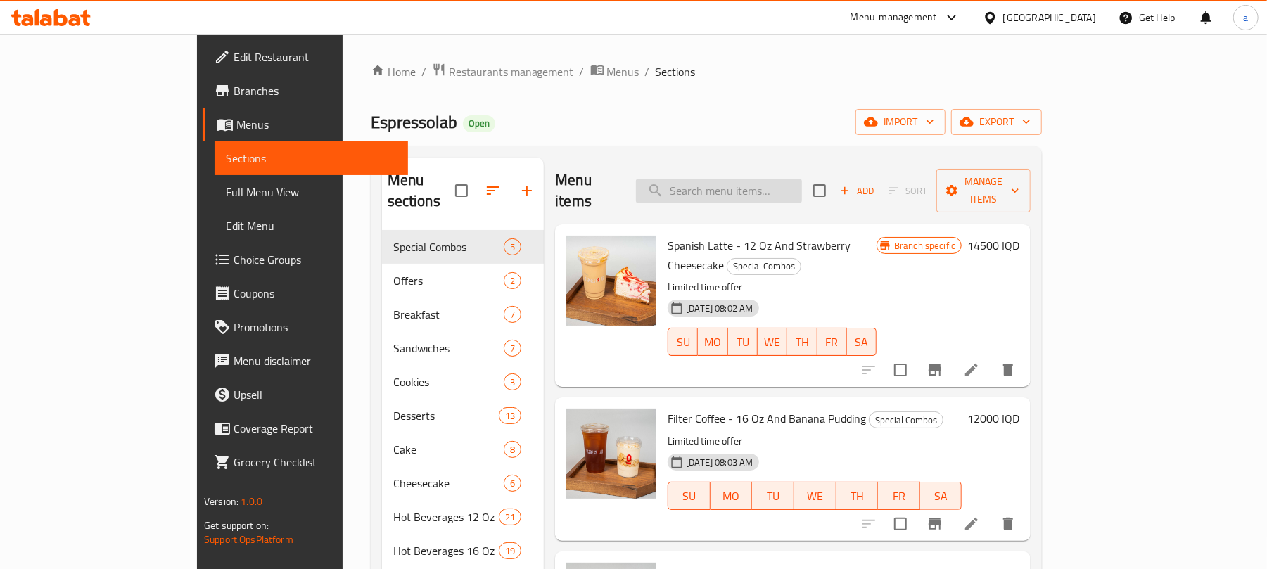
click at [769, 189] on input "search" at bounding box center [719, 191] width 166 height 25
paste input "Avocado Cream 16 Oz"
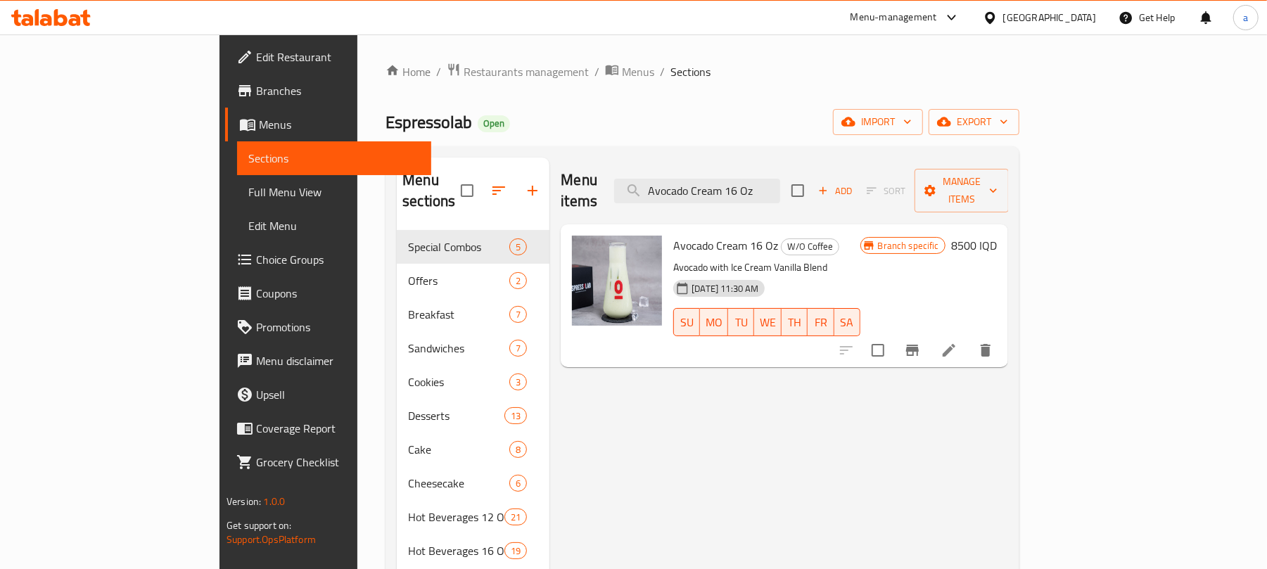
type input "Avocado Cream 16 Oz"
click at [955, 344] on icon at bounding box center [949, 350] width 13 height 13
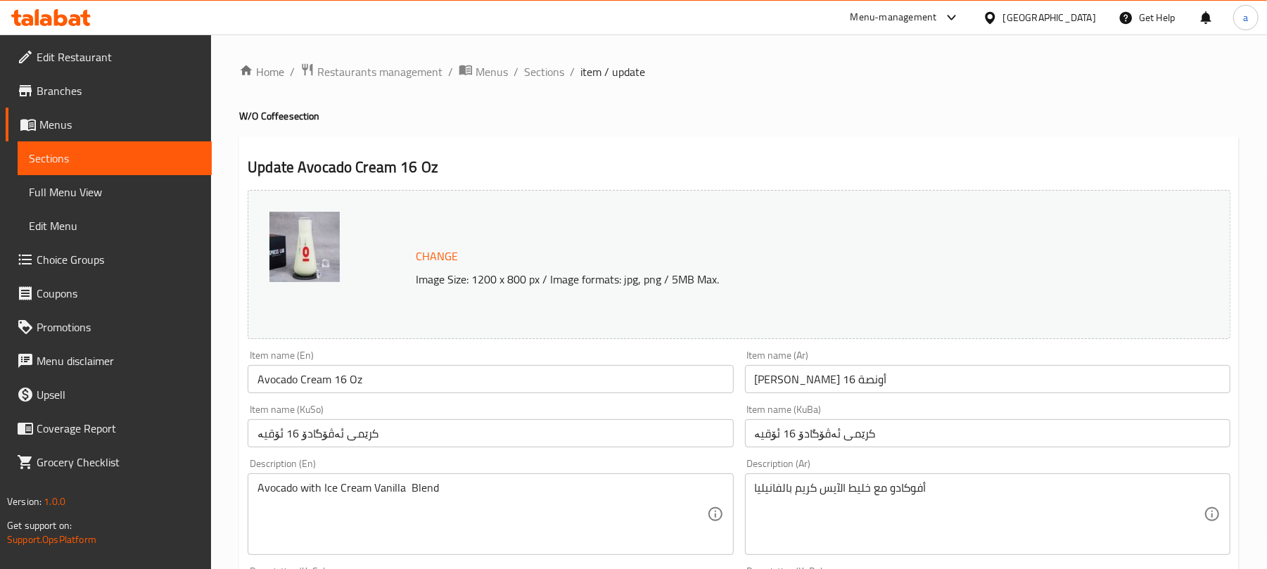
scroll to position [218, 0]
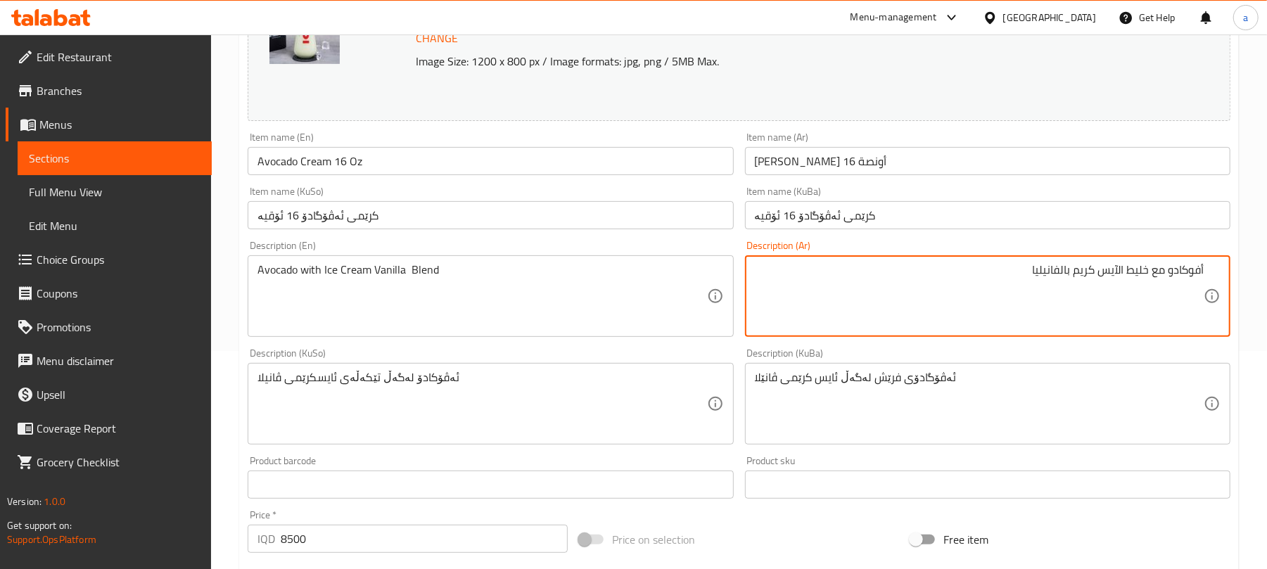
click at [1113, 285] on textarea "أفوكادو مع خليط الآيس كريم بالفانيليا" at bounding box center [979, 296] width 449 height 67
type textarea "أفوكادو مع خليط آيس كريم بالفانيليا"
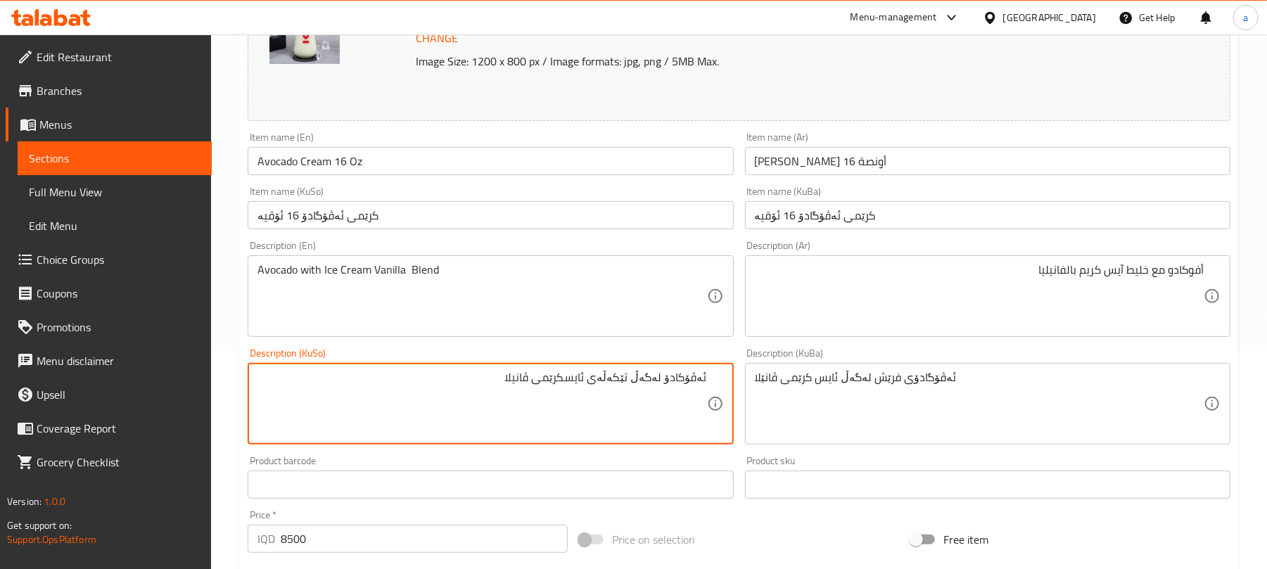
click at [573, 394] on textarea "ئەڤۆکادۆ لەگەڵ تێکەڵەی ئایسکرێمی ڤانیلا" at bounding box center [481, 404] width 449 height 67
click at [561, 405] on textarea "ئەڤۆکادۆ لەگەڵ تێکەڵەی ئایس کرێمی ڤانیلا" at bounding box center [481, 404] width 449 height 67
type textarea "ئەڤۆکادۆ لەگەڵ تێکەڵەی ئایس کرێمی ڤانیلا"
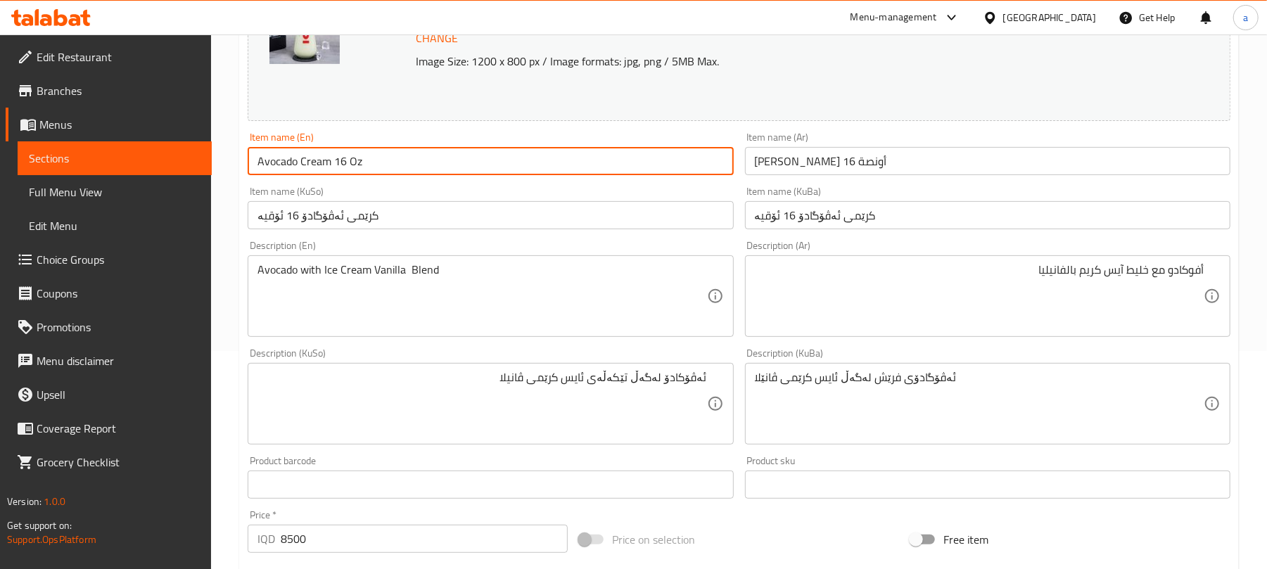
drag, startPoint x: 383, startPoint y: 165, endPoint x: 204, endPoint y: 163, distance: 178.7
click at [204, 163] on div "Edit Restaurant Branches Menus Sections Full Menu View Edit Menu Choice Groups …" at bounding box center [633, 387] width 1267 height 1142
click at [421, 162] on input "Avocado Cream 16 Oz" at bounding box center [490, 161] width 485 height 28
click at [37, 193] on span "Full Menu View" at bounding box center [115, 192] width 172 height 17
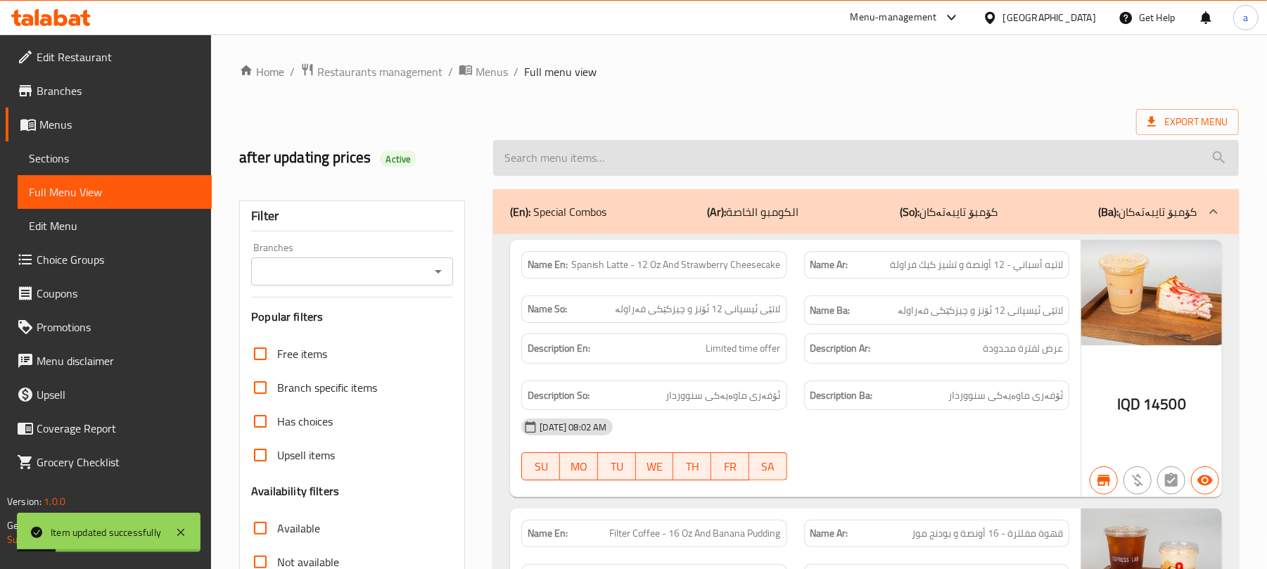
click at [597, 153] on input "search" at bounding box center [866, 158] width 746 height 36
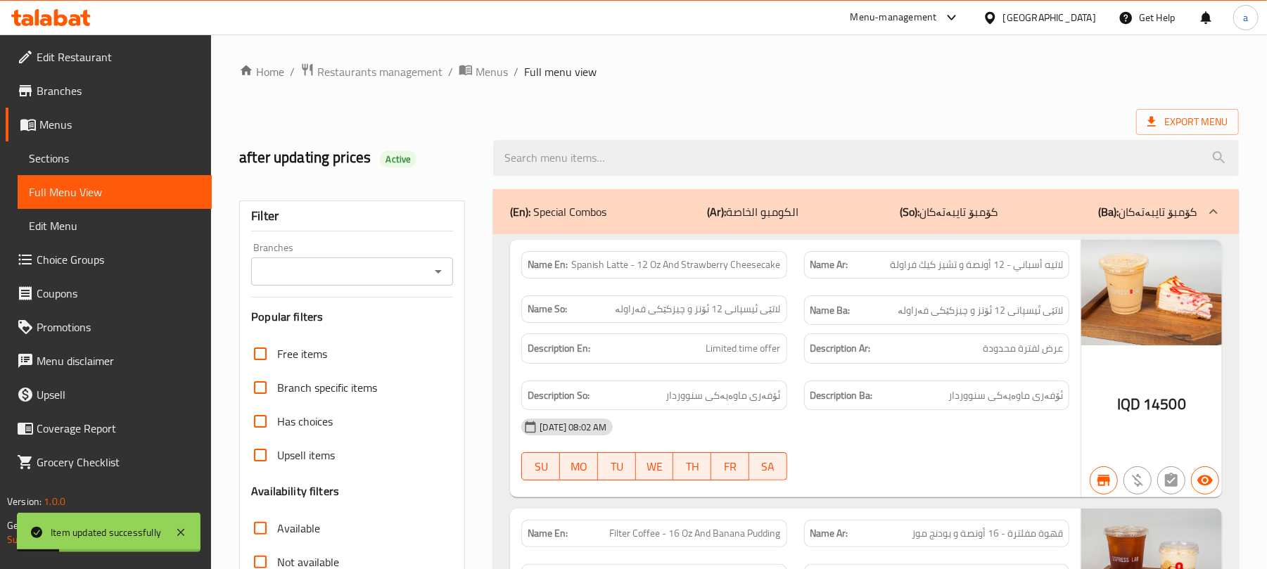
paste input "Avocado Cream 16 Oz"
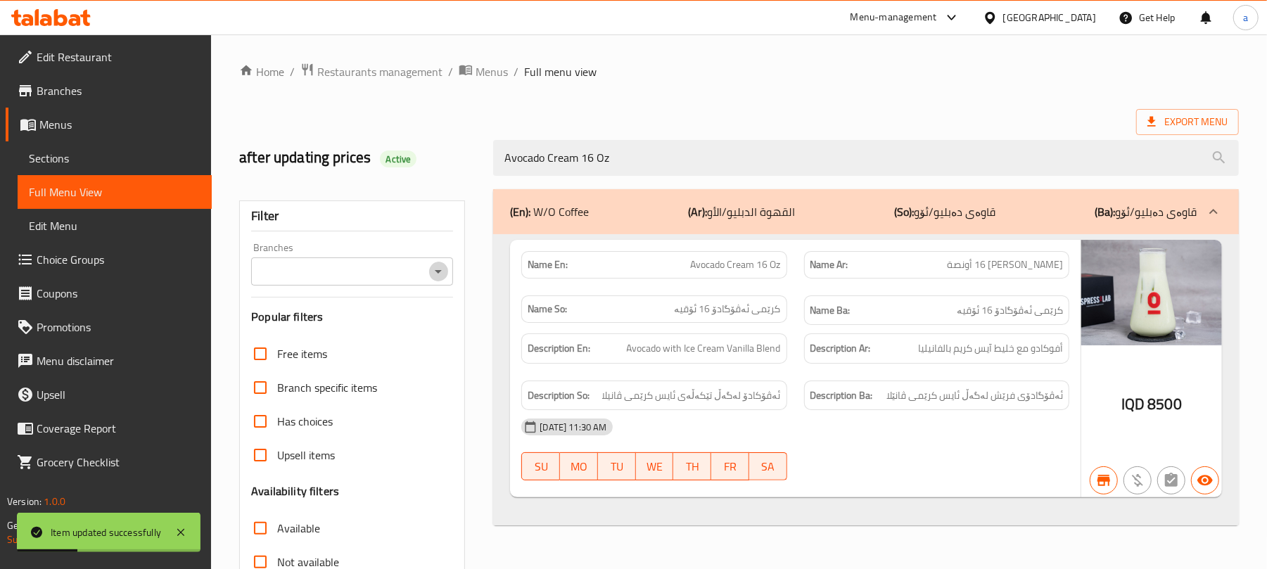
click at [433, 273] on icon "Open" at bounding box center [438, 271] width 17 height 17
type input "Avocado Cream 16 Oz"
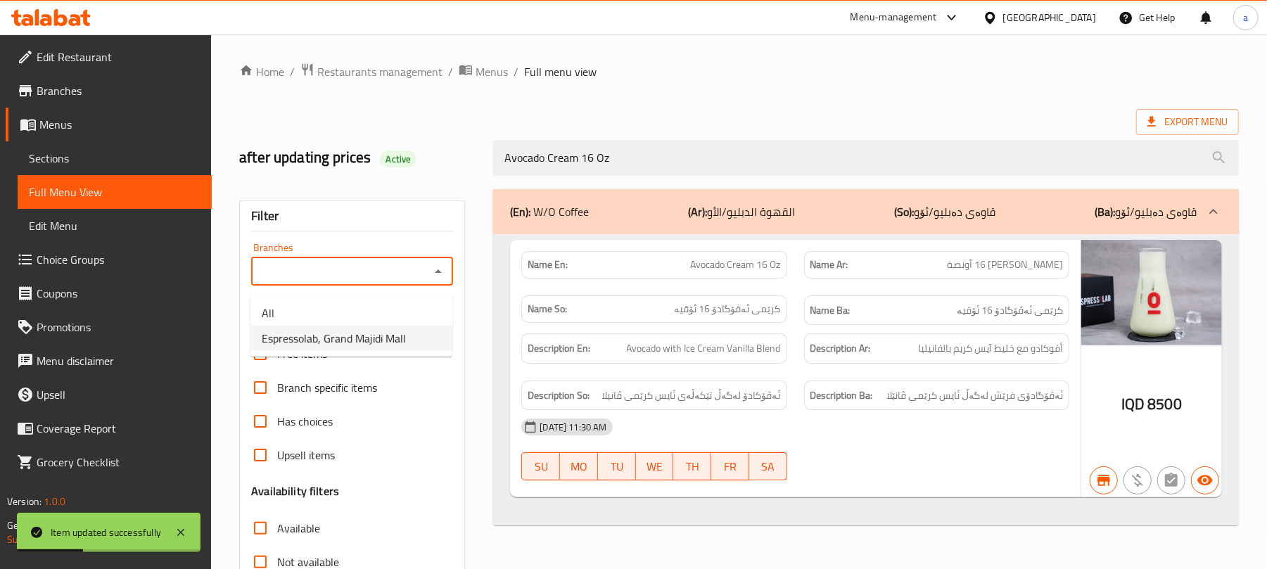
click at [388, 338] on span "Espressolab, Grand Majidi Mall" at bounding box center [334, 338] width 144 height 17
type input "Espressolab, Grand Majidi Mall"
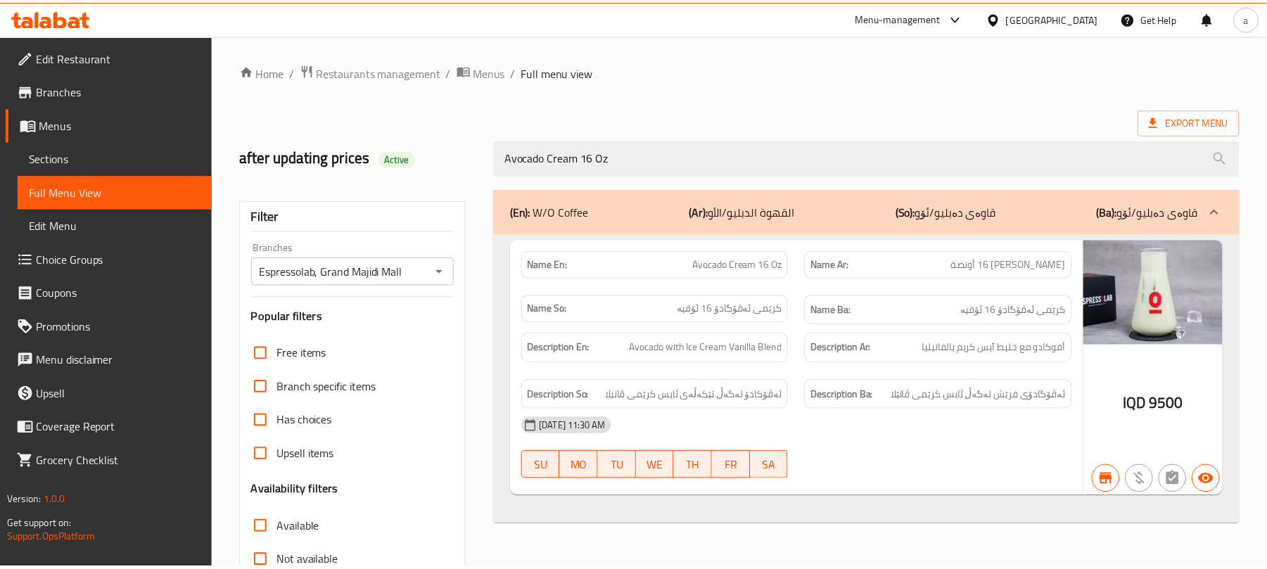
scroll to position [203, 0]
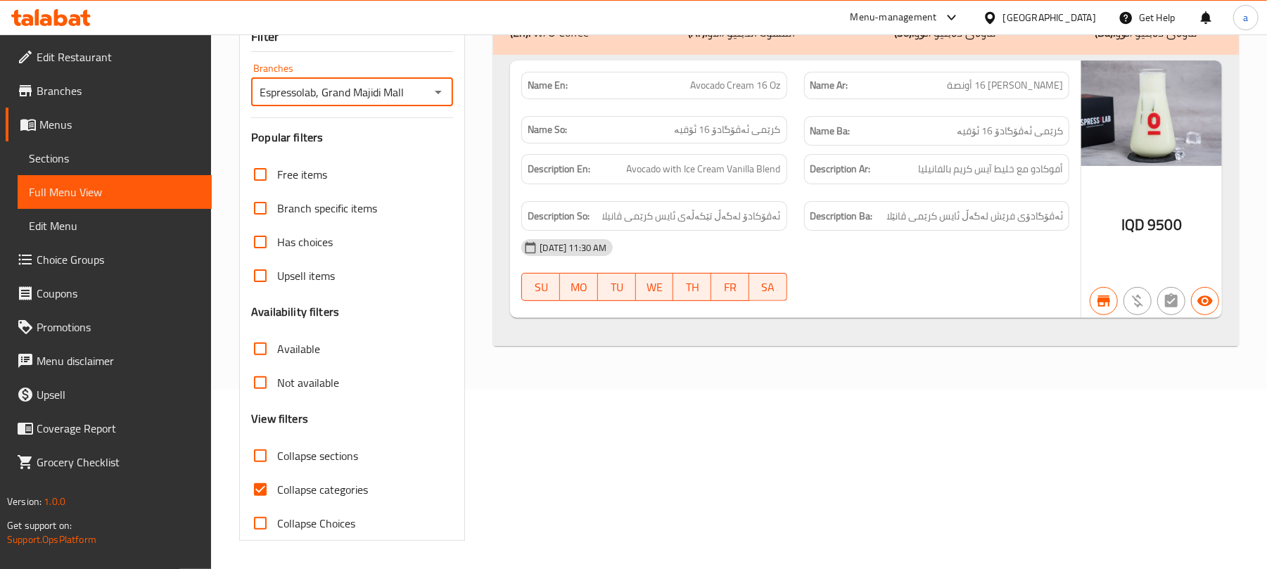
click at [75, 163] on span "Sections" at bounding box center [115, 158] width 172 height 17
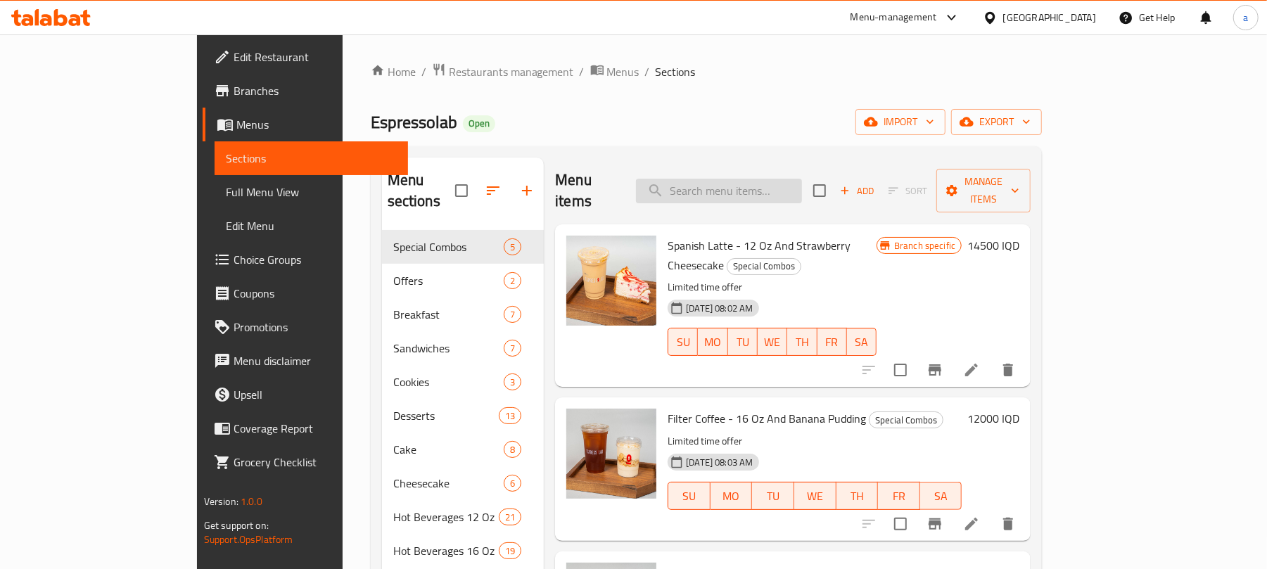
click at [729, 179] on input "search" at bounding box center [719, 191] width 166 height 25
paste input "Chili Passion - 12 Oz"
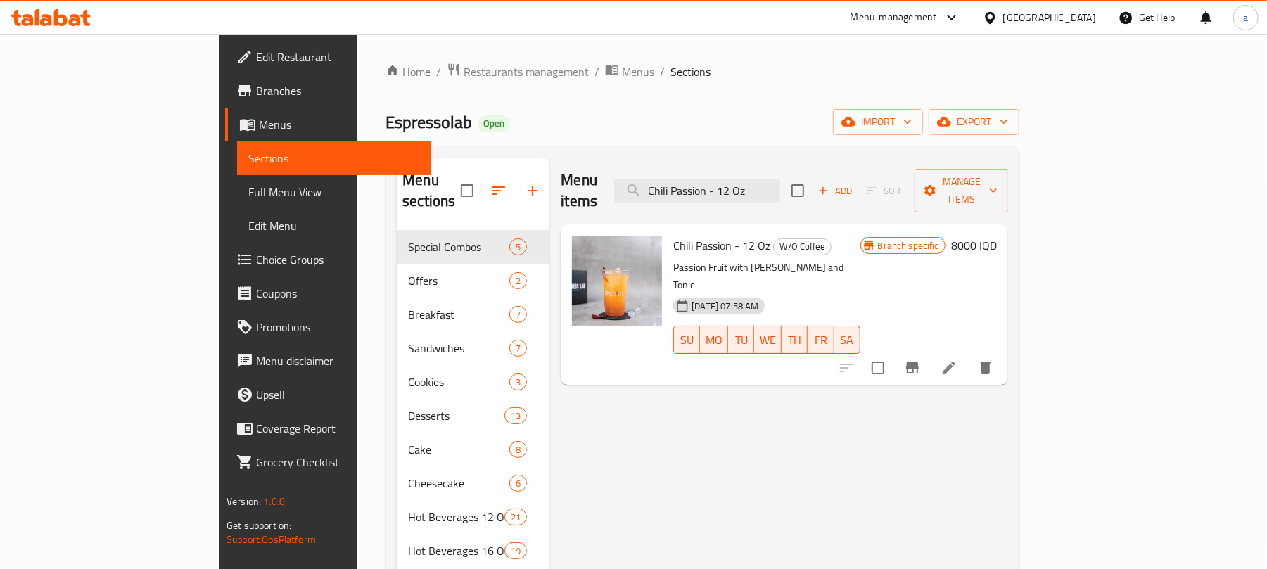
type input "Chili Passion - 12 Oz"
click at [957, 359] on icon at bounding box center [948, 367] width 17 height 17
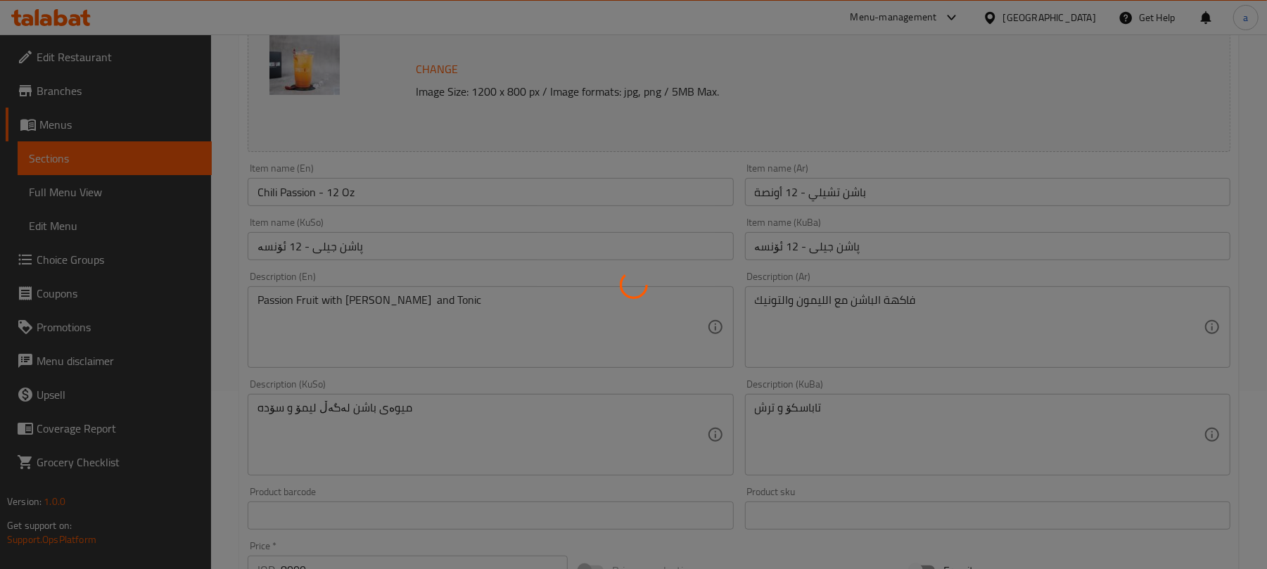
scroll to position [218, 0]
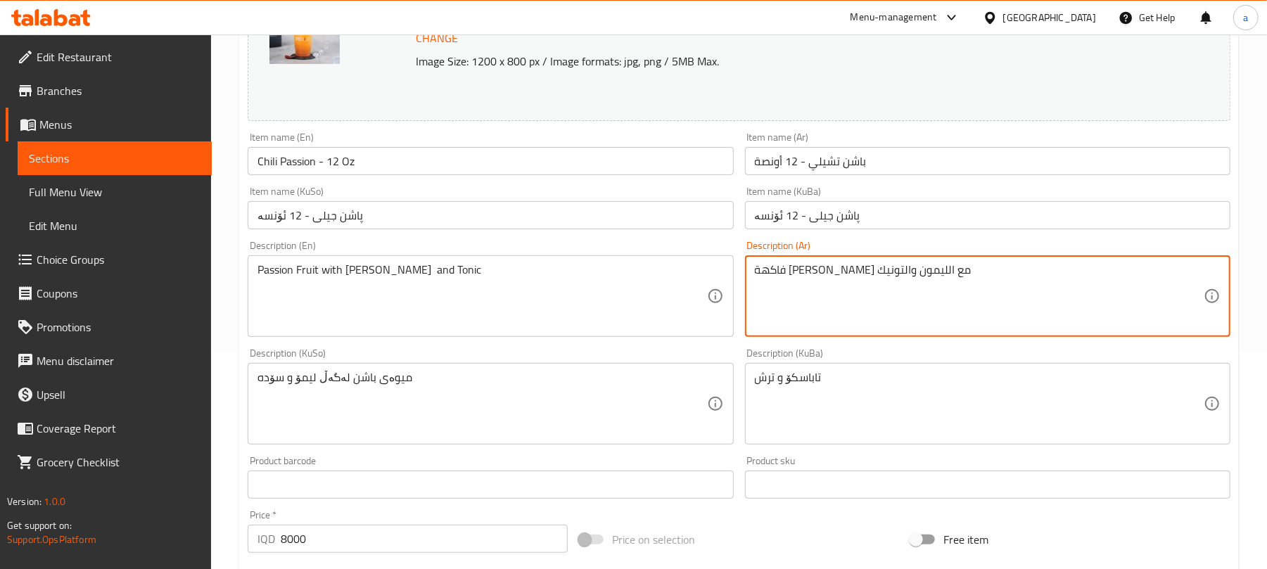
click at [830, 288] on textarea "فاكهة باشن مع الليمون والتونيك" at bounding box center [979, 296] width 449 height 67
click at [830, 286] on textarea "فاكهة باشن مع الليمون والتونيك" at bounding box center [979, 296] width 449 height 67
click at [960, 297] on textarea "فاكهة باشن مع ايمون والتونيك" at bounding box center [979, 296] width 449 height 67
click at [1116, 283] on textarea "فاكهة باشن مع ايمون والتونيك" at bounding box center [979, 296] width 449 height 67
click at [1073, 282] on textarea "فاكهة باشن مع ليمون والتونيك" at bounding box center [979, 296] width 449 height 67
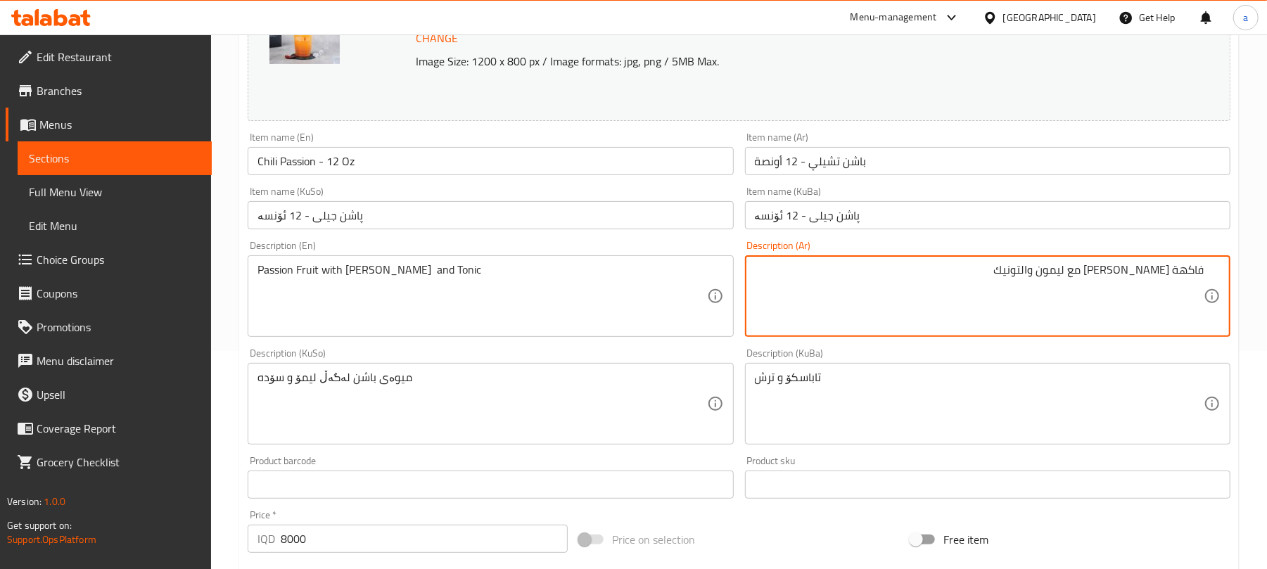
click at [1076, 285] on textarea "فاكهة باشن مع ليمون والتونيك" at bounding box center [979, 296] width 449 height 67
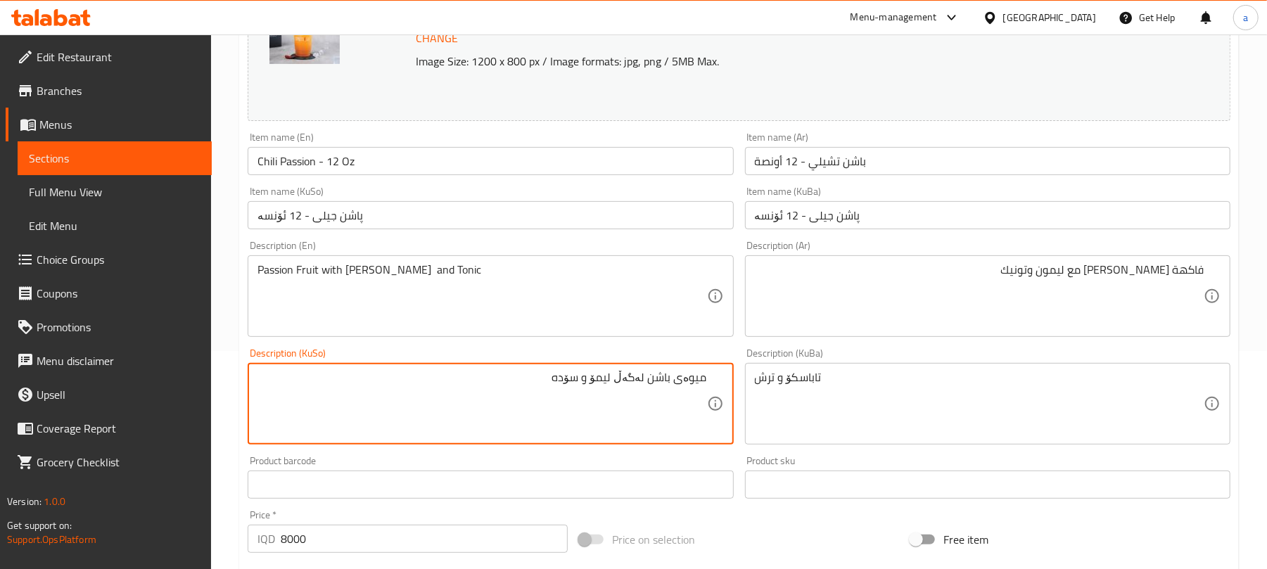
drag, startPoint x: 647, startPoint y: 394, endPoint x: 721, endPoint y: 397, distance: 73.9
click at [721, 397] on div "میوەی باشن لەگەڵ لیمۆ و سۆده Description (KuSo)" at bounding box center [490, 404] width 485 height 82
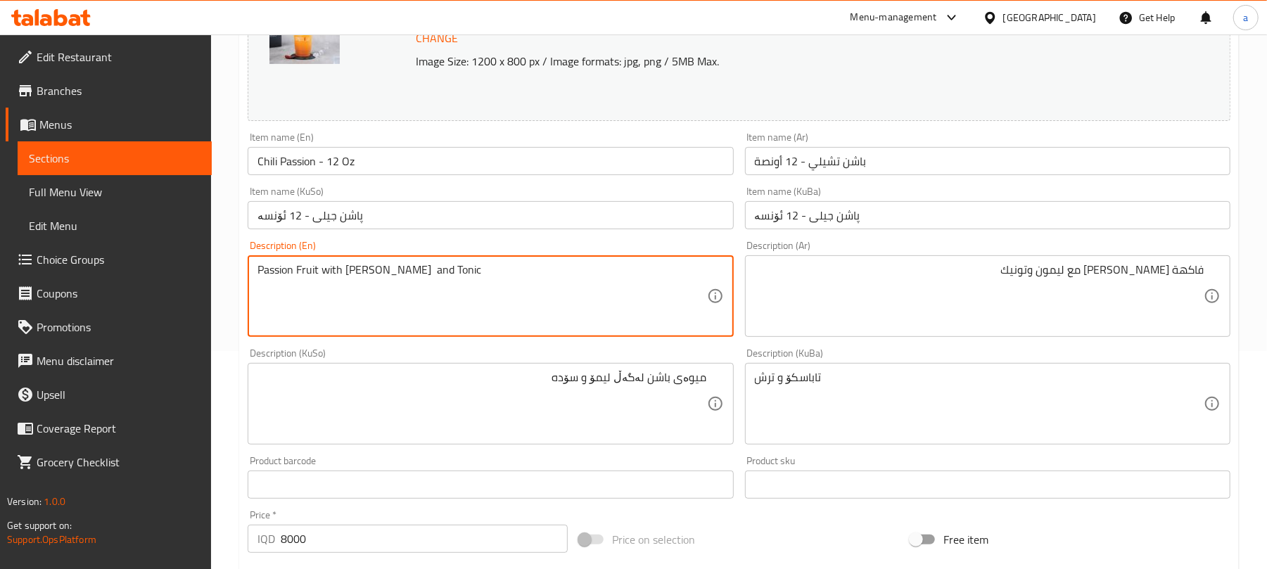
drag, startPoint x: 321, startPoint y: 286, endPoint x: 249, endPoint y: 281, distance: 72.6
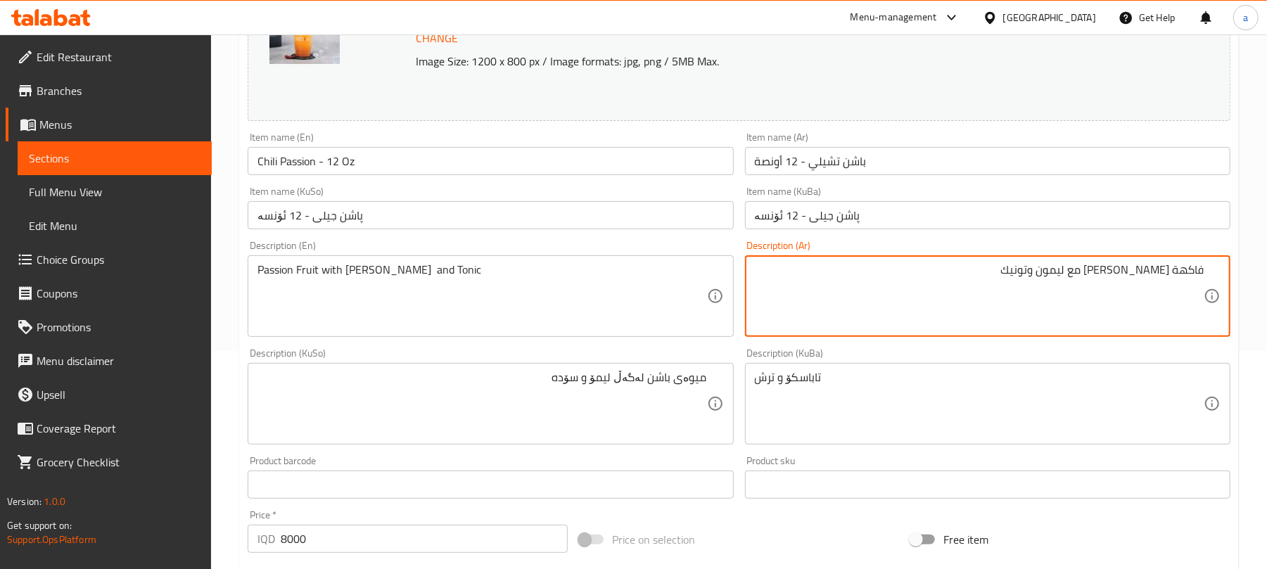
drag, startPoint x: 1182, startPoint y: 284, endPoint x: 1231, endPoint y: 280, distance: 48.7
paste textarea "باشن فروت"
type textarea "[PERSON_NAME] فروت مع ليمون وتونيك"
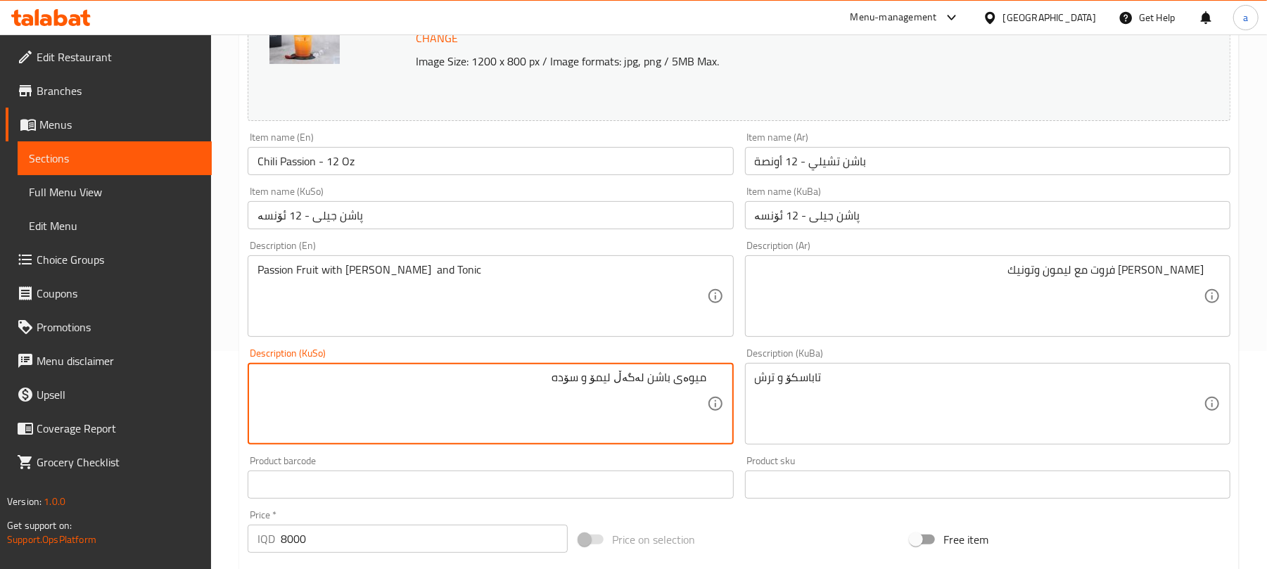
drag, startPoint x: 651, startPoint y: 391, endPoint x: 724, endPoint y: 387, distance: 72.6
click at [580, 397] on textarea "پاشن فروت لەگەڵ لیمۆ و سۆده" at bounding box center [481, 404] width 449 height 67
type textarea "پاشن فروت لەگەڵ لیمۆ و تۆنیک"
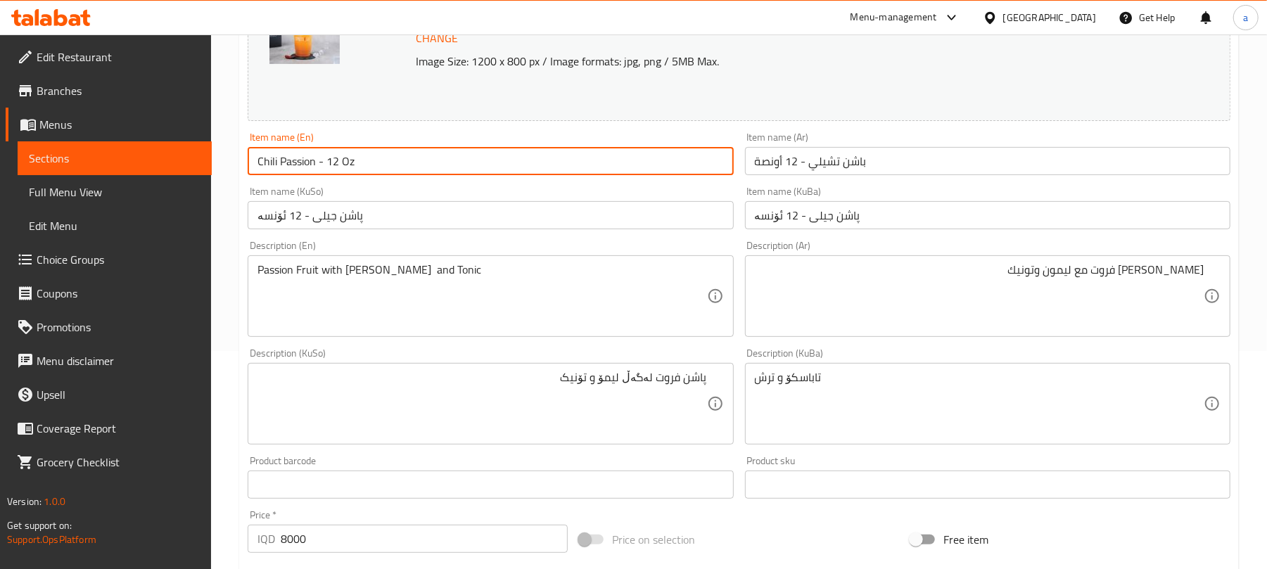
drag, startPoint x: 392, startPoint y: 165, endPoint x: 184, endPoint y: 158, distance: 207.6
click at [184, 158] on div "Edit Restaurant Branches Menus Sections Full Menu View Edit Menu Choice Groups …" at bounding box center [633, 387] width 1267 height 1142
click at [392, 159] on input "Chili Passion - 12 Oz" at bounding box center [490, 161] width 485 height 28
click at [117, 200] on span "Full Menu View" at bounding box center [115, 192] width 172 height 17
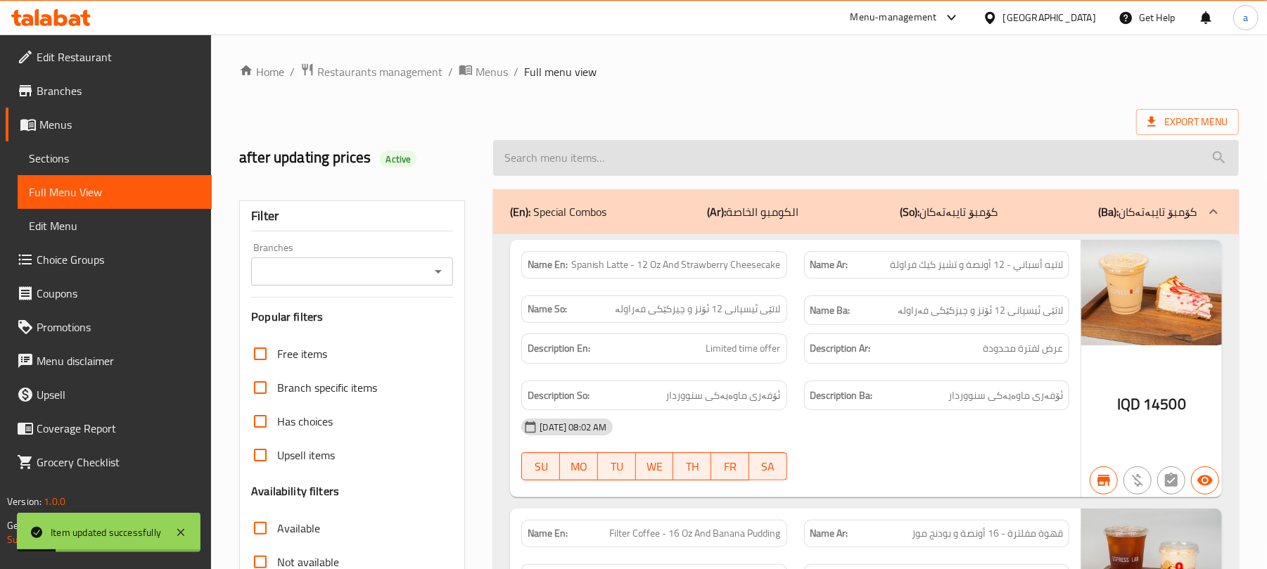
click at [642, 172] on input "search" at bounding box center [866, 158] width 746 height 36
paste input "Chili Passion - 12 Oz"
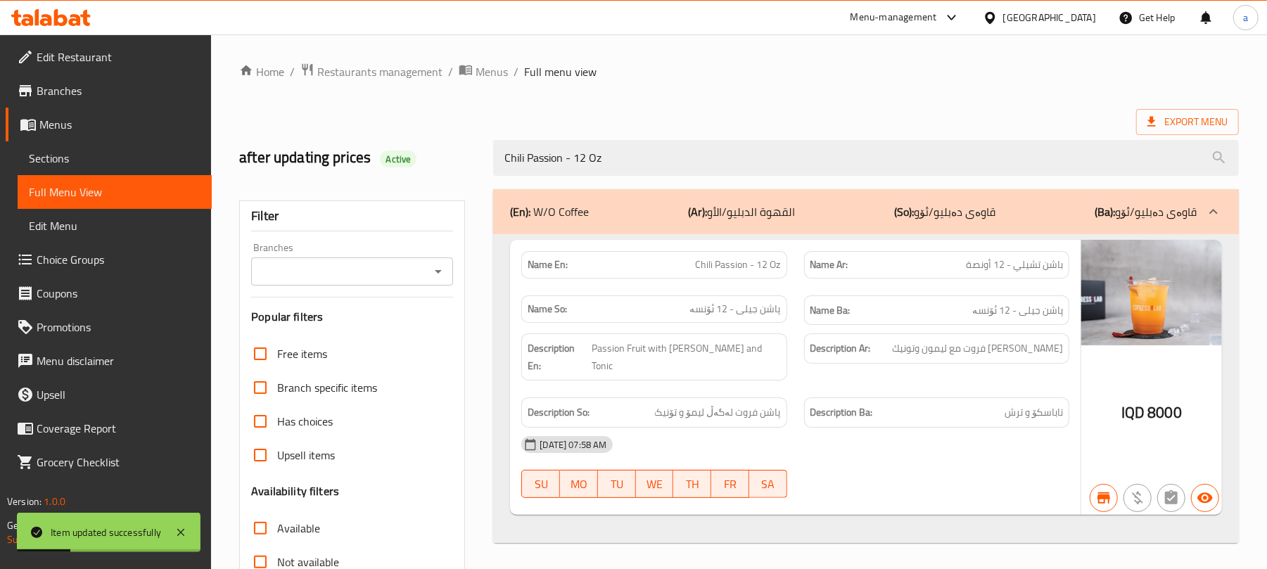
click at [430, 280] on icon "Open" at bounding box center [438, 271] width 17 height 17
type input "Chili Passion - 12 Oz"
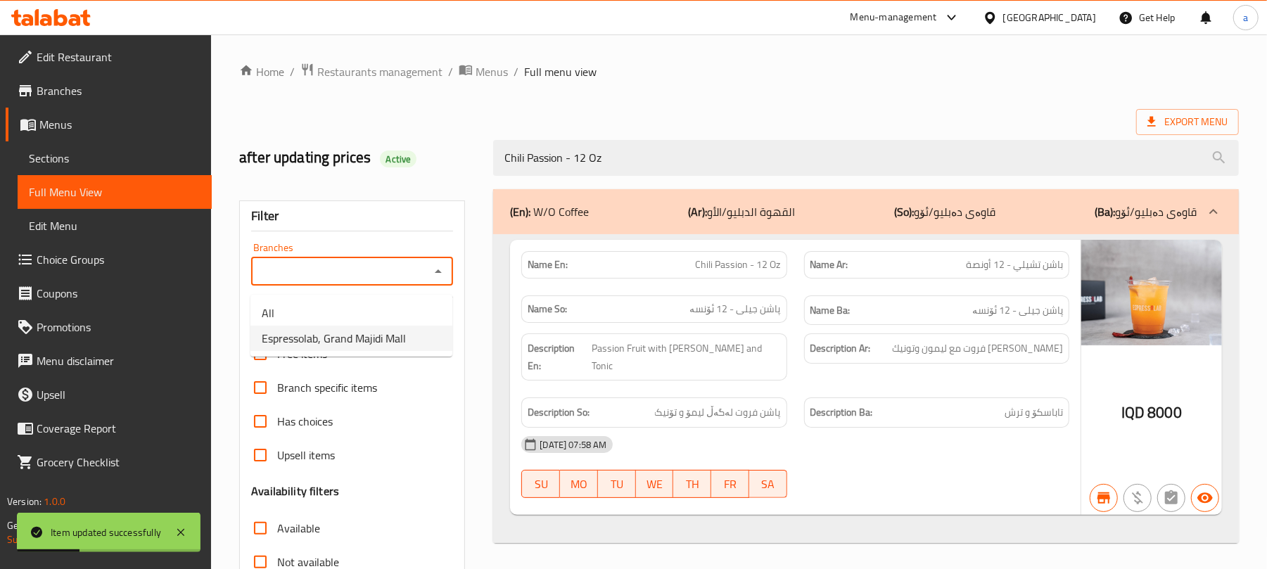
click at [381, 340] on span "Espressolab, Grand Majidi Mall" at bounding box center [334, 338] width 144 height 17
type input "Espressolab, Grand Majidi Mall"
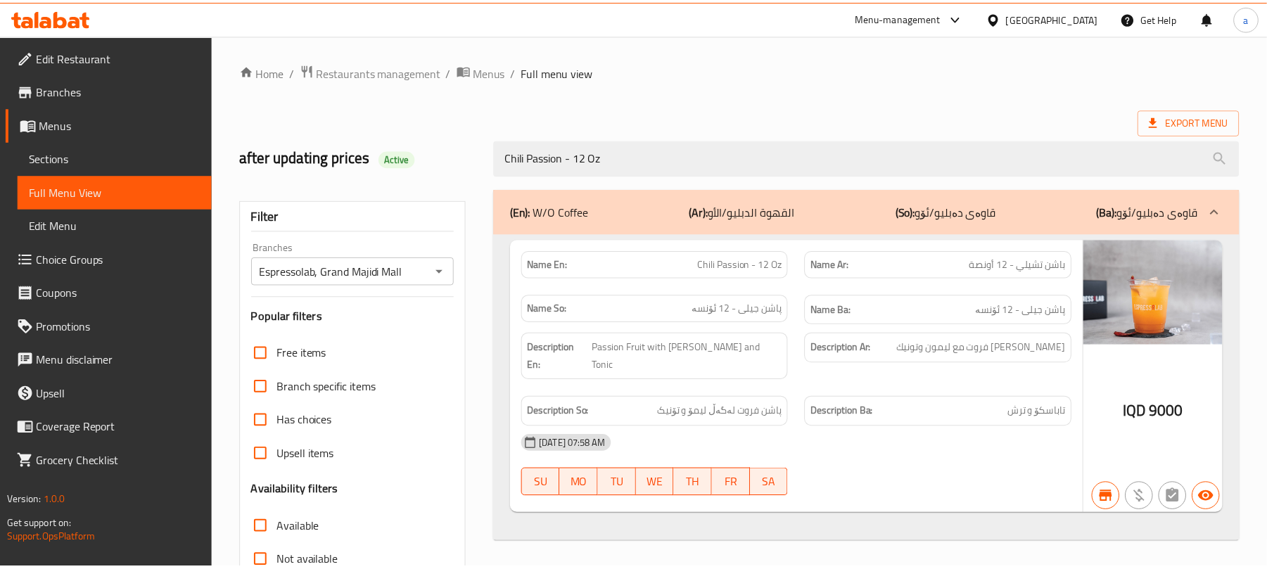
scroll to position [203, 0]
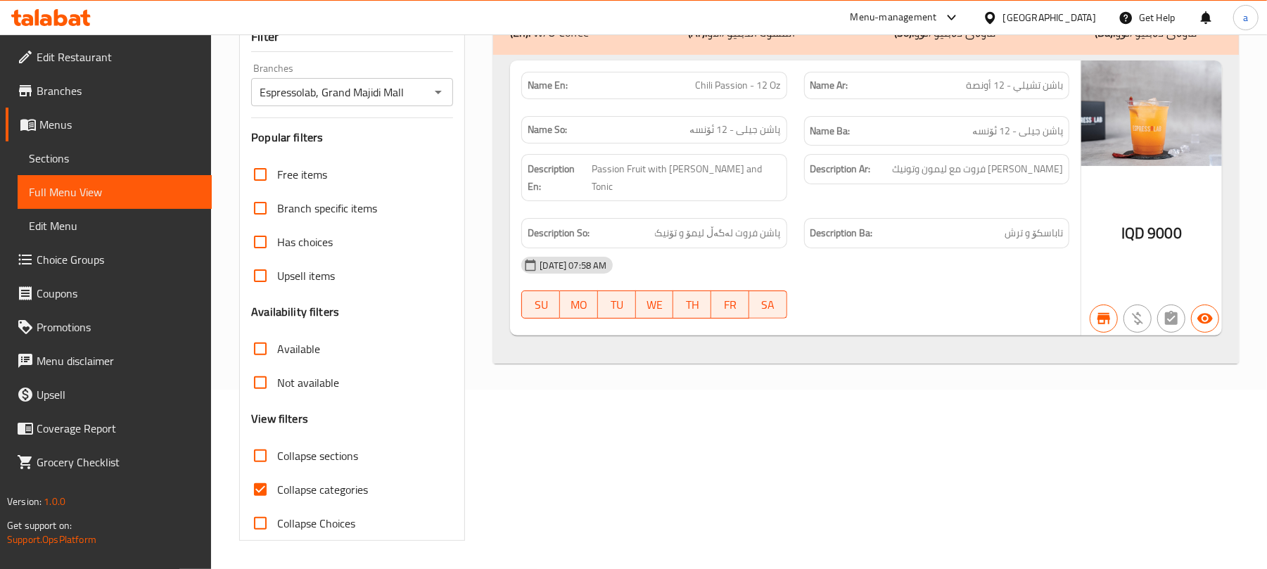
click at [107, 167] on span "Sections" at bounding box center [115, 158] width 172 height 17
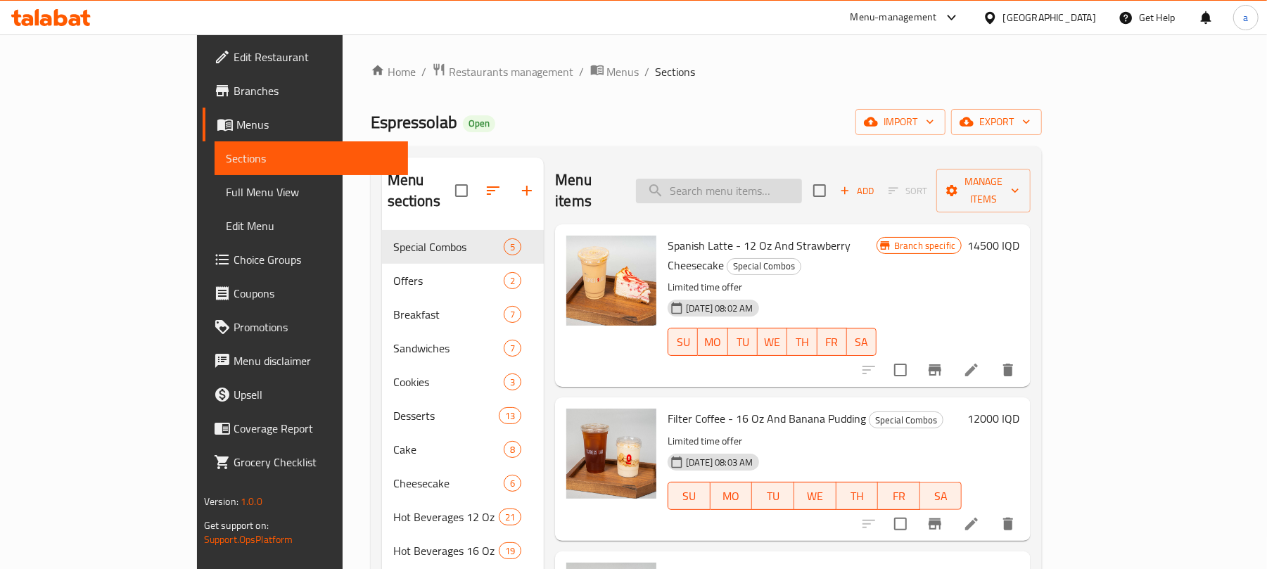
click at [772, 189] on input "search" at bounding box center [719, 191] width 166 height 25
paste input "[PERSON_NAME] - 16 Oz"
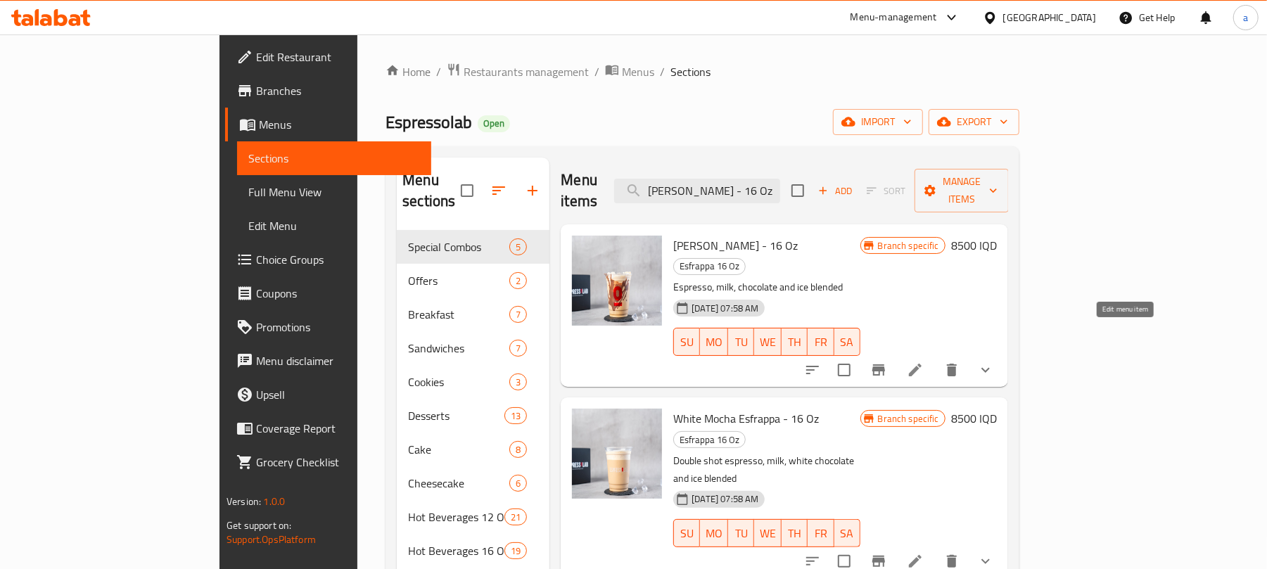
type input "[PERSON_NAME] - 16 Oz"
click at [921, 364] on icon at bounding box center [915, 370] width 13 height 13
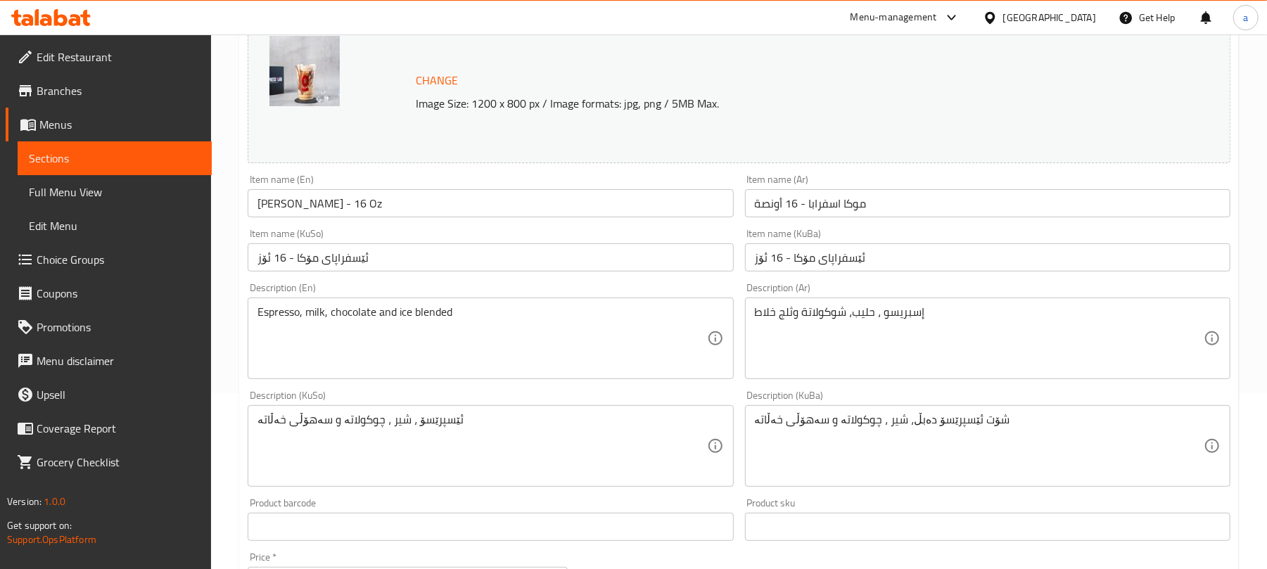
scroll to position [218, 0]
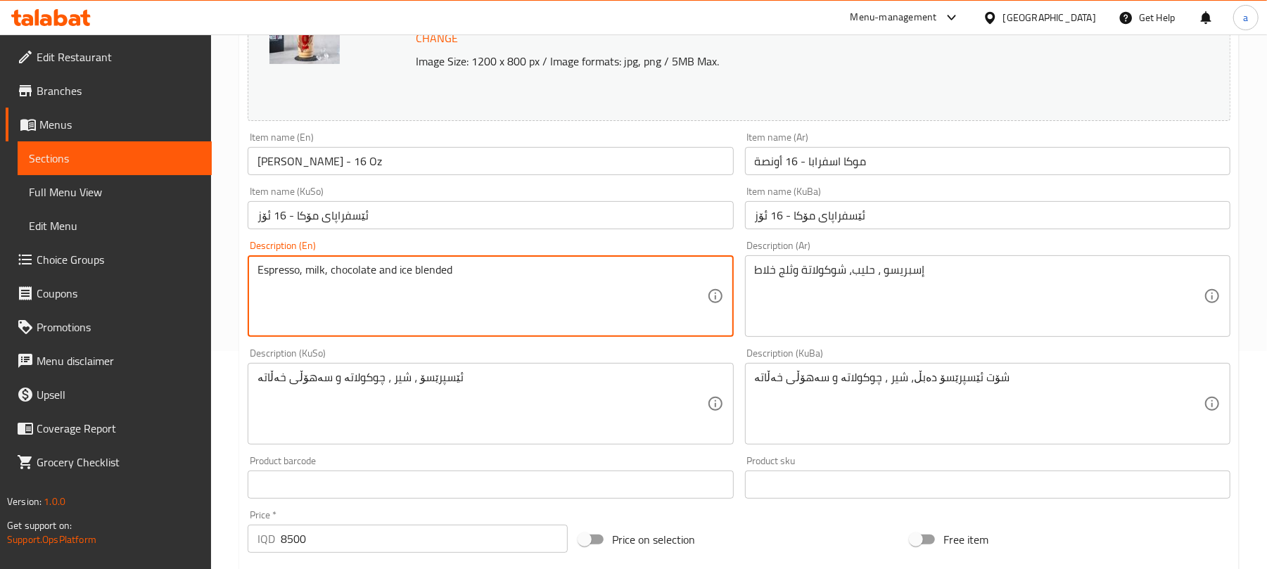
drag, startPoint x: 465, startPoint y: 279, endPoint x: 226, endPoint y: 274, distance: 238.5
click at [619, 378] on div "ئێسپرێسۆ ، شیر ، چوکولاتە و سەهۆڵی خەڵاتە Description (KuSo)" at bounding box center [490, 404] width 485 height 82
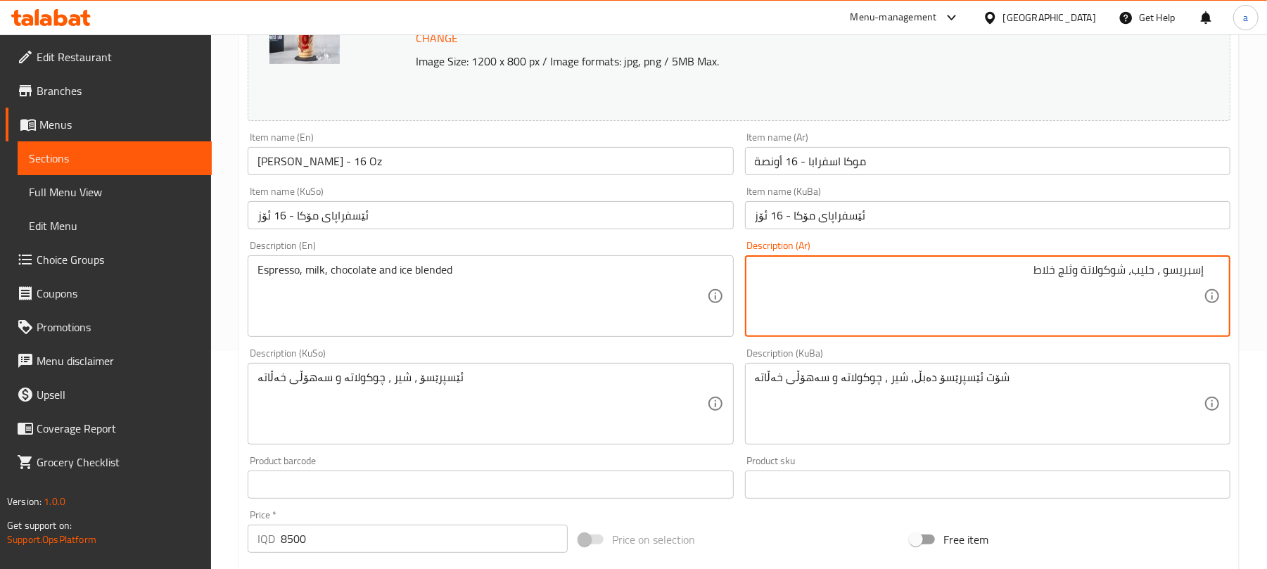
click at [1157, 286] on textarea "إسبريسو ، حليب، شوكولاتة وثلج خلاط" at bounding box center [979, 296] width 449 height 67
type textarea "إسبريسو، حليب، شوكولاتة وثلج خلاط"
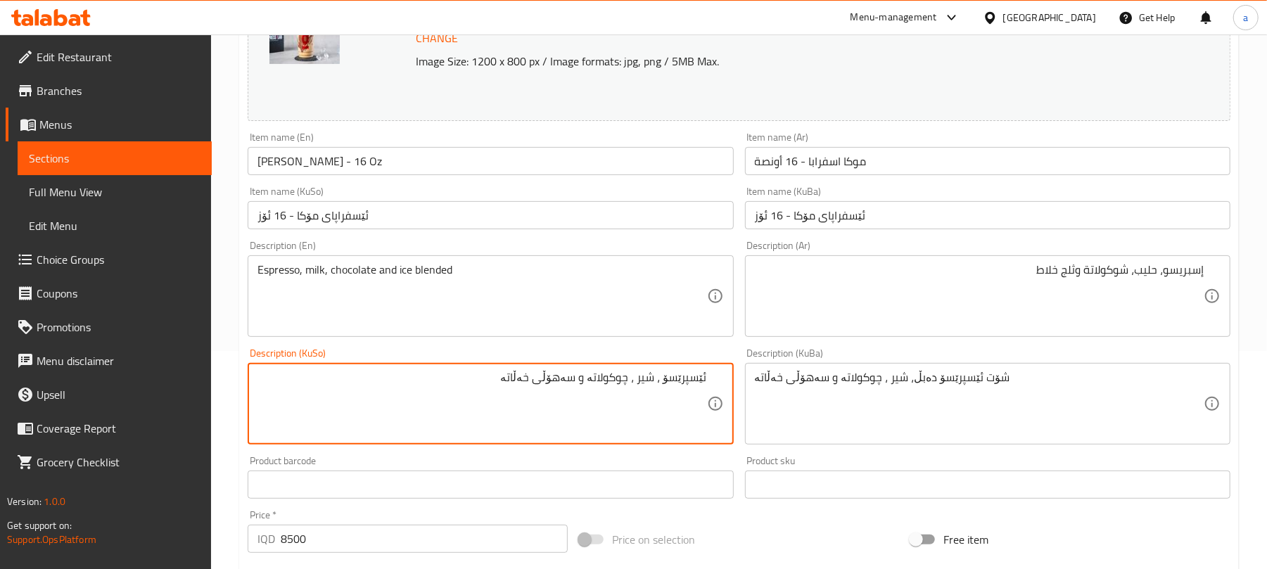
click at [657, 397] on textarea "ئێسپرێسۆ ، شیر ، چوکولاتە و سەهۆڵی خەڵاتە" at bounding box center [481, 404] width 449 height 67
type textarea "ئێسپرێسۆ، شیر، چوکولاتە و سەهۆڵی خەڵاتە"
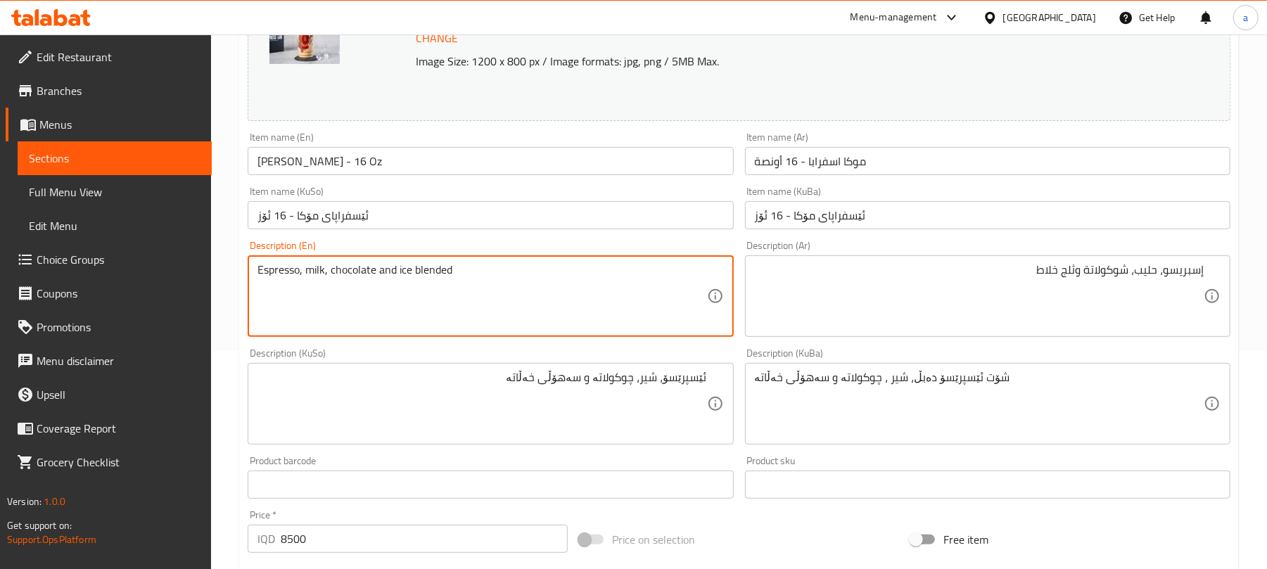
drag, startPoint x: 467, startPoint y: 285, endPoint x: 407, endPoint y: 287, distance: 60.5
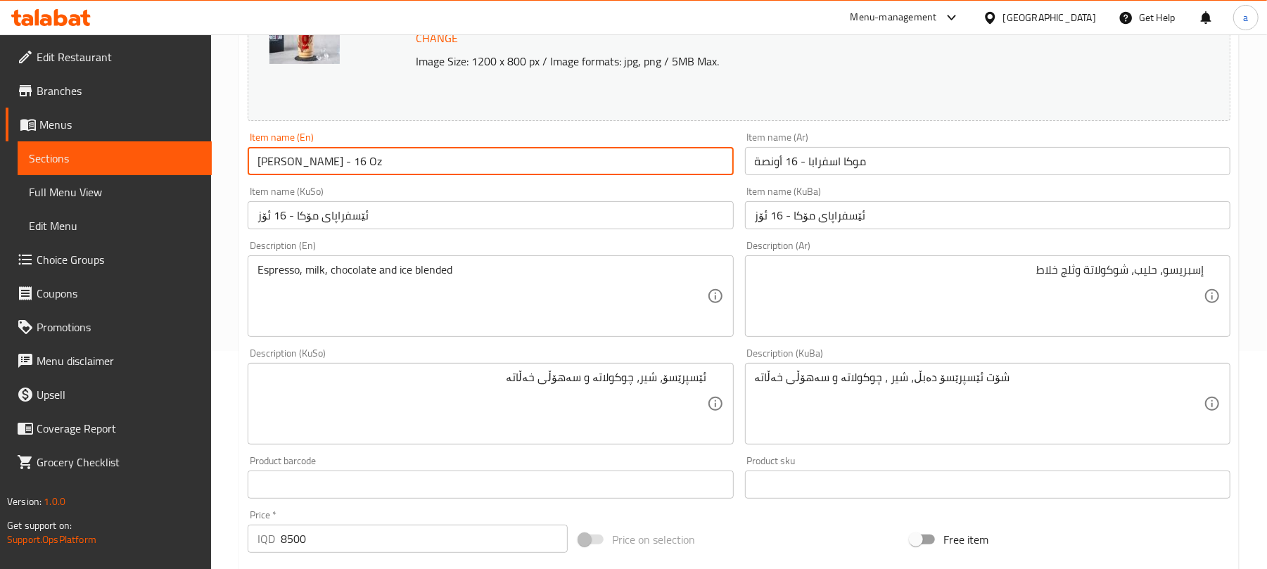
drag, startPoint x: 380, startPoint y: 164, endPoint x: 229, endPoint y: 163, distance: 151.2
click at [229, 163] on div "Home / Restaurants management / Menus / Sections / item / update Esfrappa 16 Oz…" at bounding box center [739, 415] width 1056 height 1199
click at [433, 166] on input "[PERSON_NAME] - 16 Oz" at bounding box center [490, 161] width 485 height 28
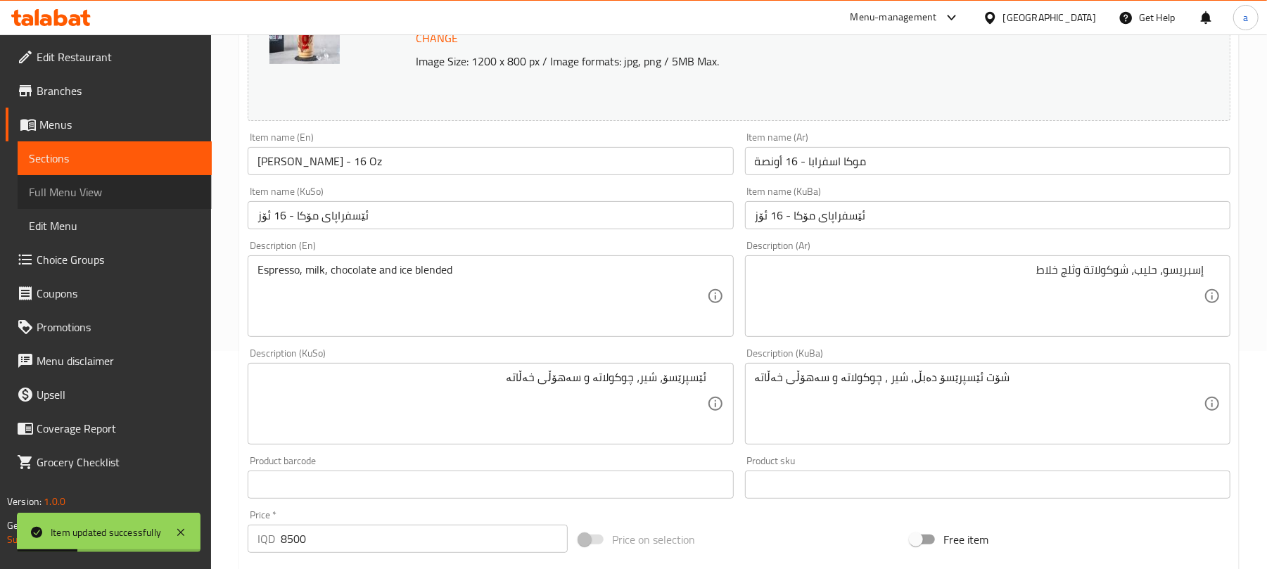
click at [122, 196] on span "Full Menu View" at bounding box center [115, 192] width 172 height 17
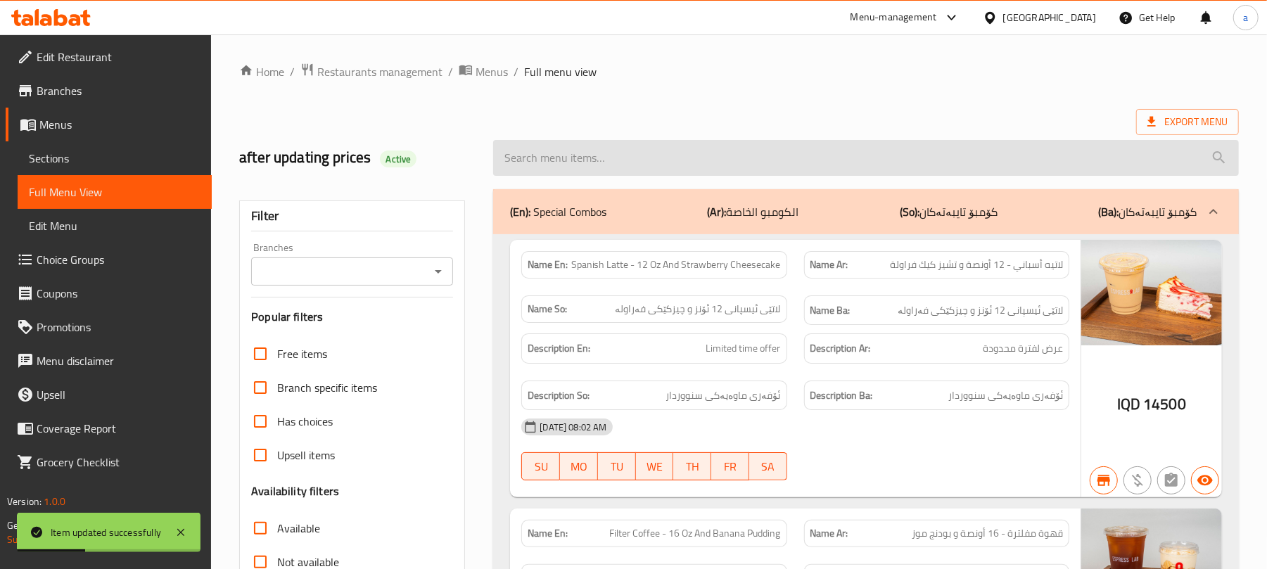
click at [584, 145] on input "search" at bounding box center [866, 158] width 746 height 36
click at [588, 158] on input "search" at bounding box center [866, 158] width 746 height 36
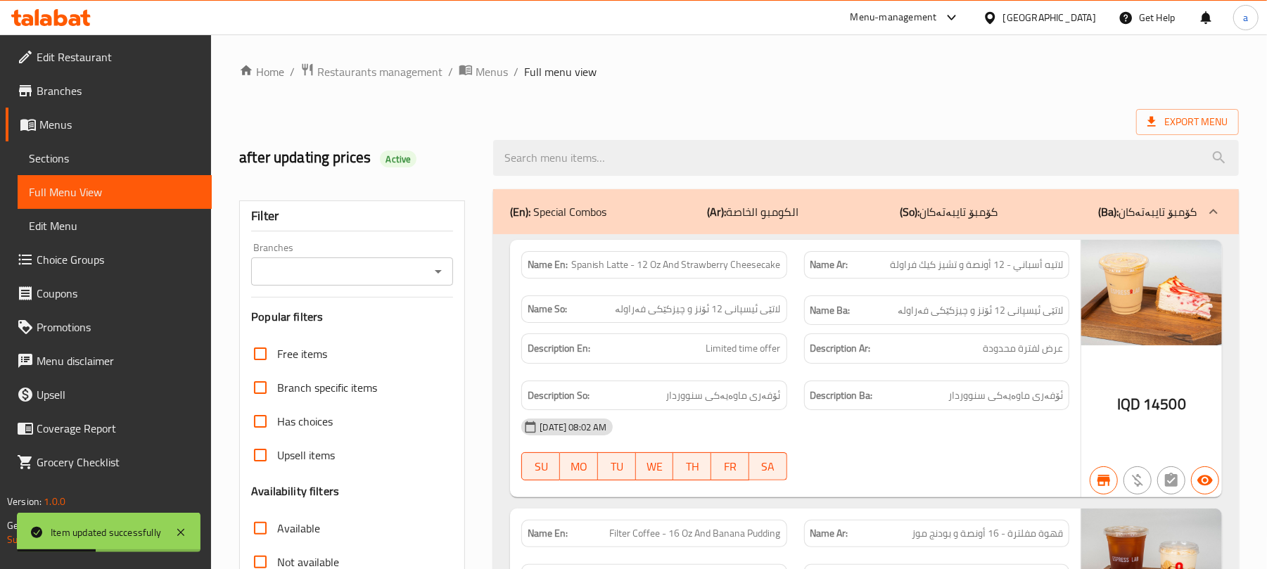
paste input "[PERSON_NAME] - 16 Oz"
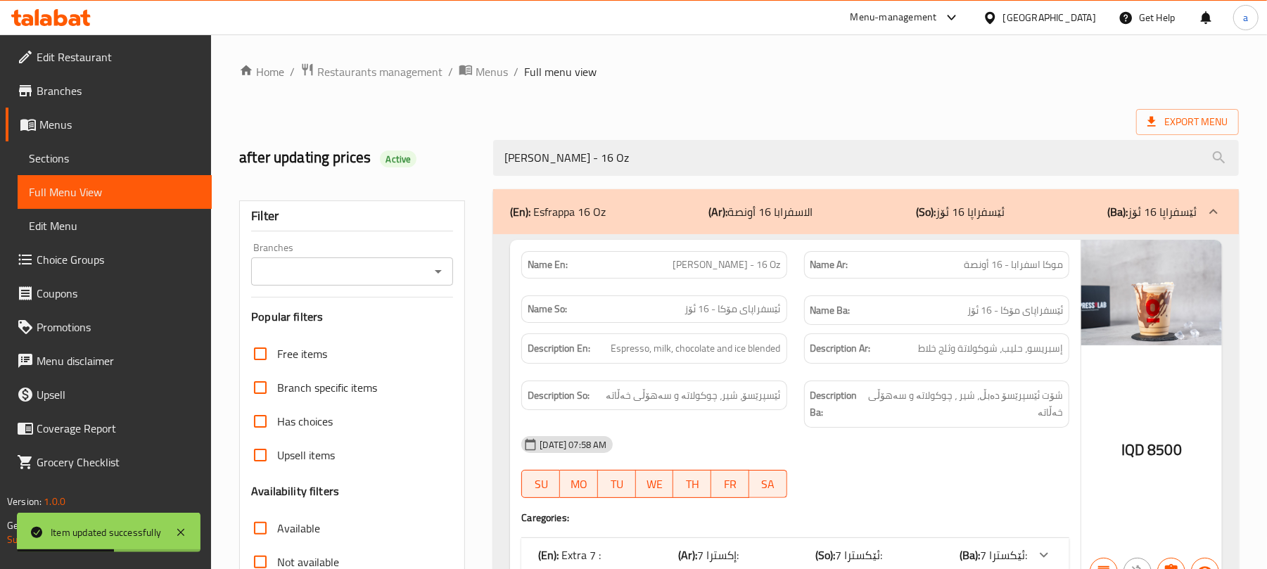
click at [437, 274] on icon "Open" at bounding box center [438, 272] width 7 height 4
type input "[PERSON_NAME] - 16 Oz"
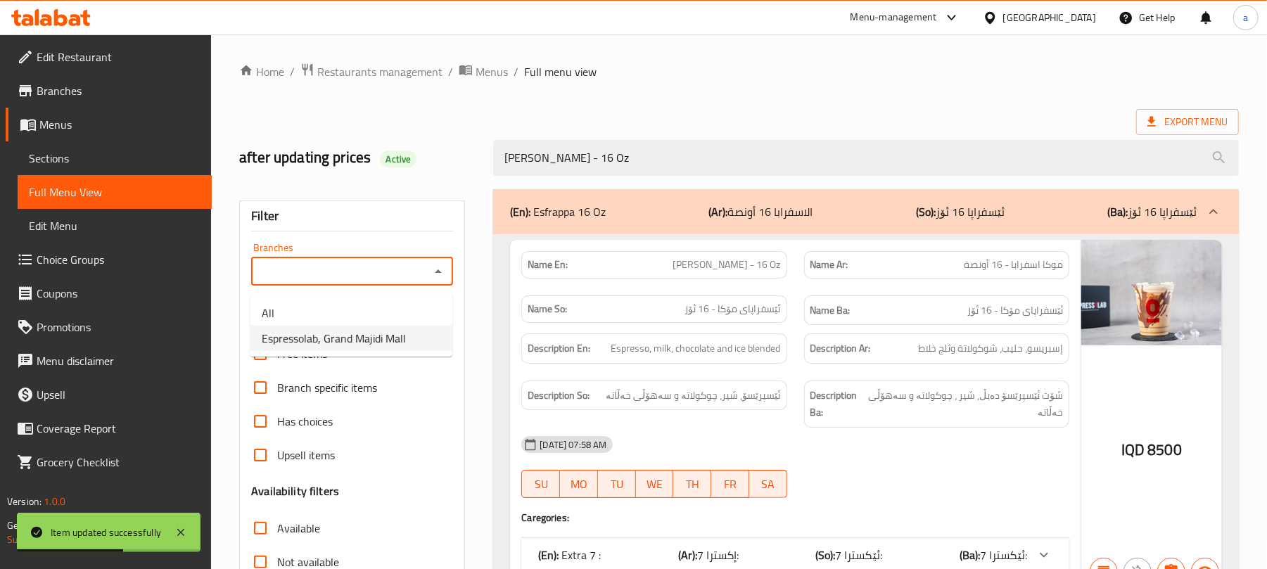
click at [358, 346] on span "Espressolab, Grand Majidi Mall" at bounding box center [334, 338] width 144 height 17
type input "Espressolab, Grand Majidi Mall"
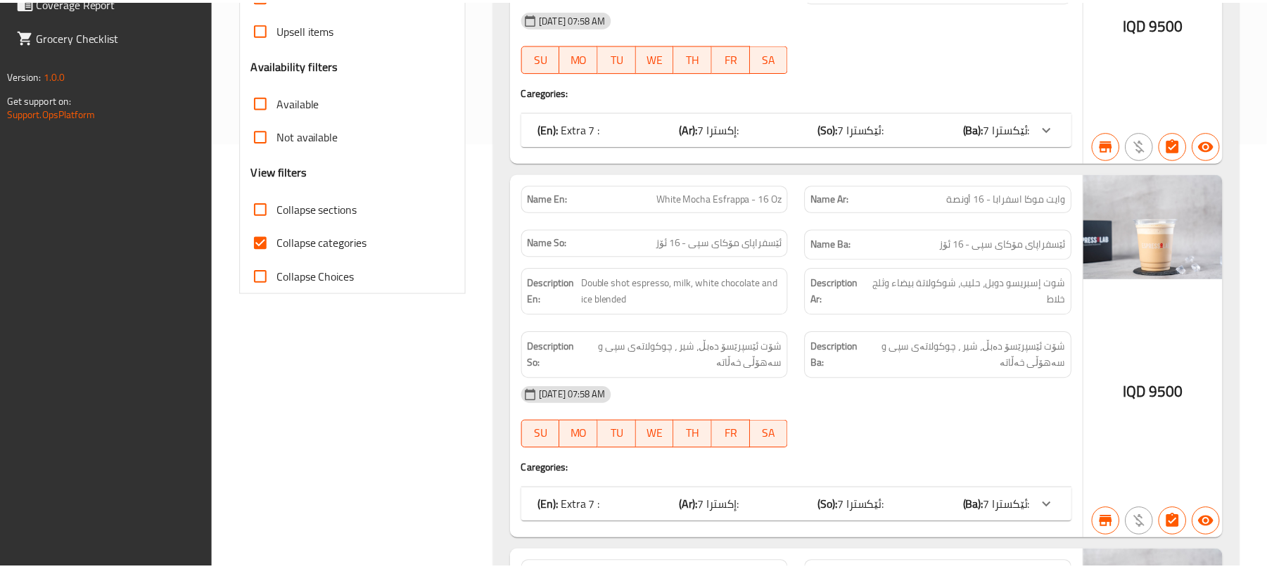
scroll to position [853, 0]
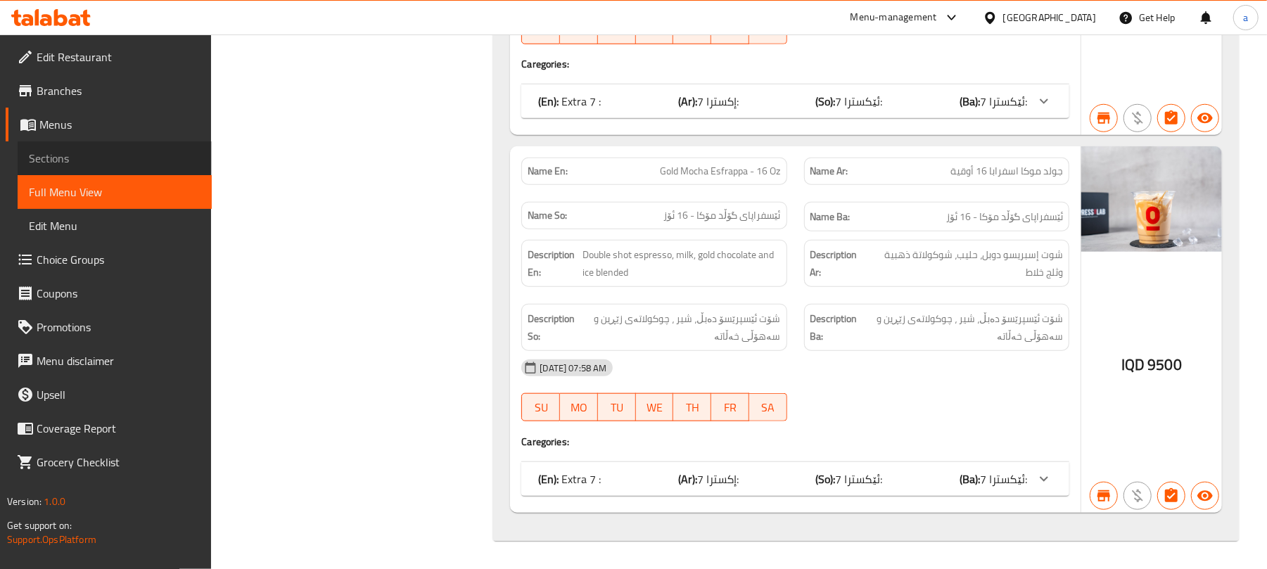
click at [86, 159] on span "Sections" at bounding box center [115, 158] width 172 height 17
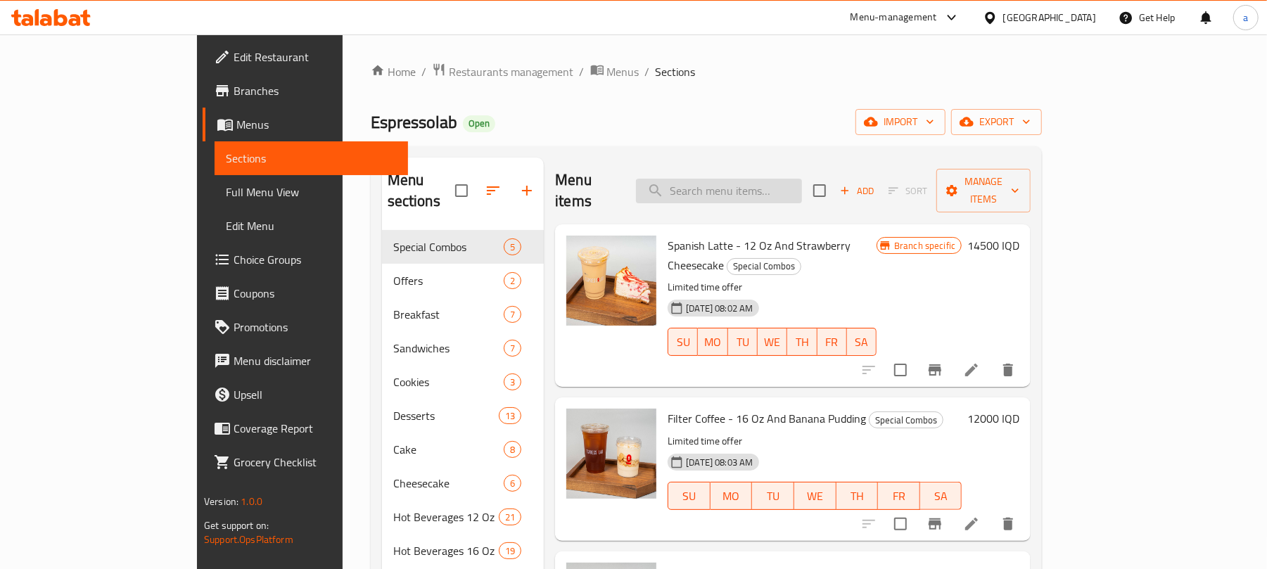
click at [741, 183] on input "search" at bounding box center [719, 191] width 166 height 25
paste input "Caramel Esfrappa - 16 Oz"
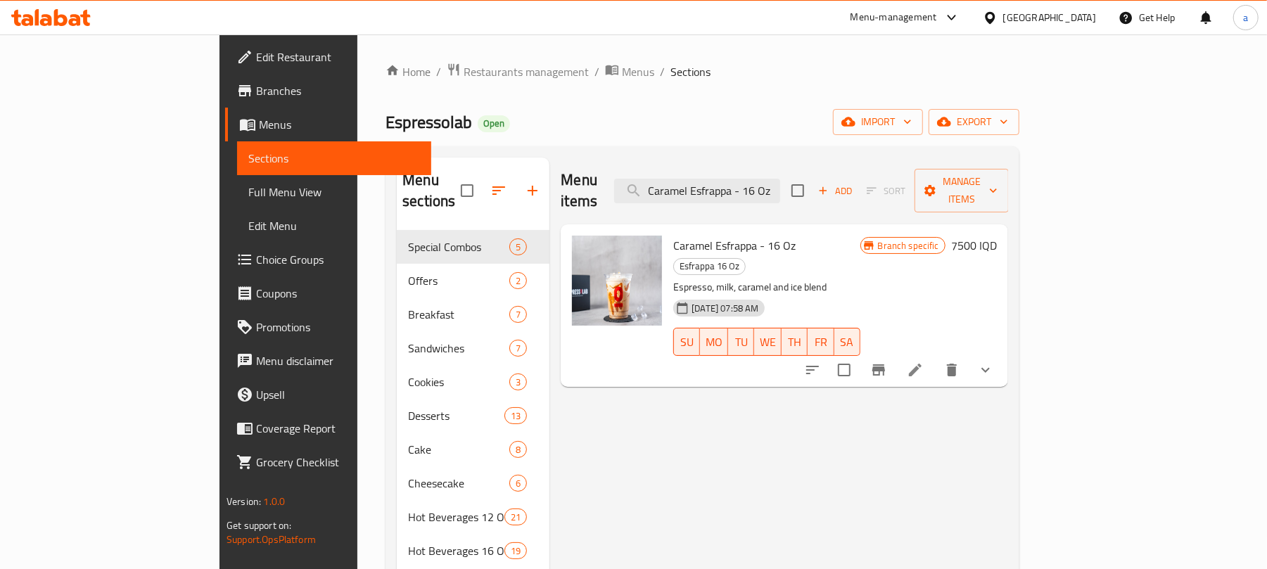
type input "Caramel Esfrappa - 16 Oz"
click at [924, 362] on icon at bounding box center [915, 370] width 17 height 17
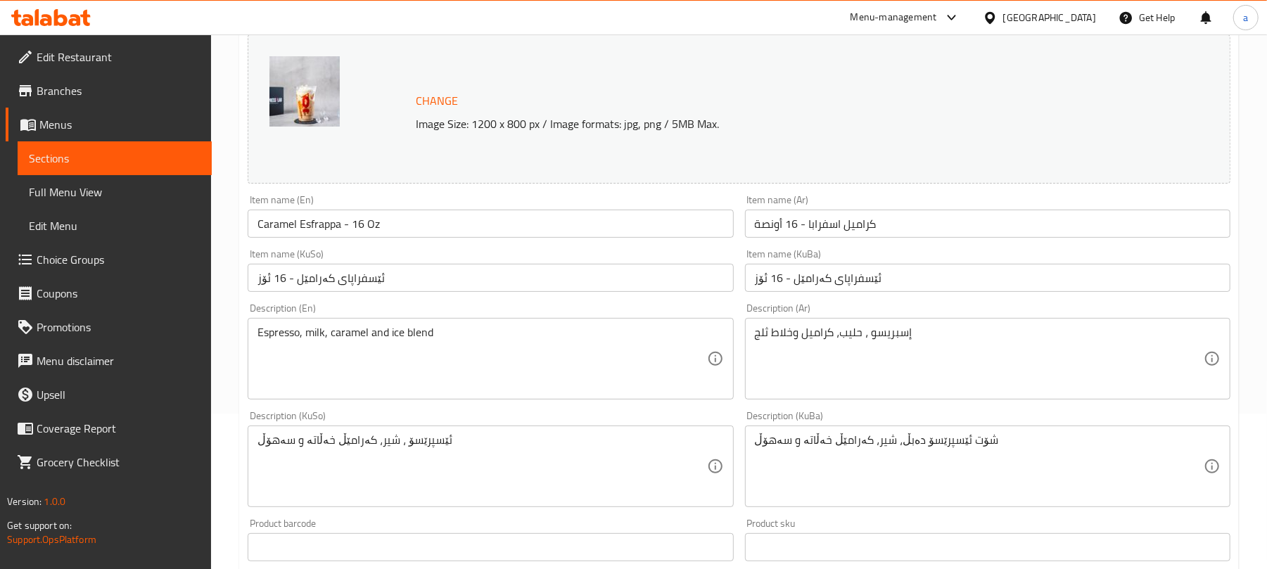
scroll to position [218, 0]
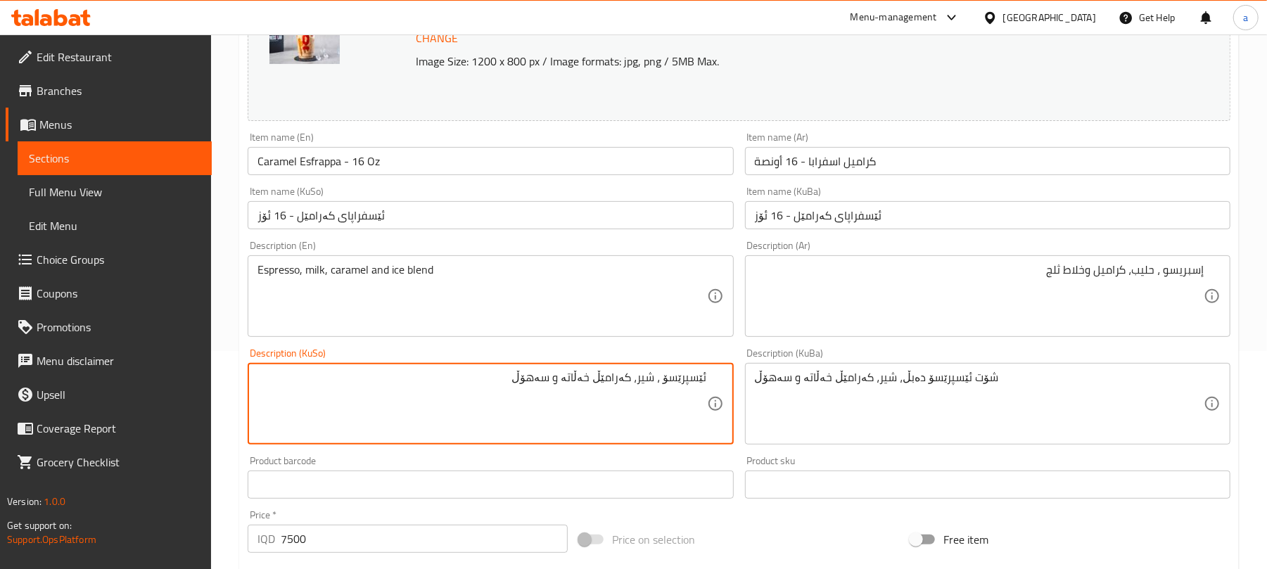
click at [585, 393] on textarea "ئێسپرێسۆ ، شیر، کەرامێڵ خەڵاتە و سەهۆڵ" at bounding box center [481, 404] width 449 height 67
click at [528, 392] on textarea "ئێسپرێسۆ ، شیر، کەرامێڵ و سەهۆڵ" at bounding box center [481, 404] width 449 height 67
paste textarea "خەڵاتە"
type textarea "ئێسپرێسۆ ، شیر، کەرامێڵ و سەهۆڵی خەڵاتە"
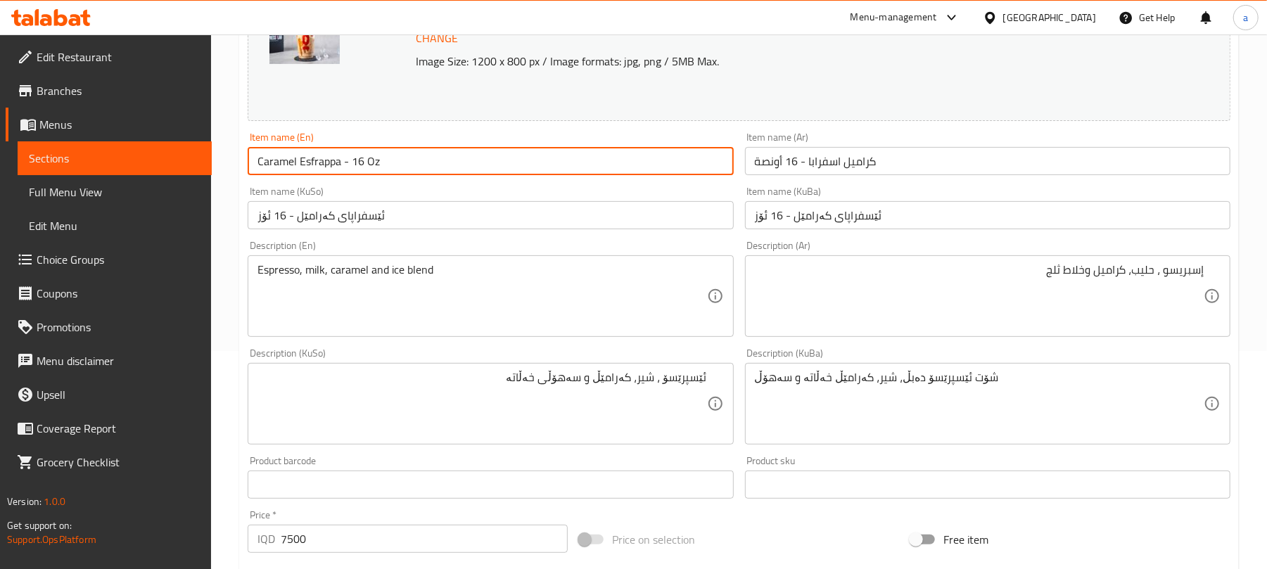
drag, startPoint x: 415, startPoint y: 170, endPoint x: 177, endPoint y: 181, distance: 238.1
click at [177, 181] on div "Edit Restaurant Branches Menus Sections Full Menu View Edit Menu Choice Groups …" at bounding box center [633, 415] width 1267 height 1199
click at [409, 167] on input "Caramel Esfrappa - 16 Oz" at bounding box center [490, 161] width 485 height 28
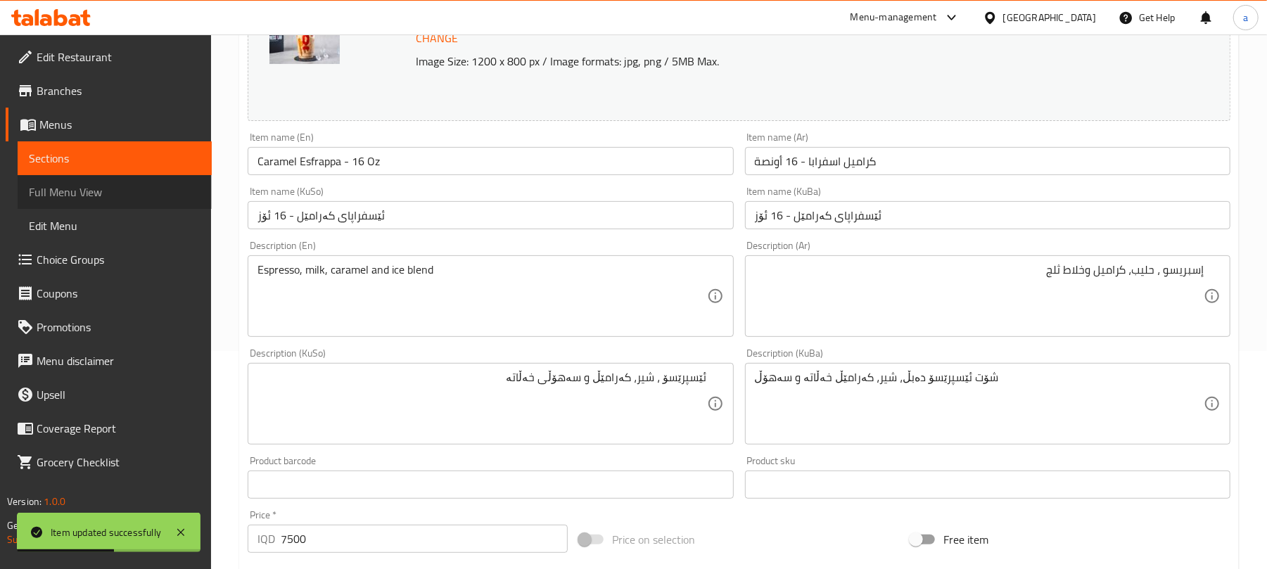
click at [41, 200] on span "Full Menu View" at bounding box center [115, 192] width 172 height 17
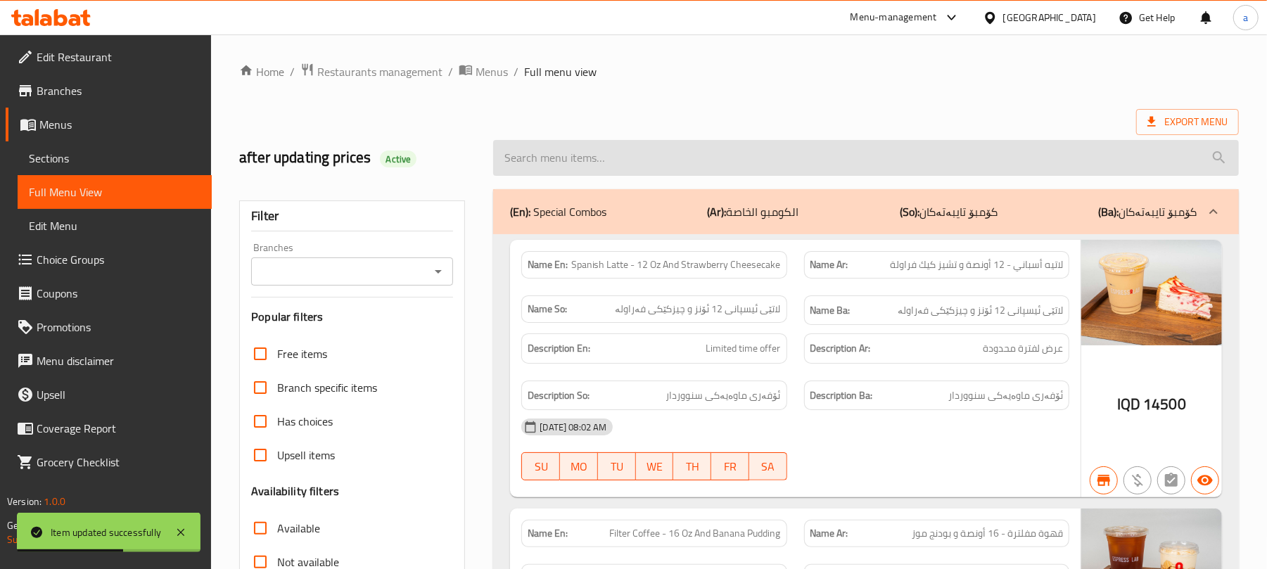
click at [606, 167] on input "search" at bounding box center [866, 158] width 746 height 36
paste input "Caramel Esfrappa - 16 Oz"
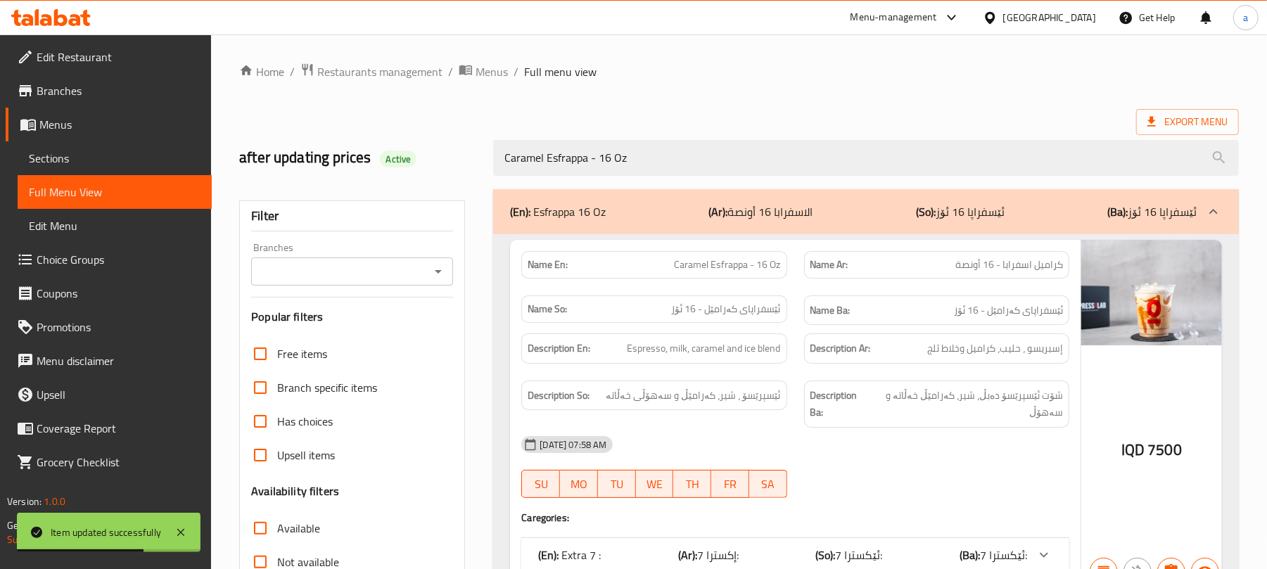
click at [426, 283] on div "Branches" at bounding box center [352, 271] width 202 height 28
type input "Caramel Esfrappa - 16 Oz"
click at [440, 274] on icon "Open" at bounding box center [438, 271] width 17 height 17
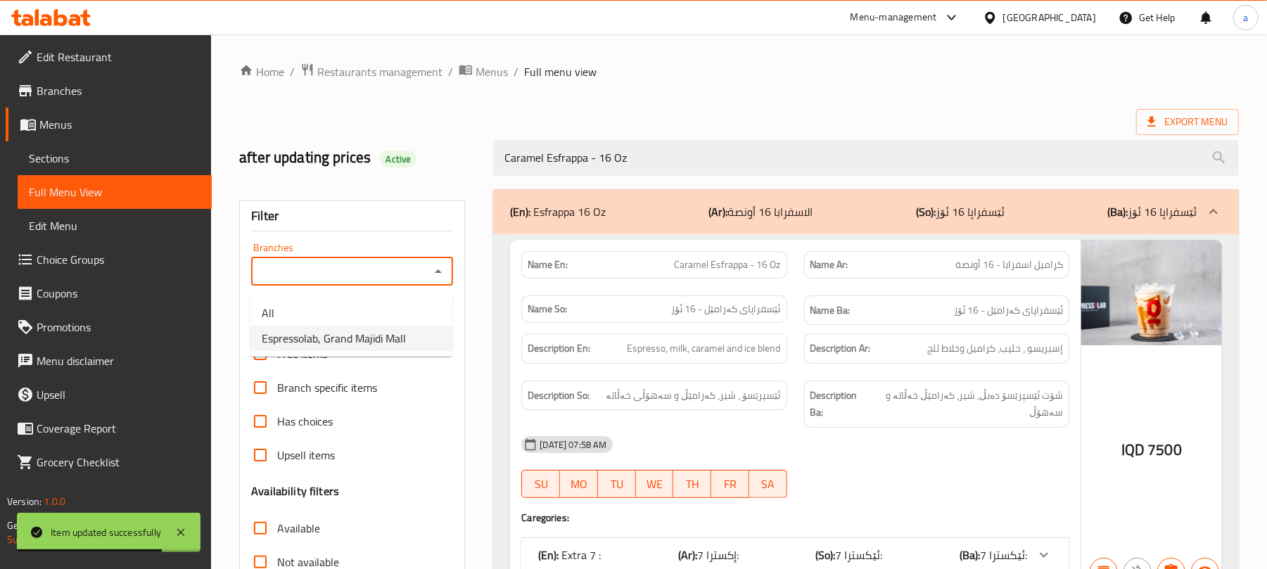
click at [356, 350] on li "Espressolab, Grand Majidi Mall" at bounding box center [351, 338] width 202 height 25
type input "Espressolab, Grand Majidi Mall"
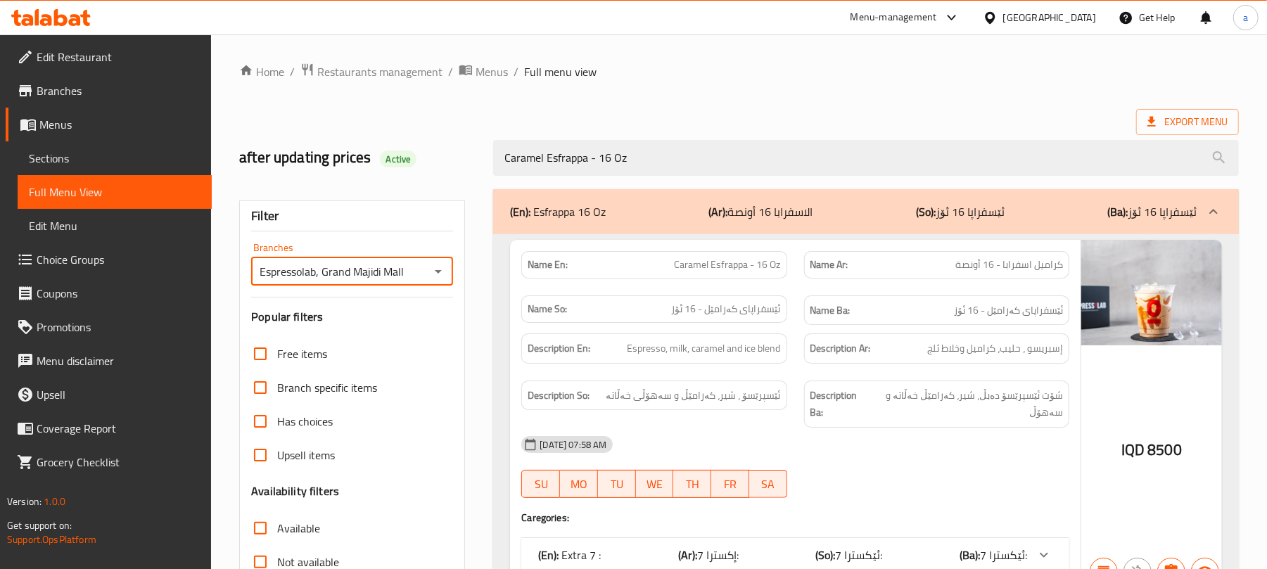
click at [96, 163] on span "Sections" at bounding box center [115, 158] width 172 height 17
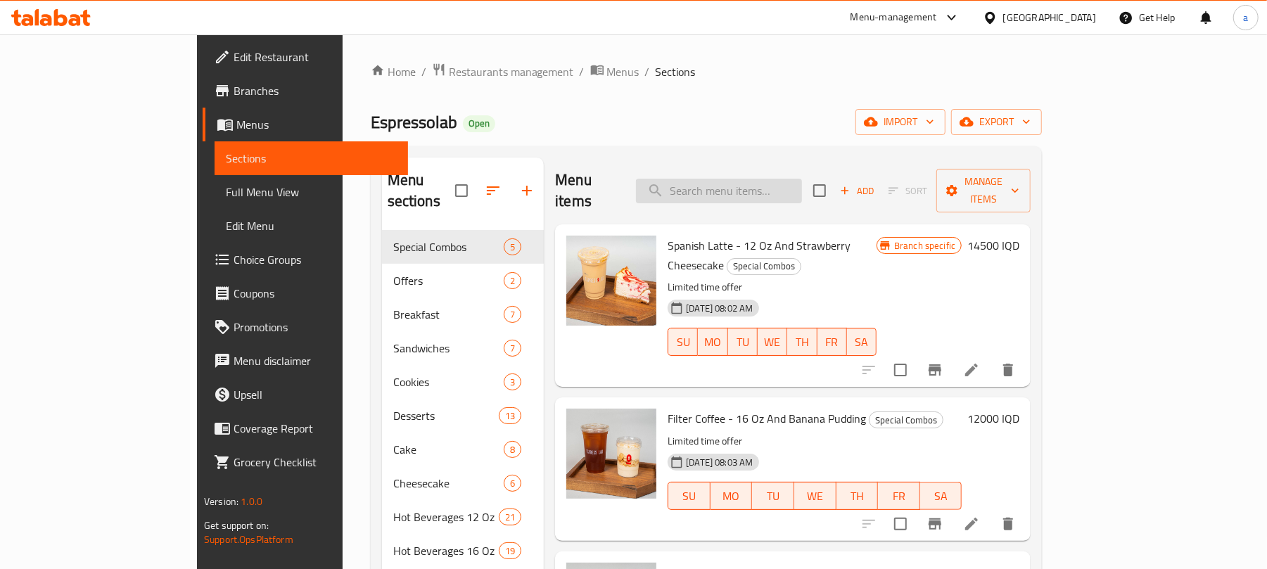
click at [769, 179] on input "search" at bounding box center [719, 191] width 166 height 25
paste input "Caramel Esfrappa - 16 Oz"
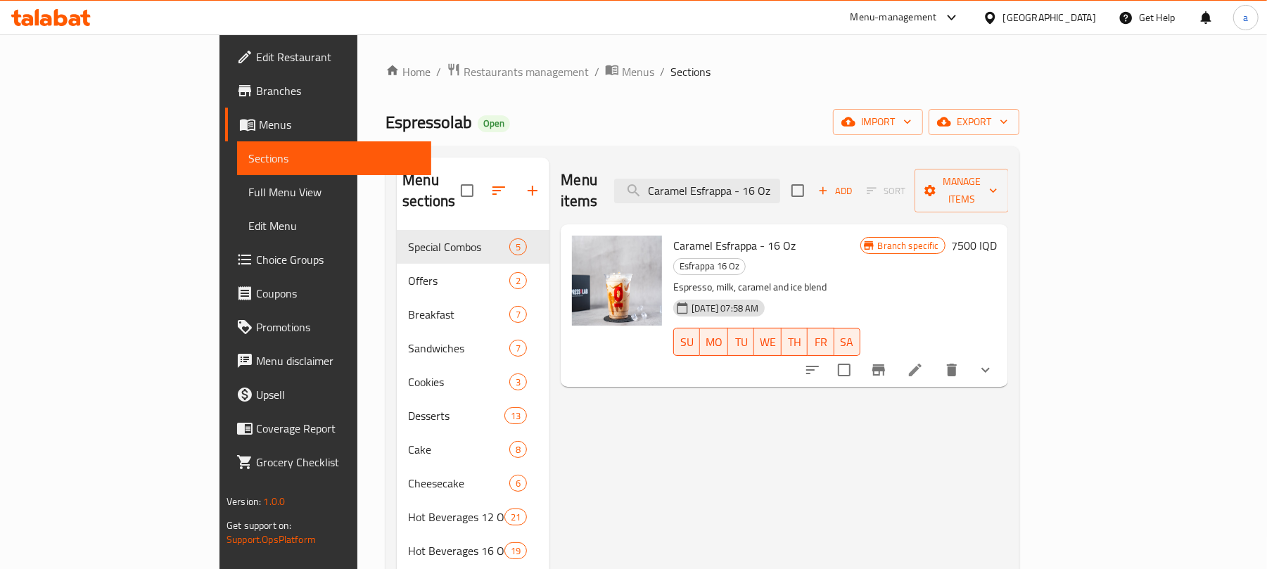
type input "Caramel Esfrappa - 16 Oz"
click at [924, 362] on icon at bounding box center [915, 370] width 17 height 17
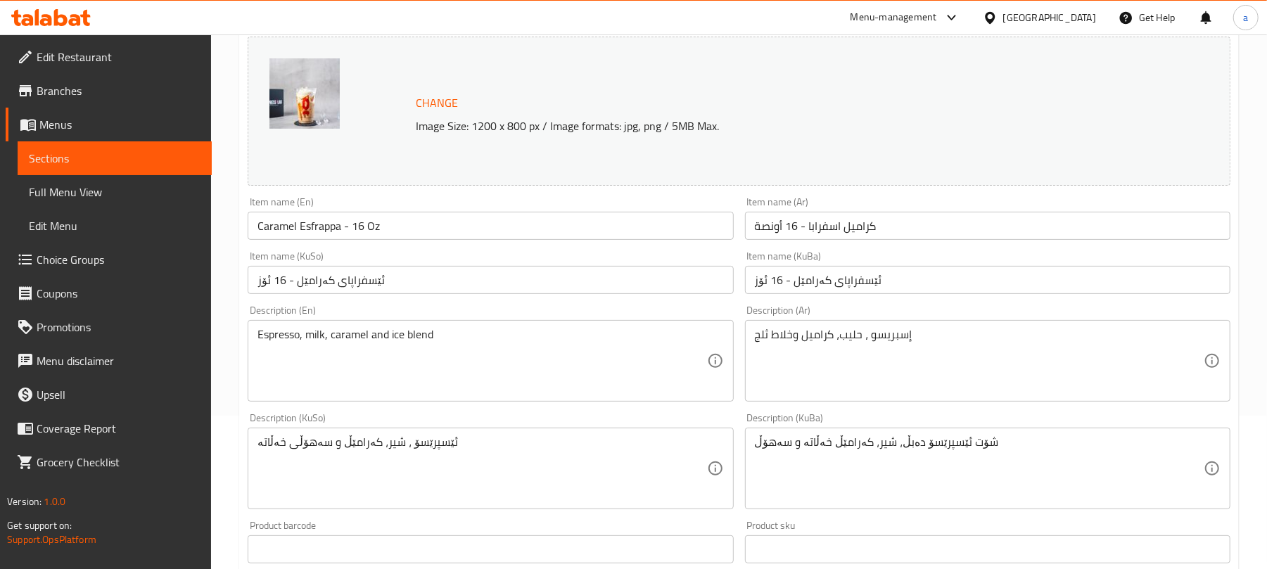
scroll to position [218, 0]
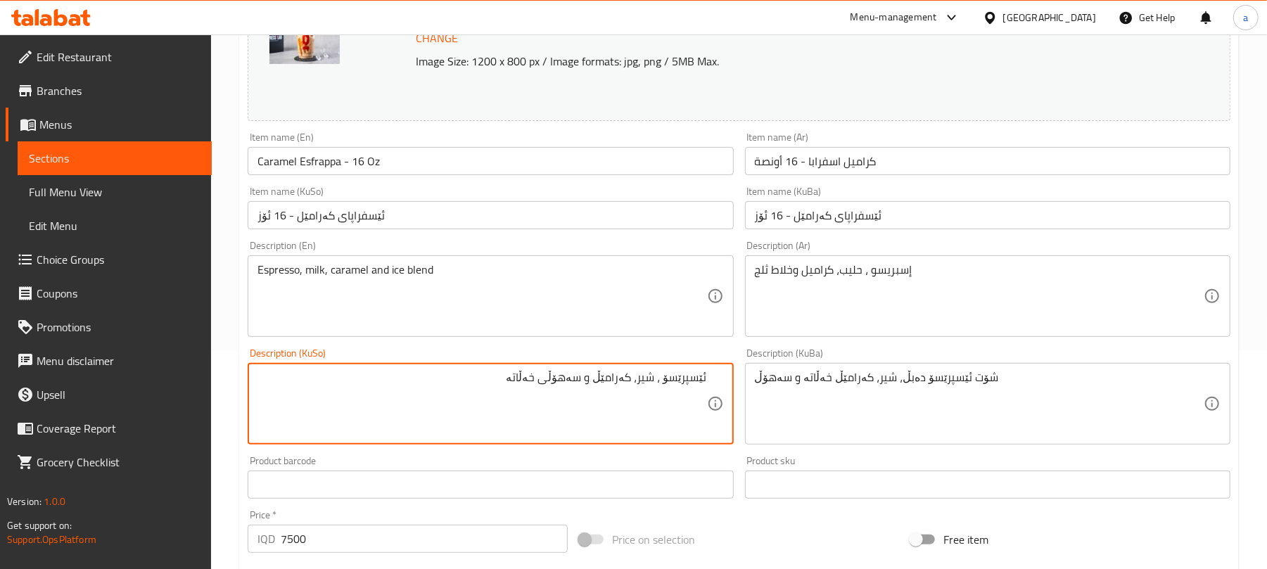
click at [554, 395] on textarea "ئێسپرێسۆ ، شیر، کەرامێڵ و سەهۆڵی خەڵاتە" at bounding box center [481, 404] width 449 height 67
click at [511, 390] on textarea "ئێسپرێسۆ ، شیر، کەرامێڵ و خەڵاتە" at bounding box center [481, 404] width 449 height 67
paste textarea "سەهۆڵی"
click at [535, 390] on textarea "ئێسپرێسۆ ، شیر، کەرامێڵ و خەڵاتەی سەهۆڵ" at bounding box center [481, 404] width 449 height 67
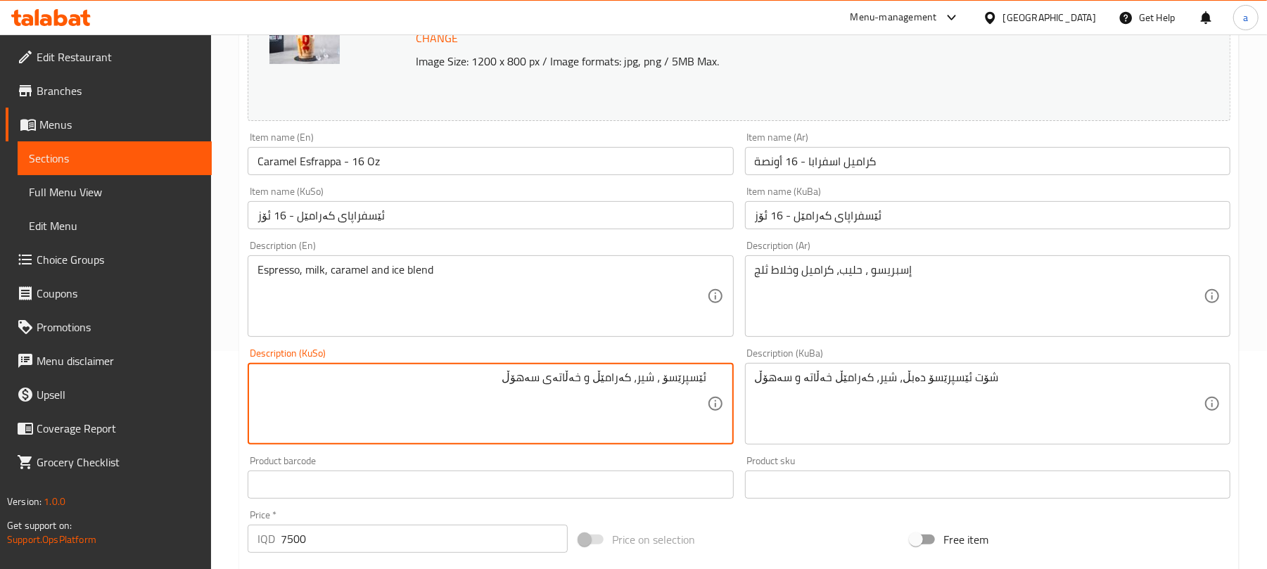
type textarea "ئێسپرێسۆ ، شیر، کەرامێڵ و خەڵاتەی سەهۆڵ"
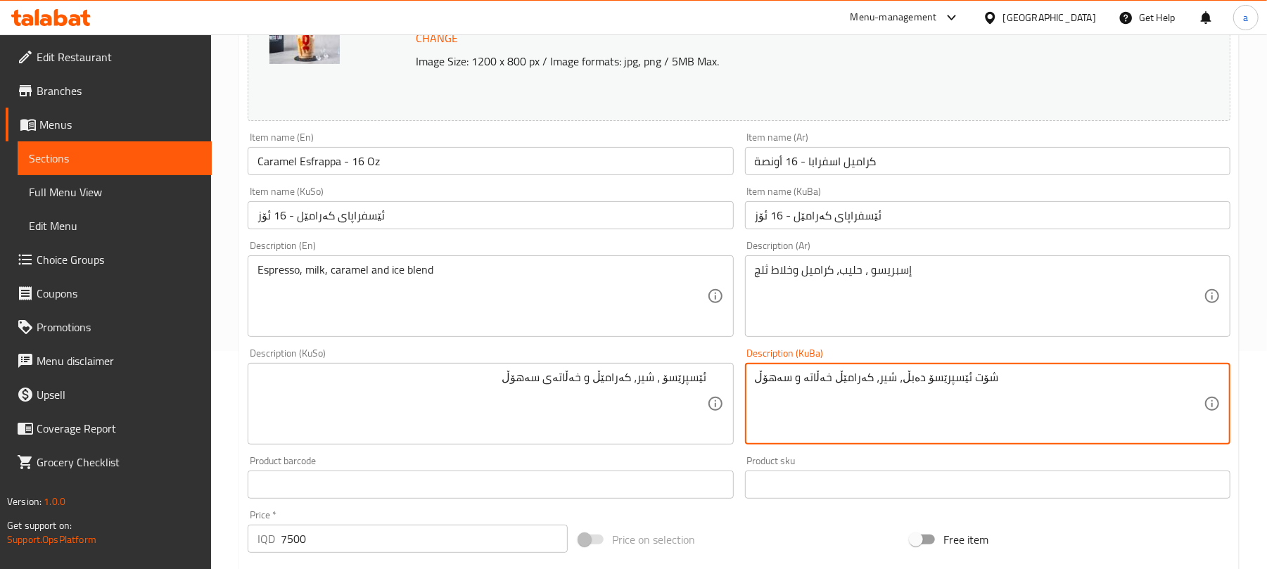
paste textarea "ێسپرێسۆ ، شیر، کەرامێڵ و خەڵاتەی"
type textarea "ئێسپرێسۆ ، شیر، کەرامێڵ و خەڵاتەی سەهۆڵ"
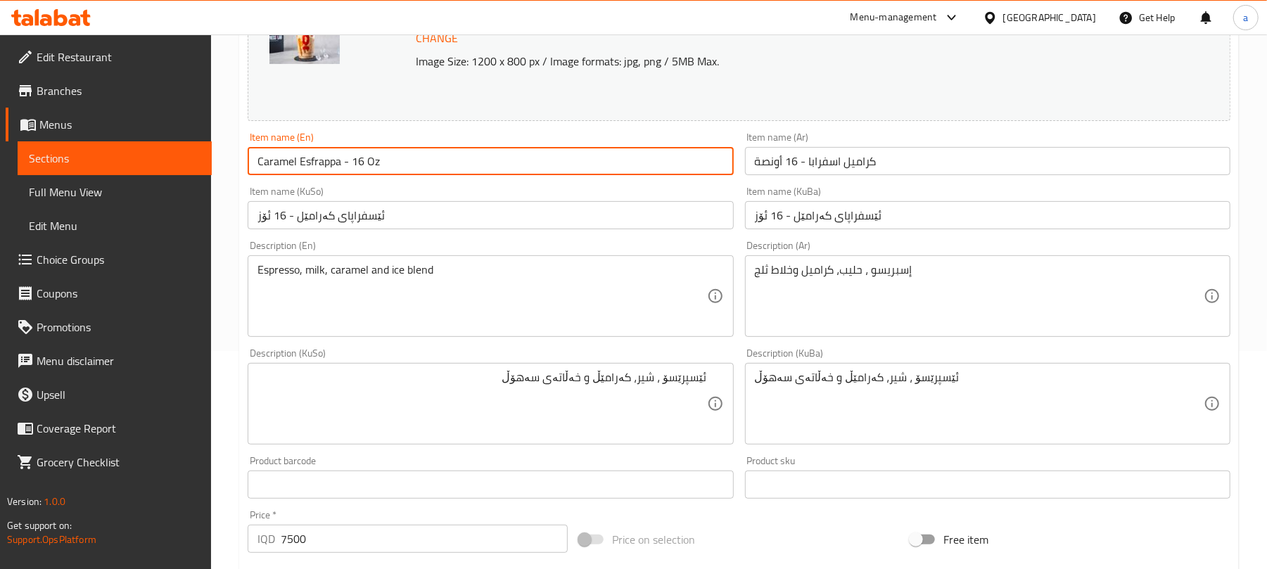
drag, startPoint x: 344, startPoint y: 169, endPoint x: 260, endPoint y: 173, distance: 84.5
click at [221, 172] on div "Home / Restaurants management / Menus / Sections / item / update Esfrappa 16 Oz…" at bounding box center [739, 415] width 1056 height 1199
click at [411, 166] on input "Caramel Esfrappa - 16 Oz" at bounding box center [490, 161] width 485 height 28
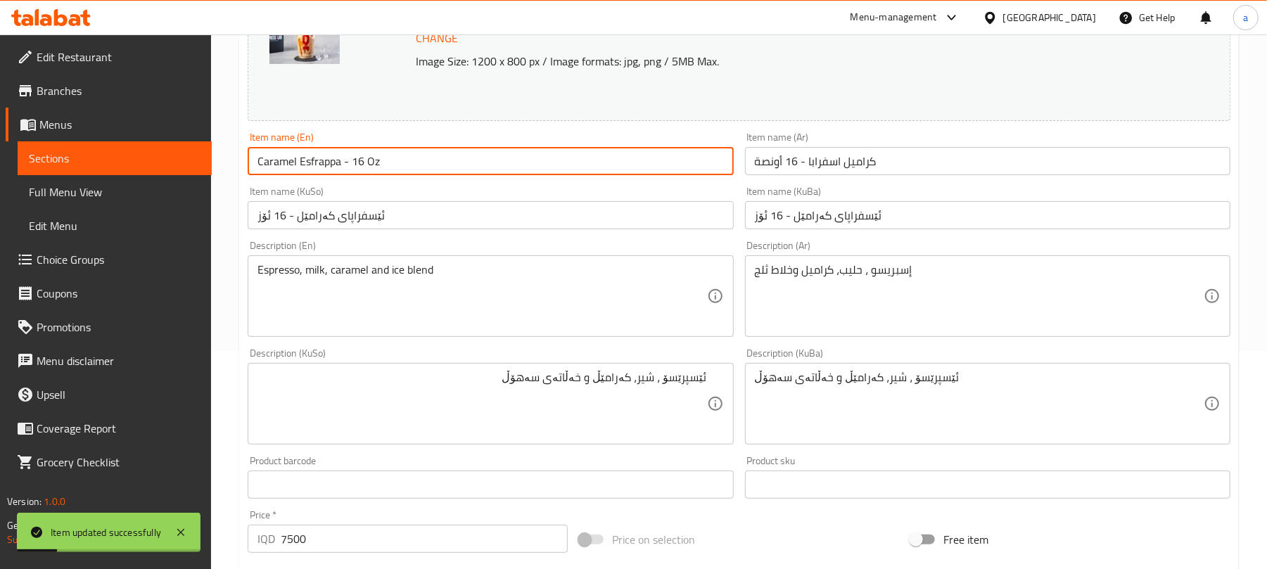
click at [97, 200] on span "Full Menu View" at bounding box center [115, 192] width 172 height 17
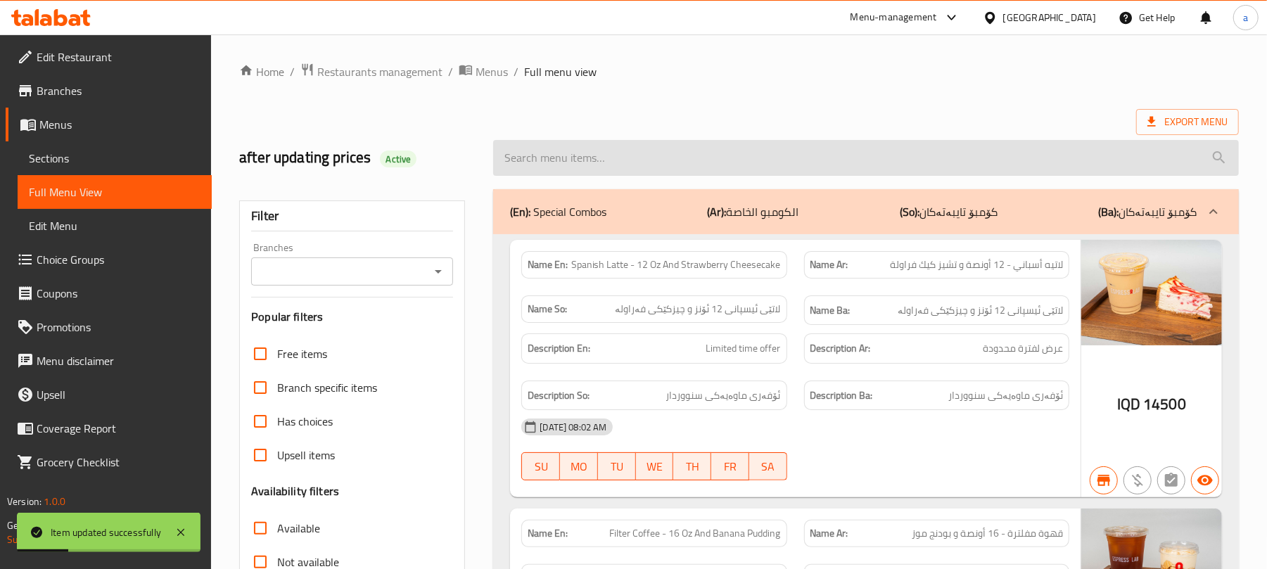
click at [644, 155] on input "search" at bounding box center [866, 158] width 746 height 36
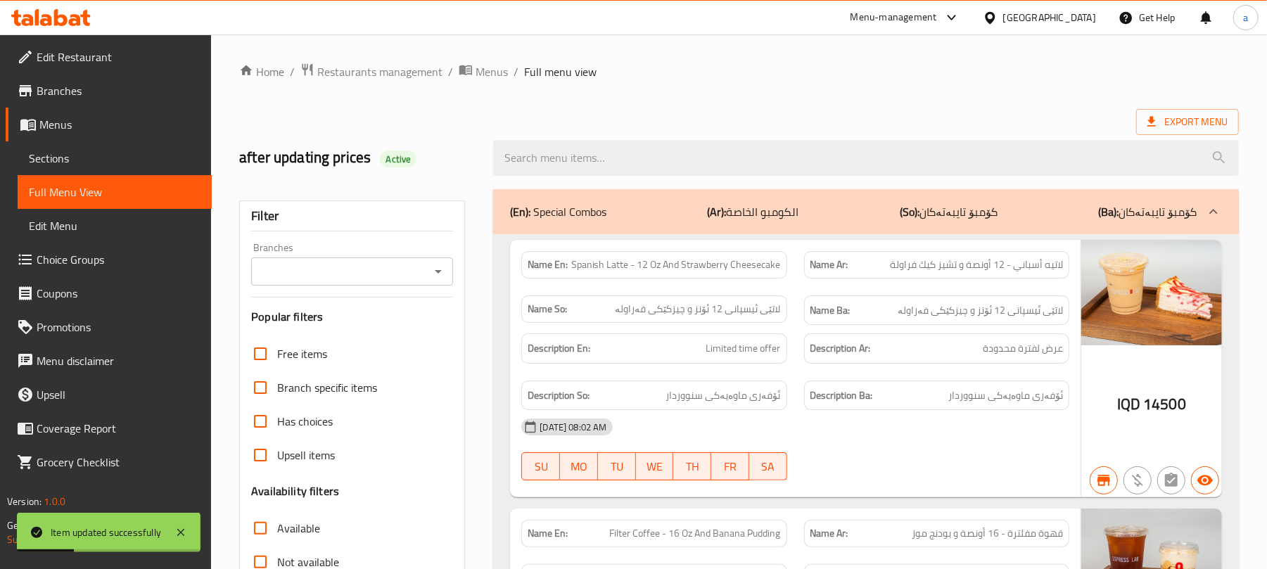
paste input "Caramel Esfrappa - 16 Oz"
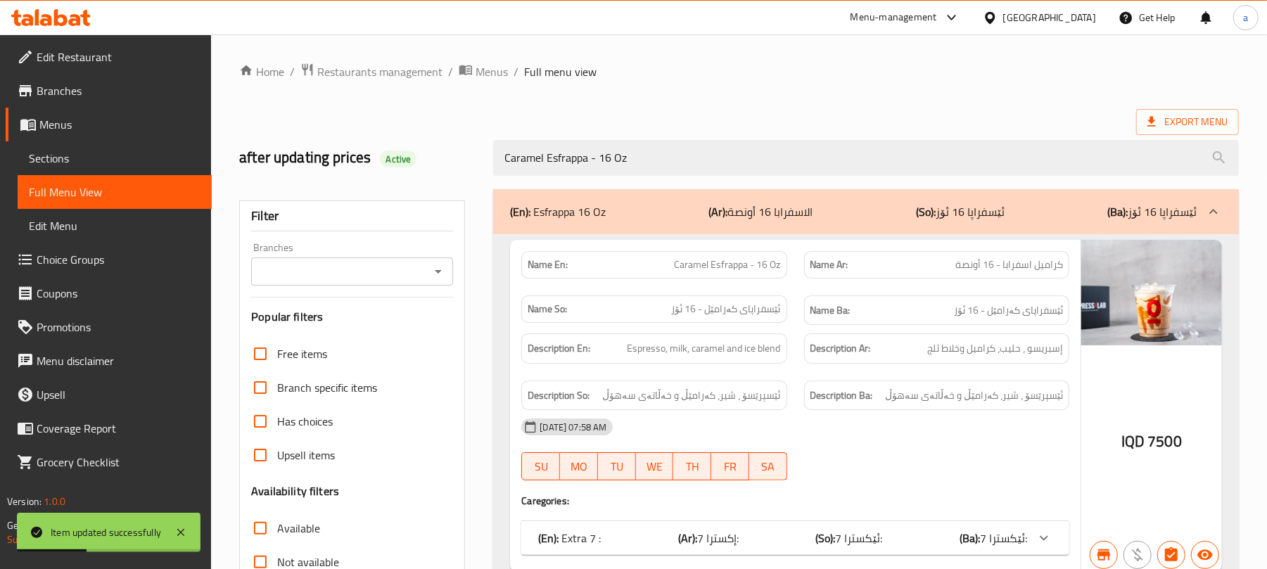
click at [436, 272] on icon "Open" at bounding box center [438, 271] width 17 height 17
type input "Caramel Esfrappa - 16 Oz"
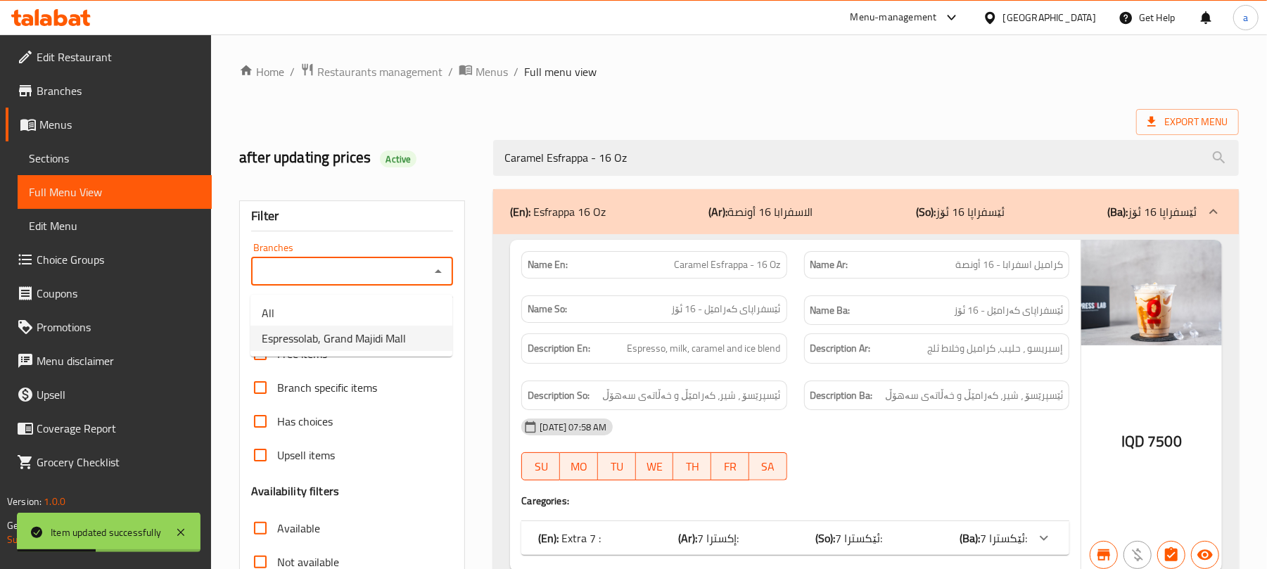
click at [345, 341] on span "Espressolab, Grand Majidi Mall" at bounding box center [334, 338] width 144 height 17
type input "Espressolab, Grand Majidi Mall"
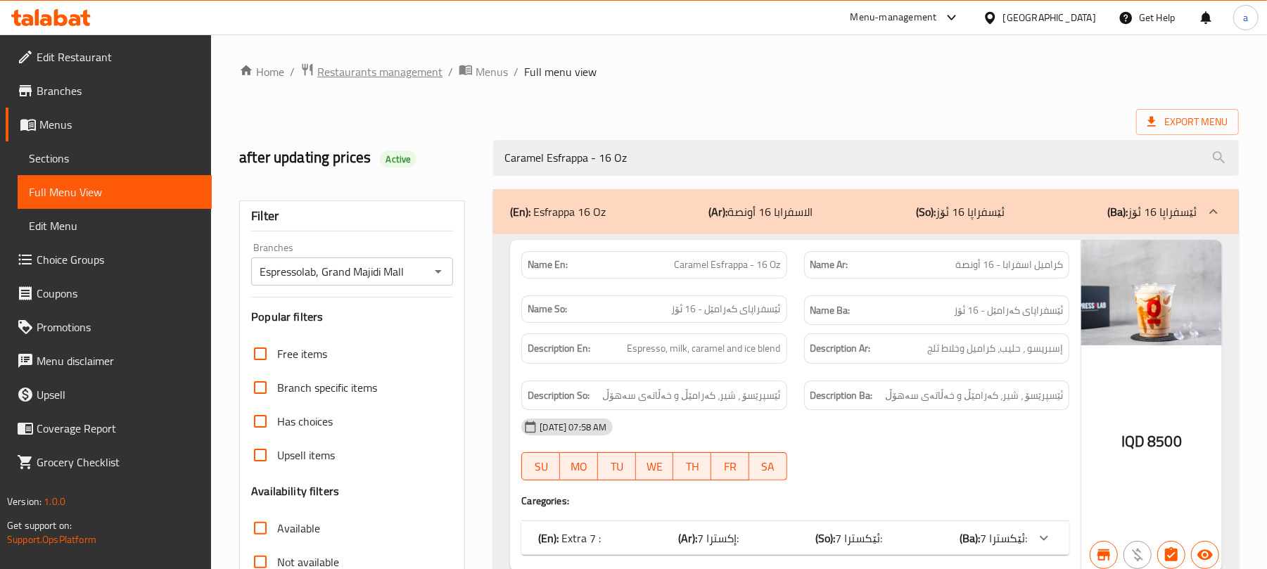
click at [421, 76] on span "Restaurants management" at bounding box center [379, 71] width 125 height 17
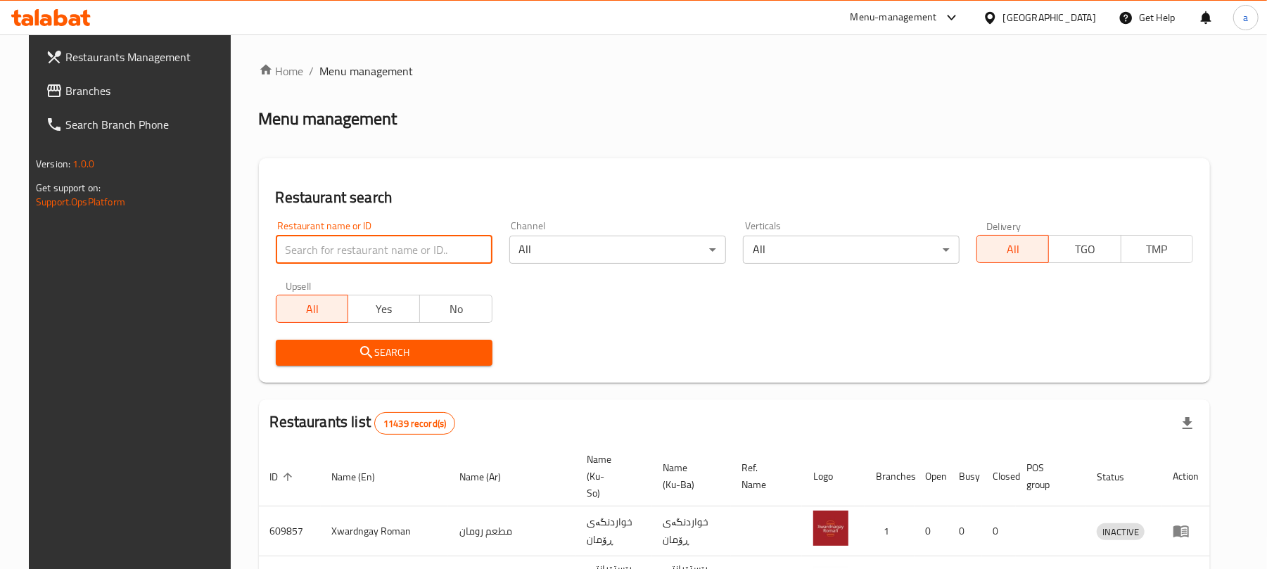
click at [381, 254] on input "search" at bounding box center [384, 250] width 217 height 28
paste input "Ahmed Amedi Chicken"
type input "Ahmed Amedi Chicken"
click button "Search" at bounding box center [384, 353] width 217 height 26
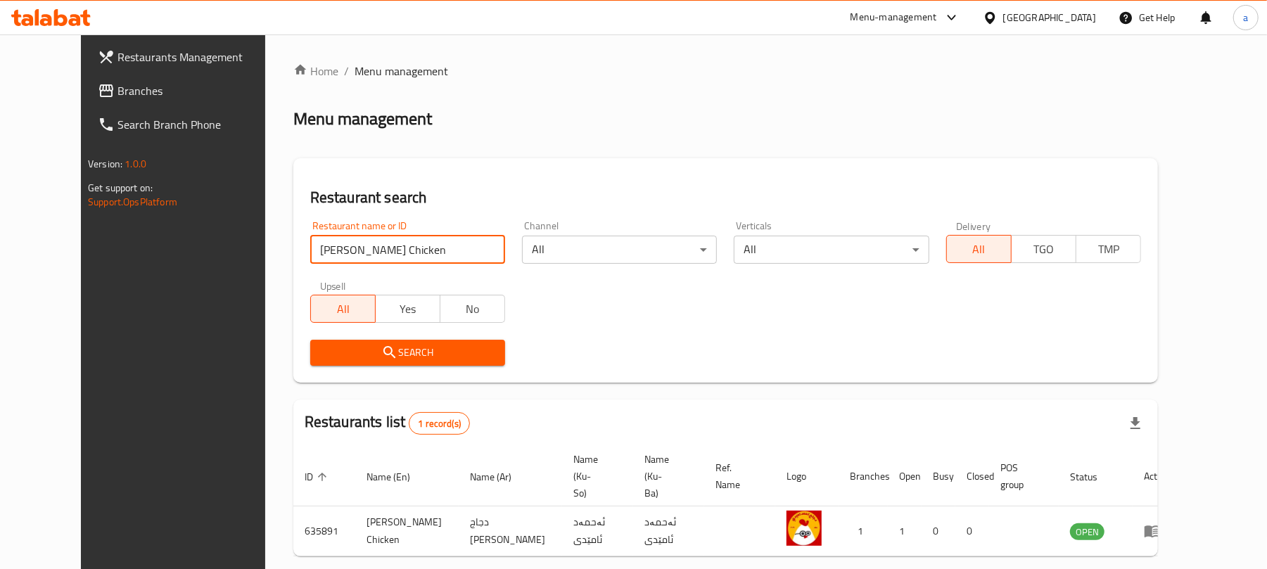
scroll to position [58, 0]
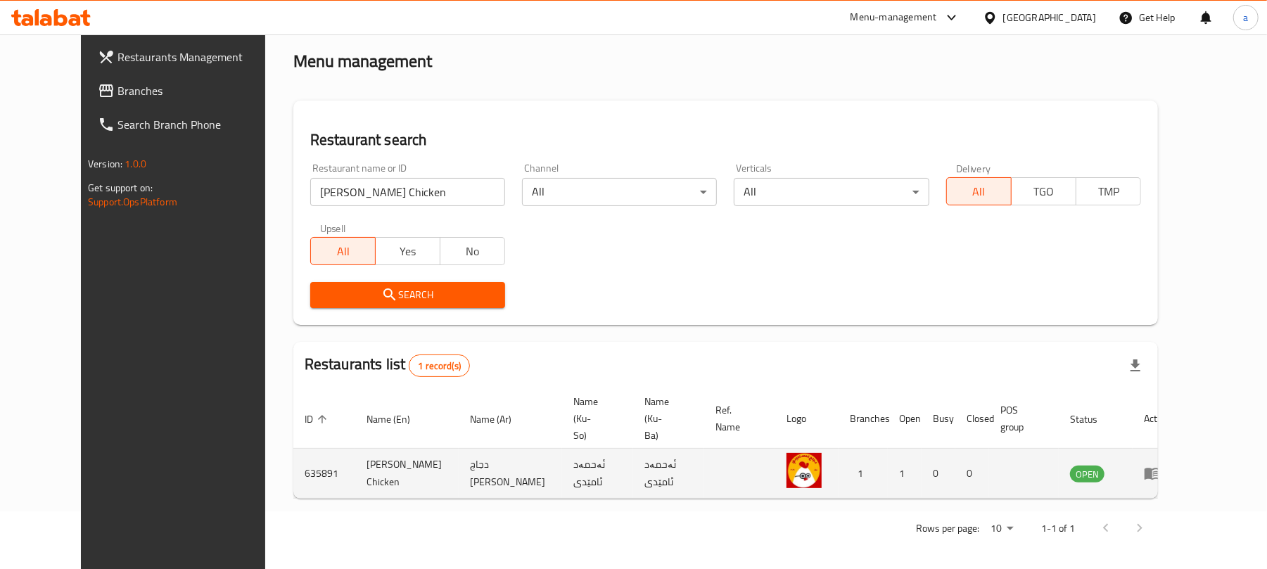
click at [1161, 465] on icon "enhanced table" at bounding box center [1152, 473] width 17 height 17
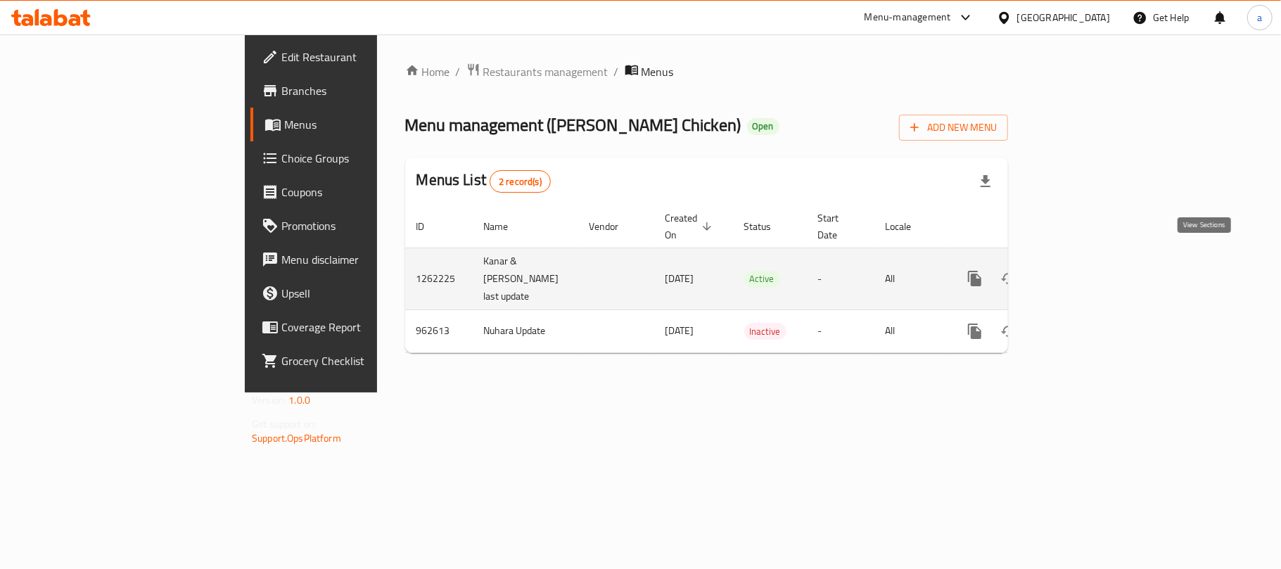
click at [1093, 262] on link "enhanced table" at bounding box center [1076, 279] width 34 height 34
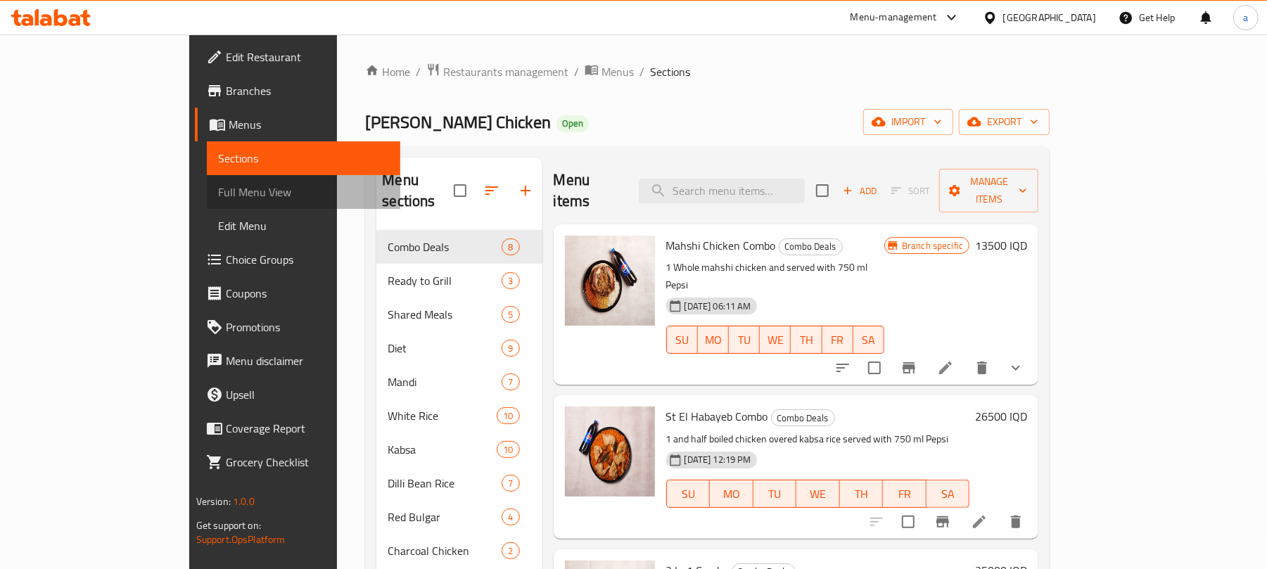
click at [218, 198] on span "Full Menu View" at bounding box center [304, 192] width 172 height 17
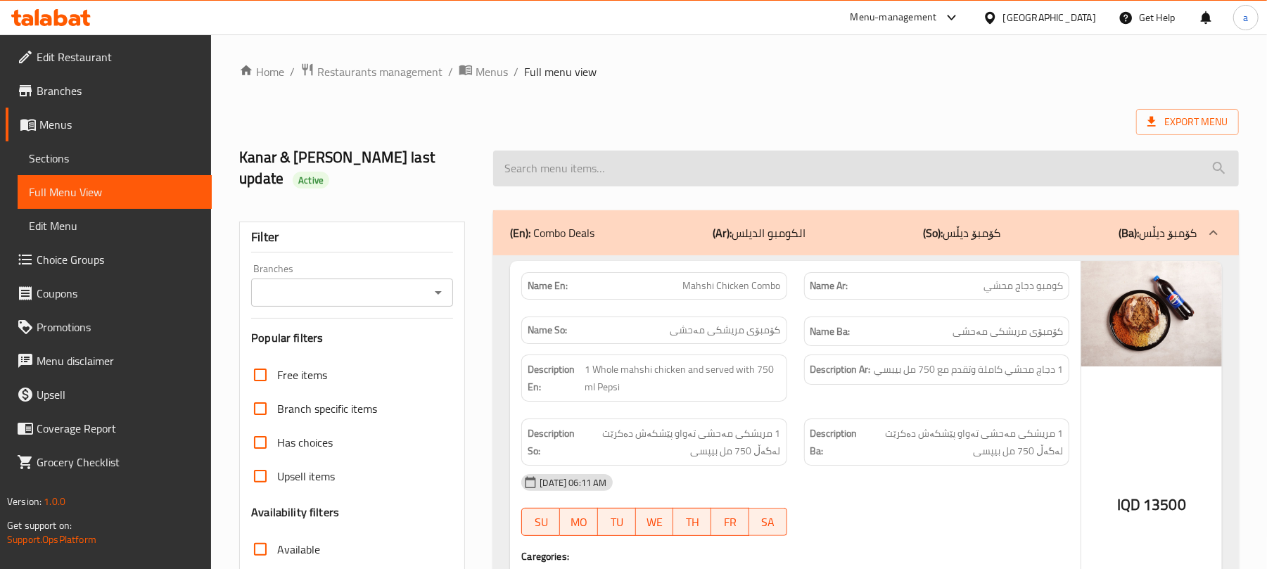
click at [563, 170] on input "search" at bounding box center [866, 169] width 746 height 36
paste input "1 Kg Marinated Chicken Wings"
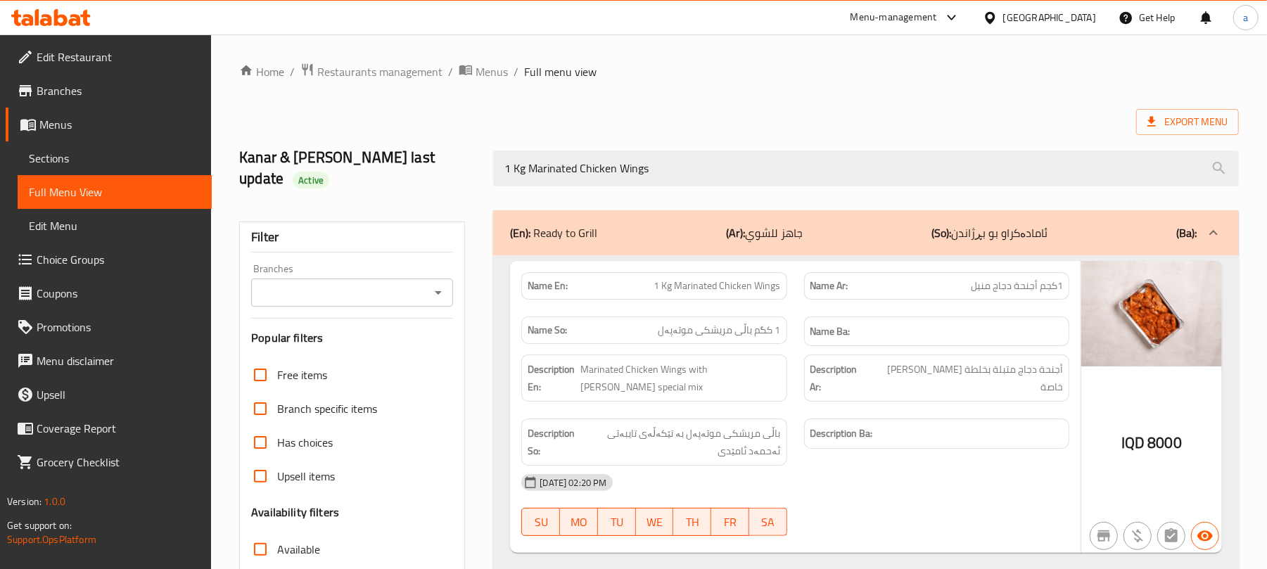
click at [428, 283] on div at bounding box center [437, 293] width 18 height 20
type input "1 Kg Marinated Chicken Wings"
click at [437, 291] on icon "Open" at bounding box center [438, 293] width 7 height 4
click at [372, 336] on span "Ahmed Amedi Chicken, Gre Base" at bounding box center [349, 338] width 174 height 17
type input "Ahmed Amedi Chicken, Gre Base"
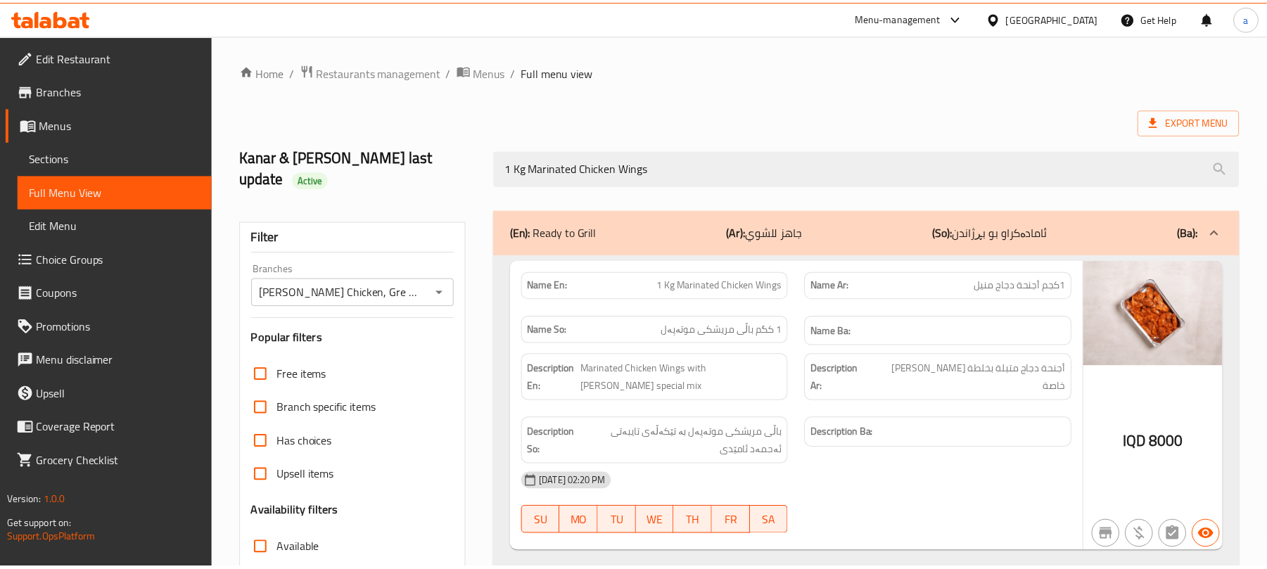
scroll to position [203, 0]
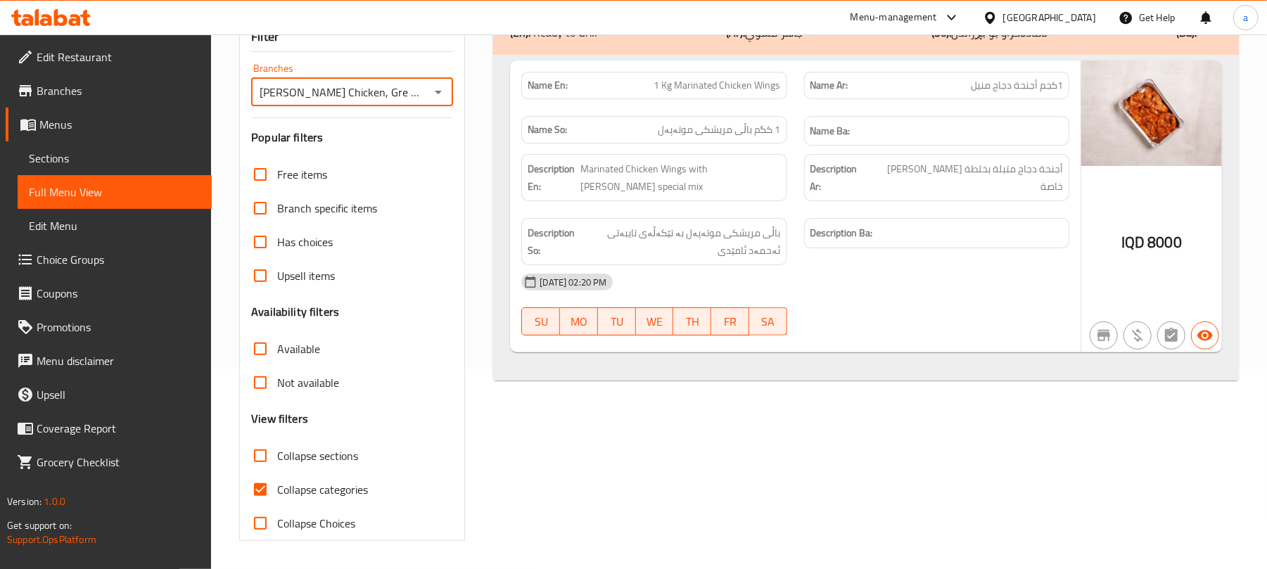
click at [102, 159] on span "Sections" at bounding box center [115, 158] width 172 height 17
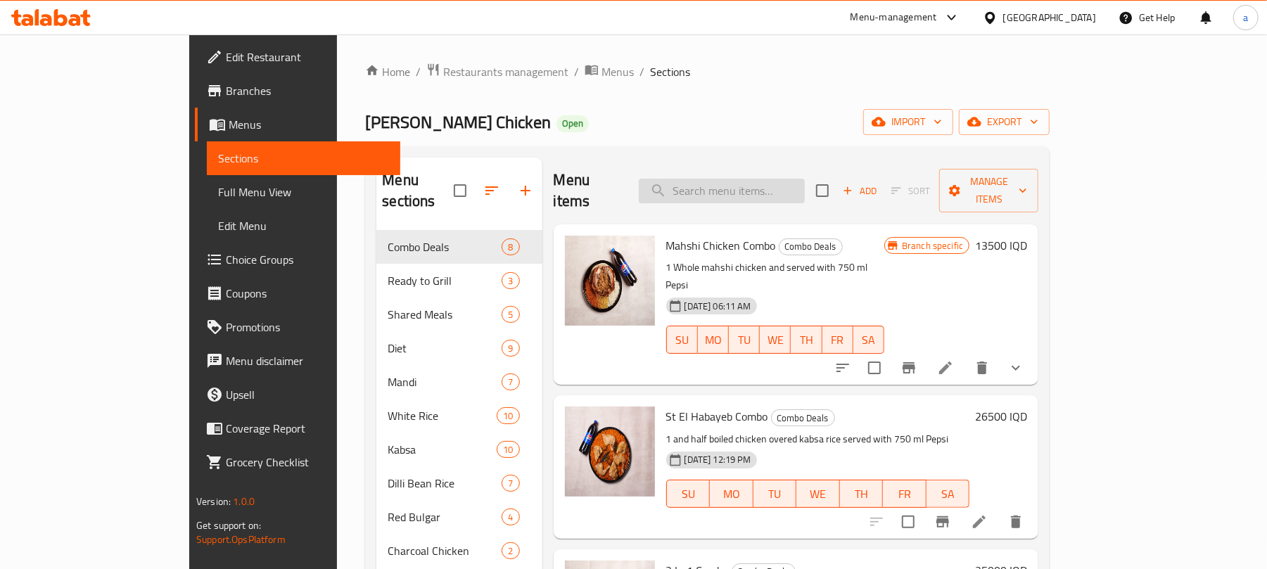
click at [740, 179] on input "search" at bounding box center [722, 191] width 166 height 25
paste input "Marinated Chicken"
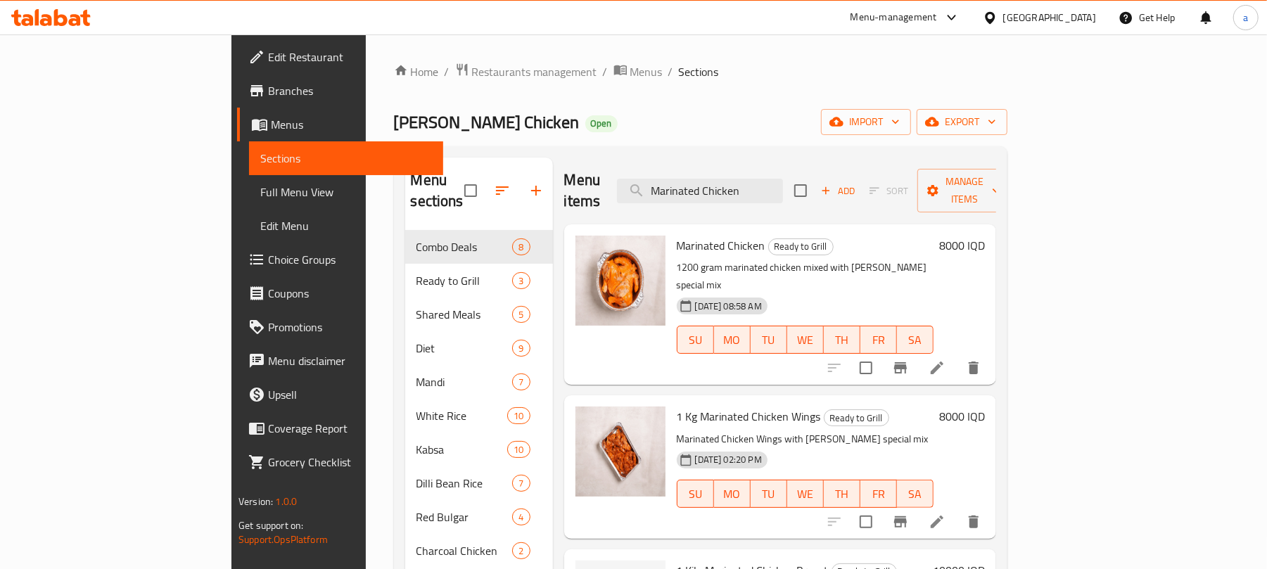
type input "Marinated Chicken"
click at [260, 191] on span "Full Menu View" at bounding box center [346, 192] width 172 height 17
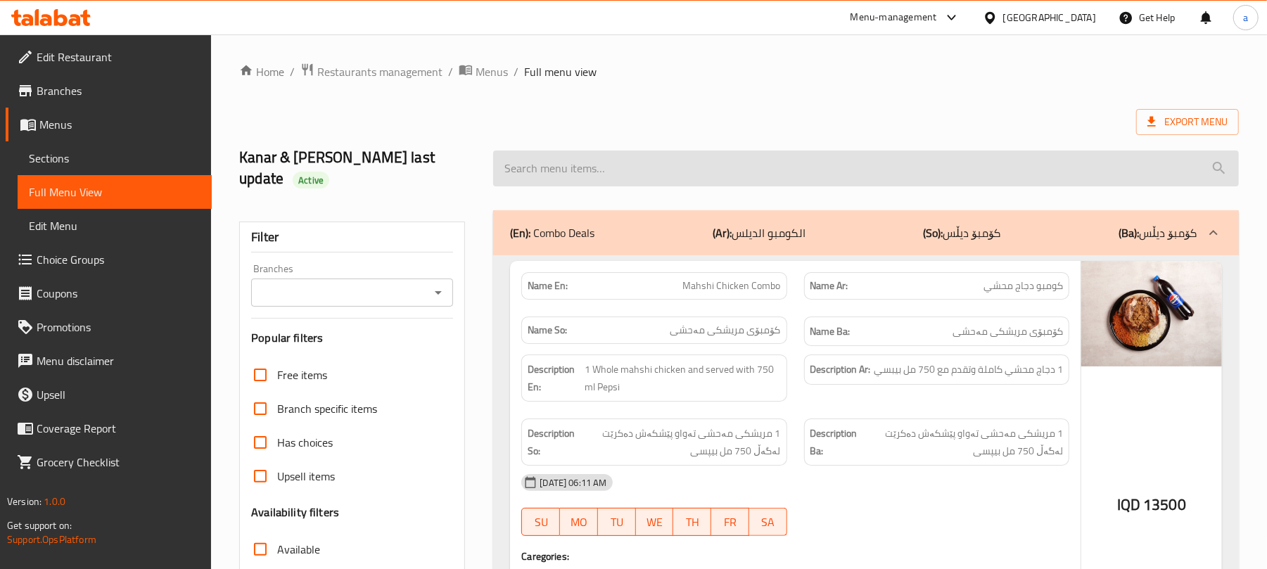
click at [568, 173] on input "search" at bounding box center [866, 169] width 746 height 36
paste input "Marinated Chicken"
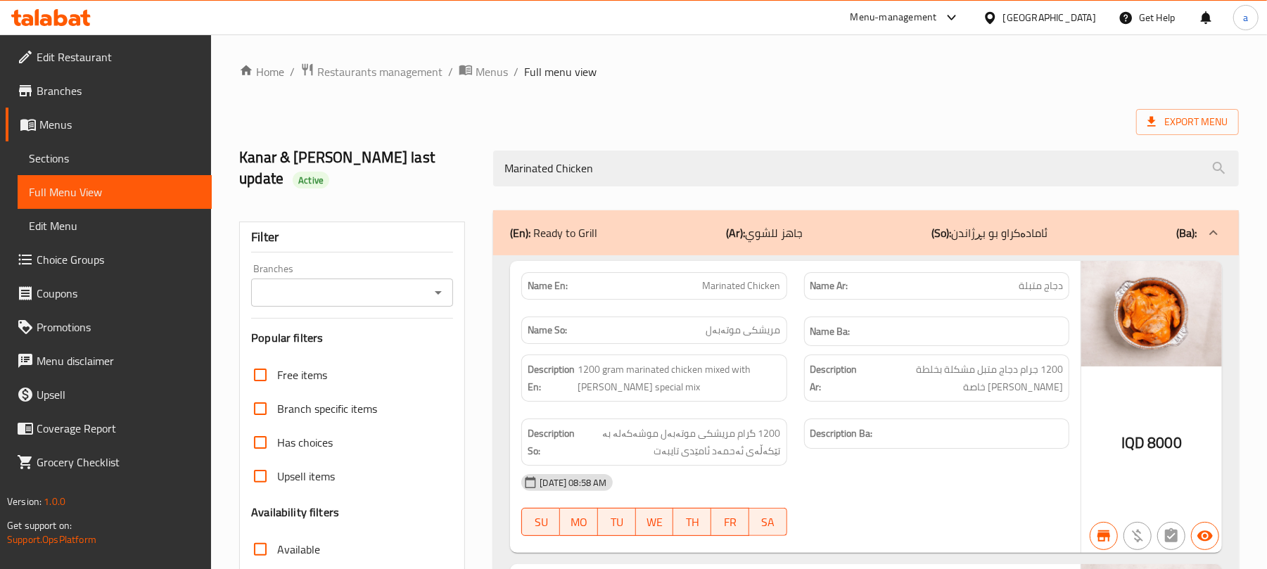
click at [431, 284] on icon "Open" at bounding box center [438, 292] width 17 height 17
type input "Marinated Chicken"
click at [387, 324] on li "All" at bounding box center [351, 312] width 202 height 25
click at [428, 283] on button "Open" at bounding box center [438, 293] width 20 height 20
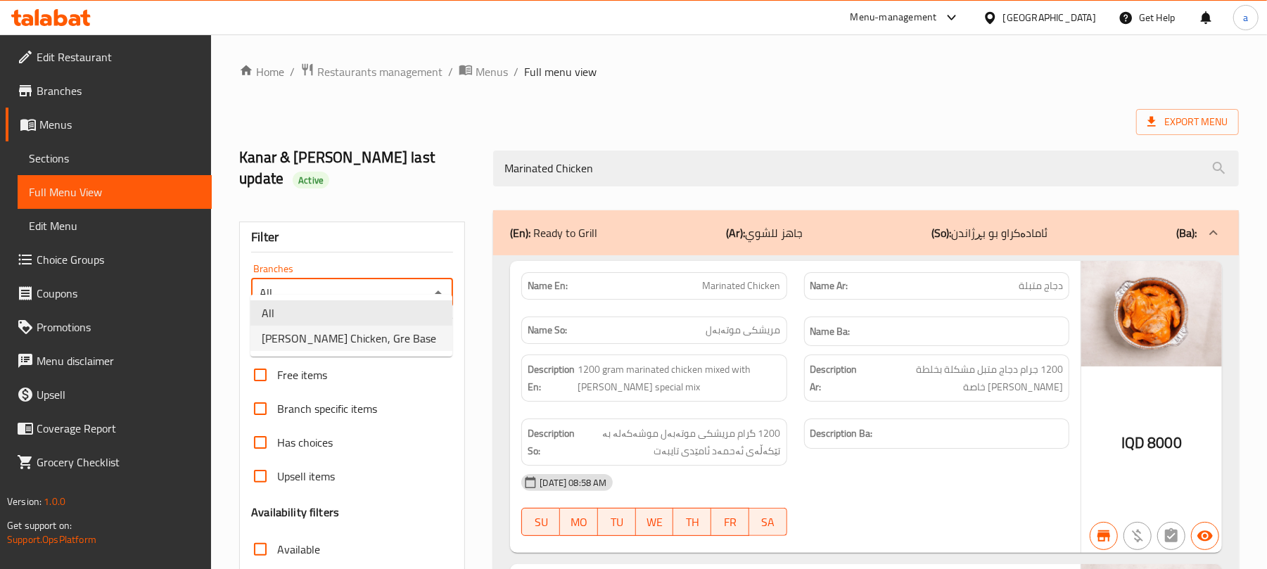
click at [406, 338] on span "Ahmed Amedi Chicken, Gre Base" at bounding box center [349, 338] width 174 height 17
type input "Ahmed Amedi Chicken, Gre Base"
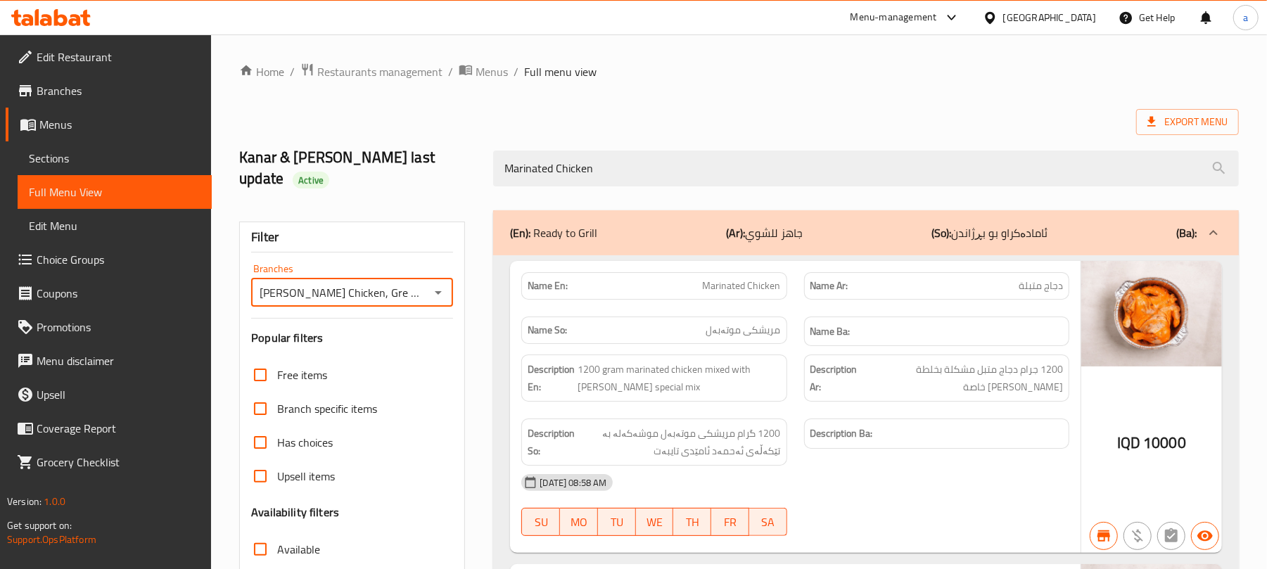
click at [103, 174] on link "Sections" at bounding box center [115, 158] width 194 height 34
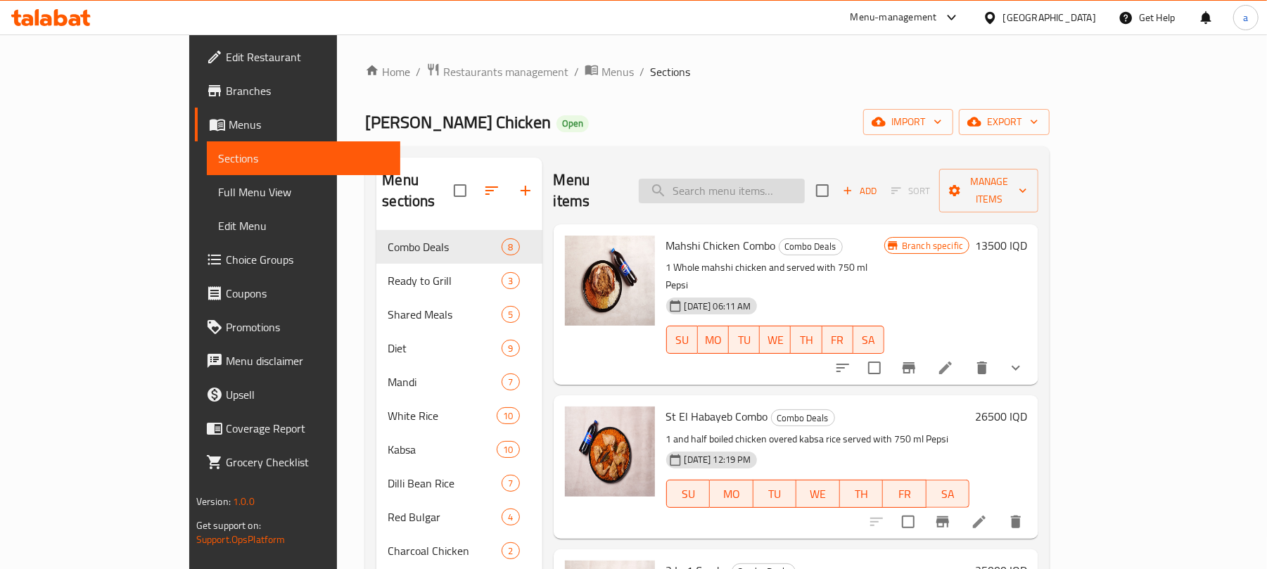
click at [727, 190] on input "search" at bounding box center [722, 191] width 166 height 25
paste input "Caramel Esfrappa - 12 Oz"
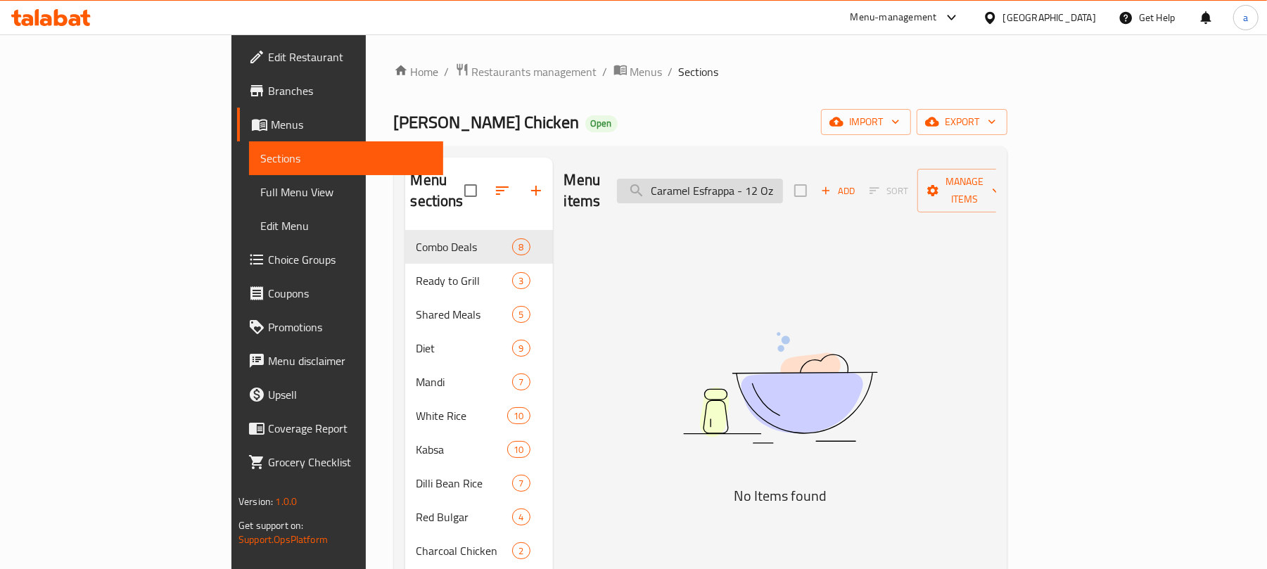
click at [744, 180] on input "Caramel Esfrappa - 12 Oz" at bounding box center [700, 191] width 166 height 25
paste input "Espressolab"
type input "Espressolab"
click at [472, 73] on span "Restaurants management" at bounding box center [534, 71] width 125 height 17
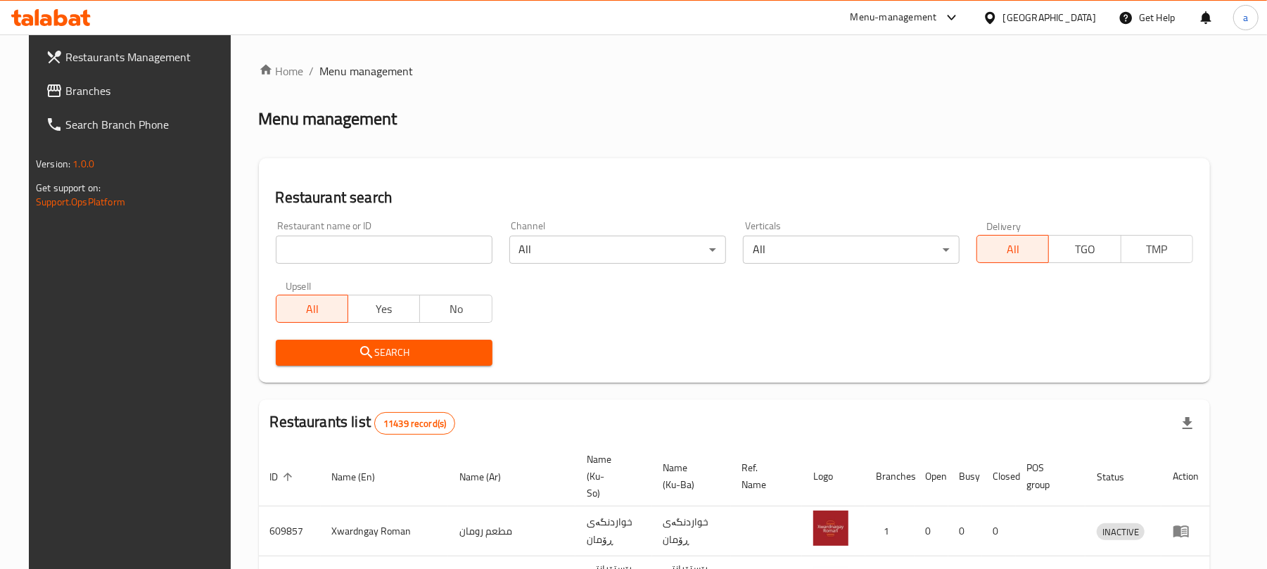
click at [336, 262] on input "search" at bounding box center [384, 250] width 217 height 28
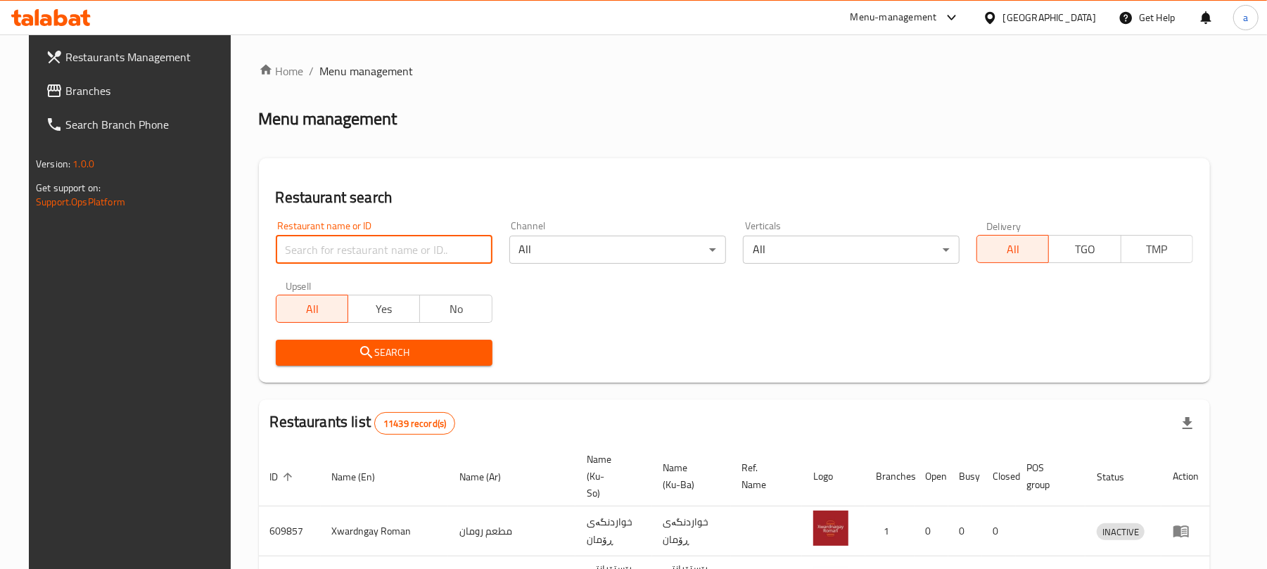
paste input "Espressolab"
type input "Espressolab"
click button "Search" at bounding box center [384, 353] width 217 height 26
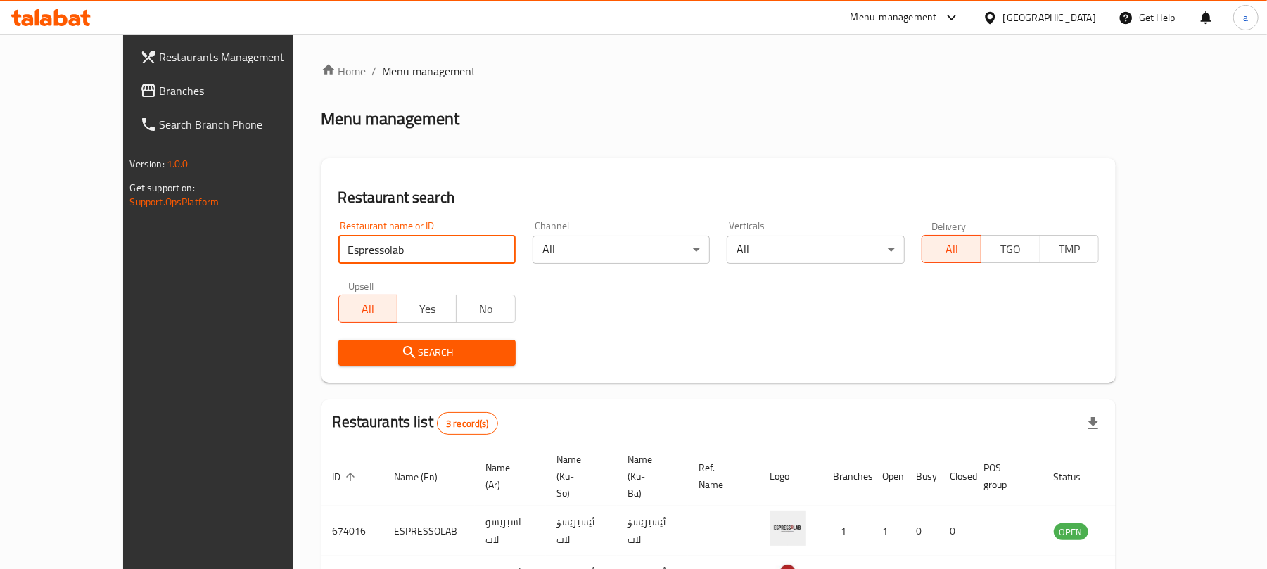
click at [129, 79] on link "Branches" at bounding box center [232, 91] width 206 height 34
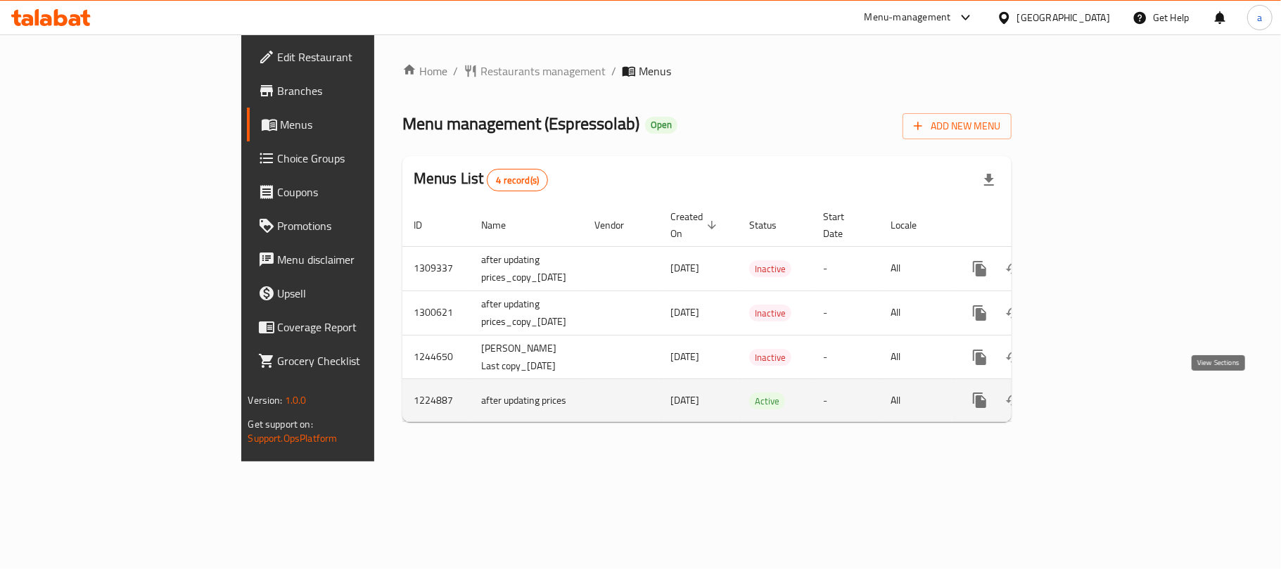
click at [1087, 401] on icon "enhanced table" at bounding box center [1081, 400] width 13 height 13
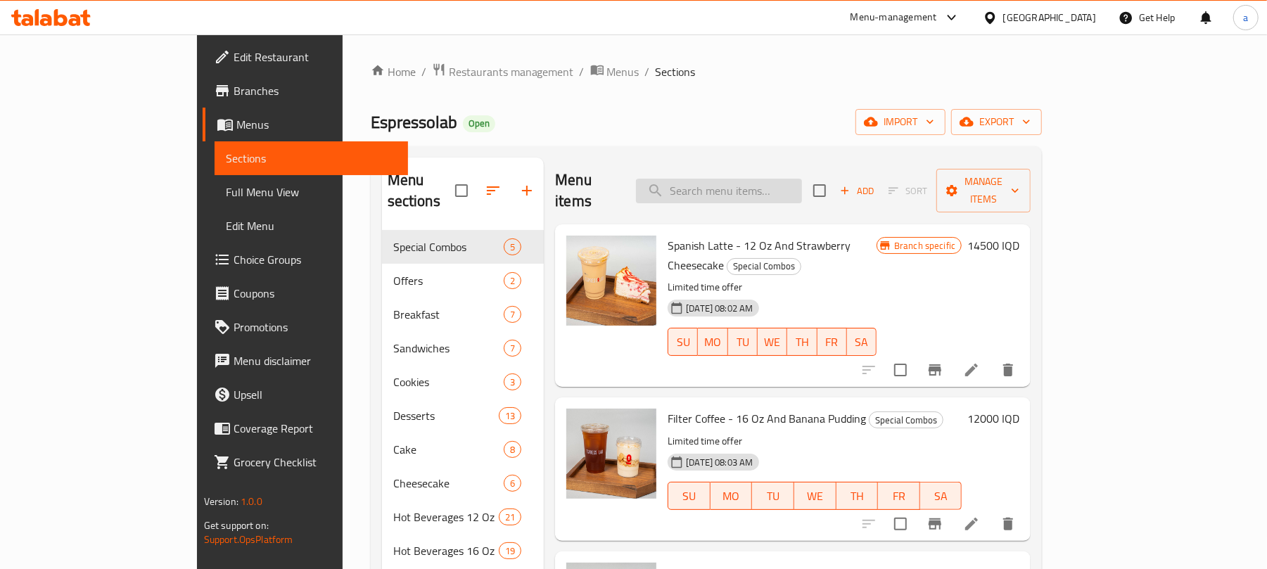
click at [743, 180] on input "search" at bounding box center [719, 191] width 166 height 25
paste input "Caramel Esfrappa - 12 Oz"
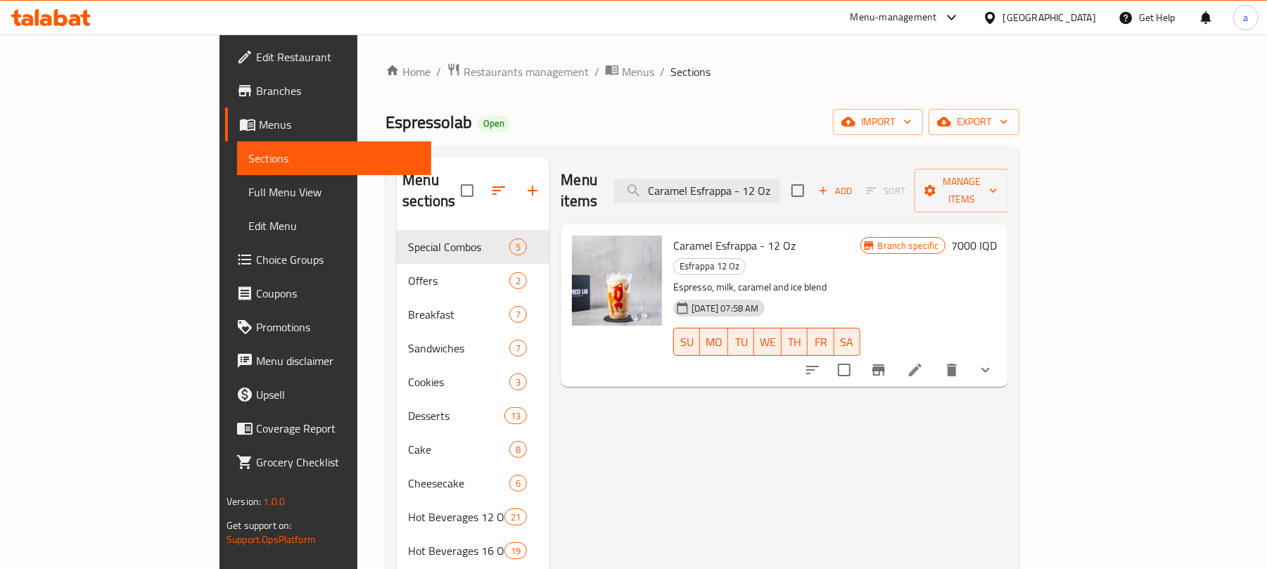
type input "Caramel Esfrappa - 12 Oz"
click at [924, 362] on icon at bounding box center [915, 370] width 17 height 17
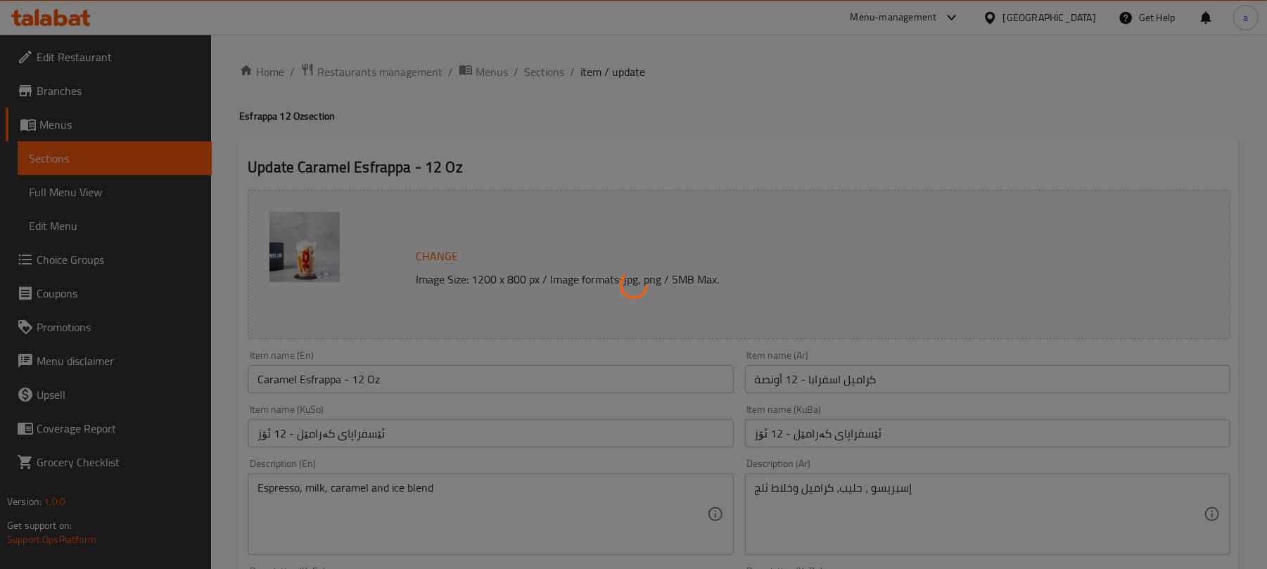
type input "إكسترا 7:"
type input "ئێکسترا 7:"
type input "0"
type input "1"
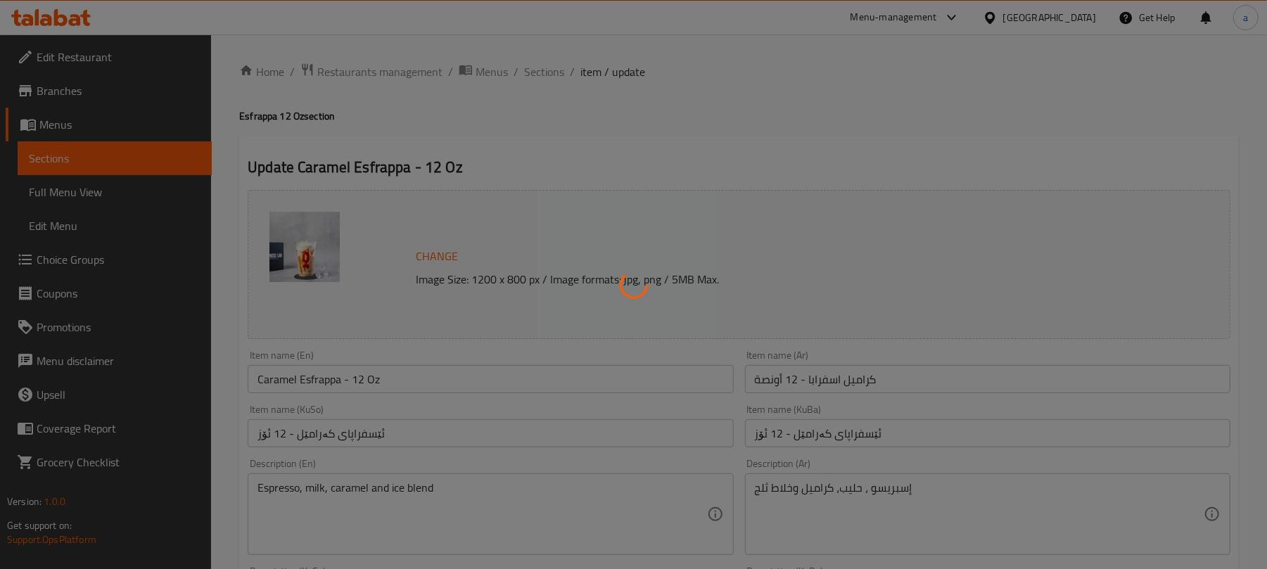
type input "[DEMOGRAPHIC_DATA] 10:"
type input "ئێکسترا 10:"
type input "0"
type input "10"
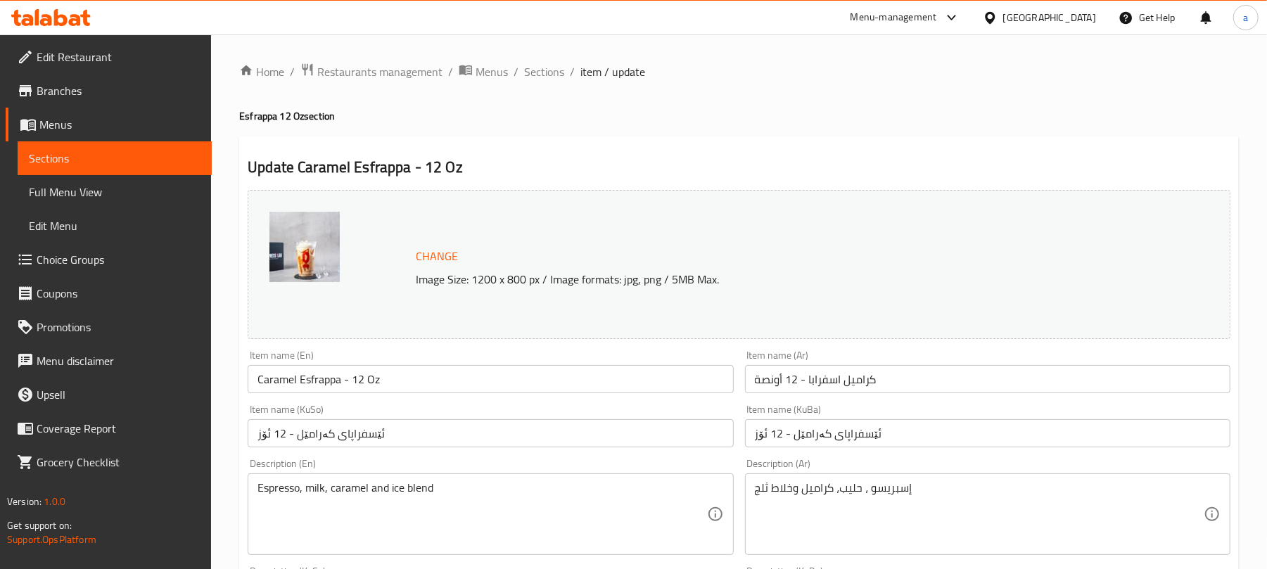
scroll to position [218, 0]
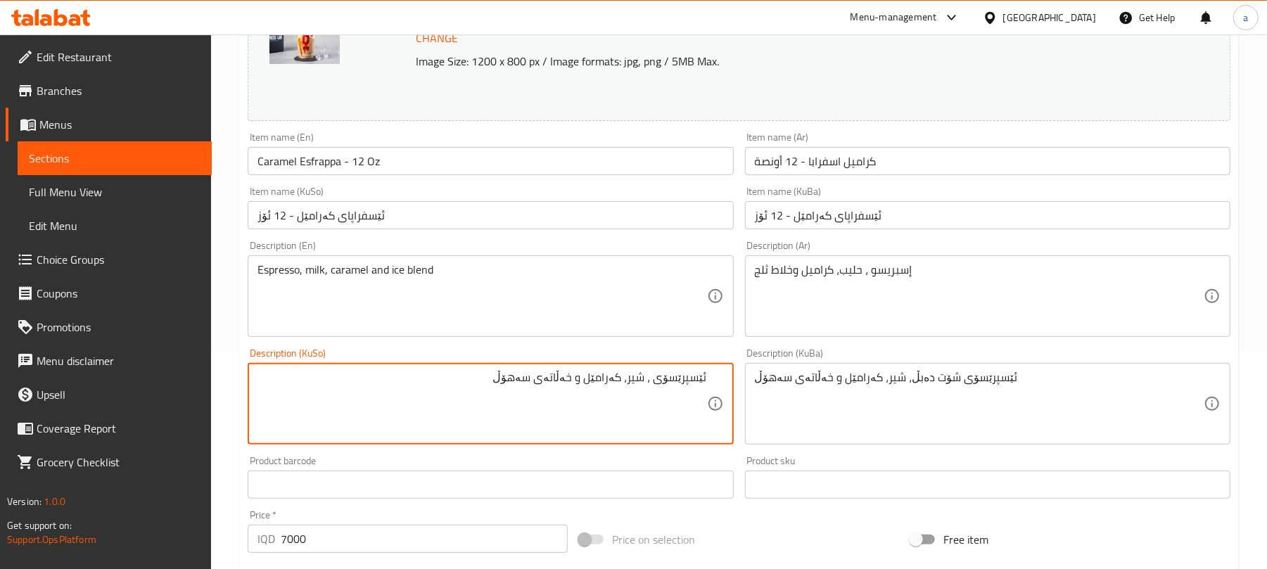
click at [650, 401] on textarea "ئێسپرێسۆی ، شیر، کەرامێل و خەڵاتەی سەهۆڵ" at bounding box center [481, 404] width 449 height 67
type textarea "ئێسپرێسۆ، شیر، کەرامێل و خەڵاتەی سەهۆڵ"
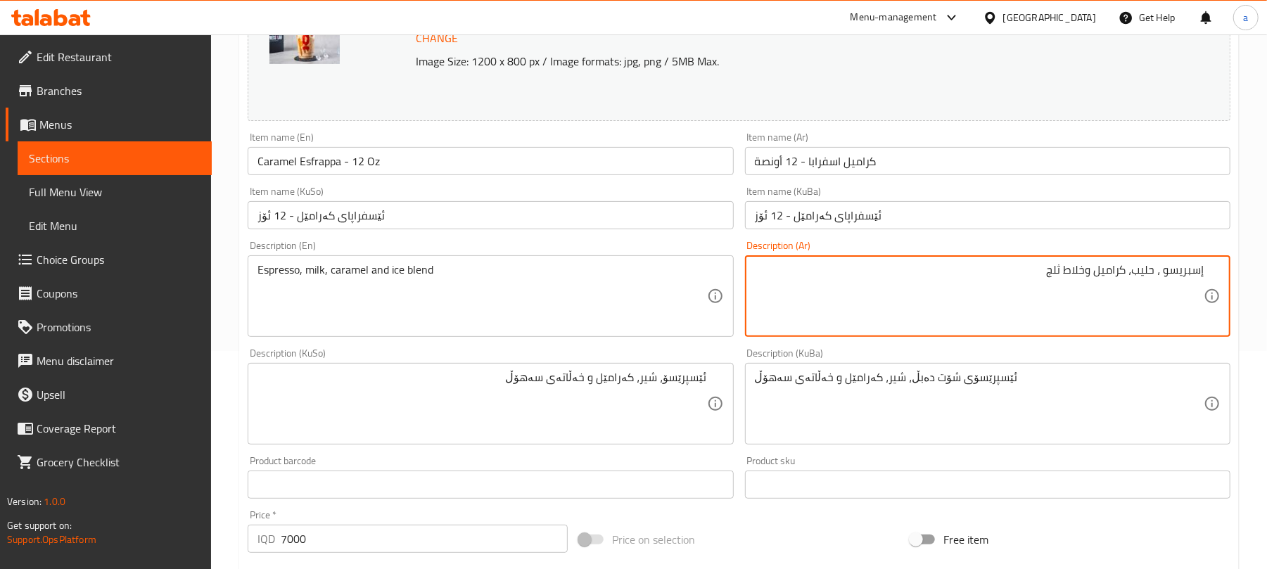
click at [1159, 285] on textarea "إسبريسو ، حليب، كراميل وخلاط ثلج" at bounding box center [979, 296] width 449 height 67
type textarea "إسبريسو، حليب، كراميل وخلاط ثلج"
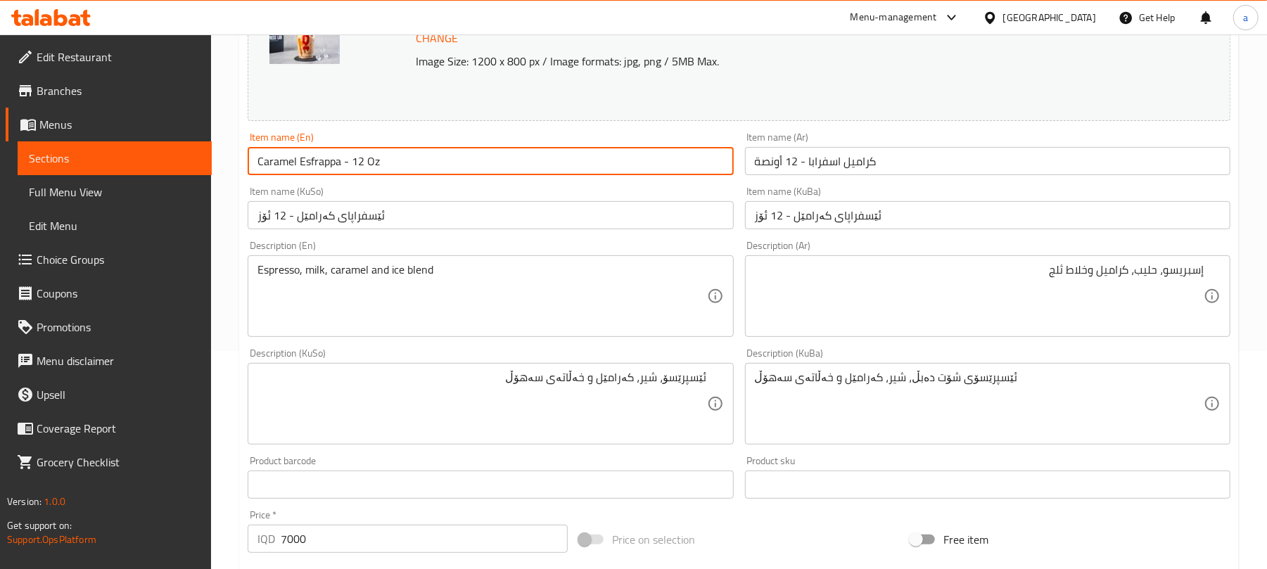
drag, startPoint x: 416, startPoint y: 170, endPoint x: 255, endPoint y: 167, distance: 161.8
click at [255, 167] on input "Caramel Esfrappa - 12 Oz" at bounding box center [490, 161] width 485 height 28
click at [442, 175] on input "Caramel Esfrappa - 12 Oz" at bounding box center [490, 161] width 485 height 28
click at [96, 198] on span "Full Menu View" at bounding box center [115, 192] width 172 height 17
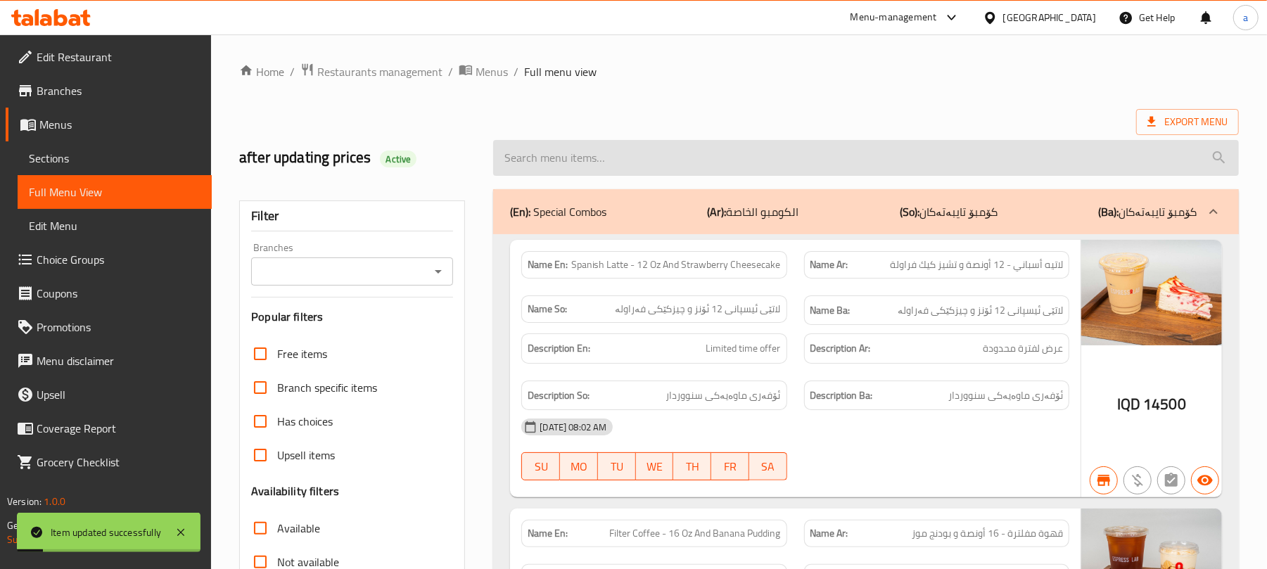
click at [603, 147] on input "search" at bounding box center [866, 158] width 746 height 36
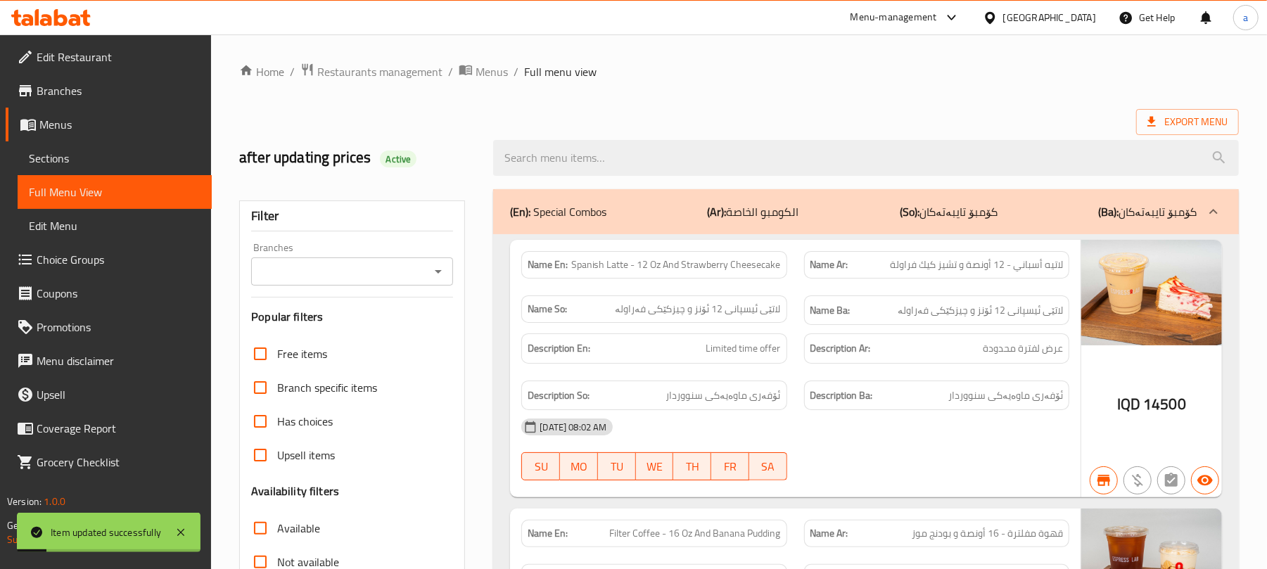
paste input "Caramel Esfrappa - 12 Oz"
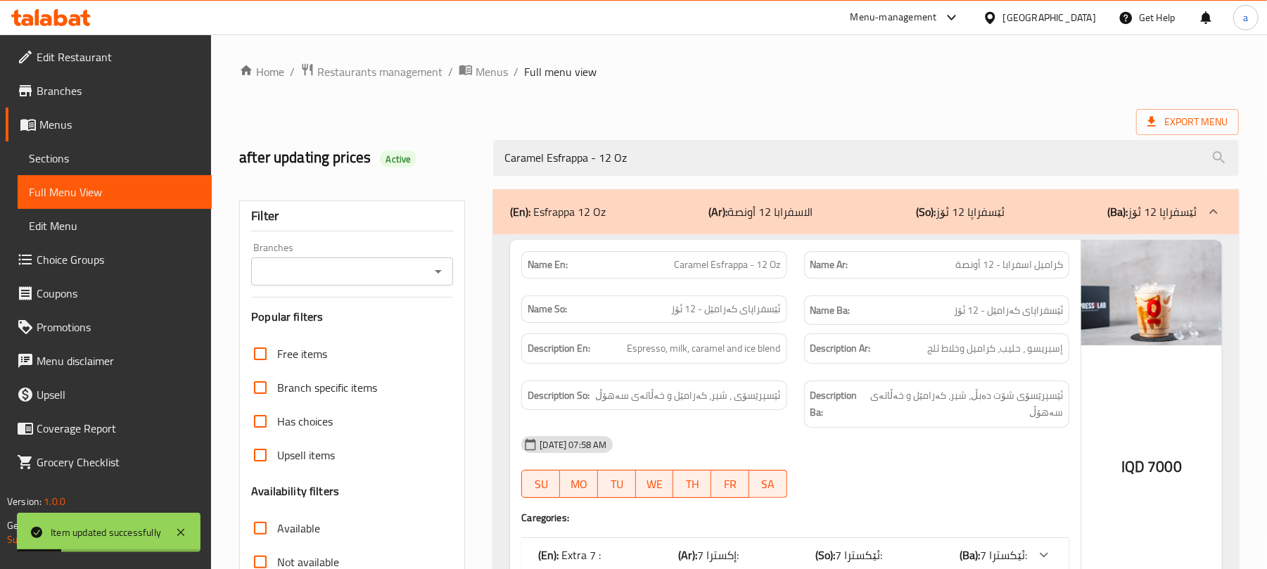
click at [438, 265] on div "Branches" at bounding box center [352, 271] width 202 height 28
type input "Caramel Esfrappa - 12 Oz"
click at [438, 271] on icon "Open" at bounding box center [438, 271] width 17 height 17
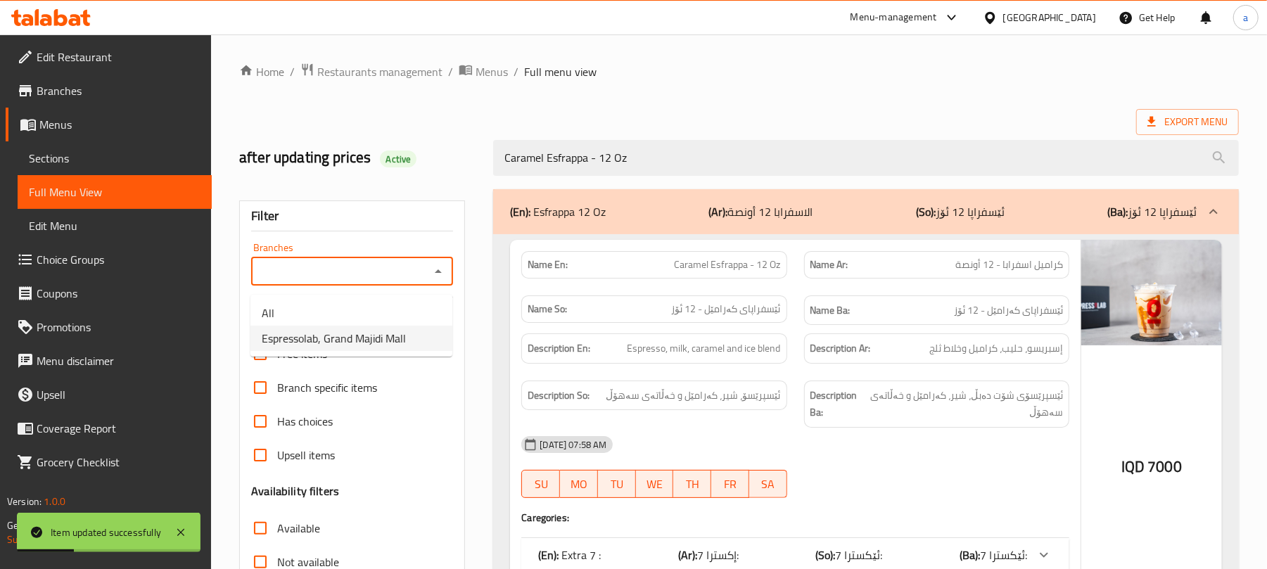
click at [350, 342] on span "Espressolab, Grand Majidi Mall" at bounding box center [334, 338] width 144 height 17
type input "Espressolab, Grand Majidi Mall"
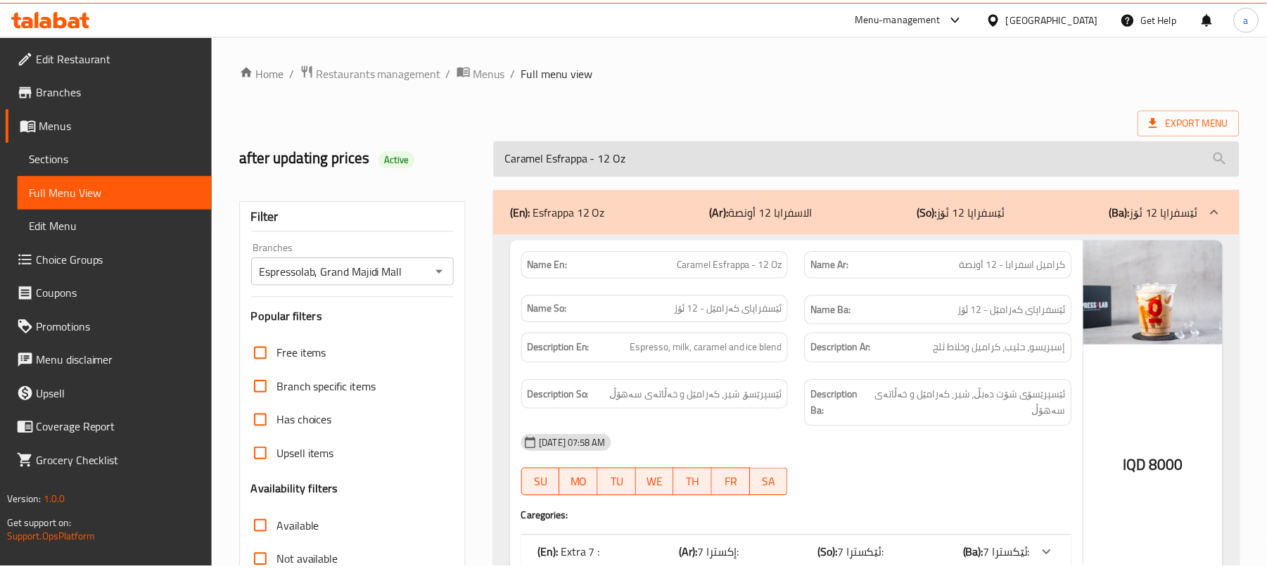
scroll to position [203, 0]
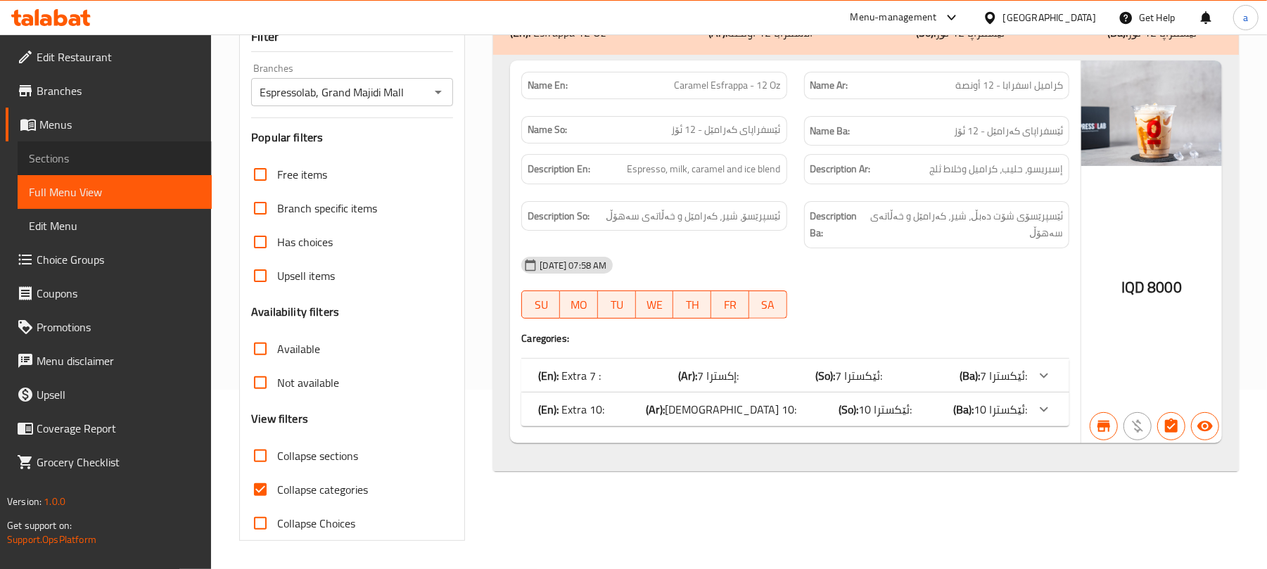
click at [97, 156] on span "Sections" at bounding box center [115, 158] width 172 height 17
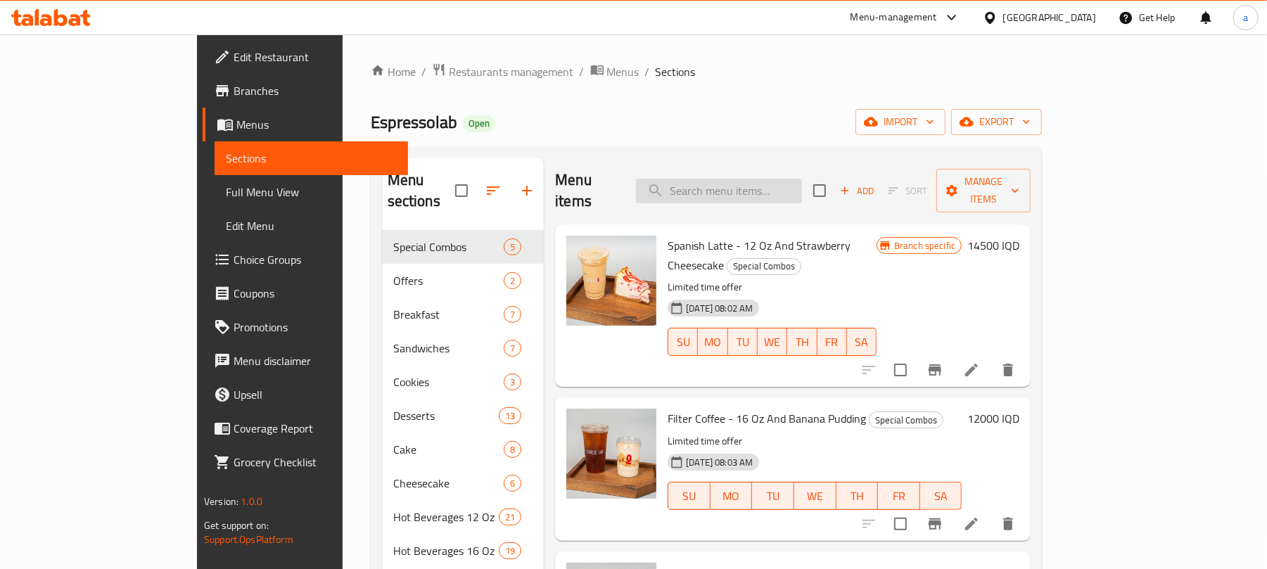
click at [795, 186] on input "search" at bounding box center [719, 191] width 166 height 25
paste input "Gold Mocha Esfrappa - 16 Oz"
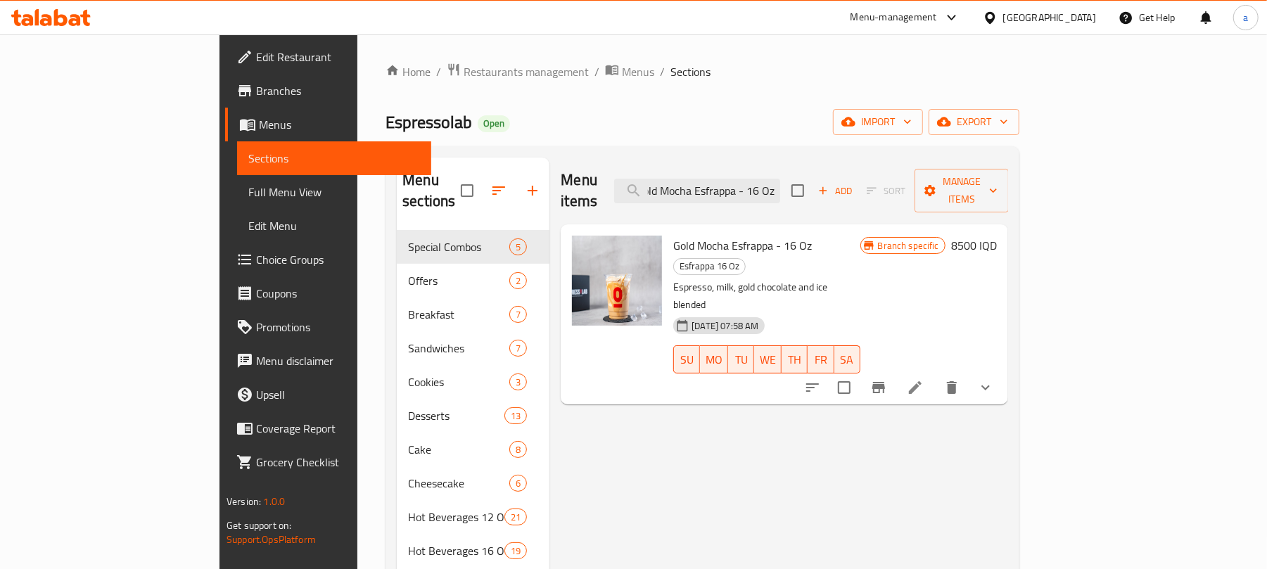
type input "Gold Mocha Esfrappa - 16 Oz"
click at [924, 379] on icon at bounding box center [915, 387] width 17 height 17
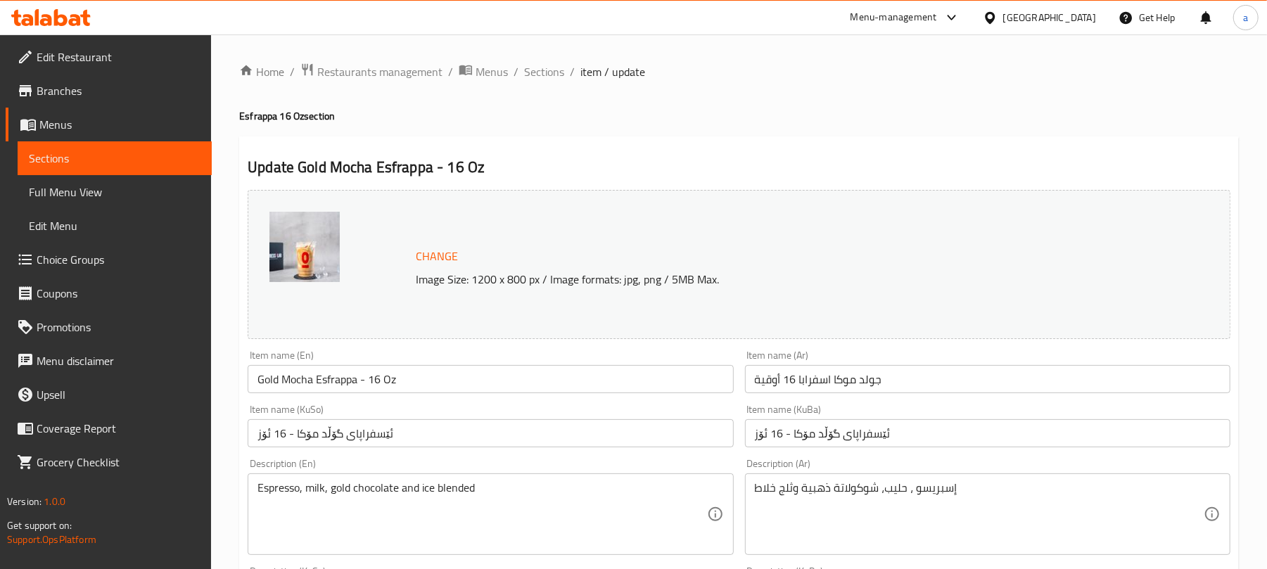
scroll to position [218, 0]
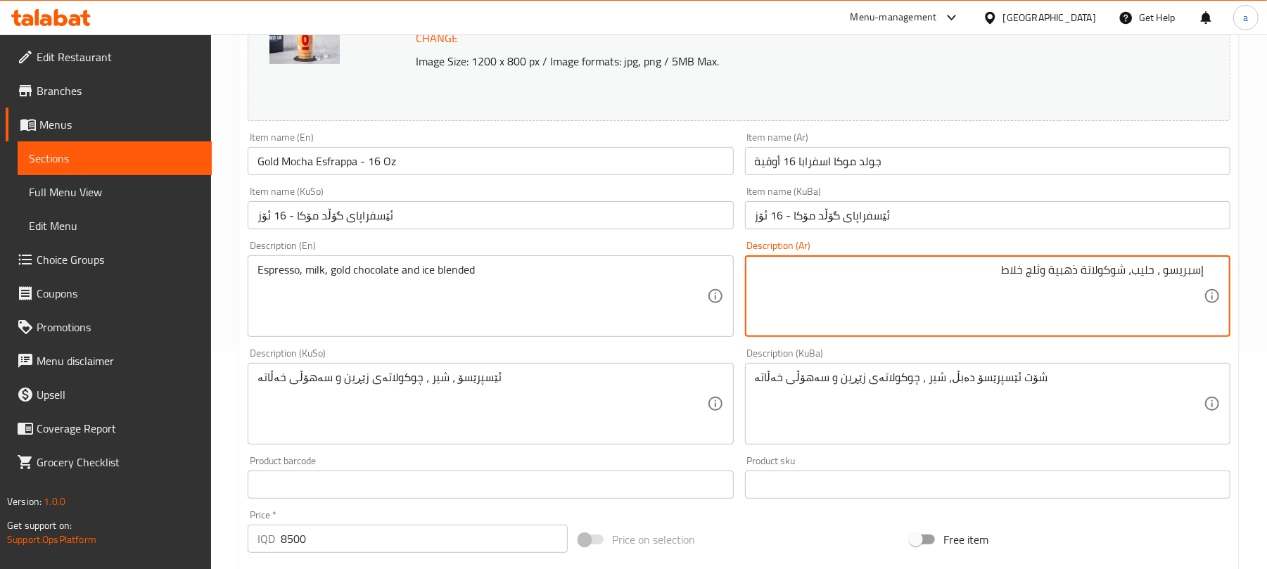
click at [1157, 285] on textarea "إسبريسو ، حليب، شوكولاتة ذهبية وثلج خلاط" at bounding box center [979, 296] width 449 height 67
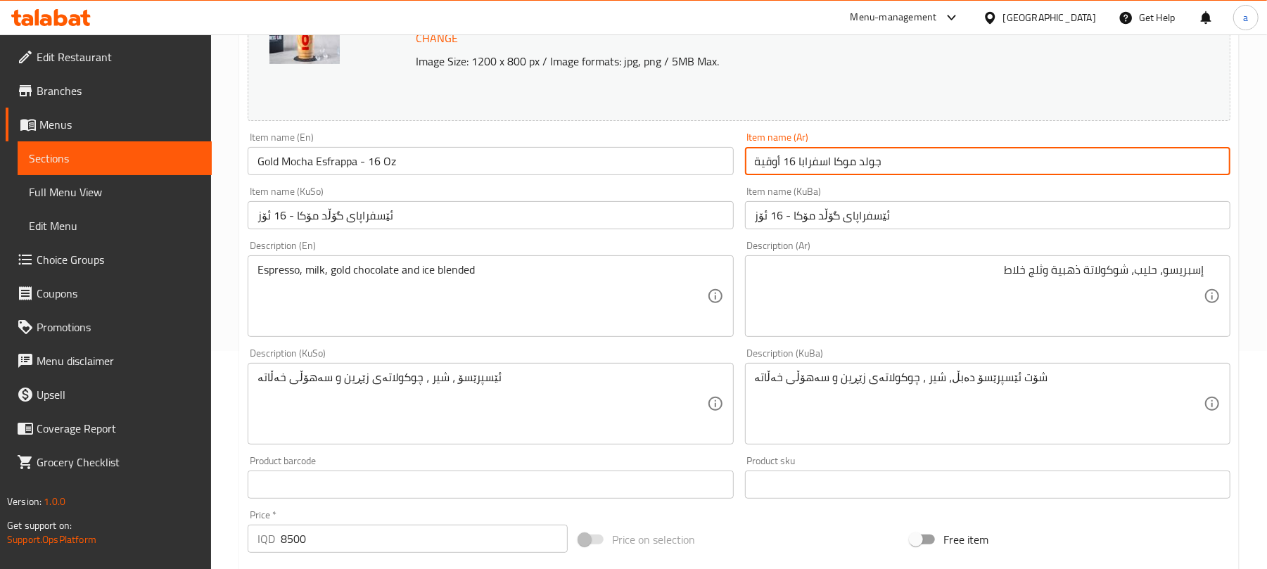
click at [882, 165] on input "جولد موكا اسفرابا 16 أوقية" at bounding box center [987, 161] width 485 height 28
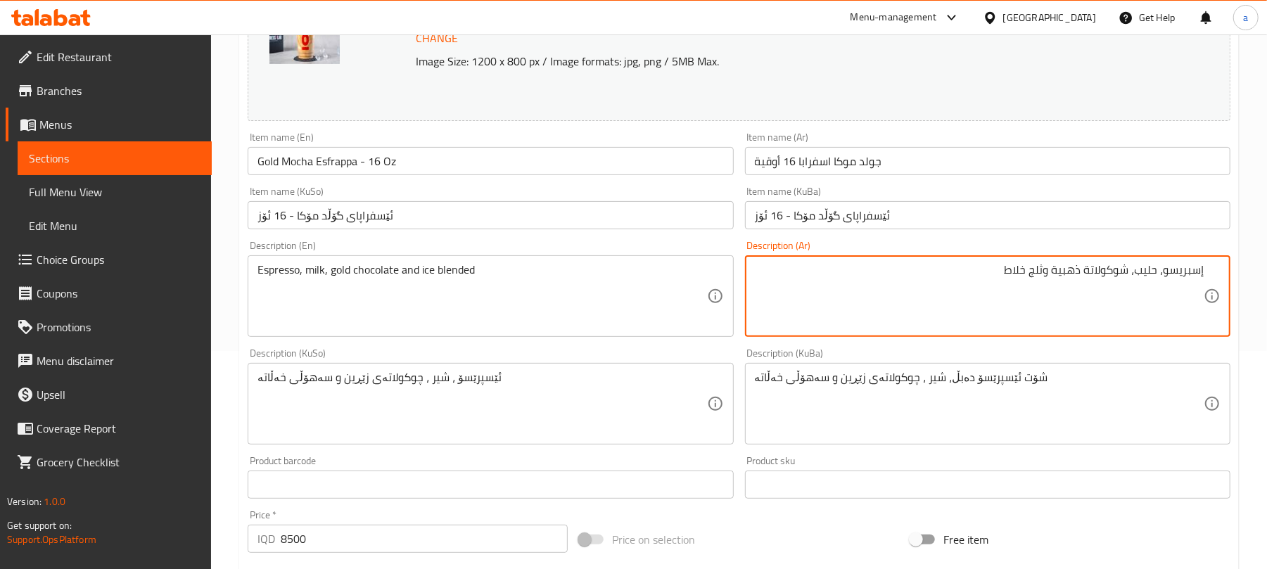
click at [1064, 284] on textarea "إسبريسو، حليب، شوكولاتة ذهبية وثلج خلاط" at bounding box center [979, 296] width 449 height 67
paste textarea "ولد"
type textarea "إسبريسو، حليب، شوكولاتة جولد وثلج خلاط"
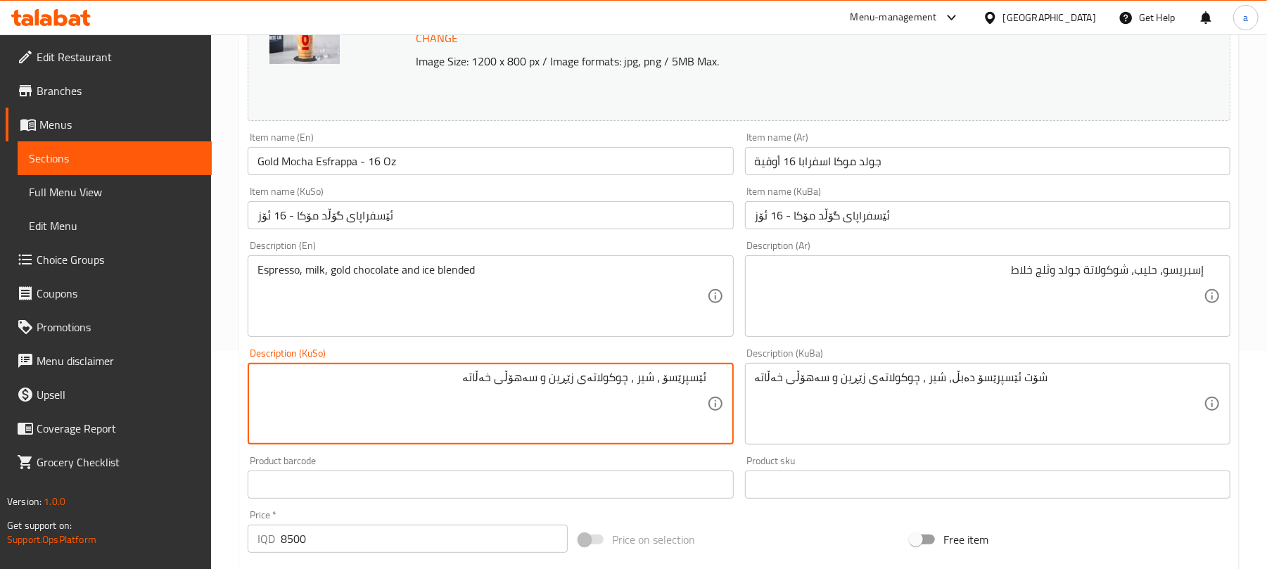
click at [661, 397] on textarea "ئێسپرێسۆ ، شیر ، چوکولاتەی زێڕین و سەهۆڵی خەڵاتە" at bounding box center [481, 404] width 449 height 67
click at [633, 400] on textarea "ئێسپرێسۆ، شیر ، چوکولاتەی زێڕین و سەهۆڵی خەڵاتە" at bounding box center [481, 404] width 449 height 67
click at [339, 226] on input "ئێسفراپای گۆڵد مۆکا - 16 ئۆز" at bounding box center [490, 215] width 485 height 28
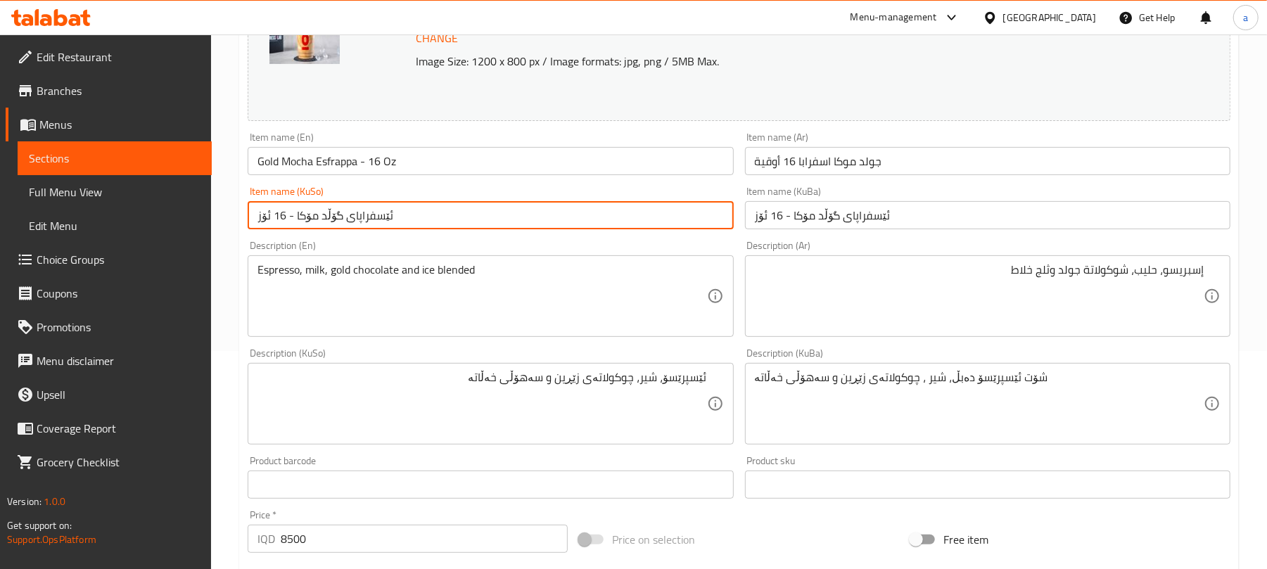
click at [339, 226] on input "ئێسفراپای گۆڵد مۆکا - 16 ئۆز" at bounding box center [490, 215] width 485 height 28
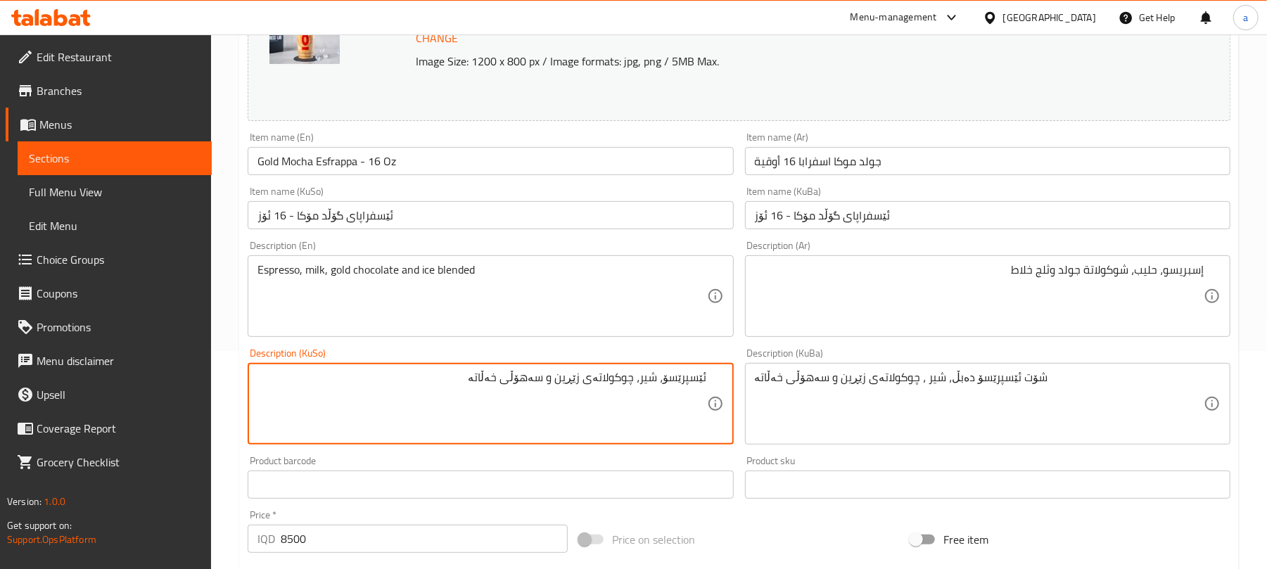
click at [566, 395] on textarea "ئێسپرێسۆ، شیر، چوکولاتەی زێڕین و سەهۆڵی خەڵاتە" at bounding box center [481, 404] width 449 height 67
paste textarea "گۆڵد"
click at [532, 400] on textarea "ئێسپرێسۆ، شیر، چوکولاتەی گۆڵد و سەهۆڵی خەڵاتە" at bounding box center [481, 404] width 449 height 67
click at [544, 397] on textarea "ئێسپرێسۆ، شیر، چوکولاتەی گۆڵد و سەهۆڵی خەڵاتە" at bounding box center [481, 404] width 449 height 67
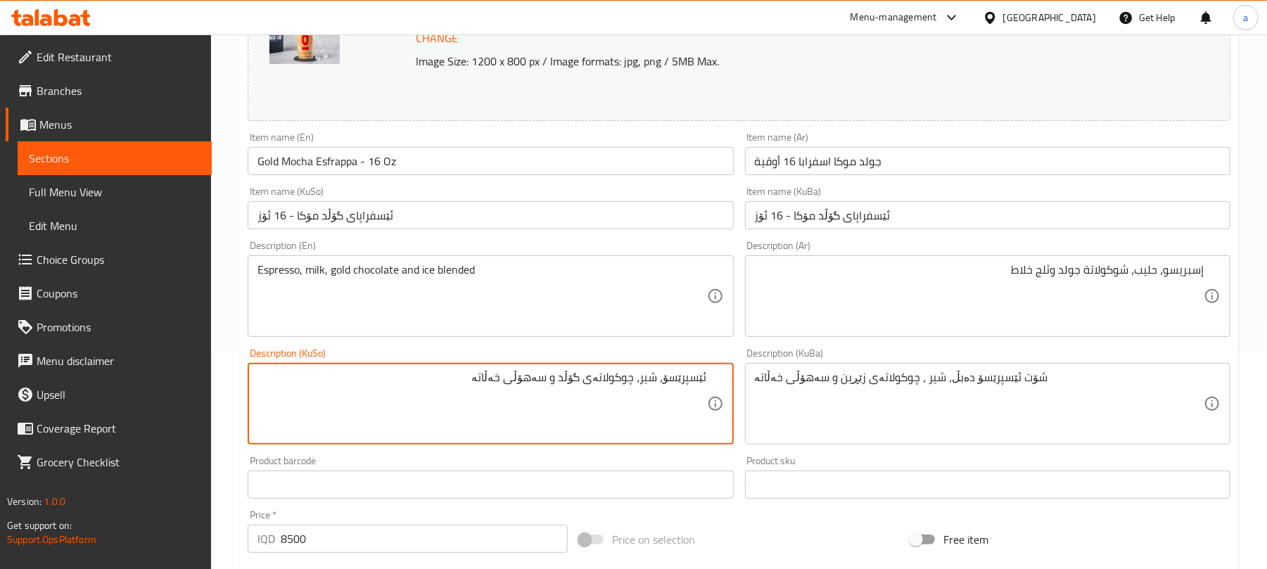
click at [532, 393] on textarea "ئێسپرێسۆ، شیر، چوکولاتەی گۆڵد و سەهۆڵی خەڵاتە" at bounding box center [481, 404] width 449 height 67
click at [501, 393] on textarea "ئێسپرێسۆ، شیر، چوکولاتەی گۆڵد و خەڵاتە" at bounding box center [481, 404] width 449 height 67
paste textarea "سەهۆڵی"
click at [546, 402] on textarea "ئێسپرێسۆ، شیر، چوکولاتەی گۆڵد و خەڵاتەی سەهۆڵ" at bounding box center [481, 404] width 449 height 67
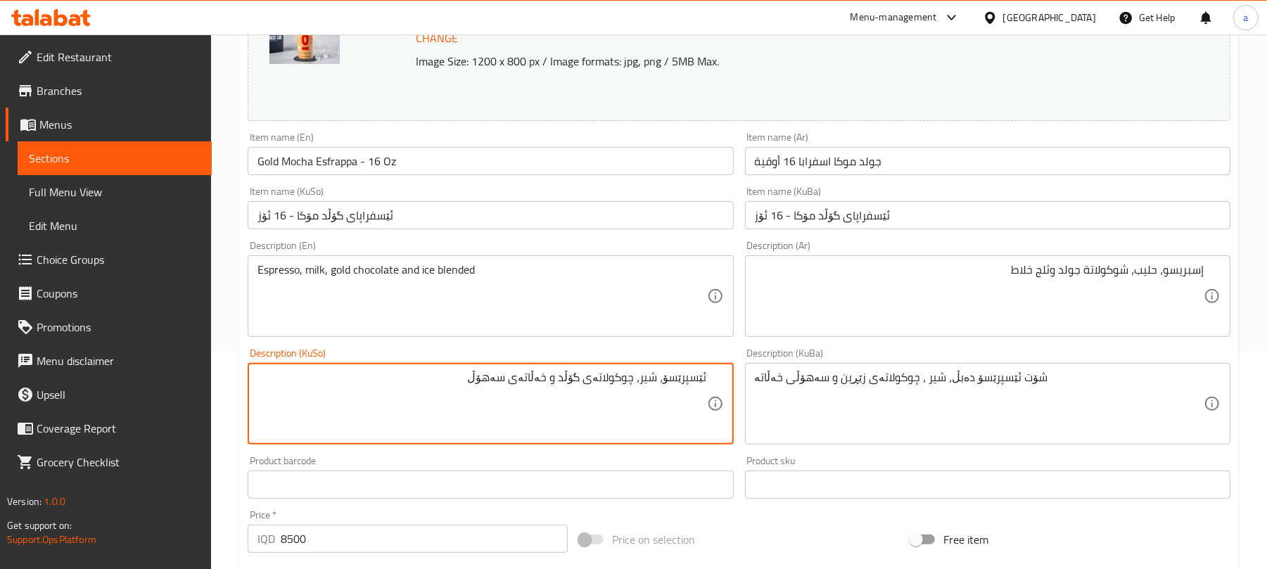
type textarea "ئێسپرێسۆ، شیر، چوکولاتەی گۆڵد و خەڵاتەی سەهۆڵ"
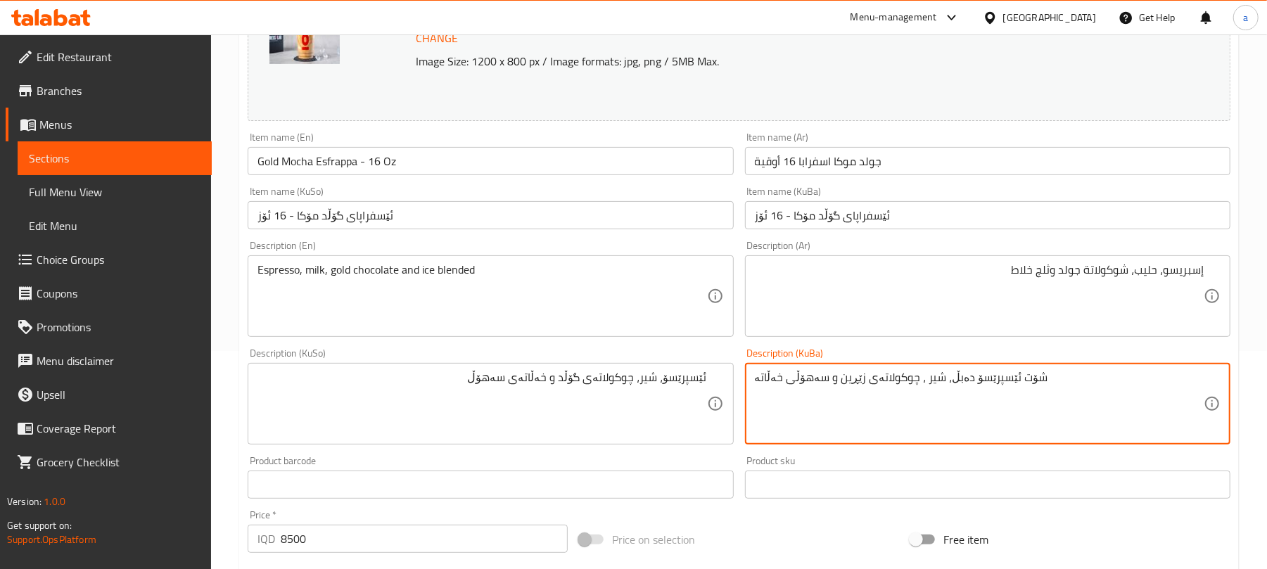
paste textarea "ێسپرێسۆ، شیر، چوکولاتەی گۆڵد و خەڵاتەی سەهۆڵ"
type textarea "ئێسپرێسۆ، شیر، چوکولاتەی گۆڵد و خەڵاتەی سەهۆڵ"
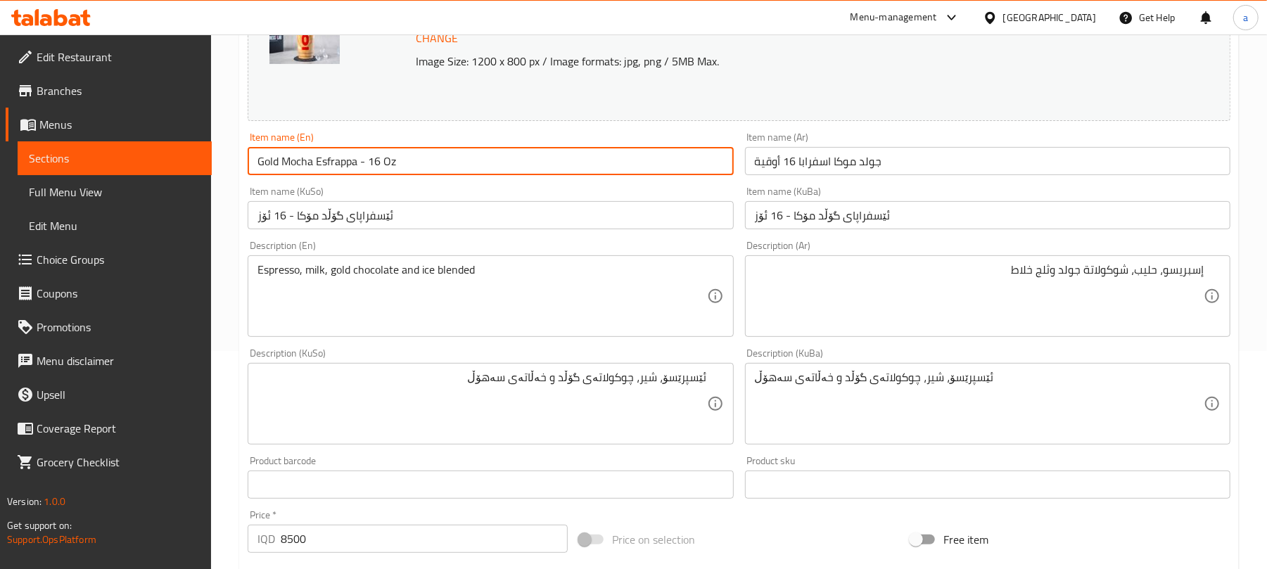
drag, startPoint x: 432, startPoint y: 173, endPoint x: 224, endPoint y: 172, distance: 208.2
click at [224, 172] on div "Home / Restaurants management / Menus / Sections / item / update Esfrappa 16 Oz…" at bounding box center [739, 415] width 1056 height 1199
click at [426, 167] on input "Gold Mocha Esfrappa - 16 Oz" at bounding box center [490, 161] width 485 height 28
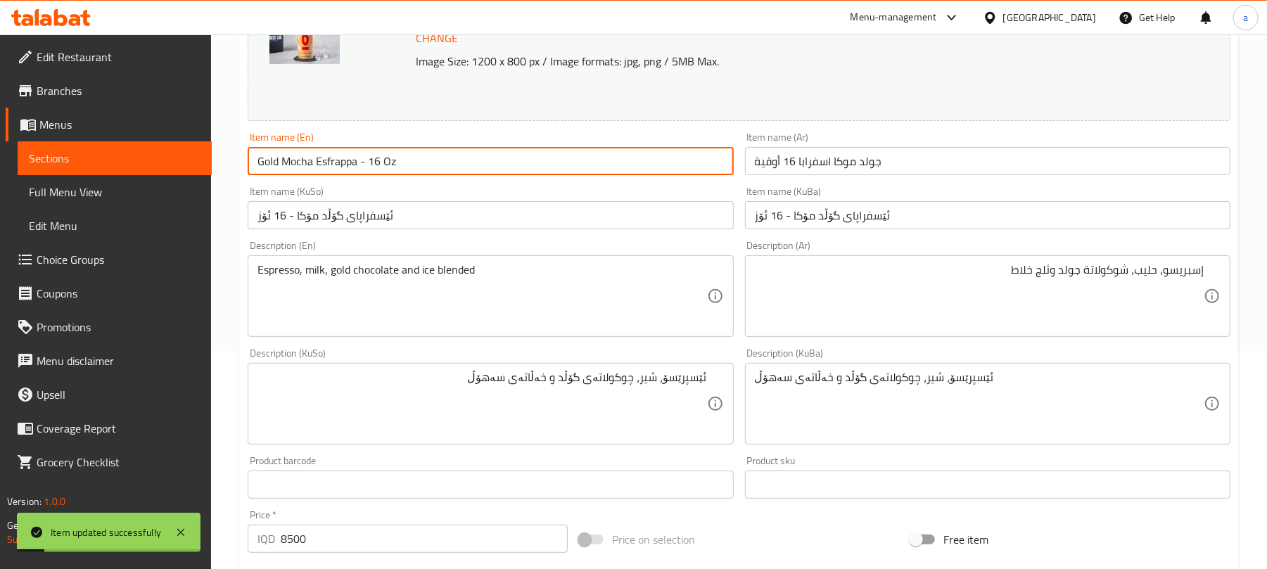
click at [129, 200] on span "Full Menu View" at bounding box center [115, 192] width 172 height 17
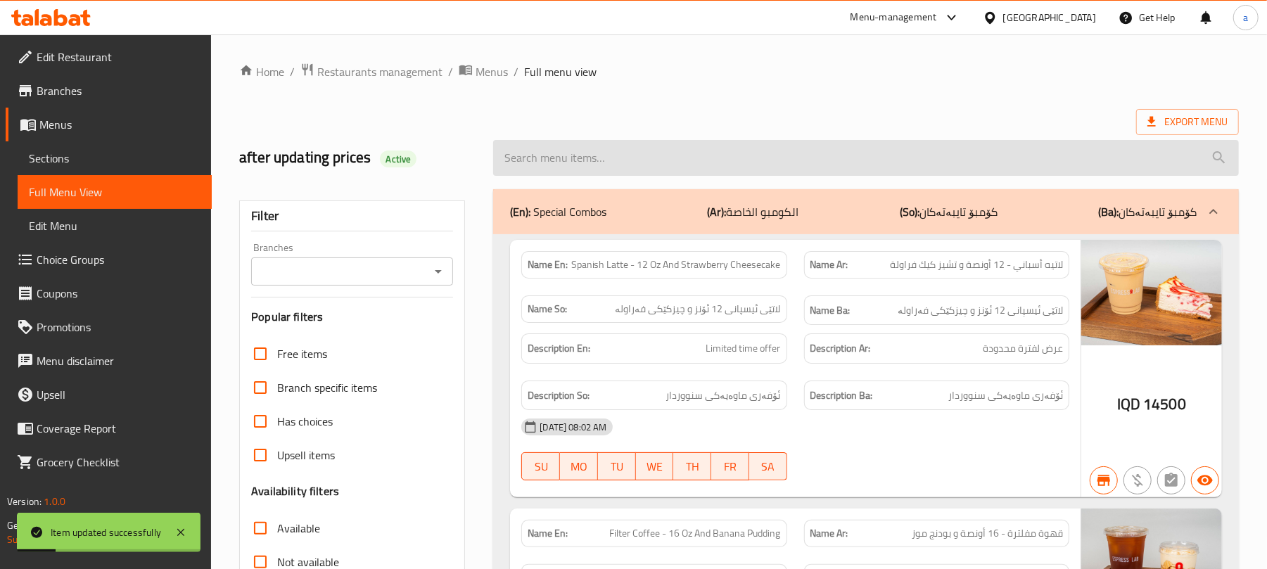
click at [525, 158] on input "search" at bounding box center [866, 158] width 746 height 36
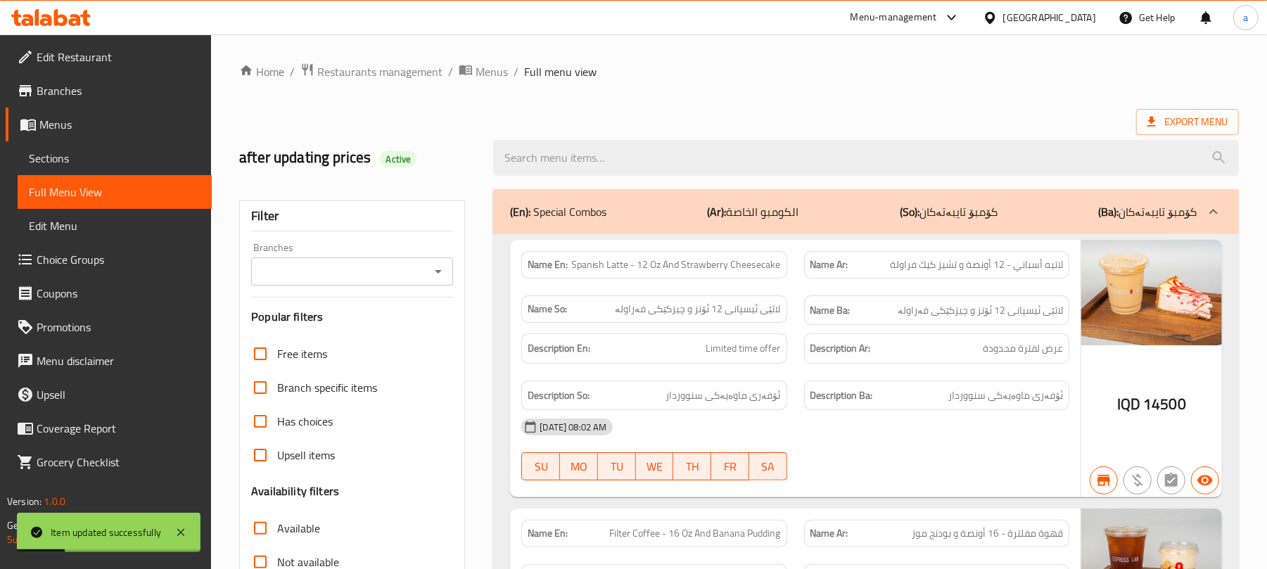
paste input "Gold Mocha Esfrappa - 16 Oz"
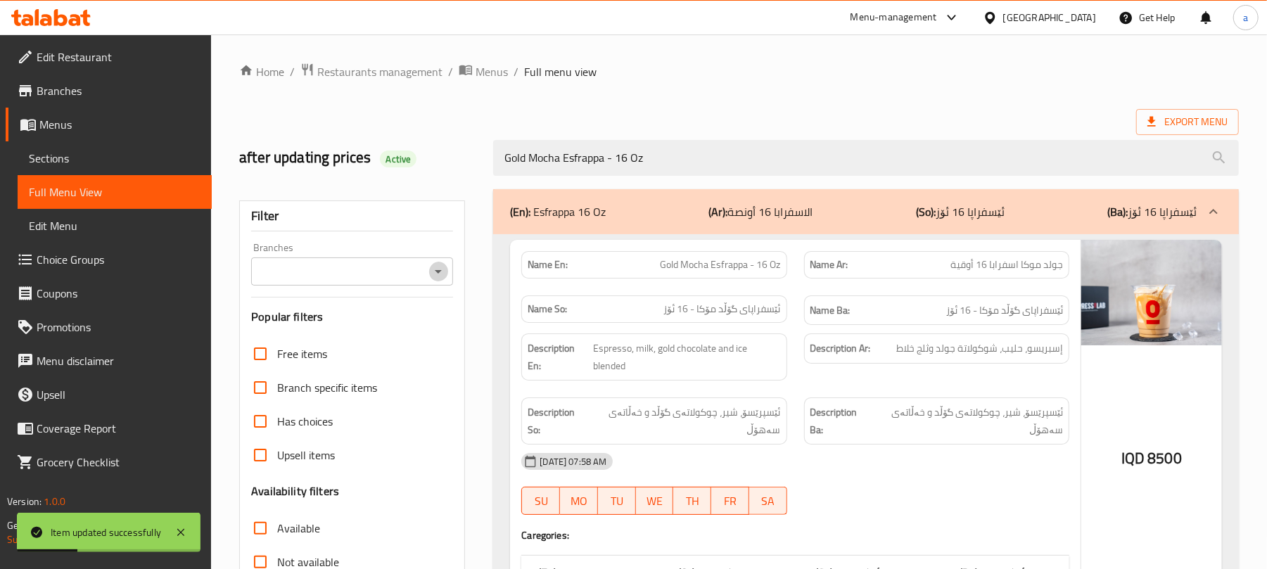
click at [440, 272] on icon "Open" at bounding box center [438, 271] width 17 height 17
type input "Gold Mocha Esfrappa - 16 Oz"
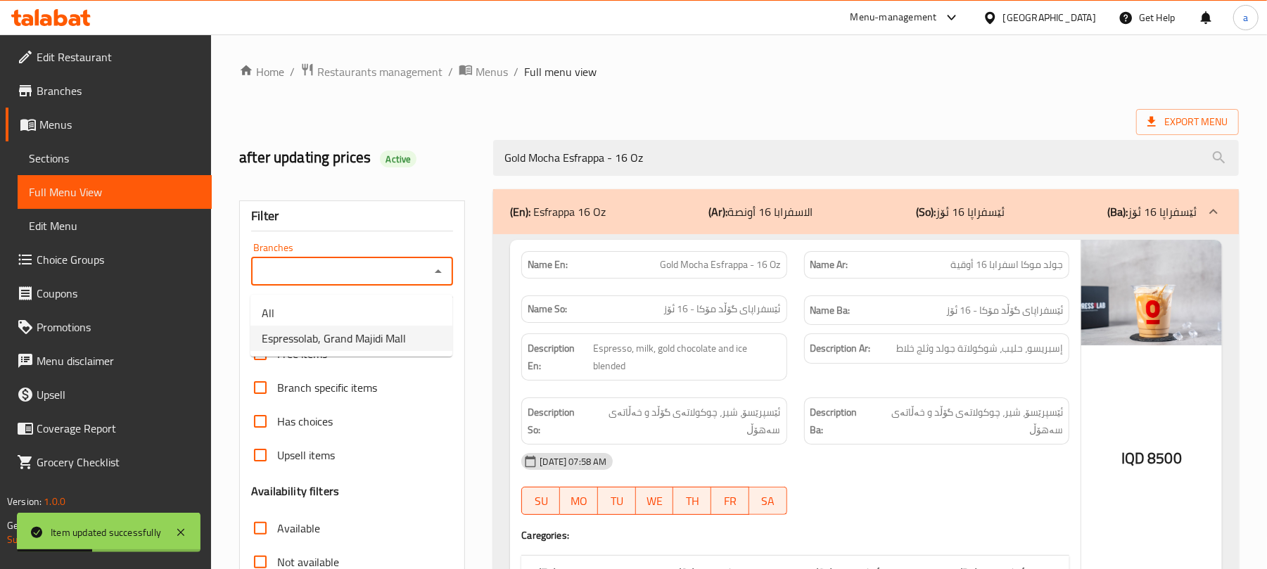
click at [395, 344] on span "Espressolab, Grand Majidi Mall" at bounding box center [334, 338] width 144 height 17
type input "Espressolab, Grand Majidi Mall"
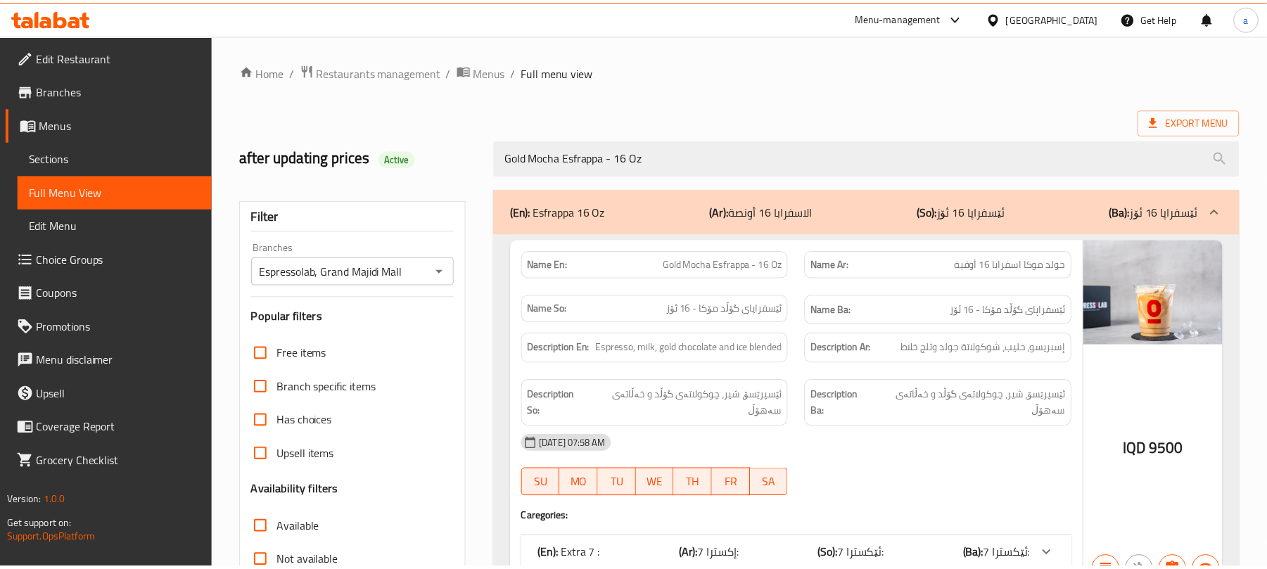
scroll to position [203, 0]
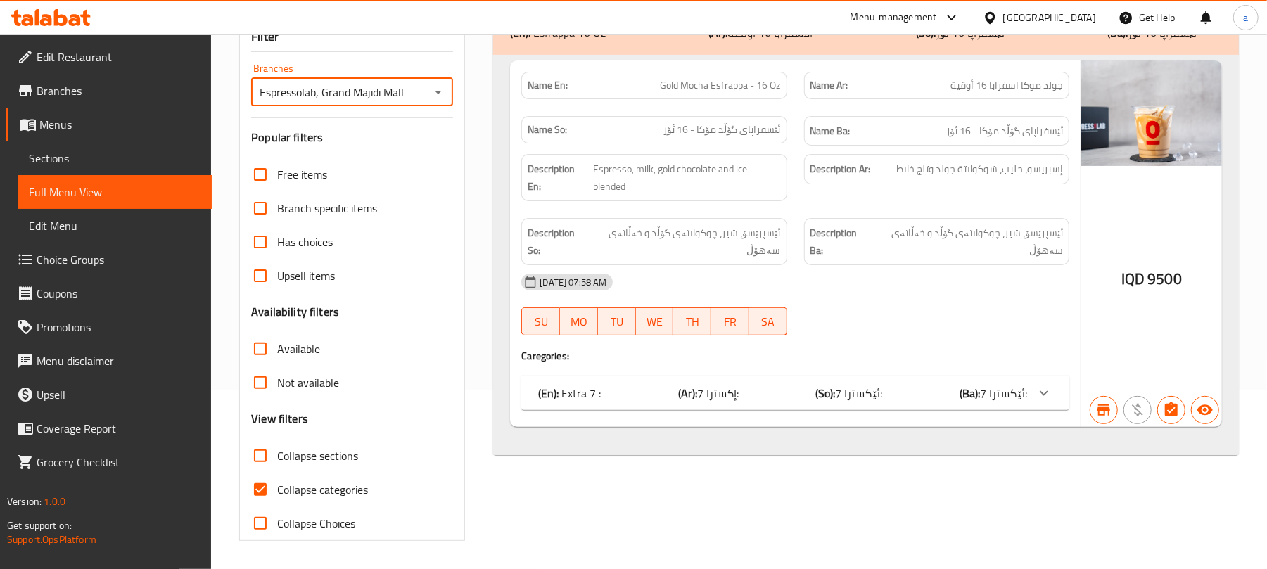
click at [68, 165] on span "Sections" at bounding box center [115, 158] width 172 height 17
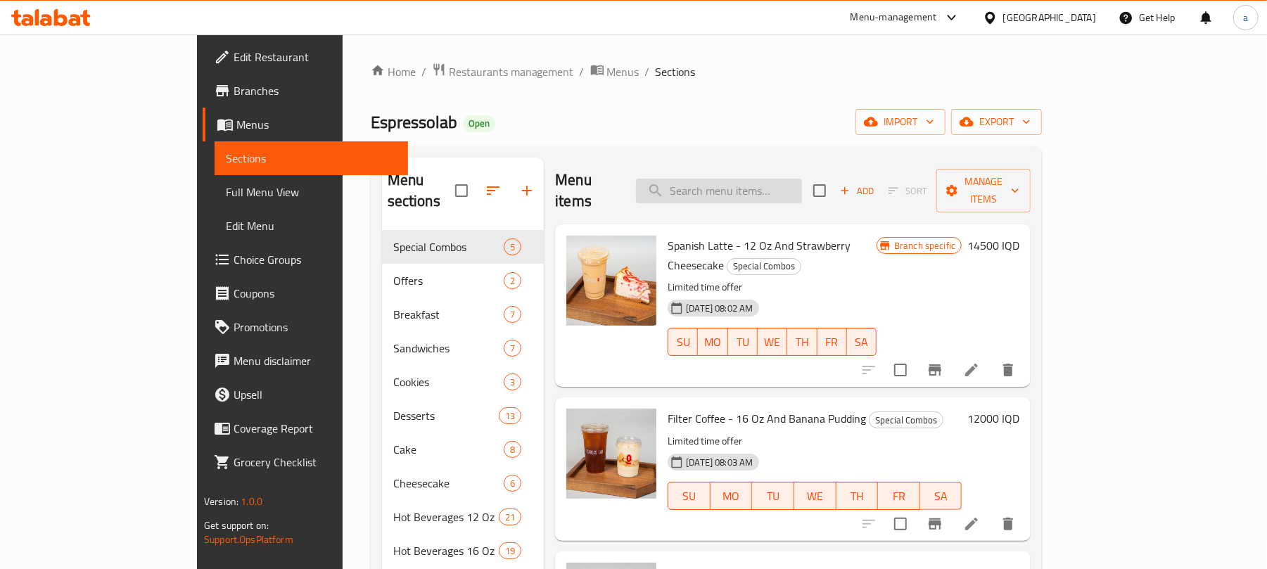
click at [768, 187] on input "search" at bounding box center [719, 191] width 166 height 25
paste input "Caffe Esfrappa - 12 Oz"
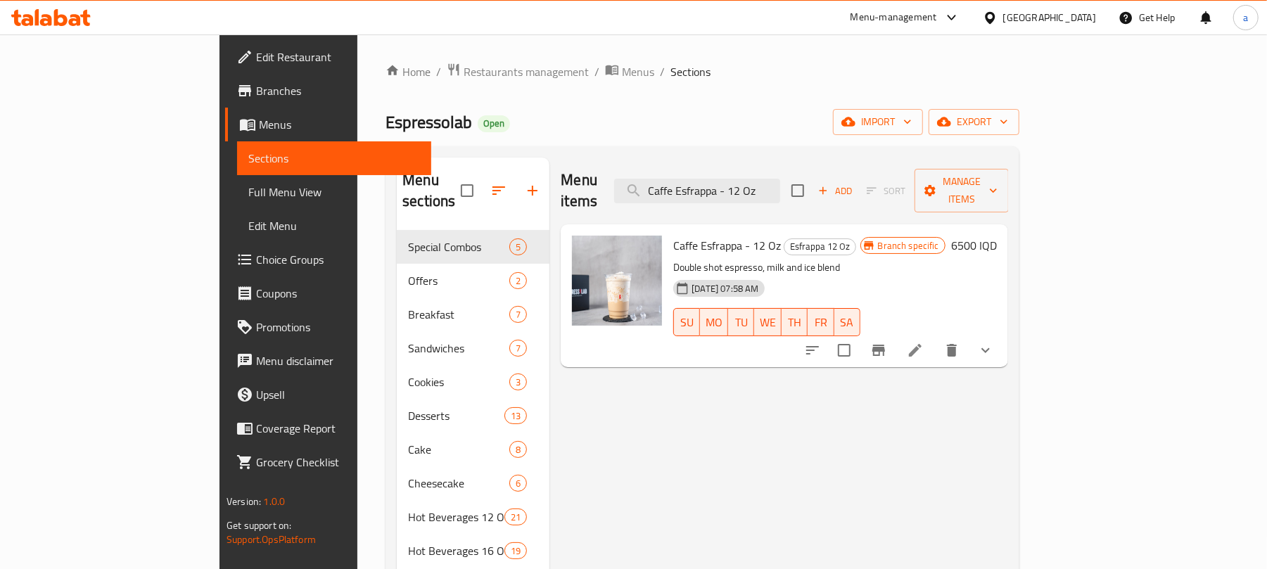
type input "Caffe Esfrappa - 12 Oz"
click at [935, 338] on li at bounding box center [914, 350] width 39 height 25
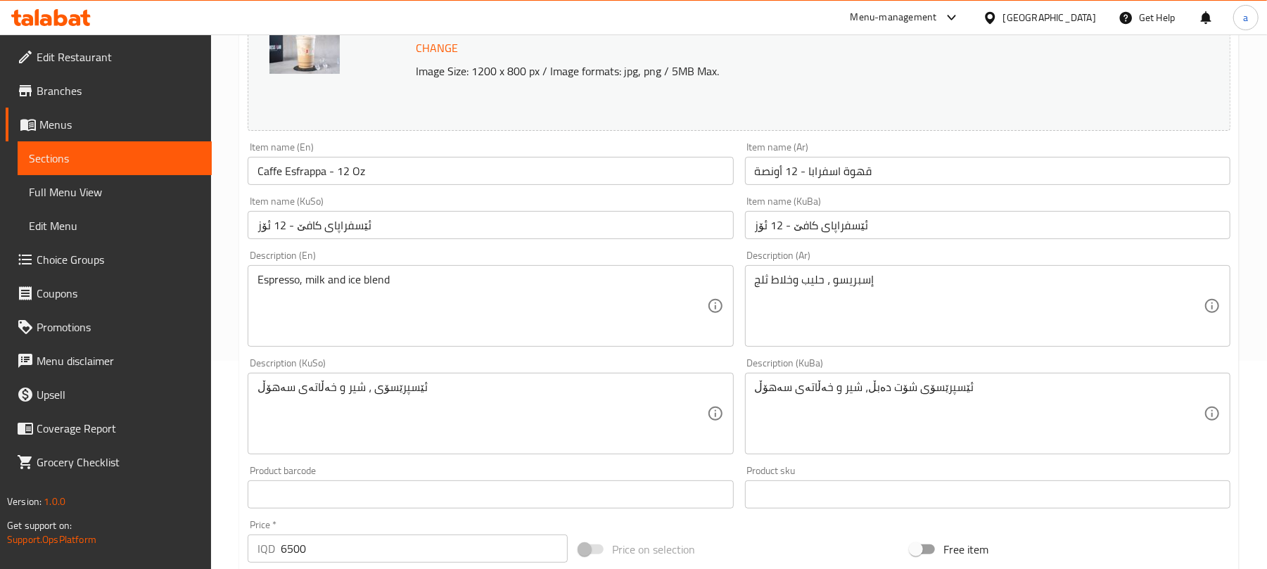
scroll to position [218, 0]
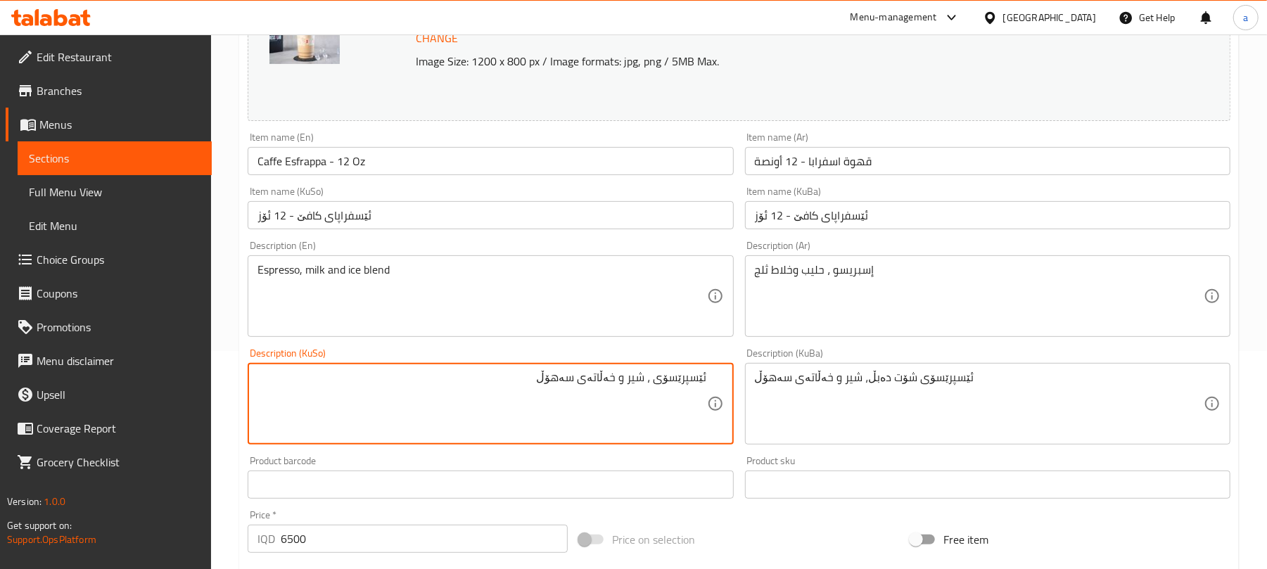
click at [648, 395] on textarea "ئێسپرێسۆی ، شیر و خەڵاتەی سەهۆڵ" at bounding box center [481, 404] width 449 height 67
type textarea "ئێسپرێسۆ، شیر و خەڵاتەی سەهۆڵ"
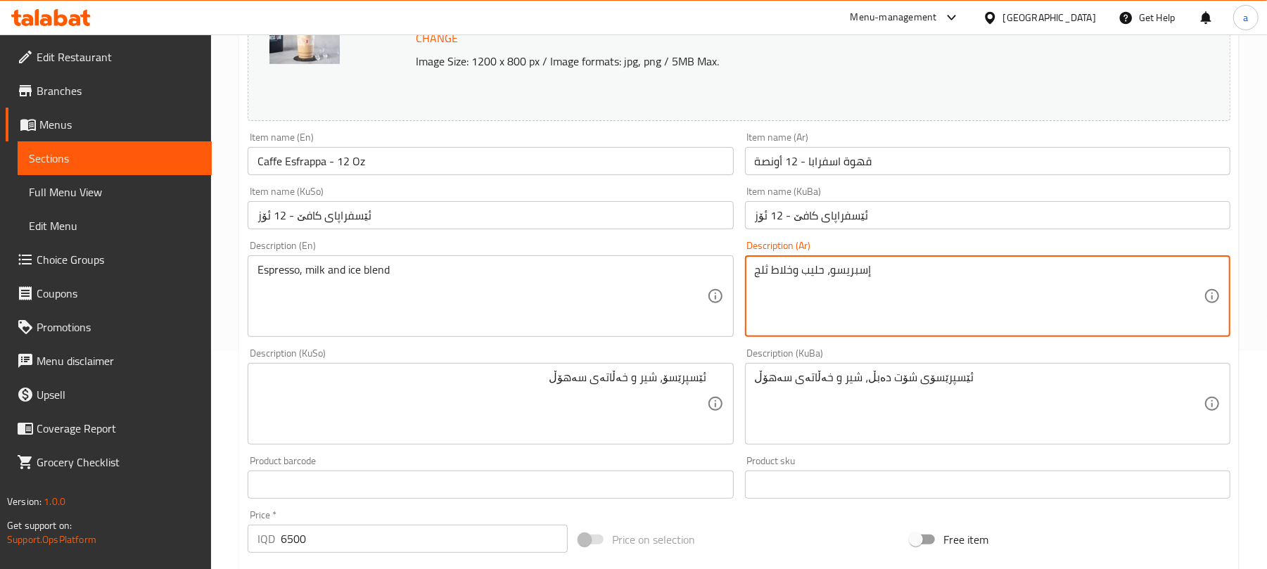
type textarea "إسبريسو، حليب وخلاط ثلج"
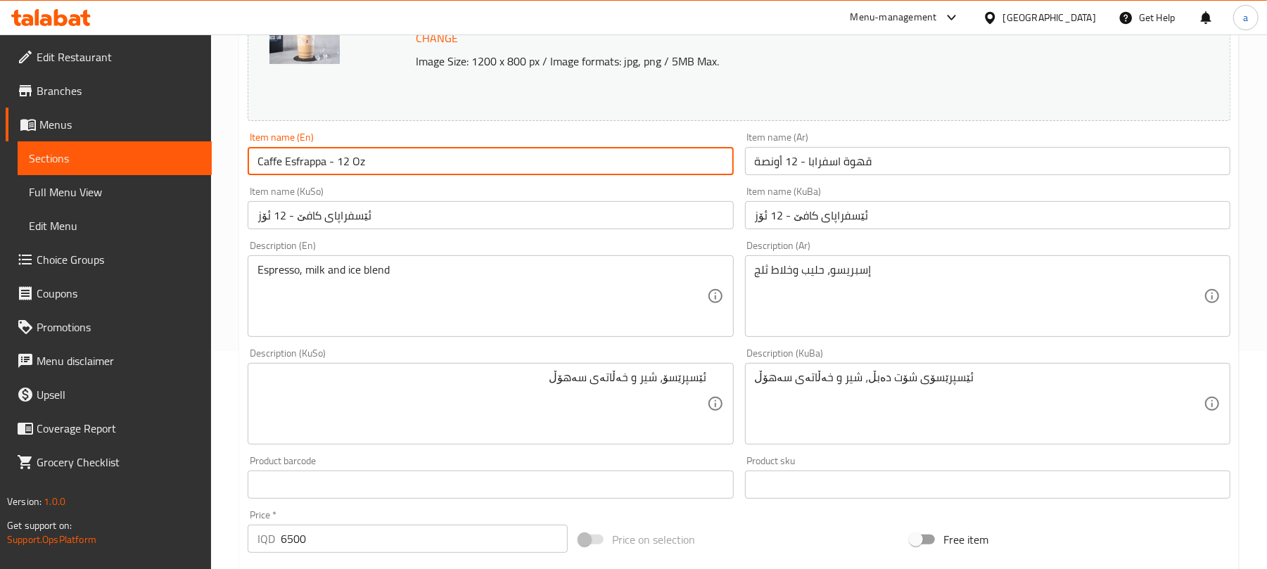
drag, startPoint x: 391, startPoint y: 156, endPoint x: 212, endPoint y: 164, distance: 179.5
click at [212, 164] on div "Home / Restaurants management / Menus / Sections / item / update Esfrappa 12 Oz…" at bounding box center [739, 461] width 1056 height 1290
click at [412, 174] on input "Caffe Esfrappa - 12 Oz" at bounding box center [490, 161] width 485 height 28
click at [412, 173] on input "Caffe Esfrappa - 12 Oz" at bounding box center [490, 161] width 485 height 28
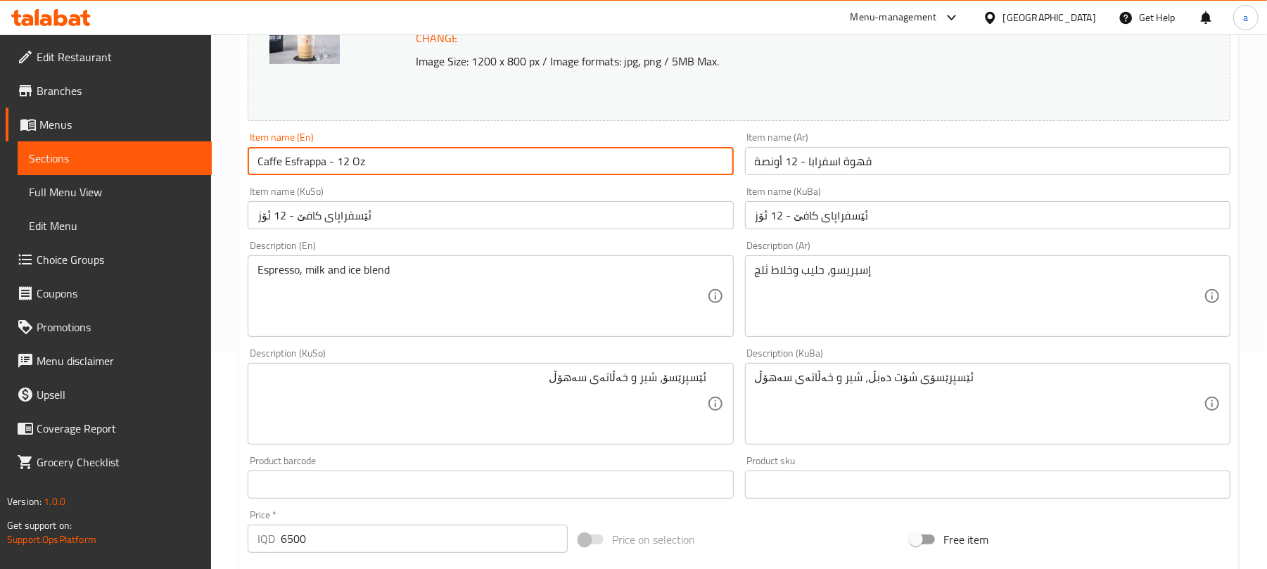
click at [436, 159] on input "Caffe Esfrappa - 12 Oz" at bounding box center [490, 161] width 485 height 28
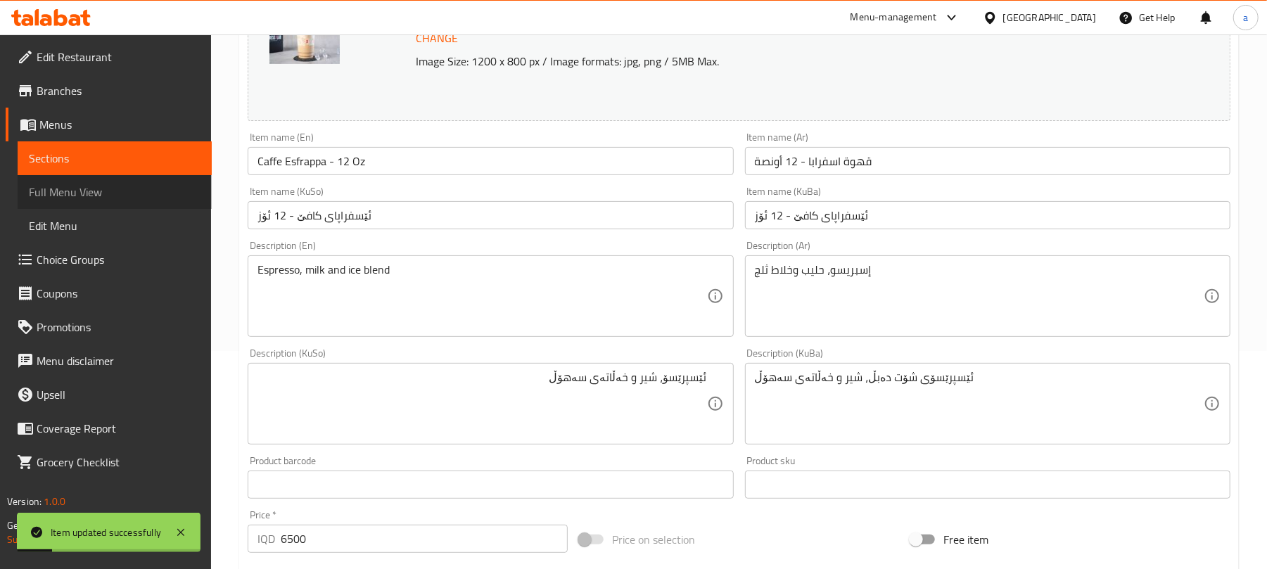
click at [76, 187] on span "Full Menu View" at bounding box center [115, 192] width 172 height 17
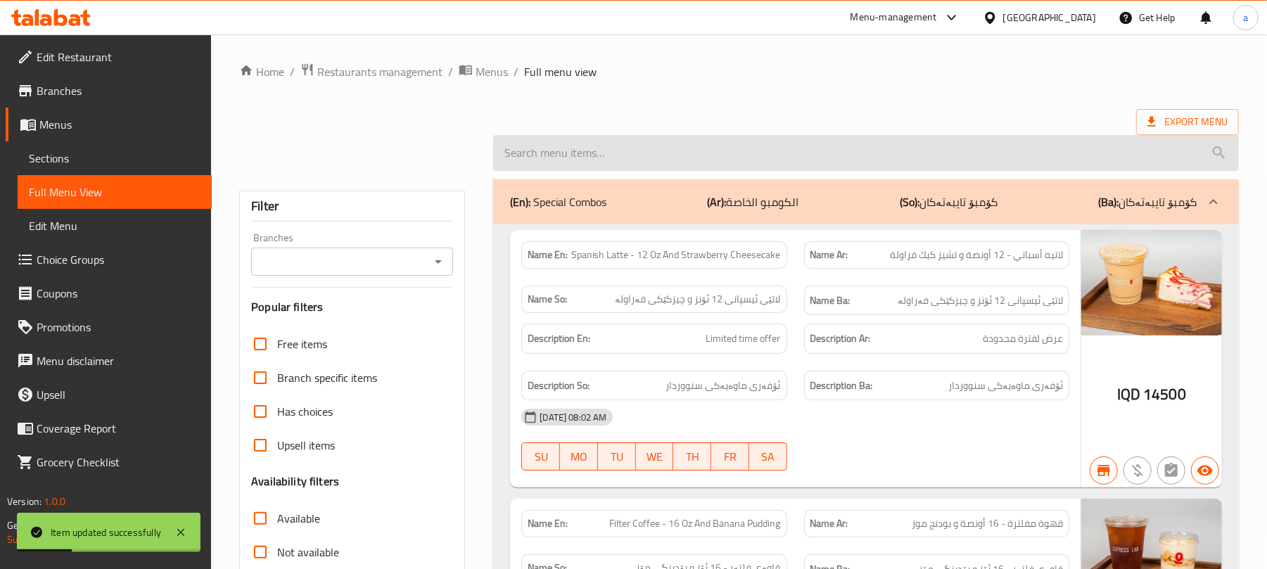
click at [584, 164] on input "search" at bounding box center [866, 153] width 746 height 36
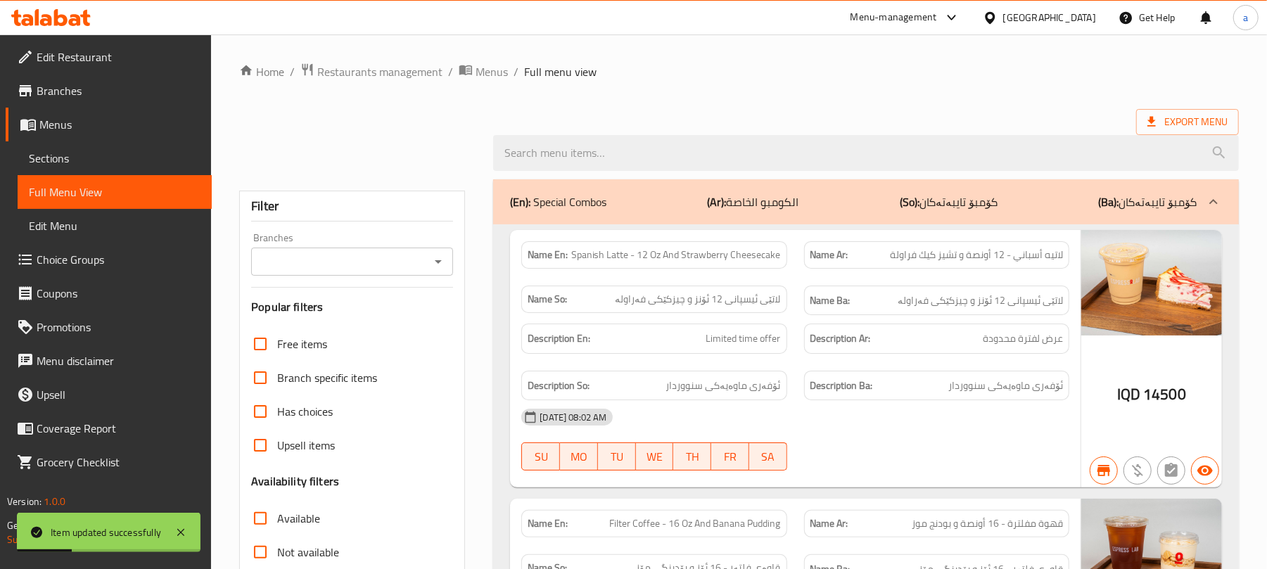
paste input "Caffe Esfrappa - 12 Oz"
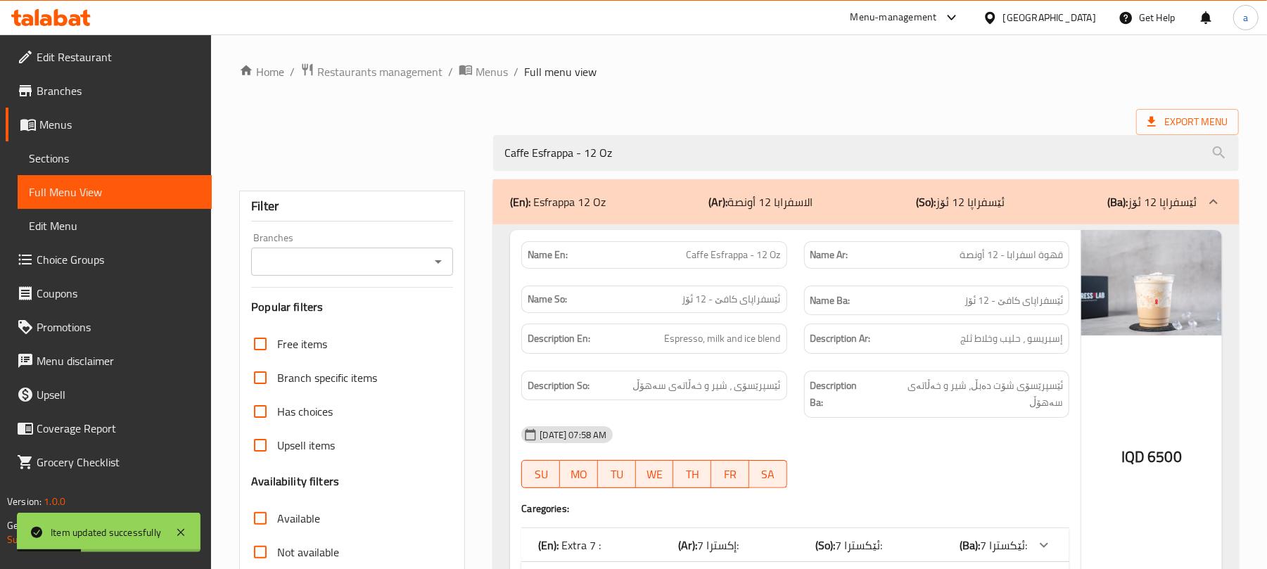
click at [437, 260] on icon "Open" at bounding box center [438, 261] width 17 height 17
type input "Caffe Esfrappa - 12 Oz"
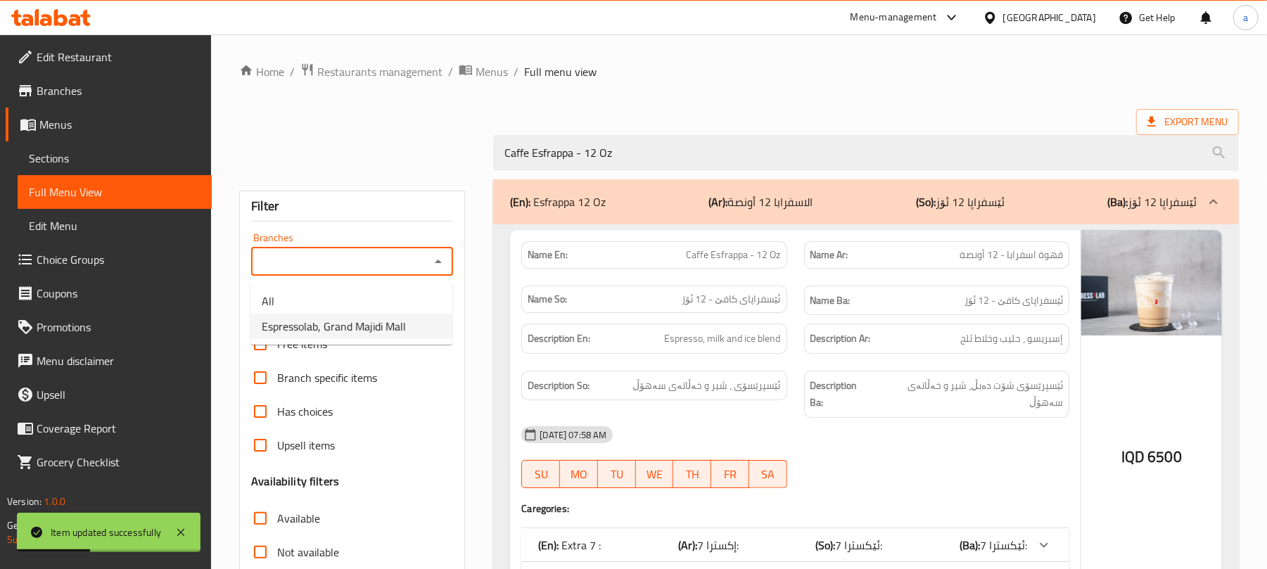
click at [366, 324] on span "Espressolab, Grand Majidi Mall" at bounding box center [334, 326] width 144 height 17
type input "Espressolab, Grand Majidi Mall"
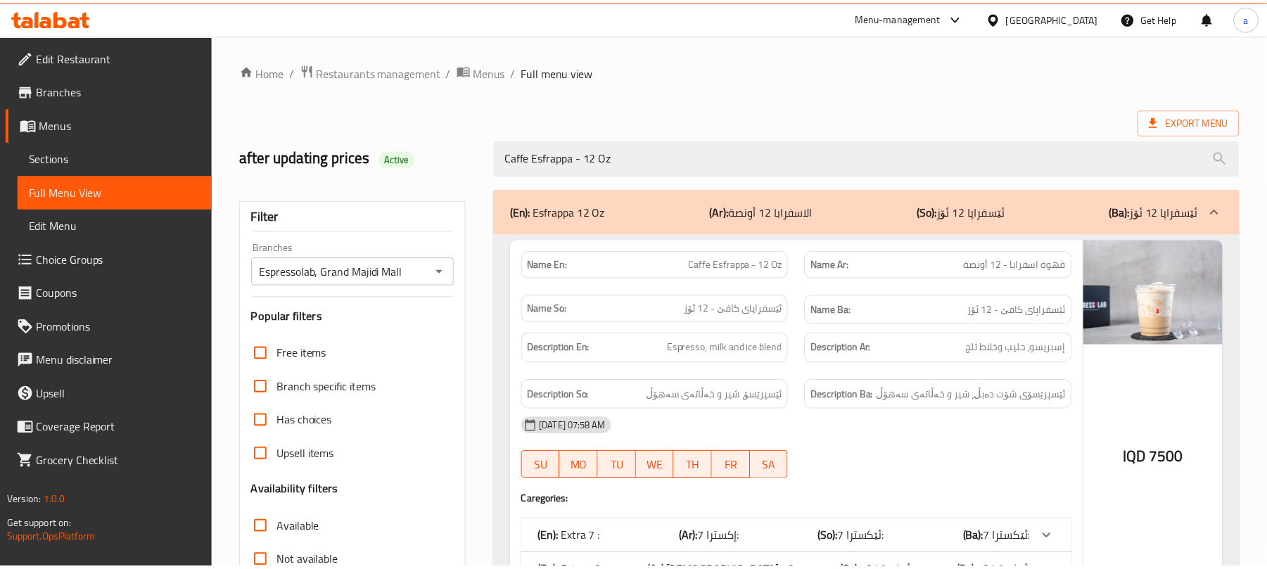
scroll to position [203, 0]
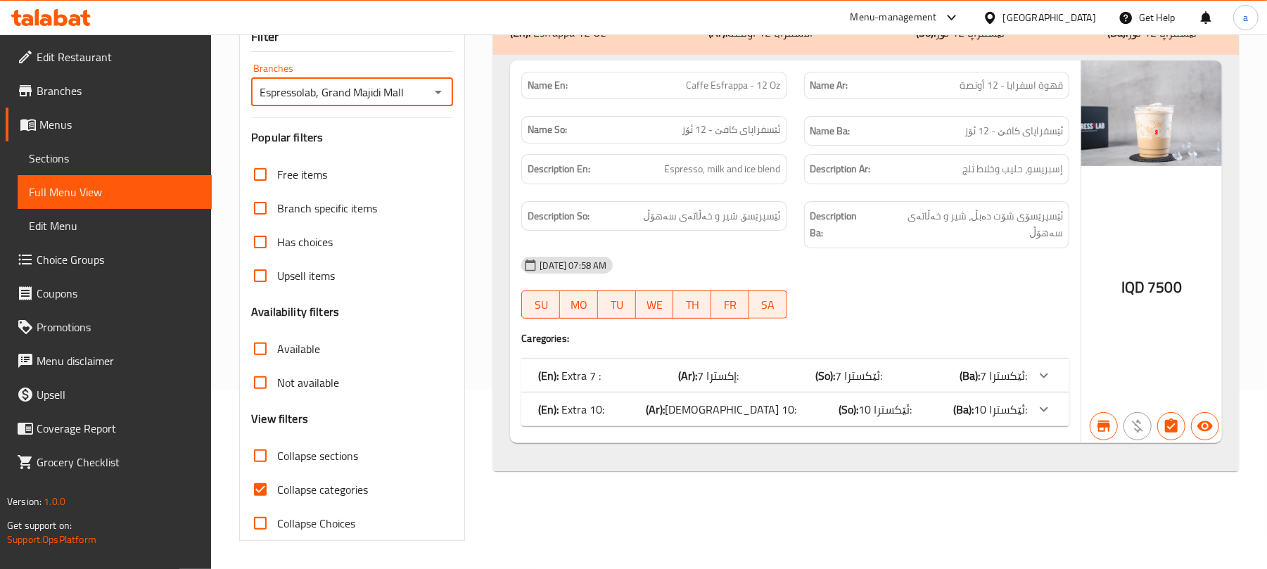
click at [94, 166] on span "Sections" at bounding box center [115, 158] width 172 height 17
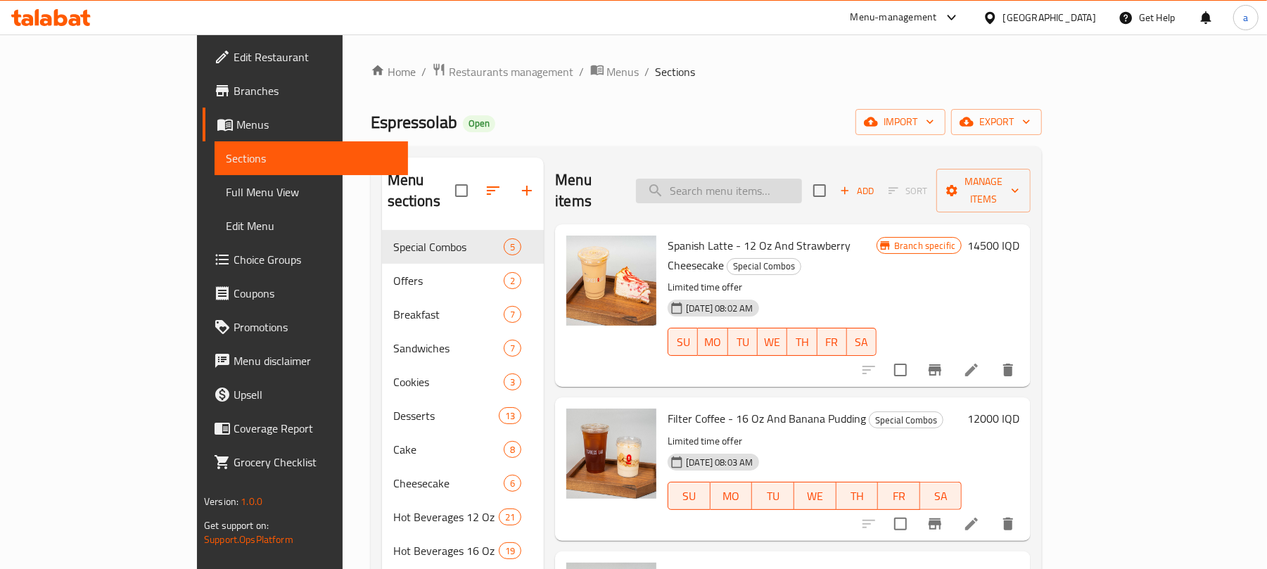
click at [746, 186] on input "search" at bounding box center [719, 191] width 166 height 25
paste input "White Mocha Esfrappa - 16 Oz"
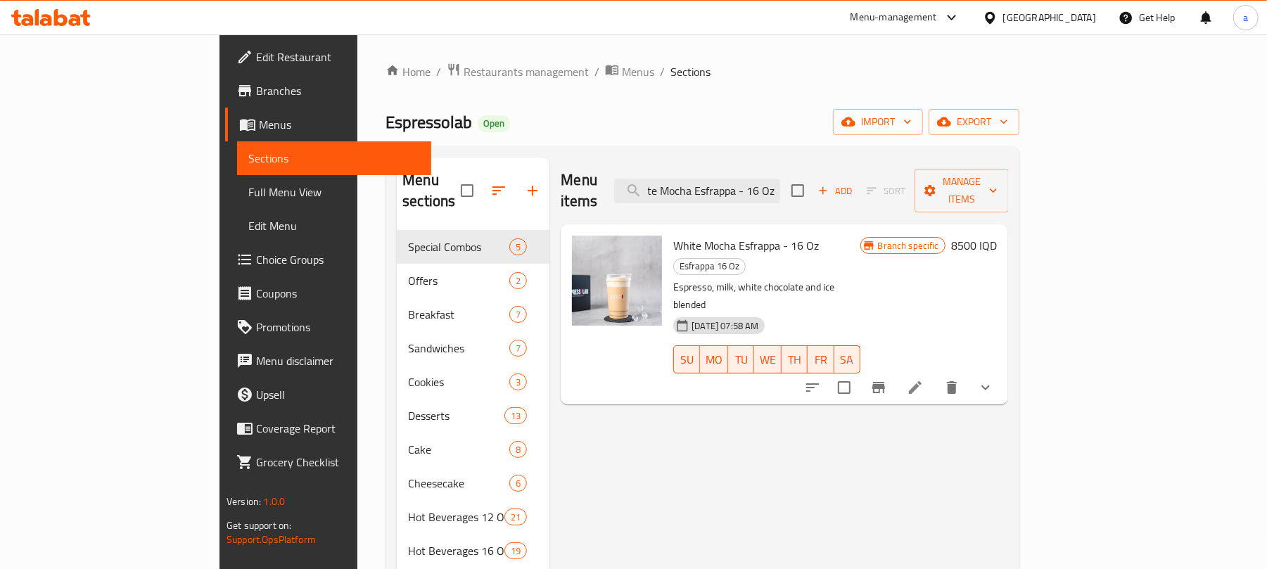
type input "White Mocha Esfrappa - 16 Oz"
click at [924, 379] on icon at bounding box center [915, 387] width 17 height 17
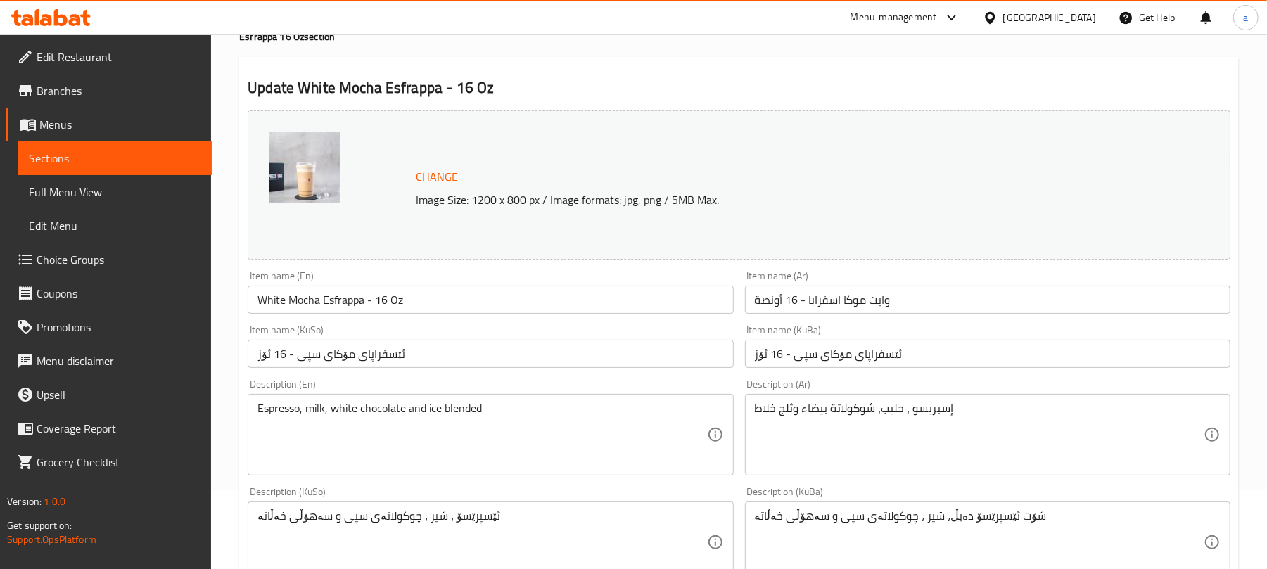
scroll to position [218, 0]
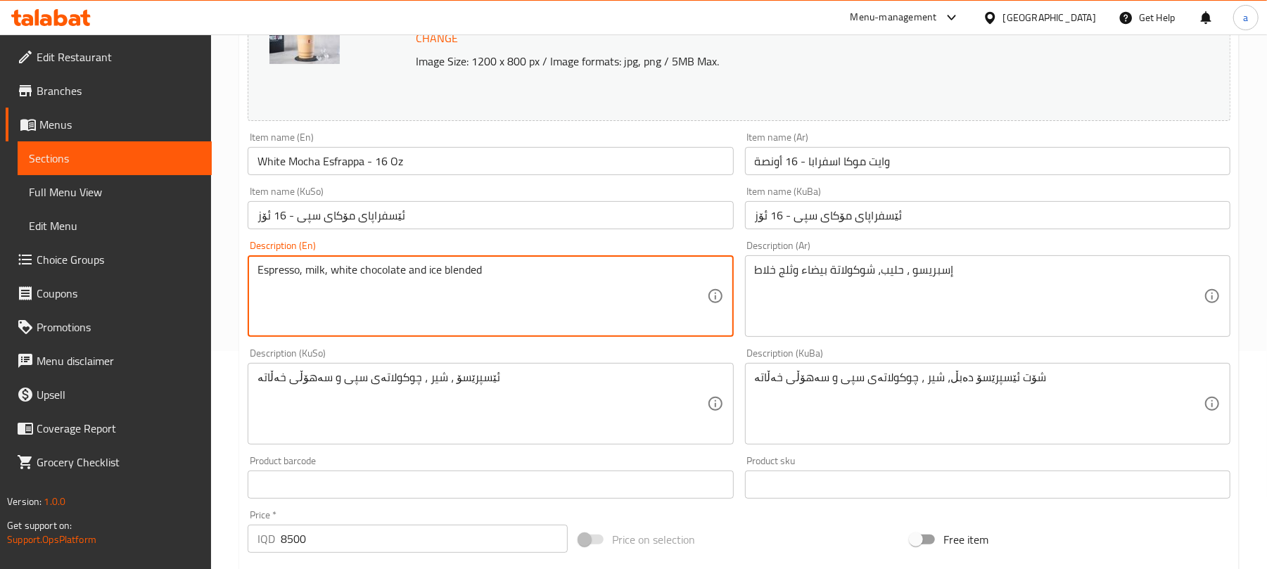
drag, startPoint x: 575, startPoint y: 308, endPoint x: 588, endPoint y: 302, distance: 14.5
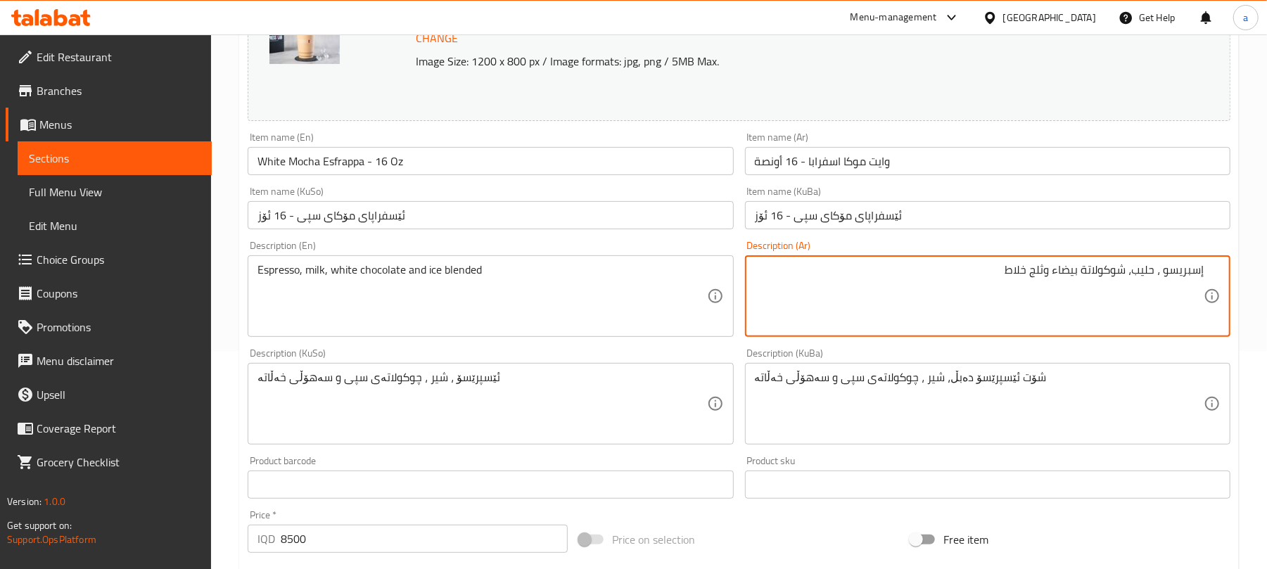
click at [1157, 286] on textarea "إسبريسو ، حليب، شوكولاتة بيضاء وثلج خلاط" at bounding box center [979, 296] width 449 height 67
type textarea "إسبريسو، حليب، شوكولاتة بيضاء وثلج خلاط"
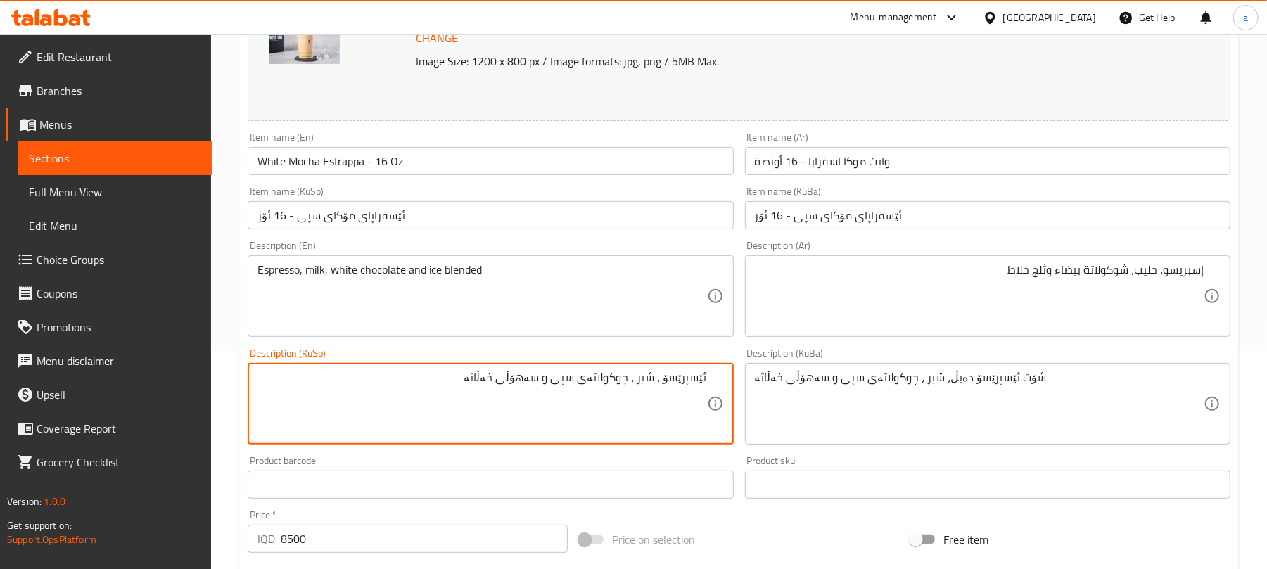
click at [660, 392] on textarea "ئێسپرێسۆ ، شیر ، چوکولاتەی سپی و سەهۆڵی خەڵاتە" at bounding box center [481, 404] width 449 height 67
click at [633, 397] on textarea "ئێسپرێسۆ، شیر ، چوکولاتەی سپی و سەهۆڵی خەڵاتە" at bounding box center [481, 404] width 449 height 67
type textarea "ئێسپرێسۆ، شیر، چوکولاتەی سپی و سەهۆڵی خەڵاتە"
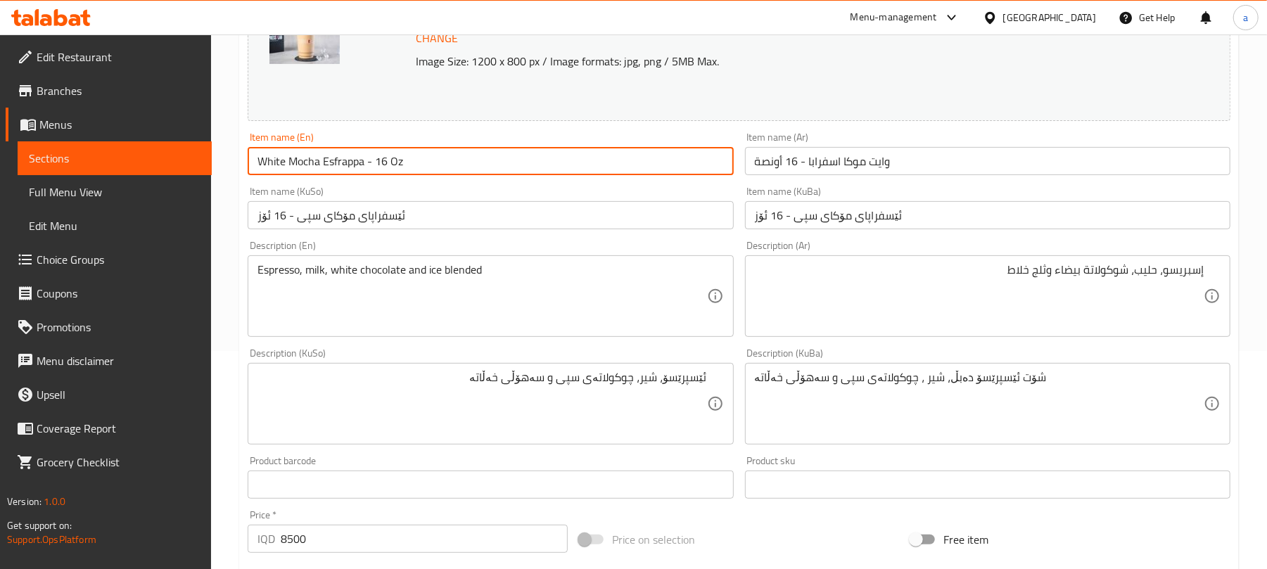
drag, startPoint x: 416, startPoint y: 173, endPoint x: 181, endPoint y: 172, distance: 234.9
click at [181, 172] on div "Edit Restaurant Branches Menus Sections Full Menu View Edit Menu Choice Groups …" at bounding box center [633, 415] width 1267 height 1199
click at [446, 167] on input "White Mocha Esfrappa - 16 Oz" at bounding box center [490, 161] width 485 height 28
click at [107, 200] on span "Full Menu View" at bounding box center [115, 192] width 172 height 17
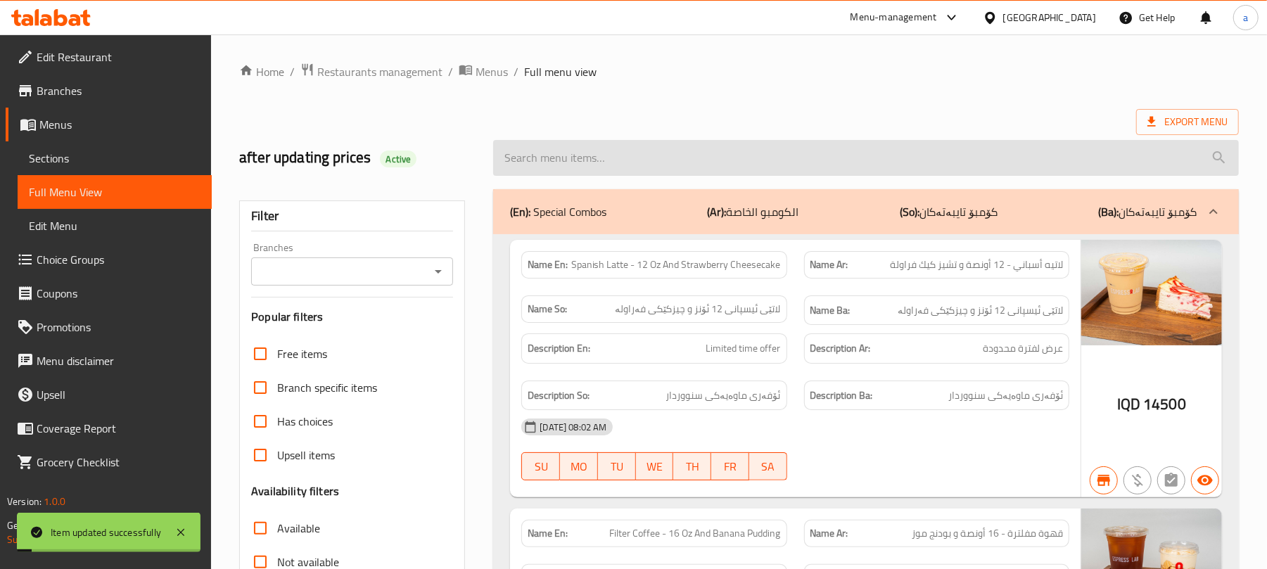
click at [636, 163] on input "search" at bounding box center [866, 158] width 746 height 36
paste input "White Mocha Esfrappa - 16 Oz"
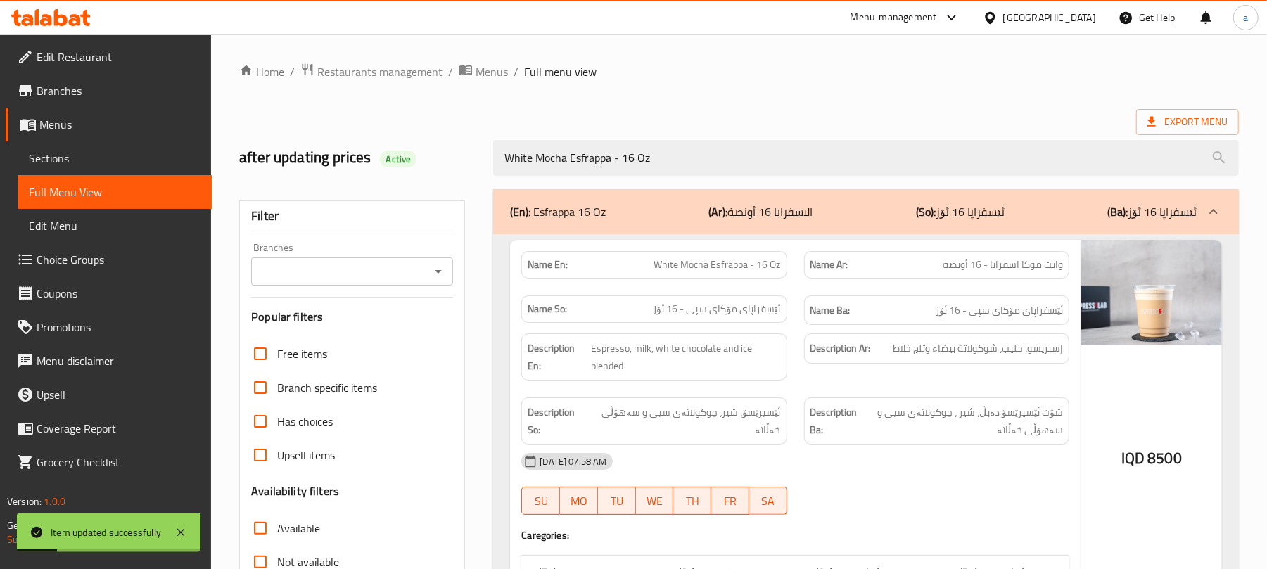
click at [438, 272] on icon "Open" at bounding box center [438, 271] width 17 height 17
type input "White Mocha Esfrappa - 16 Oz"
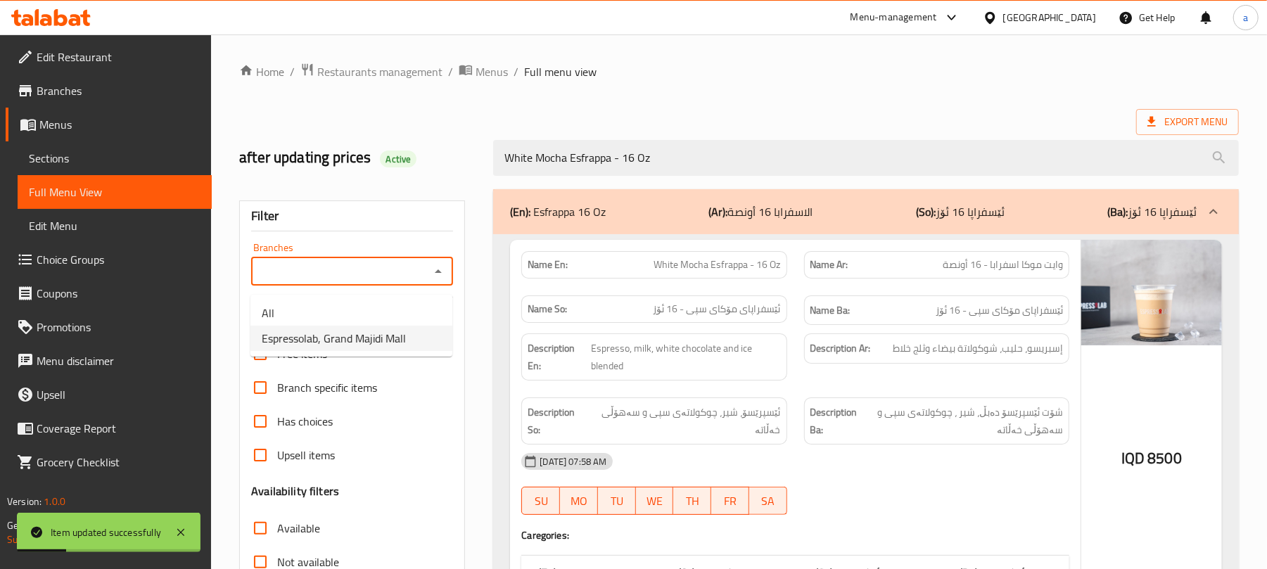
click at [390, 333] on span "Espressolab, Grand Majidi Mall" at bounding box center [334, 338] width 144 height 17
type input "Espressolab, Grand Majidi Mall"
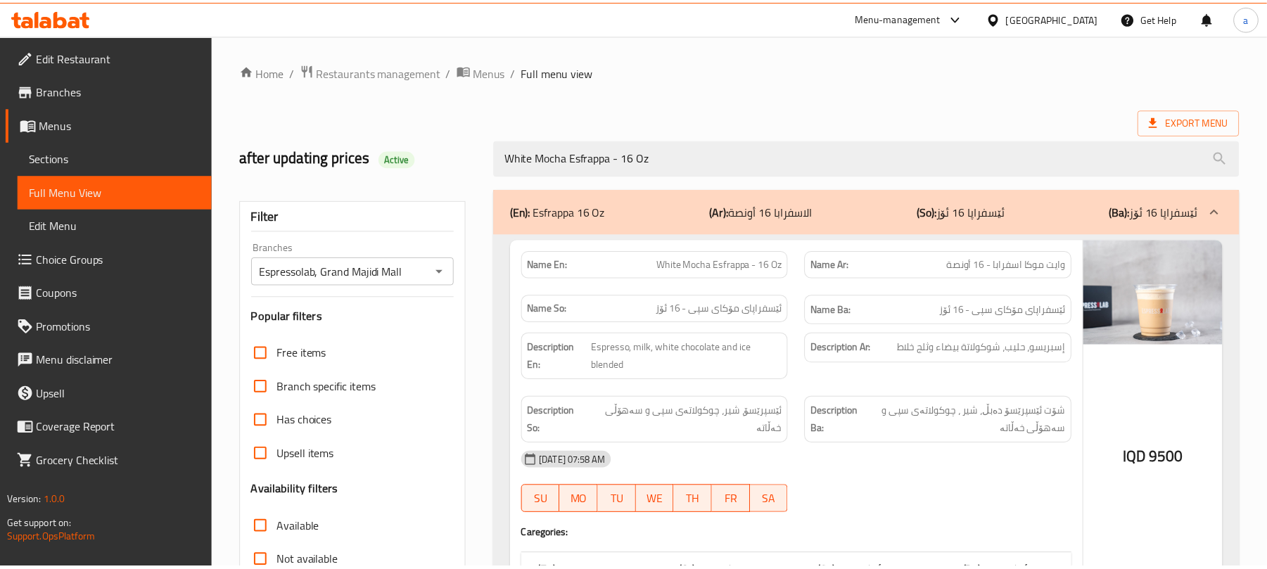
scroll to position [203, 0]
